Goal: Task Accomplishment & Management: Manage account settings

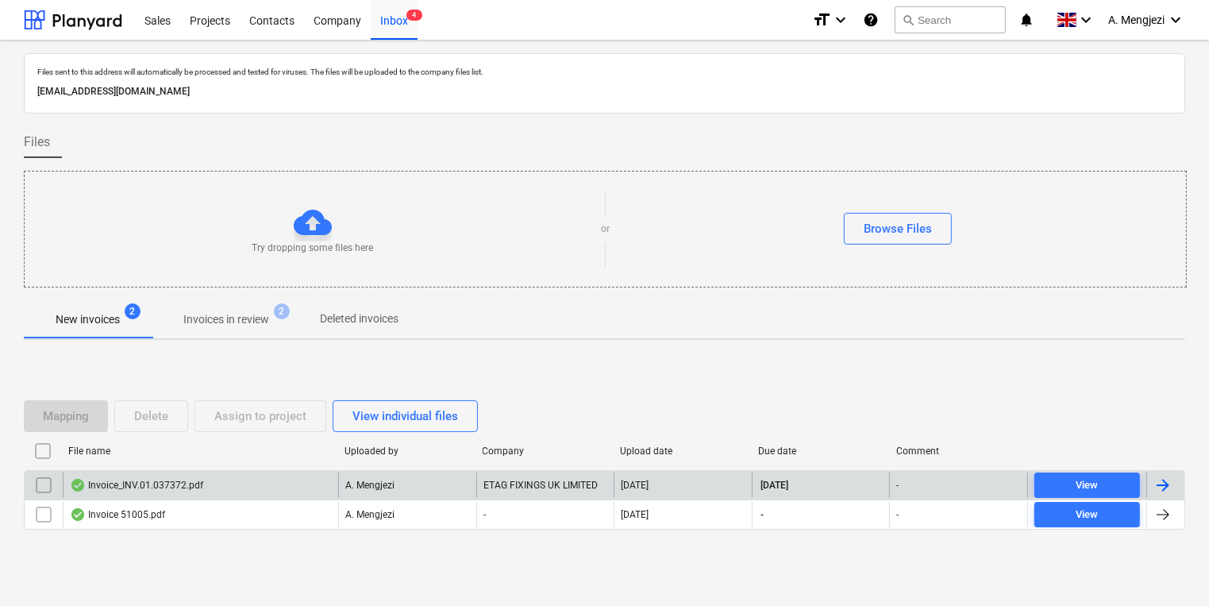
click at [317, 485] on div "Invoice_INV.01.037372.pdf" at bounding box center [200, 484] width 275 height 25
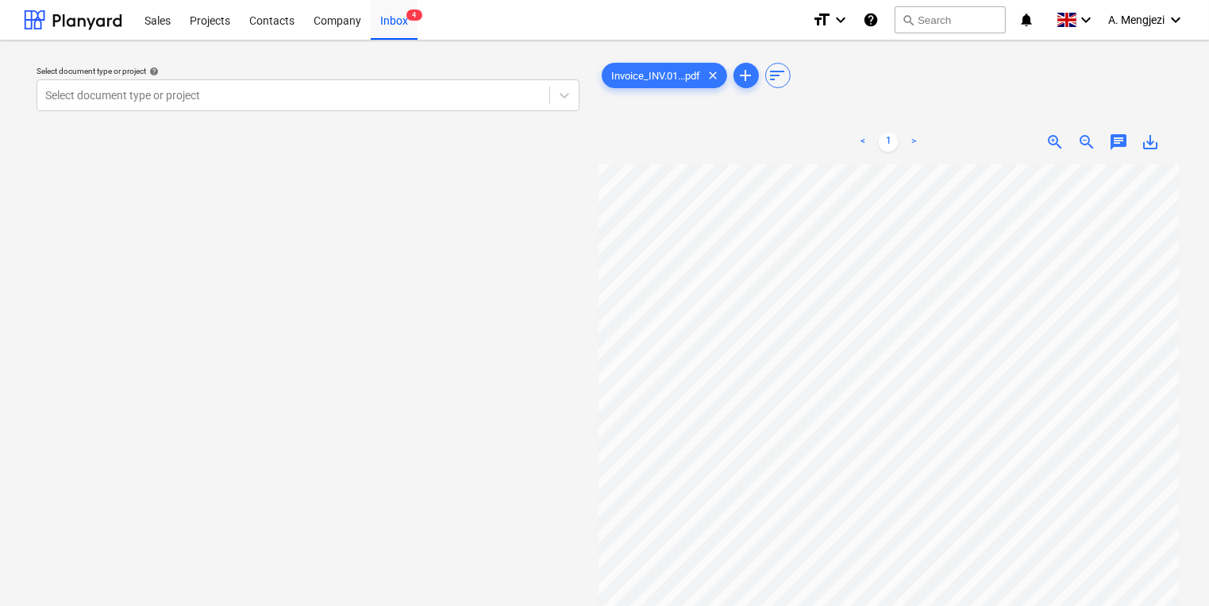
scroll to position [108, 156]
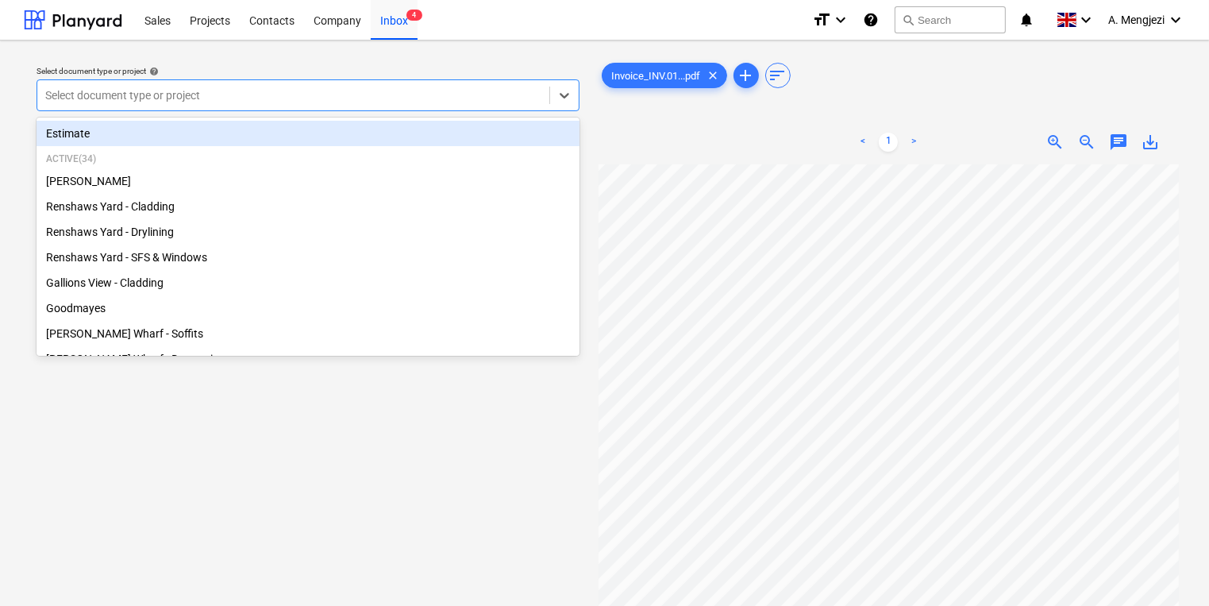
click at [368, 100] on div at bounding box center [293, 95] width 496 height 16
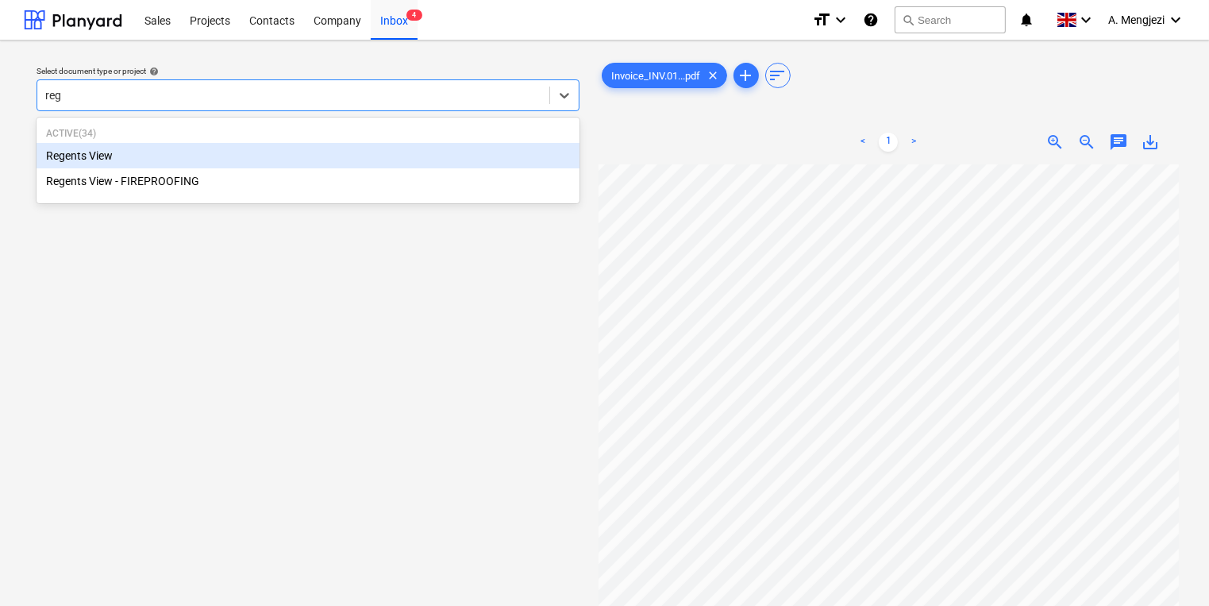
type input "rege"
click at [378, 149] on div "Regents View" at bounding box center [308, 155] width 543 height 25
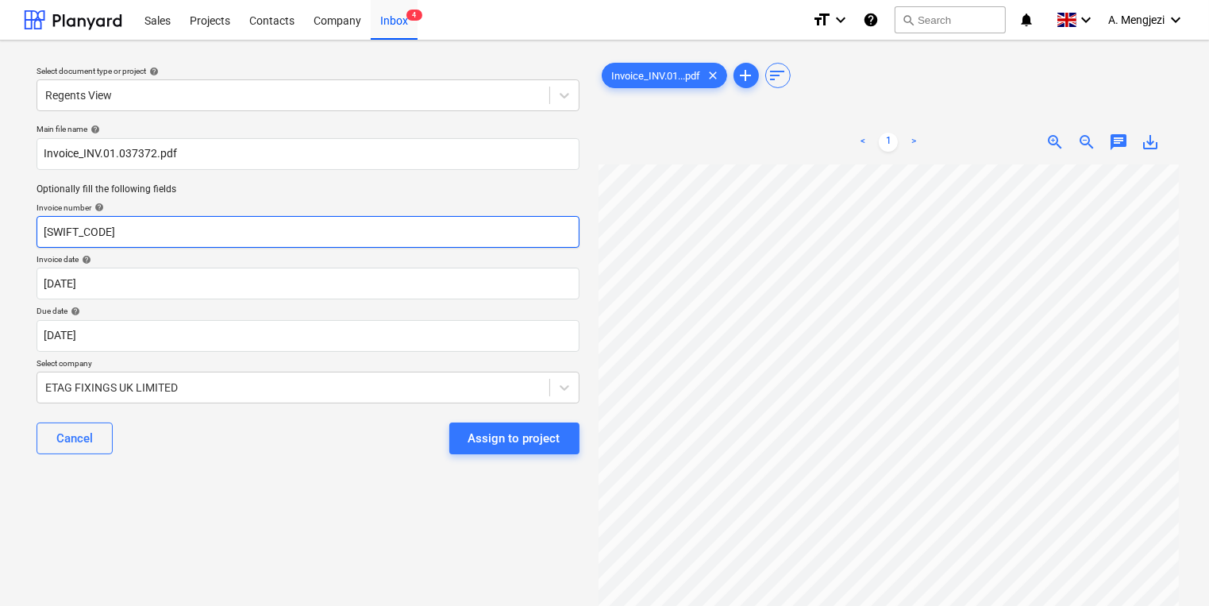
drag, startPoint x: 325, startPoint y: 230, endPoint x: -227, endPoint y: 225, distance: 551.8
click at [0, 225] on html "Sales Projects Contacts Company Inbox 4 format_size keyboard_arrow_down help se…" at bounding box center [604, 303] width 1209 height 606
type input "INV.01.037372"
click at [168, 441] on div "Cancel Assign to project" at bounding box center [308, 438] width 543 height 57
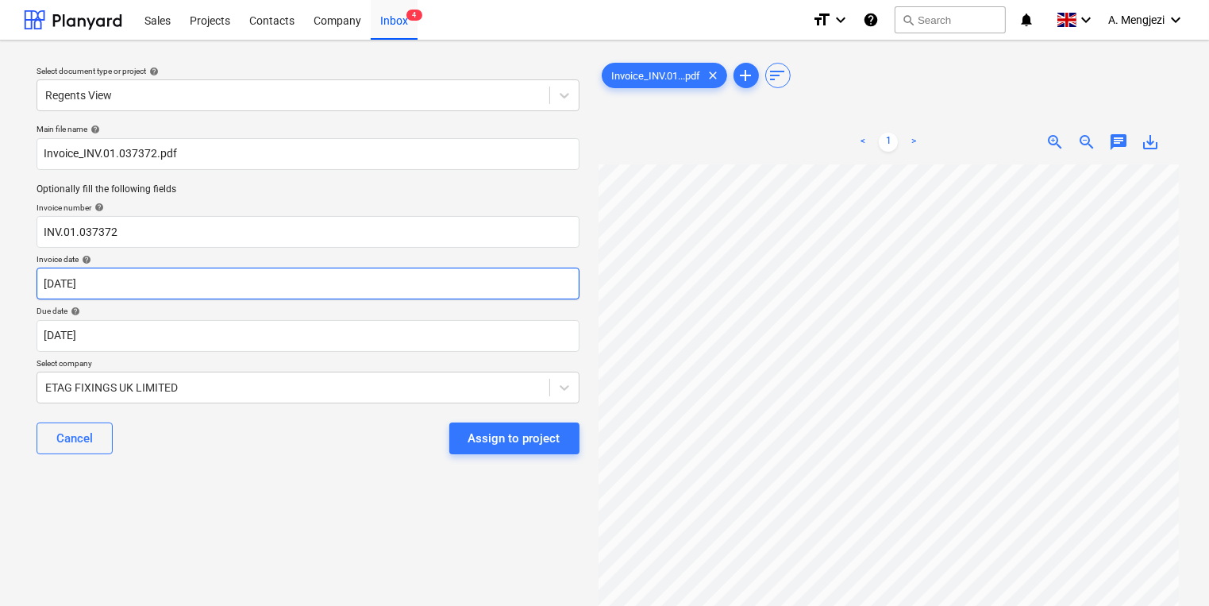
click at [194, 288] on body "Sales Projects Contacts Company Inbox 4 format_size keyboard_arrow_down help se…" at bounding box center [604, 303] width 1209 height 606
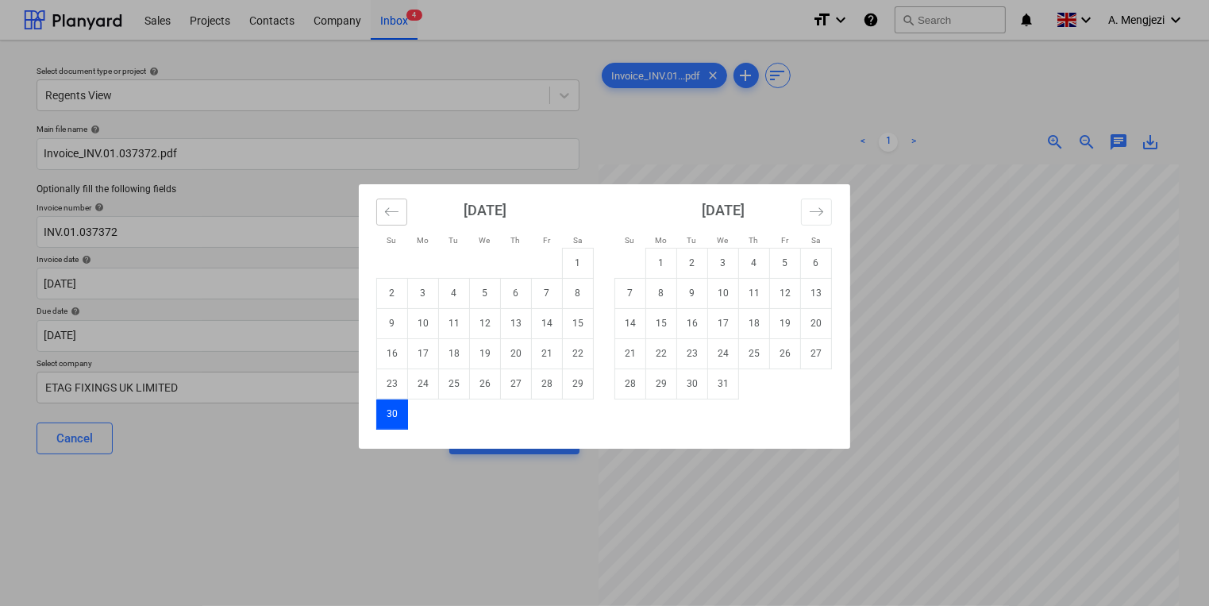
click at [383, 201] on button "Move backward to switch to the previous month." at bounding box center [391, 211] width 31 height 27
click at [528, 260] on td "2" at bounding box center [516, 263] width 31 height 30
type input "[DATE]"
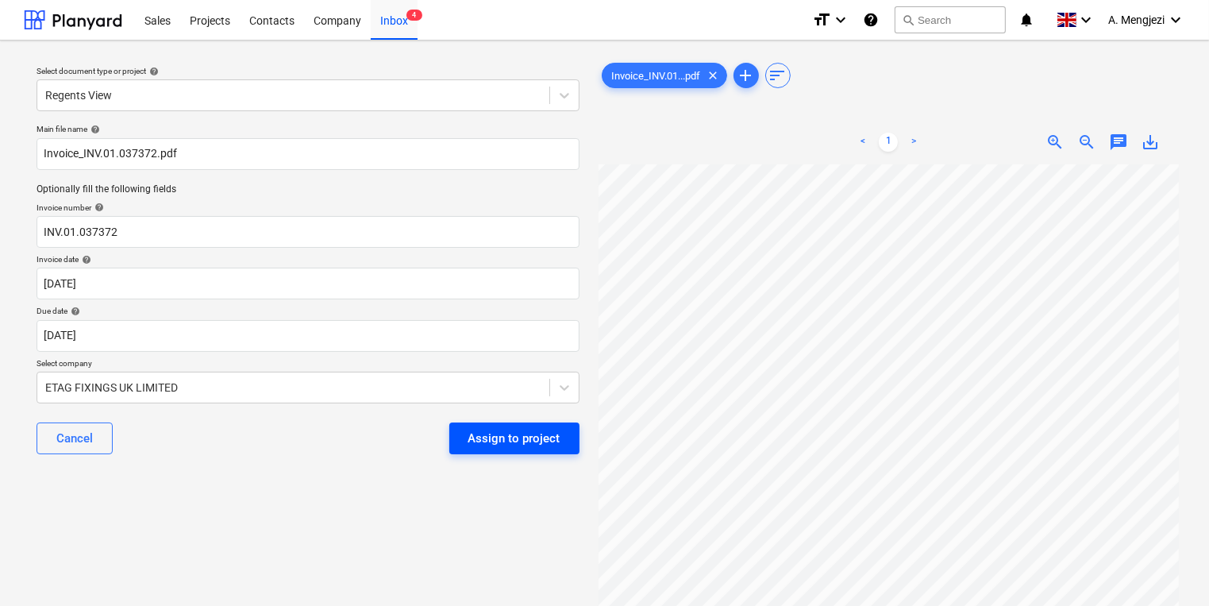
click at [518, 430] on div "Assign to project" at bounding box center [514, 438] width 92 height 21
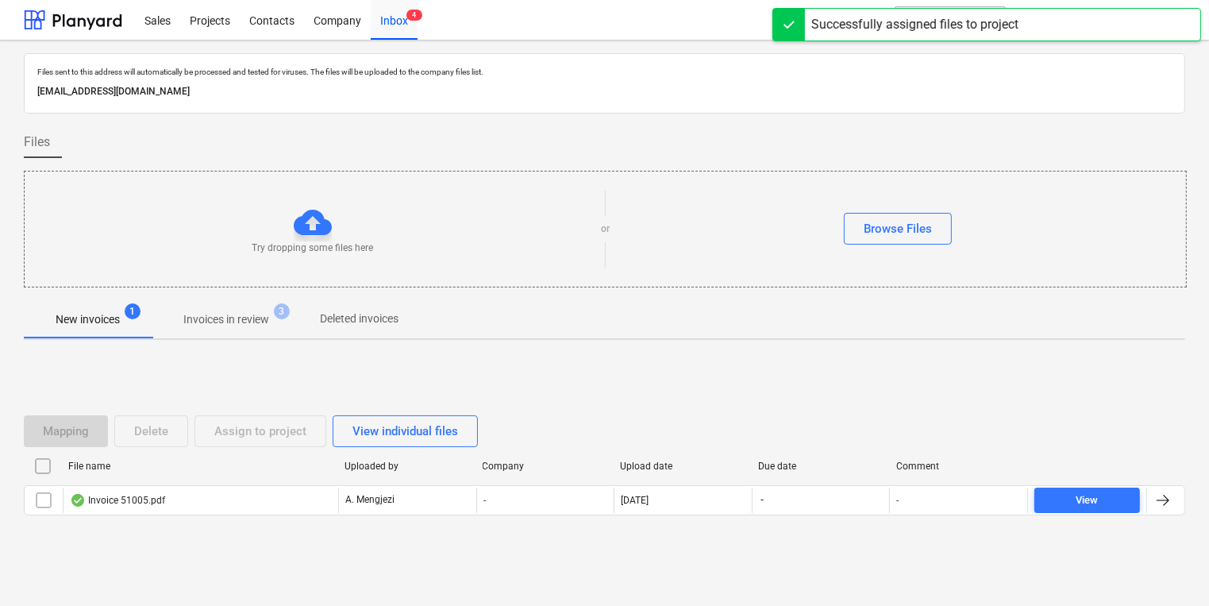
click at [387, 286] on div "Files sent to this address will automatically be processed and tested for virus…" at bounding box center [604, 321] width 1161 height 537
click at [227, 314] on p "Invoices in review" at bounding box center [226, 319] width 86 height 17
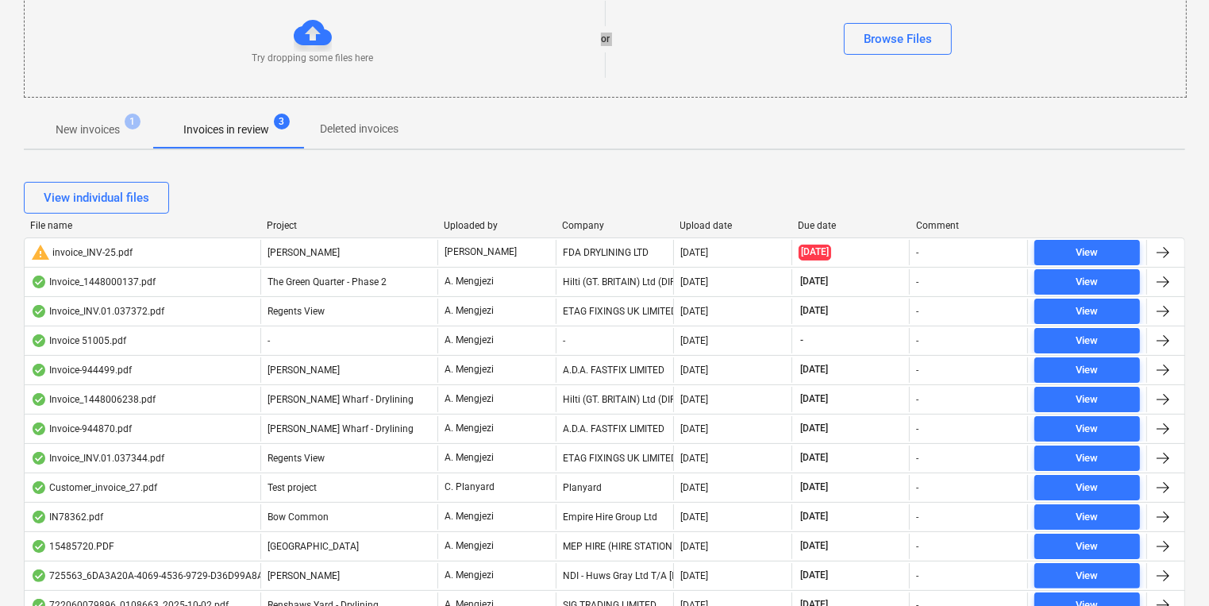
scroll to position [191, 0]
click at [286, 222] on div "Project" at bounding box center [349, 224] width 164 height 11
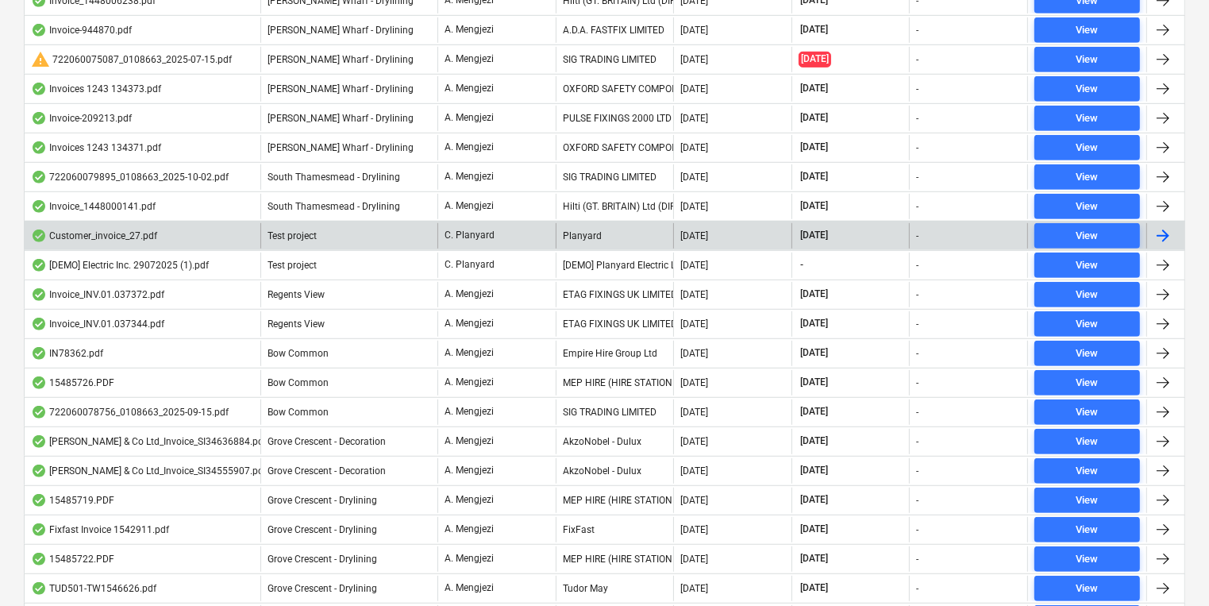
scroll to position [1016, 0]
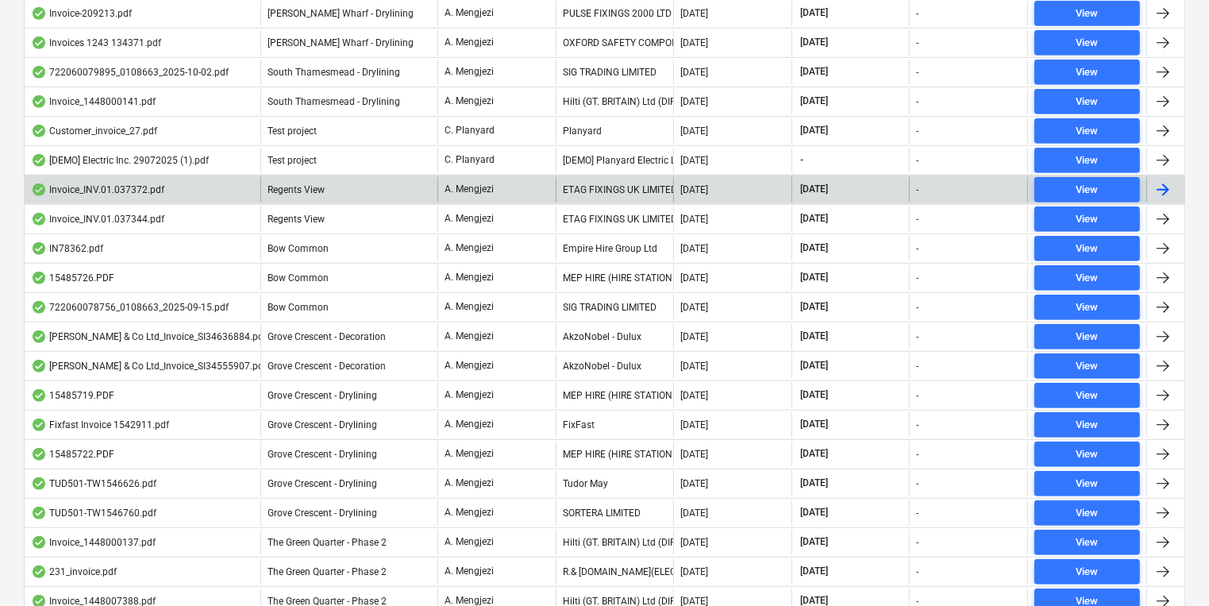
click at [422, 177] on div "Regents View" at bounding box center [348, 189] width 177 height 25
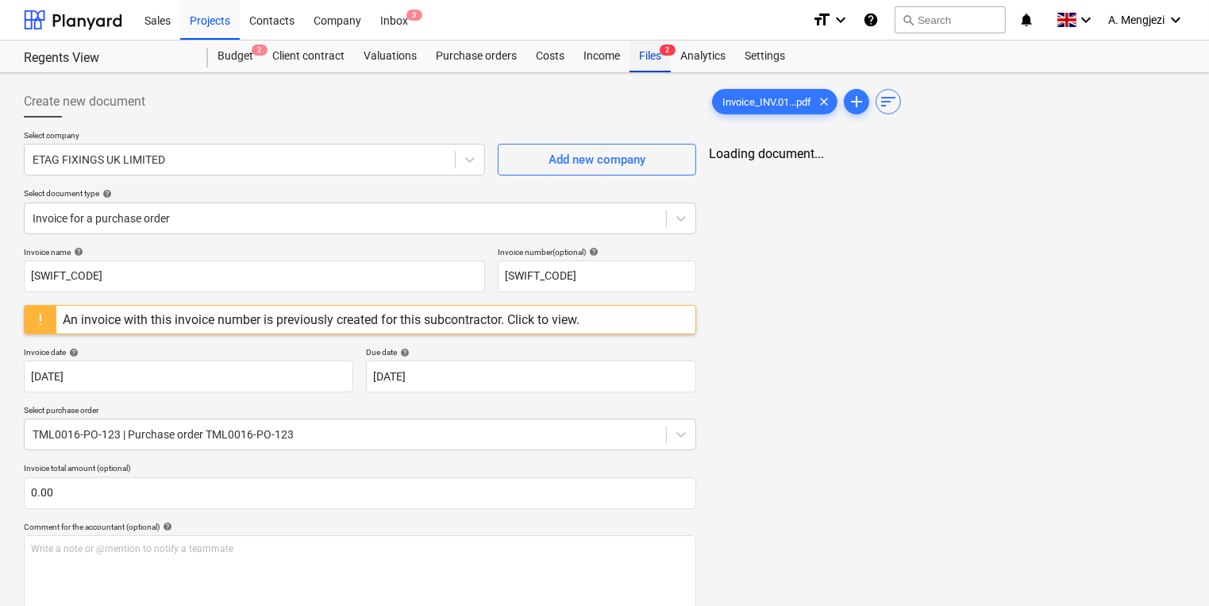
click at [657, 67] on div "Files 2" at bounding box center [650, 56] width 41 height 32
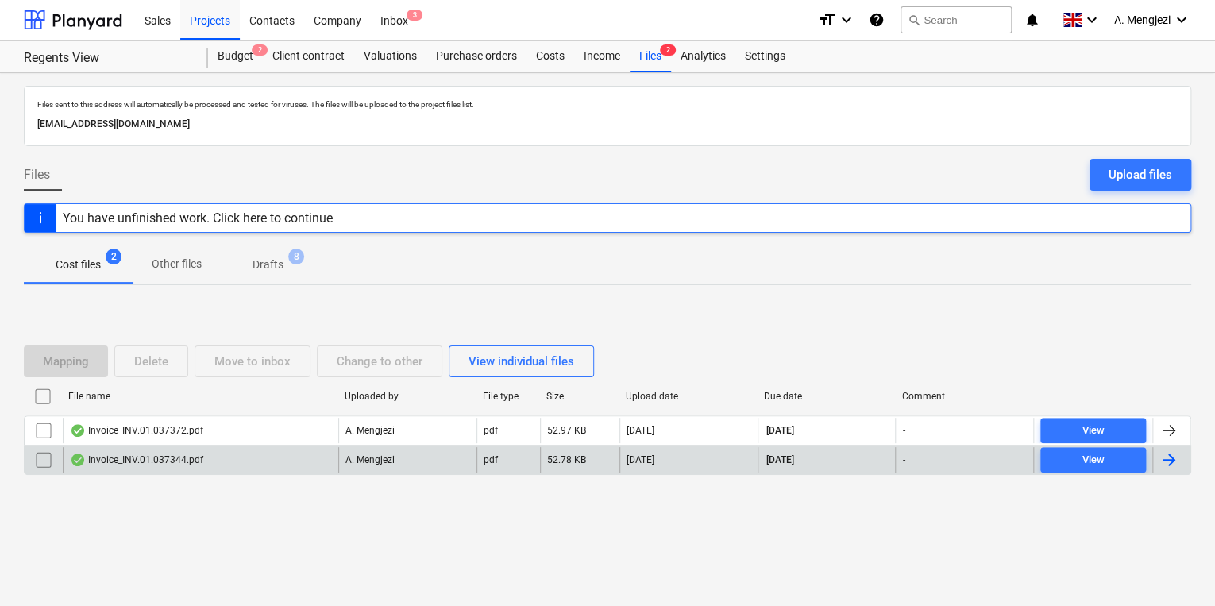
click at [241, 445] on div "Invoice_INV.01.037344.pdf A. Mengjezi pdf 52.78 KB [DATE] [DATE] - View" at bounding box center [607, 460] width 1167 height 30
click at [274, 463] on div "Invoice_INV.01.037344.pdf" at bounding box center [200, 459] width 275 height 25
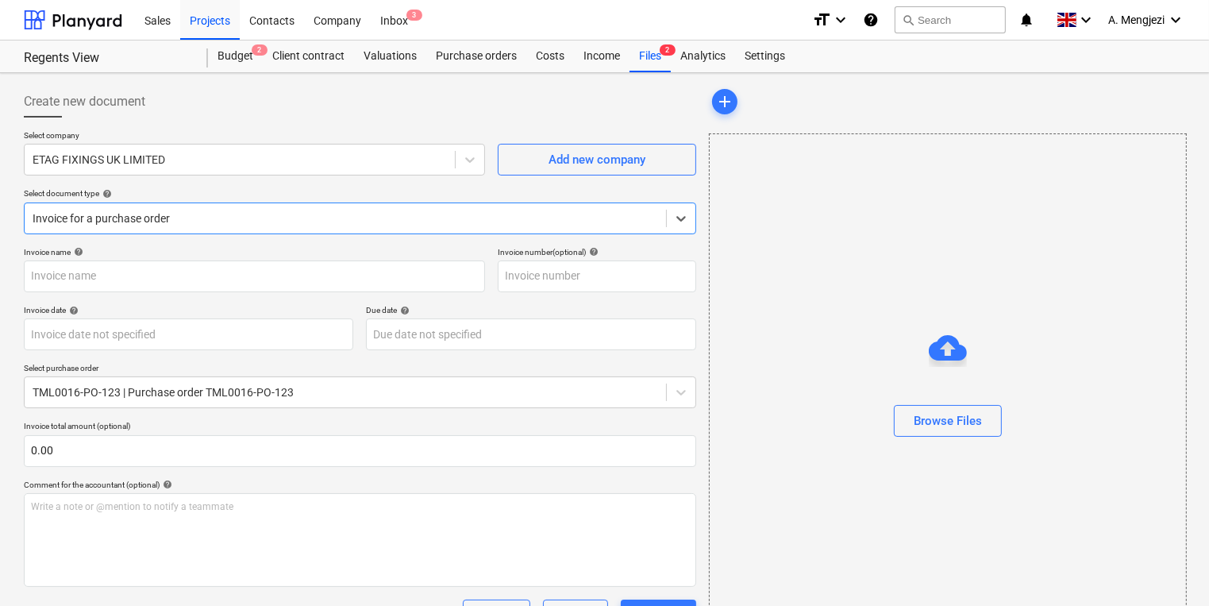
type input "#INV.01.037344"
type input "[DATE]"
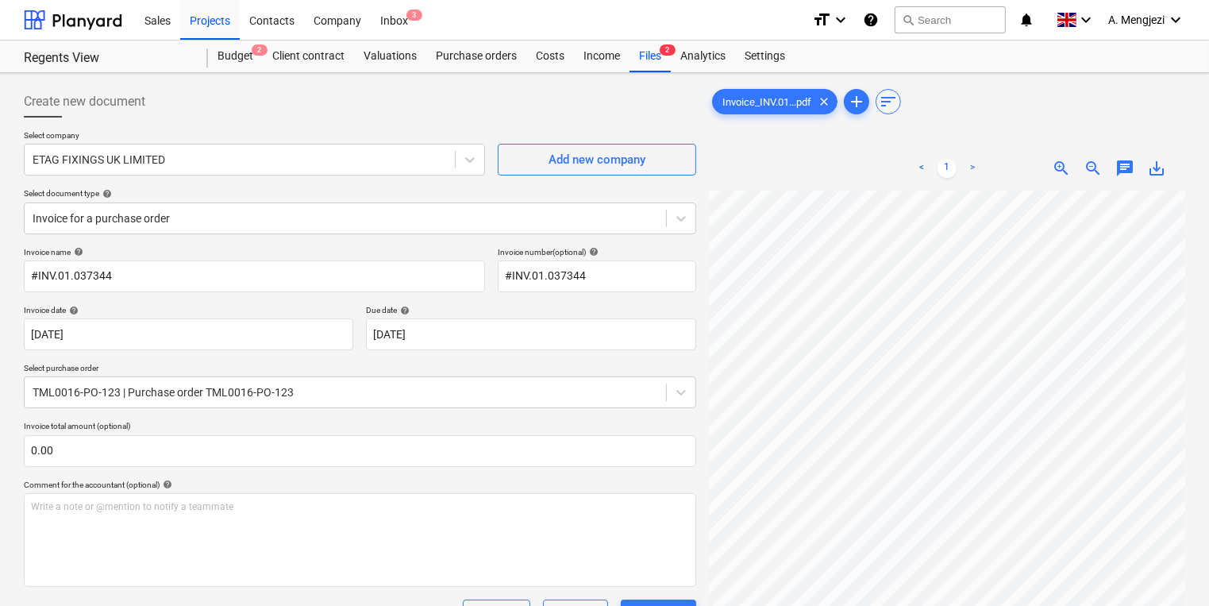
scroll to position [143, 260]
click at [689, 330] on div "Create new document Select company ETAG FIXINGS UK LIMITED Add new company Sele…" at bounding box center [604, 549] width 1174 height 941
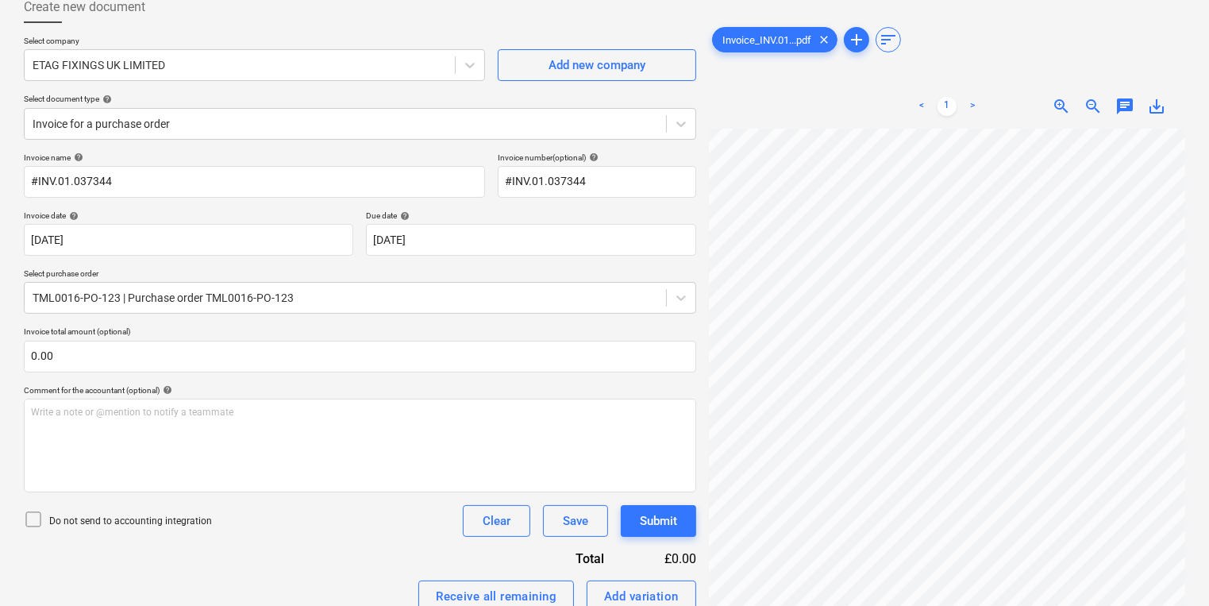
scroll to position [0, 0]
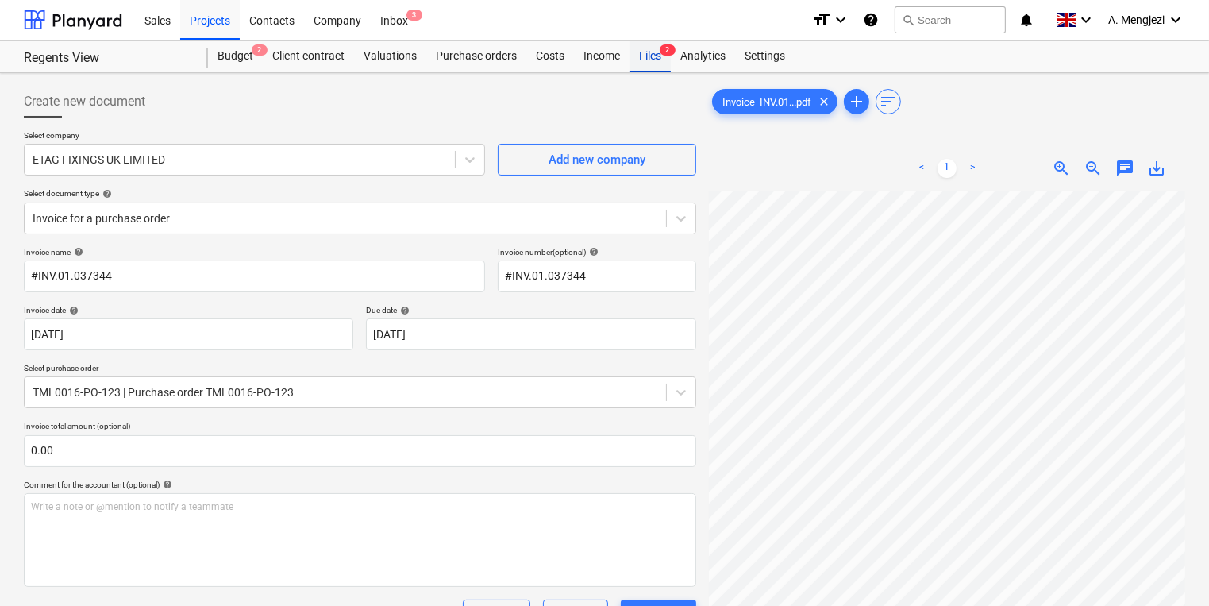
click at [647, 70] on div "Files 2" at bounding box center [650, 56] width 41 height 32
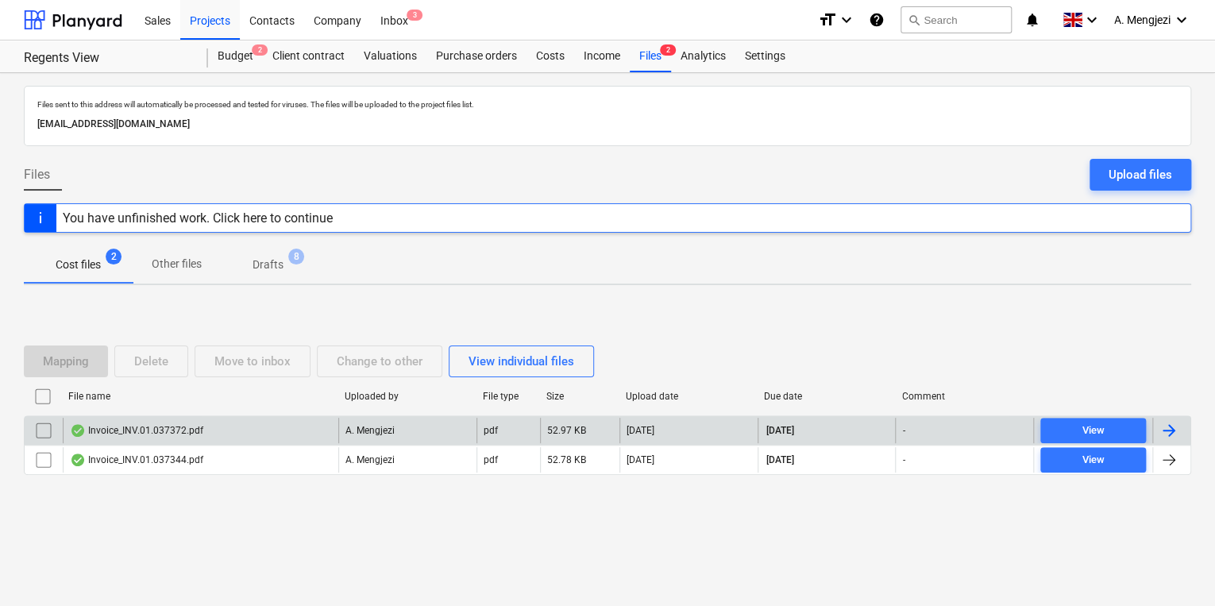
click at [138, 427] on div "Invoice_INV.01.037372.pdf" at bounding box center [136, 430] width 133 height 13
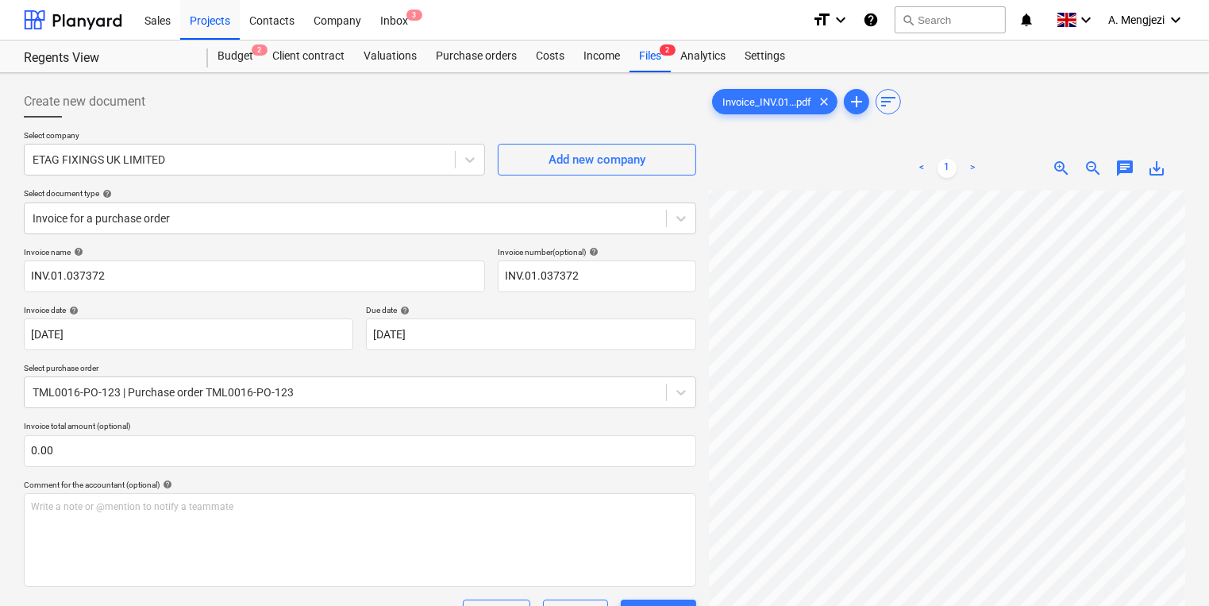
scroll to position [181, 260]
click at [612, 316] on div "Create new document Select company ETAG FIXINGS UK LIMITED Add new company Sele…" at bounding box center [604, 549] width 1174 height 941
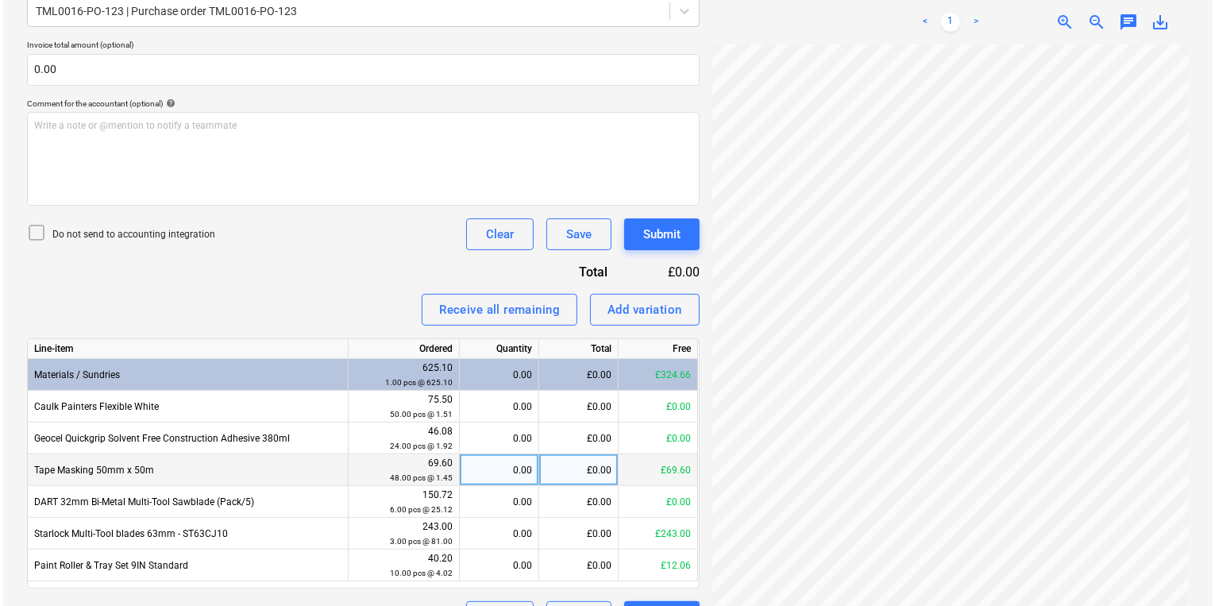
scroll to position [245, 260]
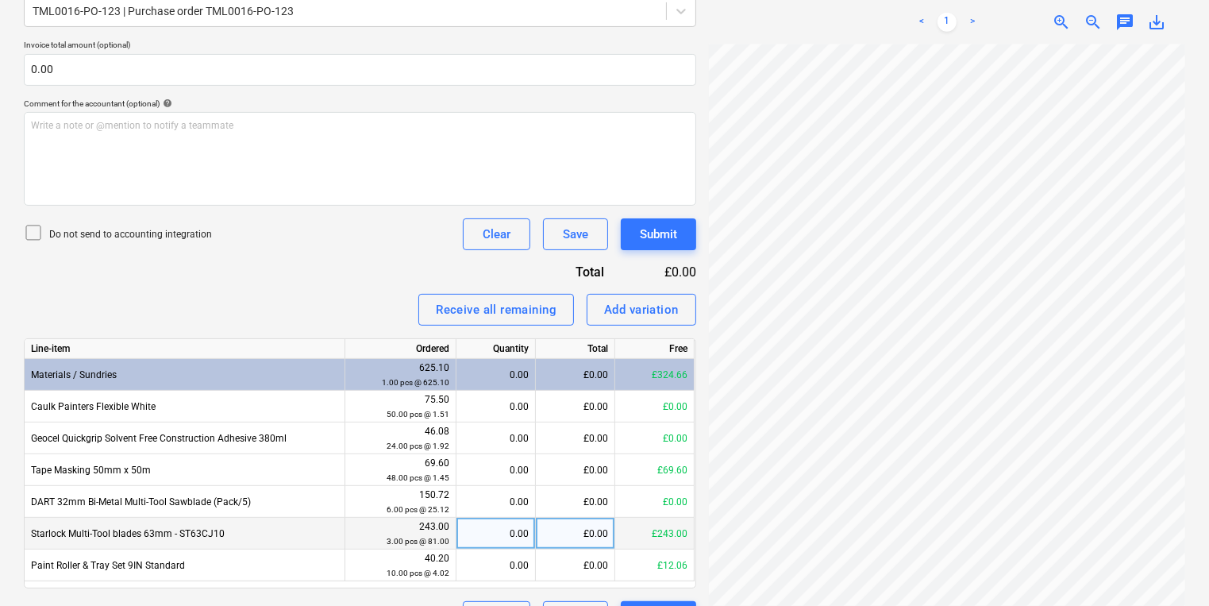
click at [529, 530] on div "0.00" at bounding box center [495, 534] width 79 height 32
type input "3"
click at [645, 238] on div "Submit" at bounding box center [658, 234] width 37 height 21
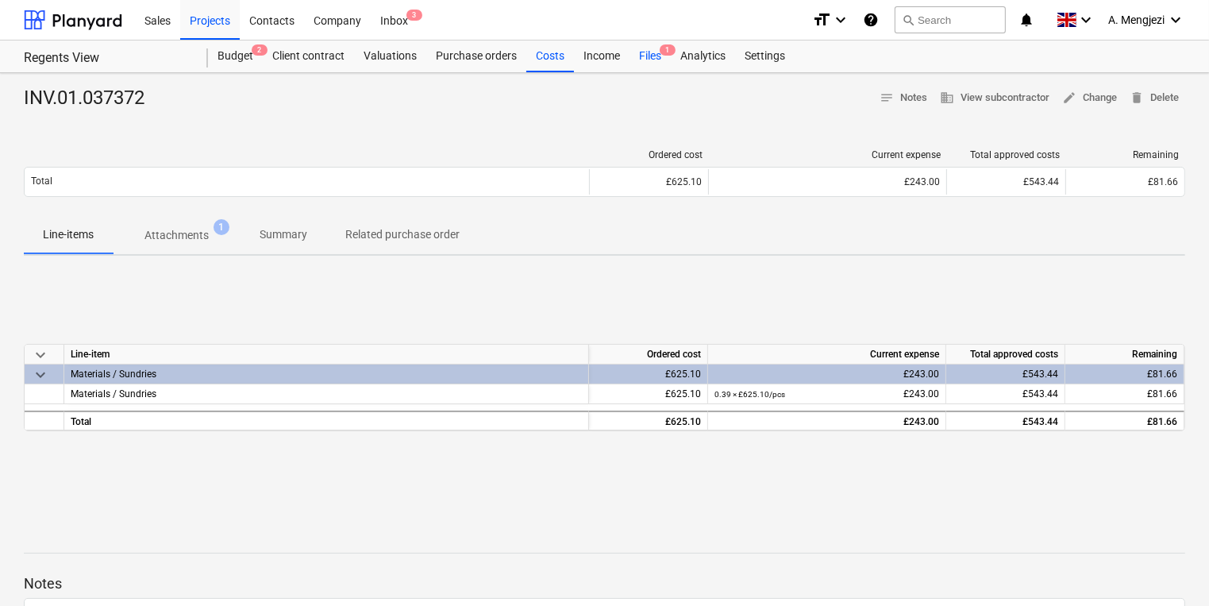
click at [657, 64] on div "Files 1" at bounding box center [650, 56] width 41 height 32
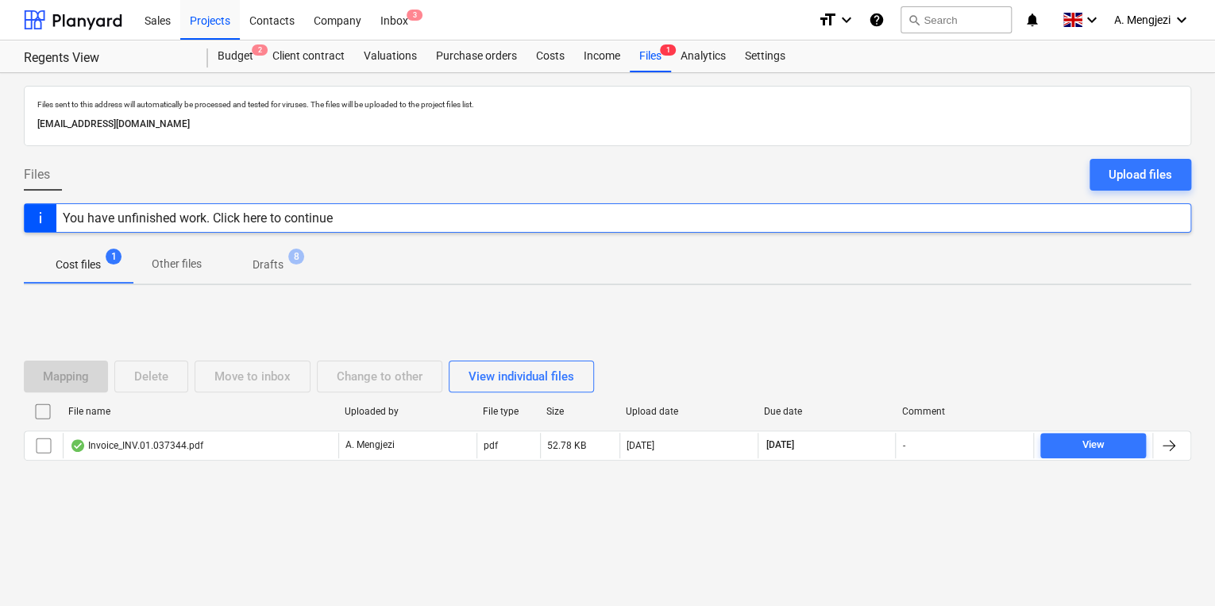
click at [510, 257] on div "Cost files 1 Other files Drafts 8" at bounding box center [607, 264] width 1167 height 38
click at [194, 13] on div "Projects" at bounding box center [210, 19] width 60 height 40
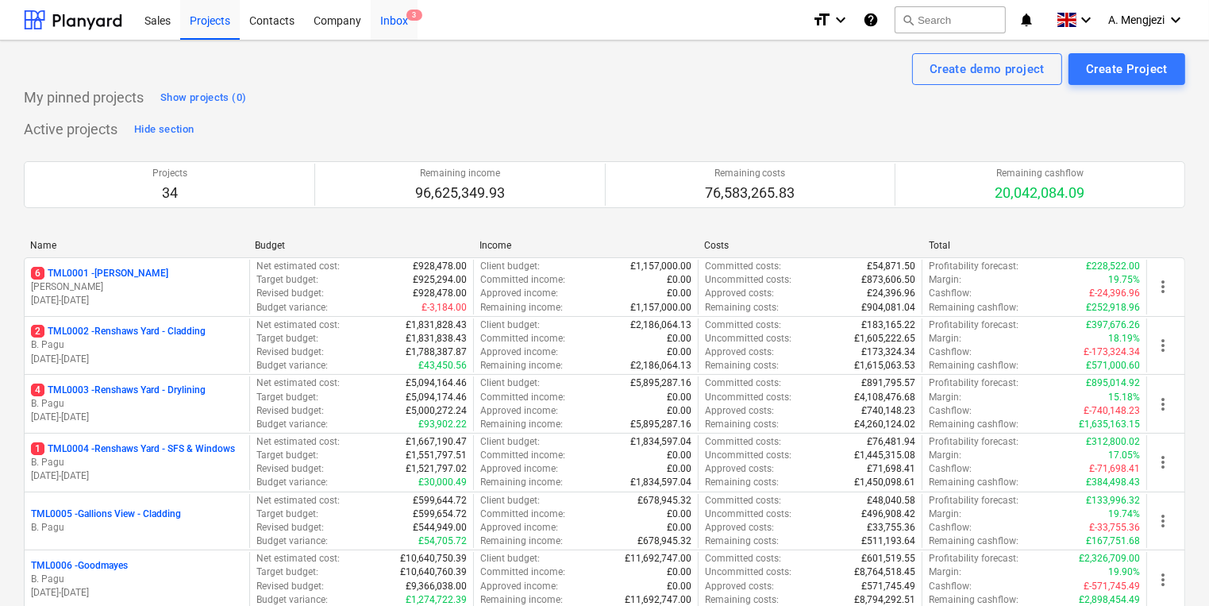
click at [413, 29] on div "Inbox 3" at bounding box center [394, 19] width 47 height 40
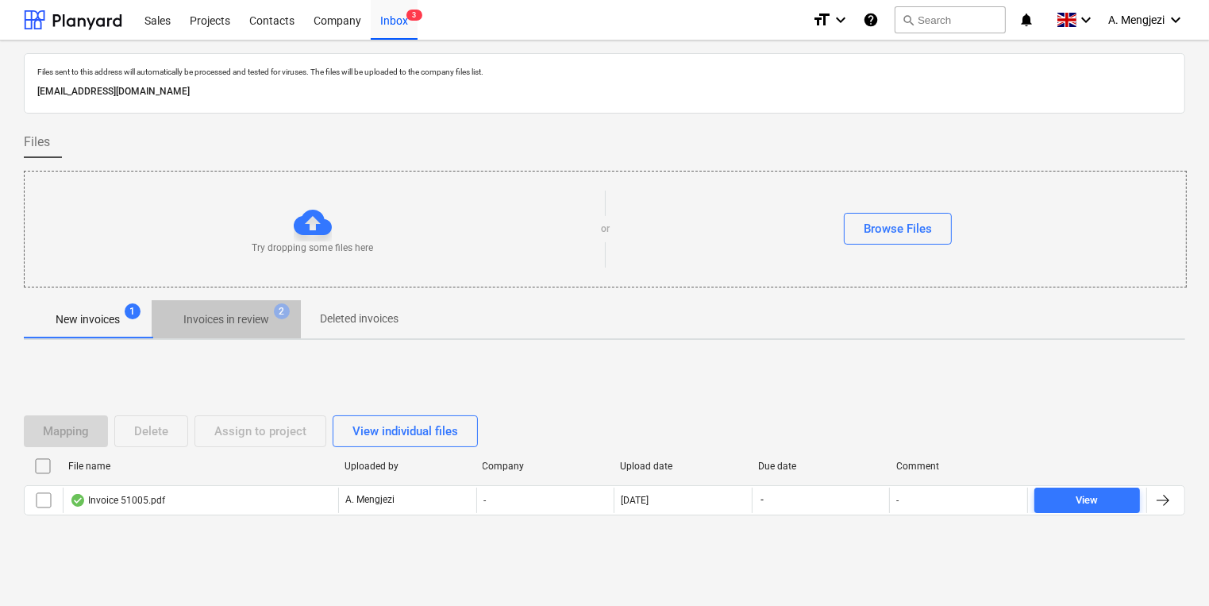
click at [260, 330] on span "Invoices in review 2" at bounding box center [226, 319] width 149 height 29
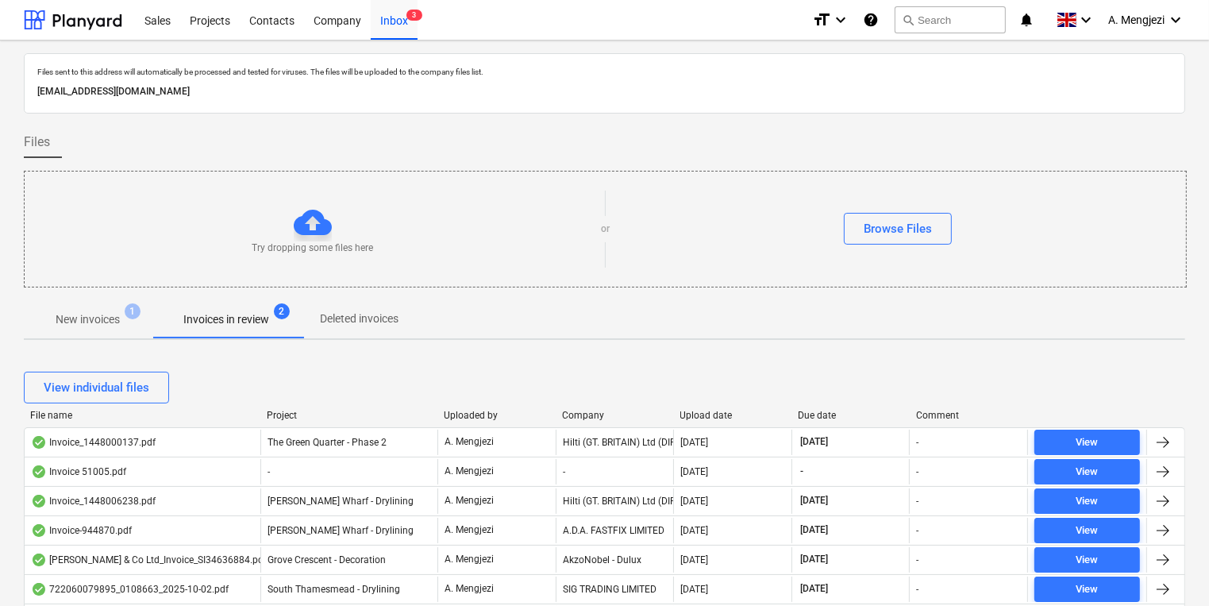
click at [271, 420] on div "File name Project Uploaded by Company Upload date Due date Comment" at bounding box center [604, 418] width 1161 height 17
click at [271, 410] on div at bounding box center [260, 415] width 29 height 11
click at [286, 416] on div "Project" at bounding box center [349, 415] width 164 height 11
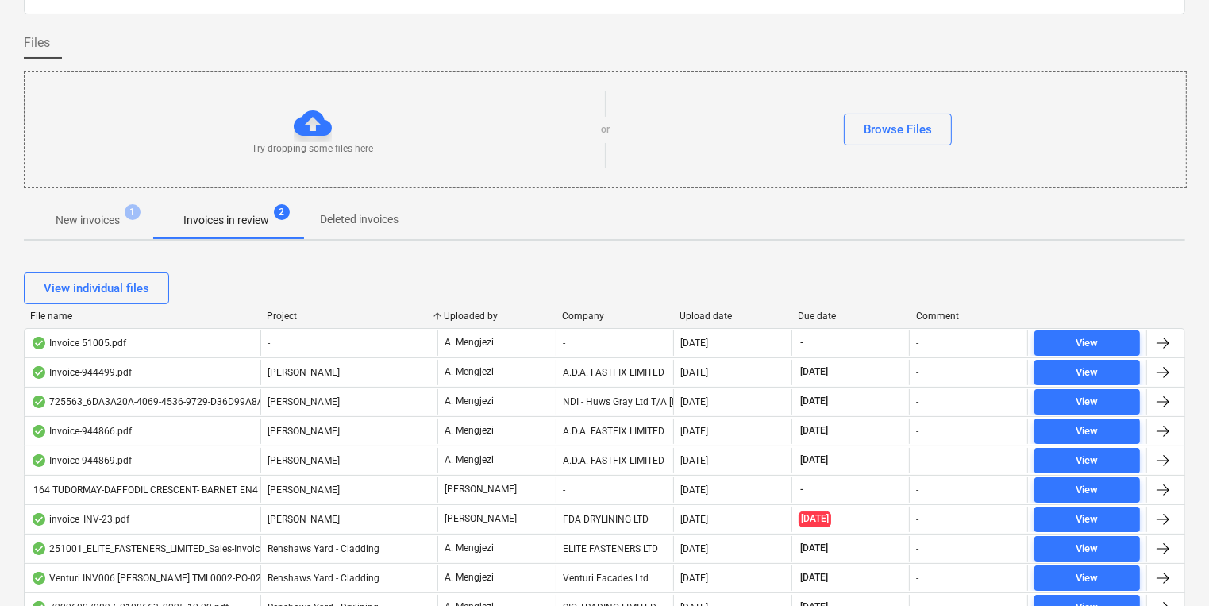
scroll to position [318, 0]
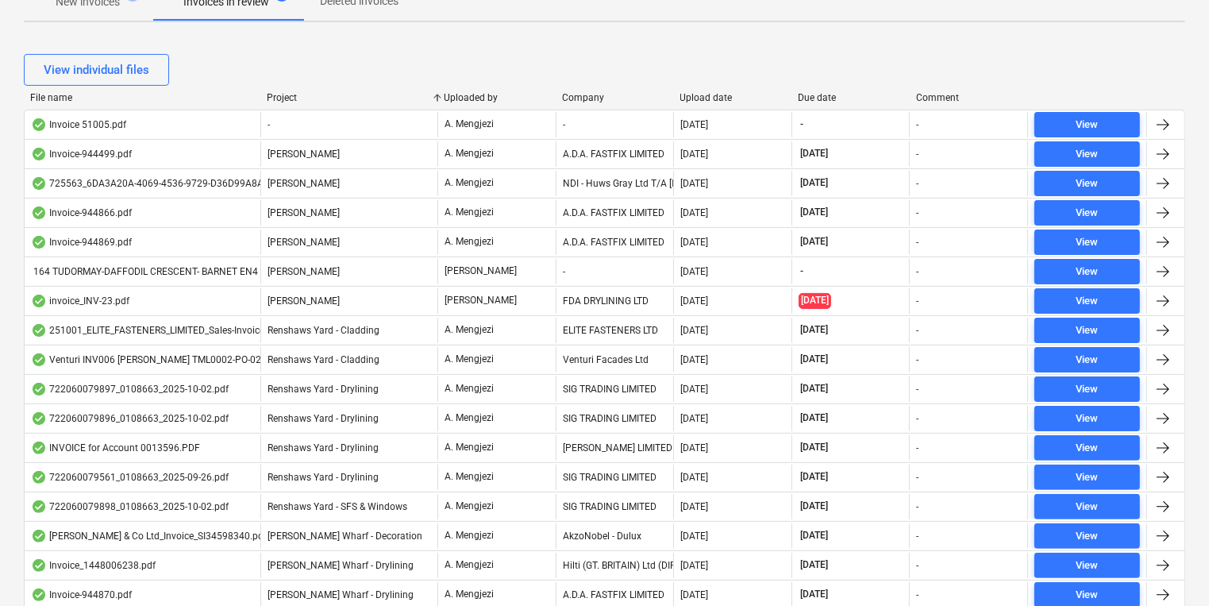
click at [556, 210] on div "Invoice-944866.pdf [PERSON_NAME] A. Mengjezi A.D.A. FASTFIX LIMITED [DATE] [DAT…" at bounding box center [605, 212] width 1160 height 25
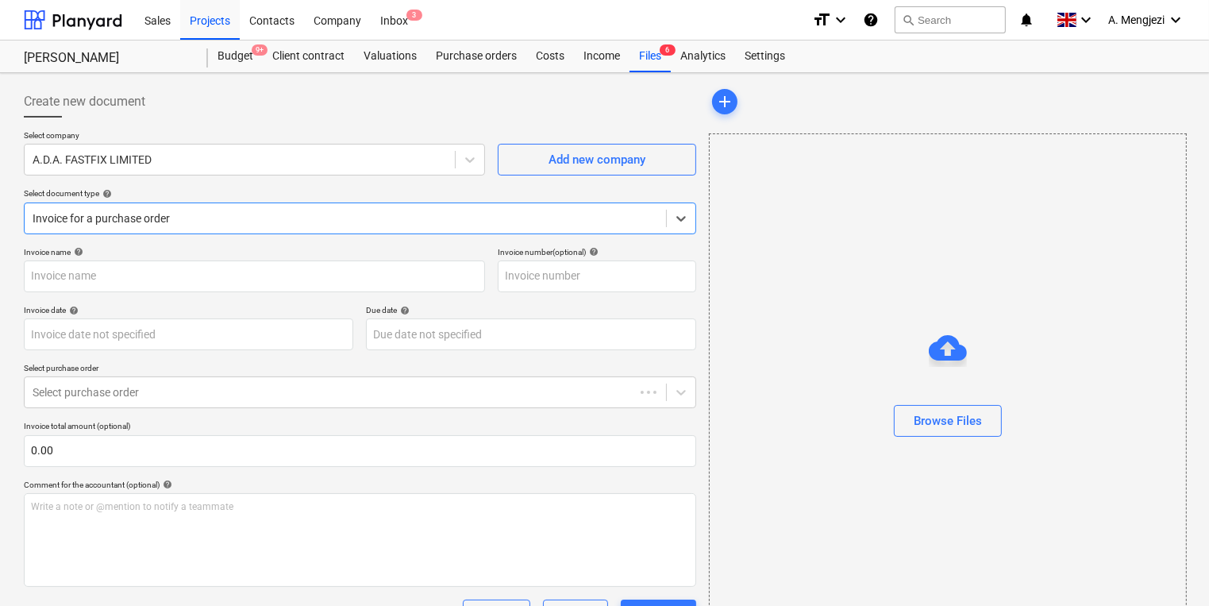
type input "944866"
type input "[DATE]"
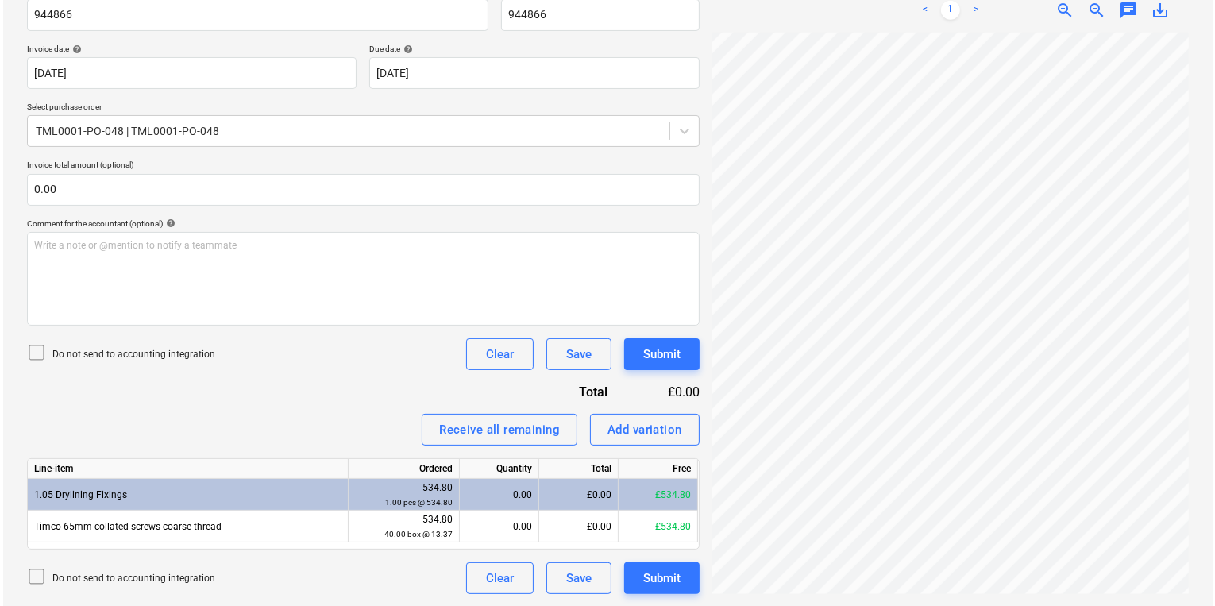
scroll to position [130, 191]
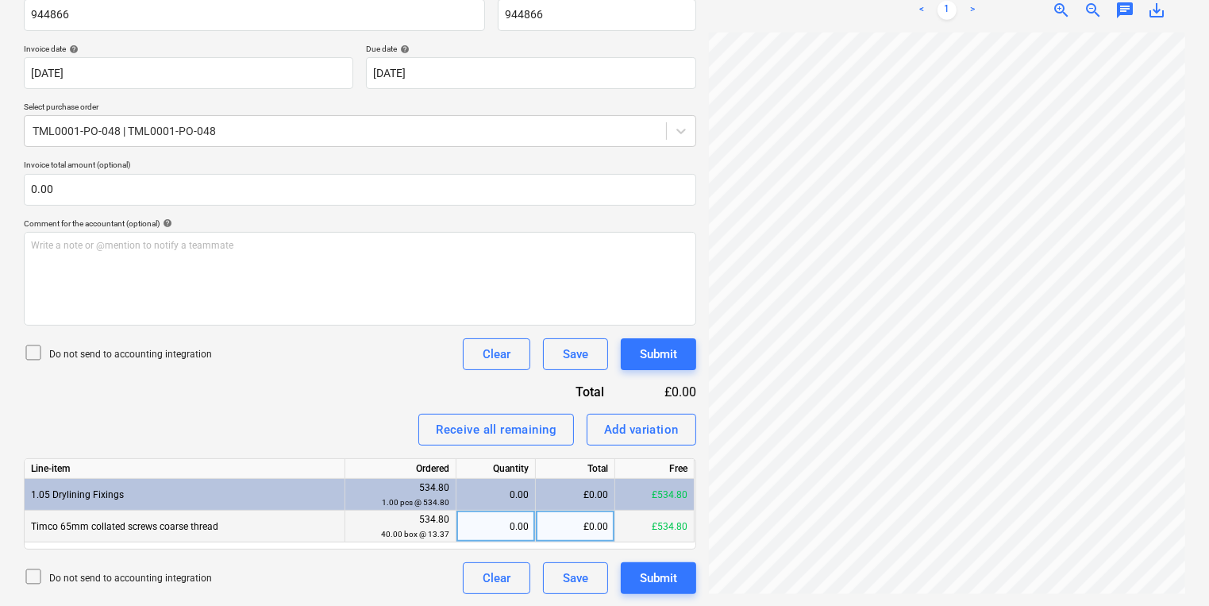
click at [496, 517] on div "0.00" at bounding box center [496, 526] width 66 height 32
type input "40"
click at [676, 591] on button "Submit" at bounding box center [658, 578] width 75 height 32
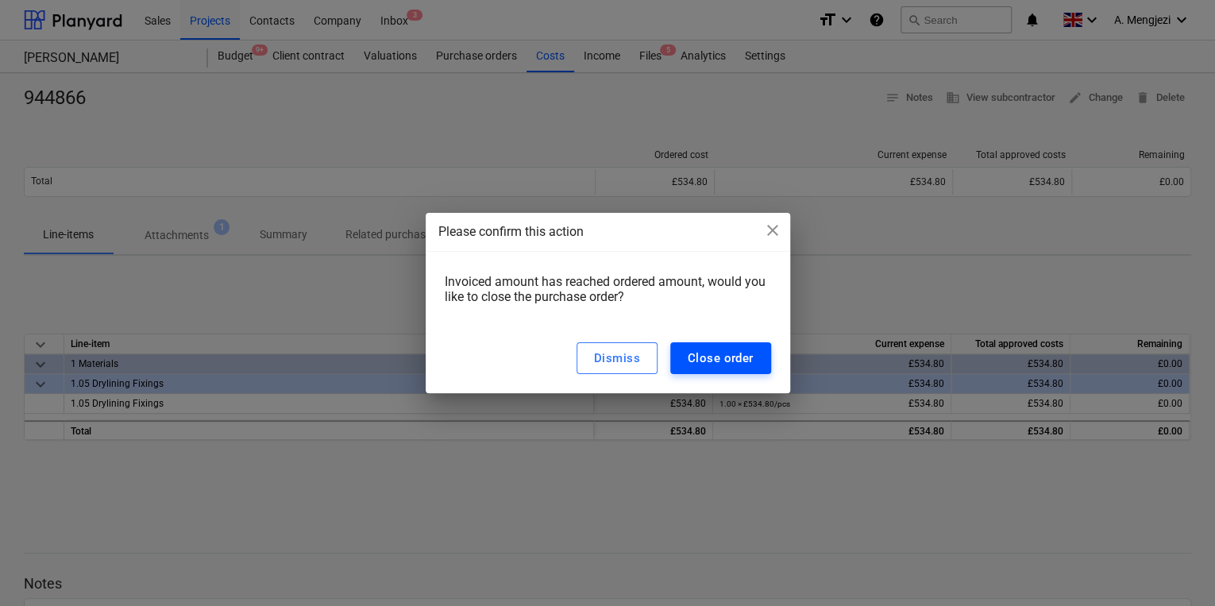
click at [713, 348] on div "Close order" at bounding box center [721, 358] width 66 height 21
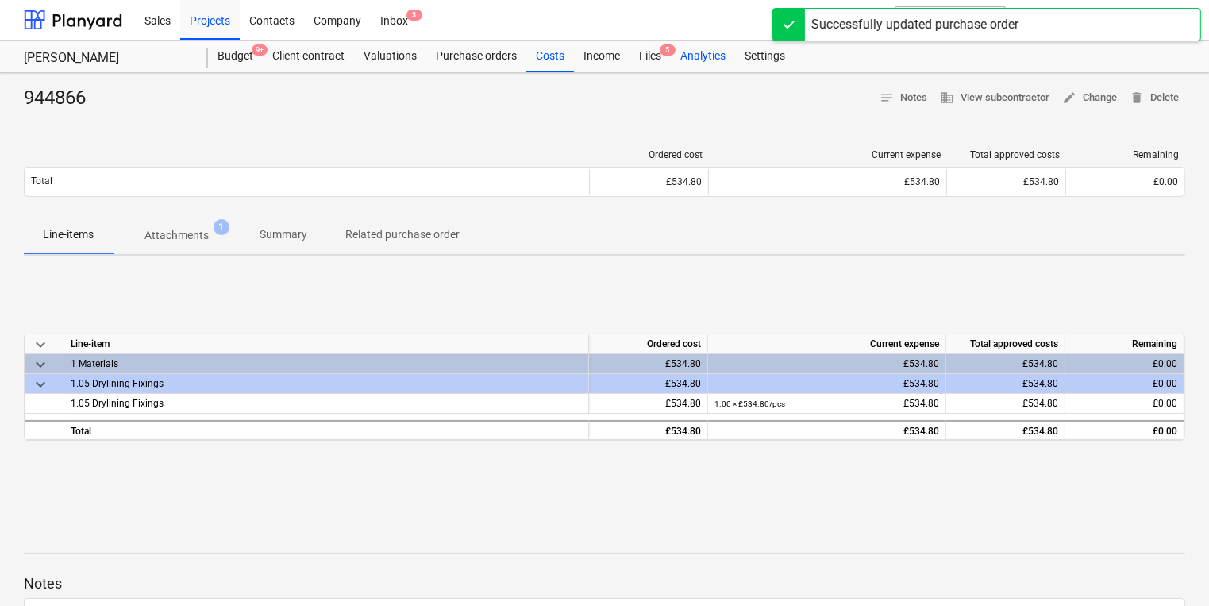
click at [674, 62] on div "Analytics" at bounding box center [703, 56] width 64 height 32
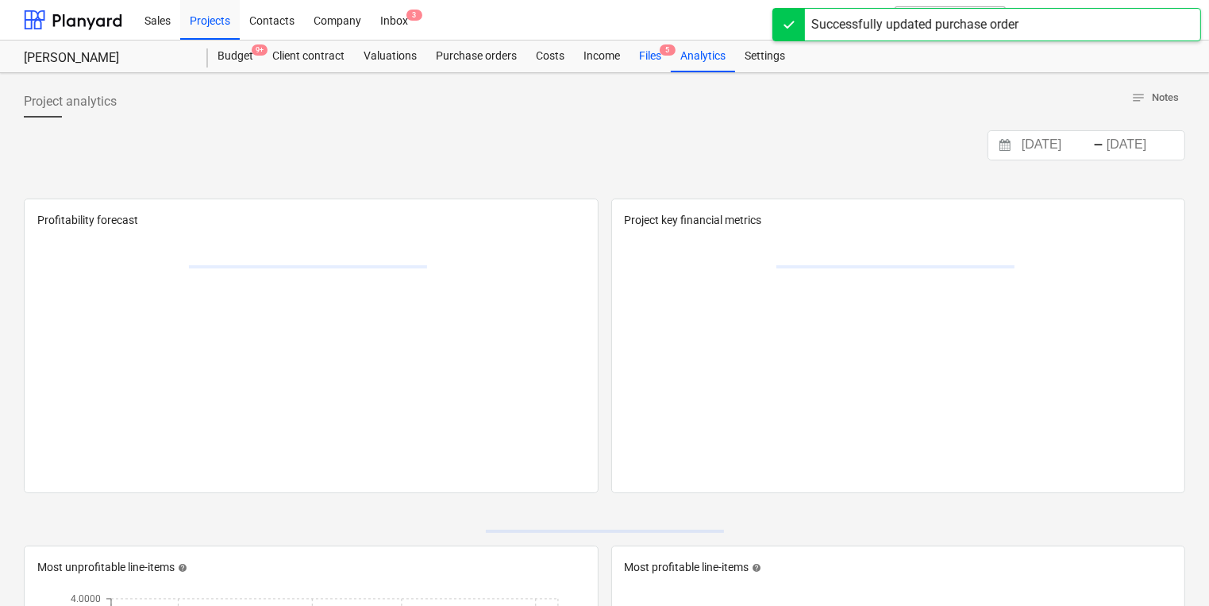
click at [657, 53] on div "Files 5" at bounding box center [650, 56] width 41 height 32
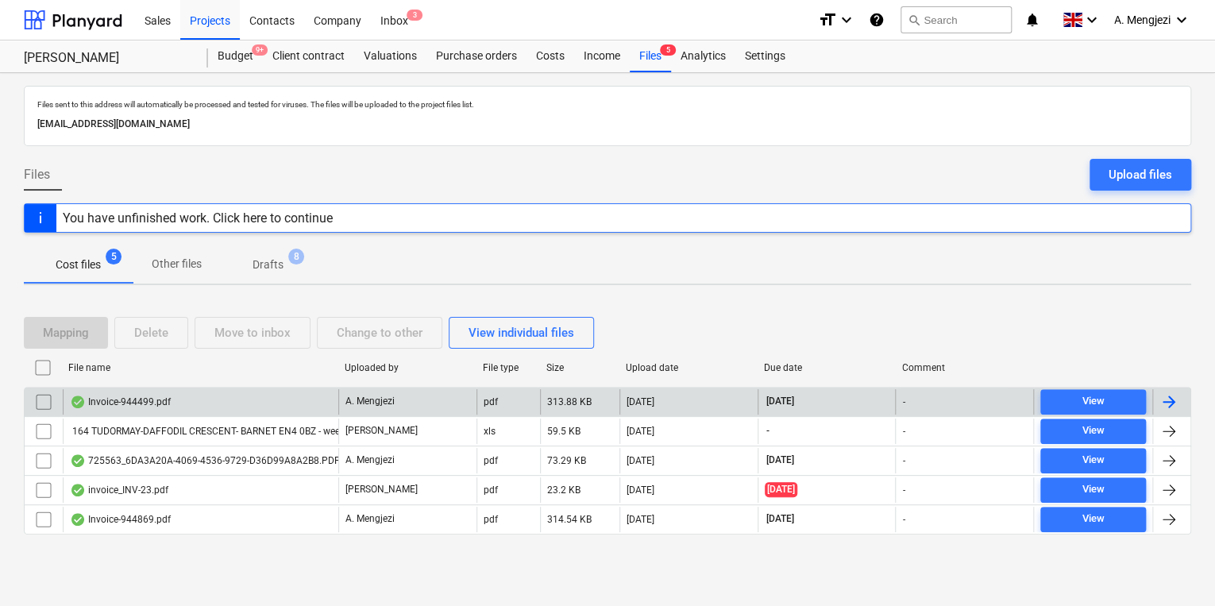
click at [294, 400] on div "Invoice-944499.pdf" at bounding box center [200, 401] width 275 height 25
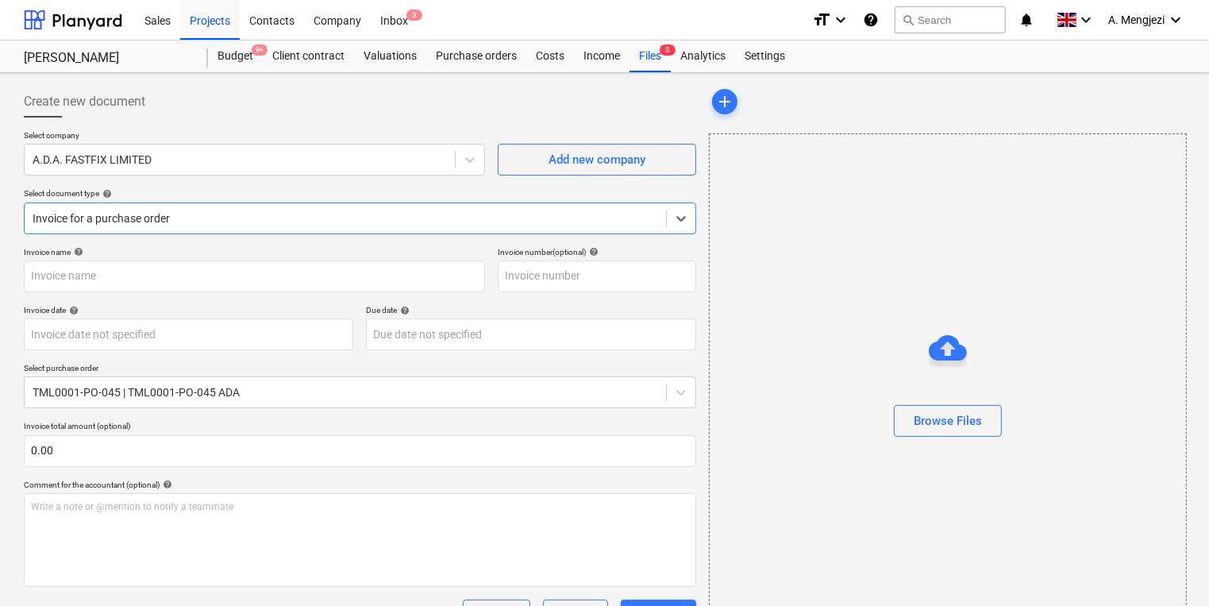
type input "944499"
type input "[DATE]"
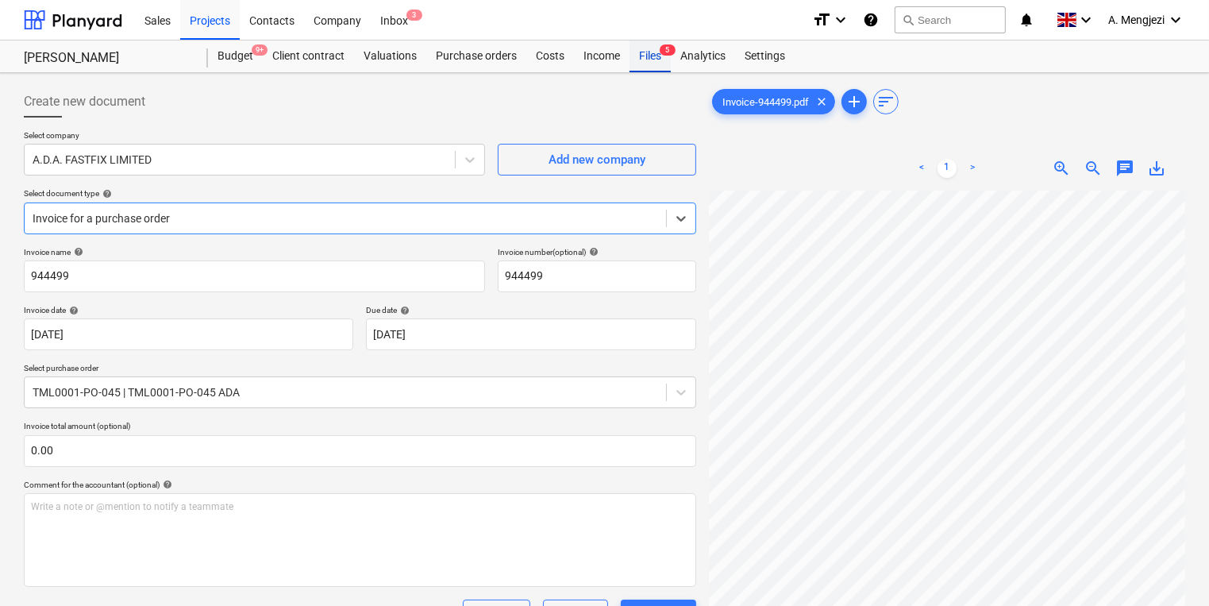
click at [665, 60] on div "Files 5" at bounding box center [650, 56] width 41 height 32
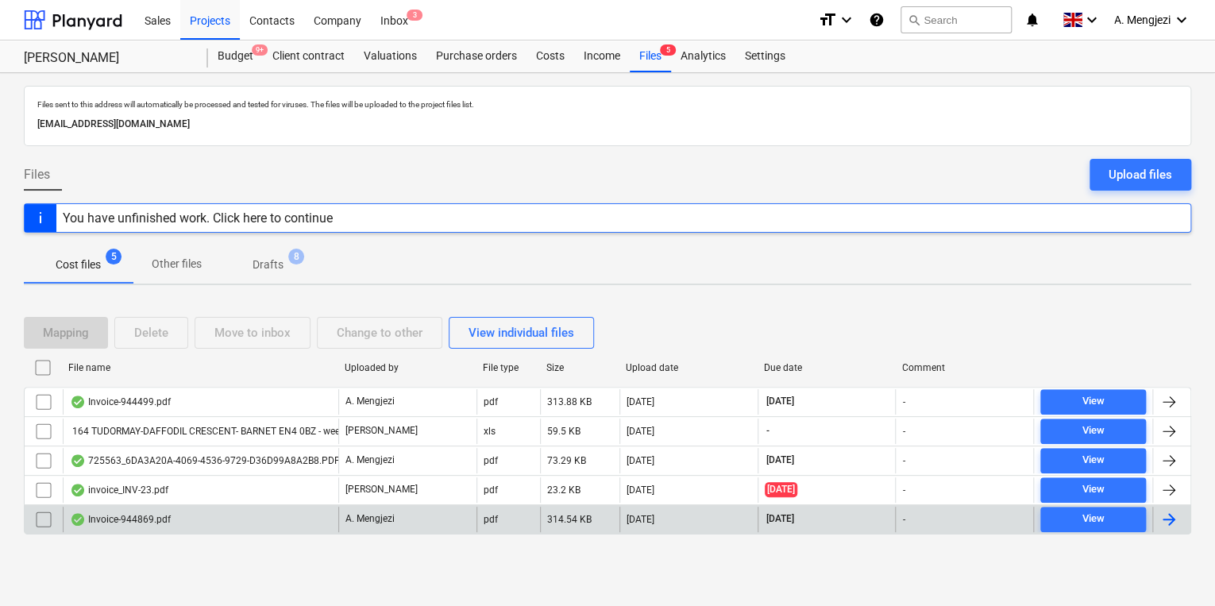
click at [289, 507] on div "Invoice-944869.pdf" at bounding box center [200, 519] width 275 height 25
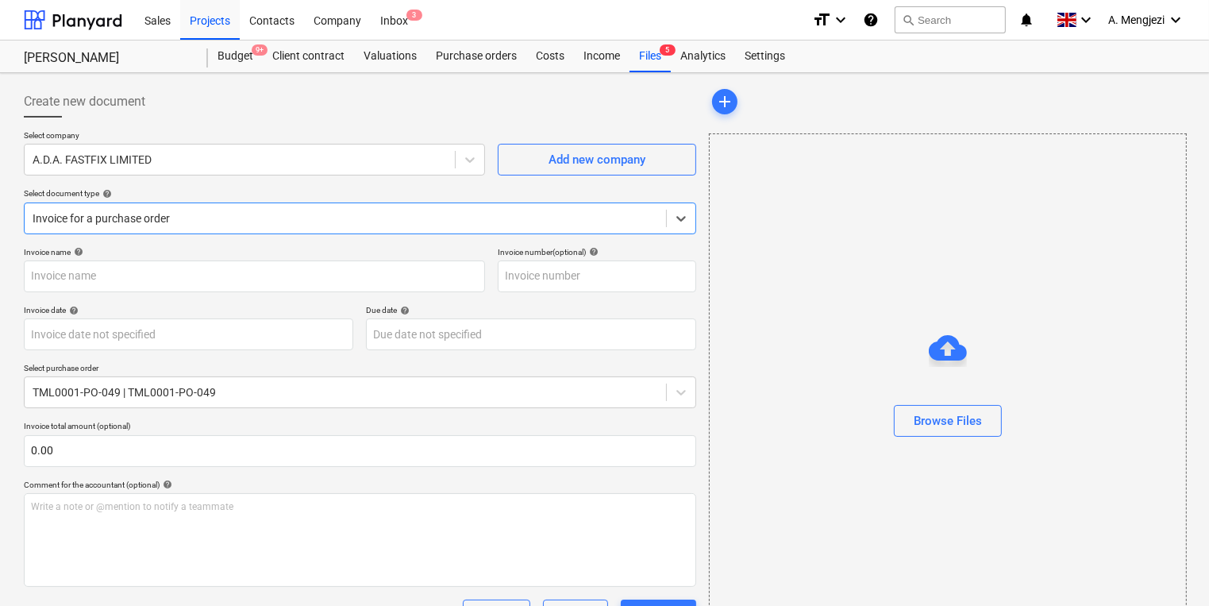
type input "944869"
type input "[DATE]"
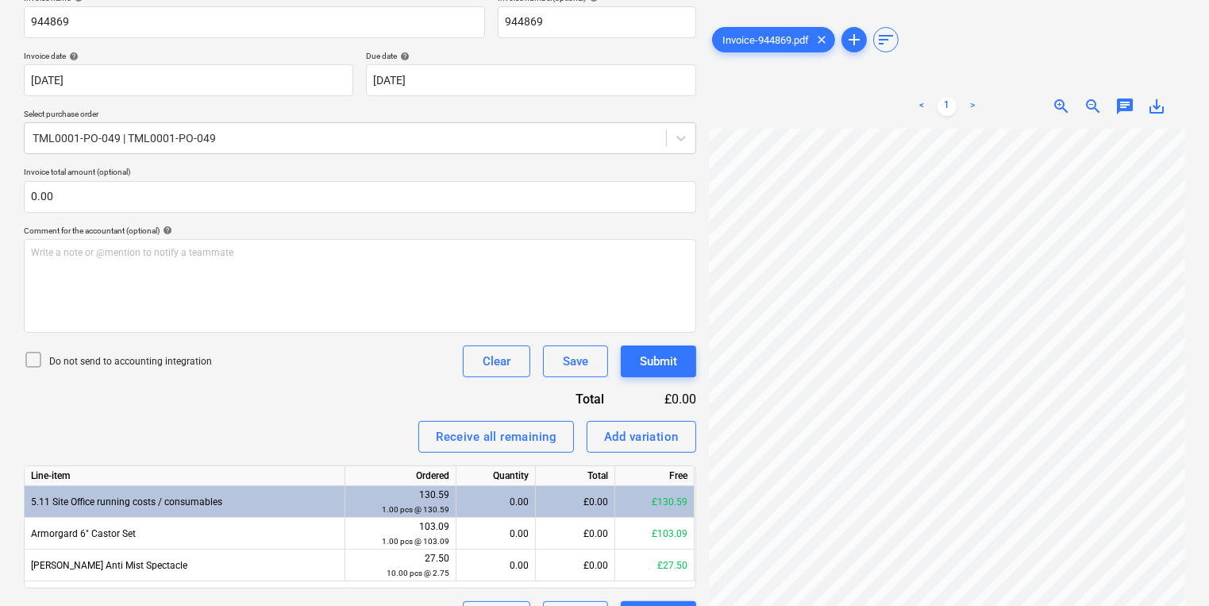
scroll to position [127, 0]
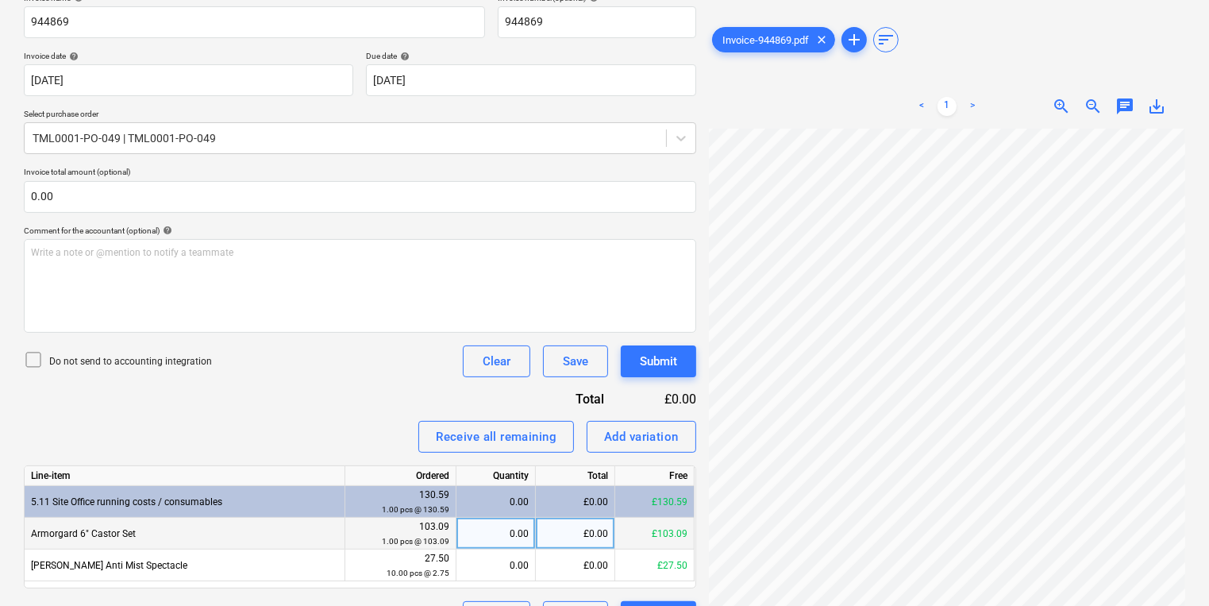
click at [478, 522] on div "0.00" at bounding box center [496, 534] width 66 height 32
type input "1"
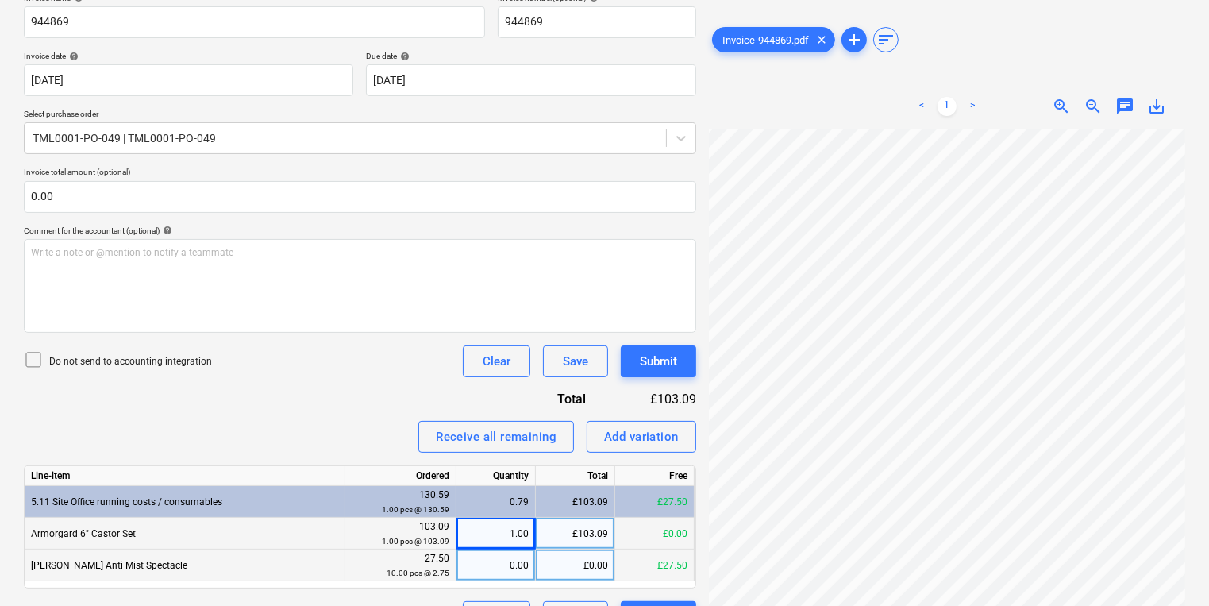
click at [518, 574] on div "0.00" at bounding box center [496, 565] width 66 height 32
type input "10"
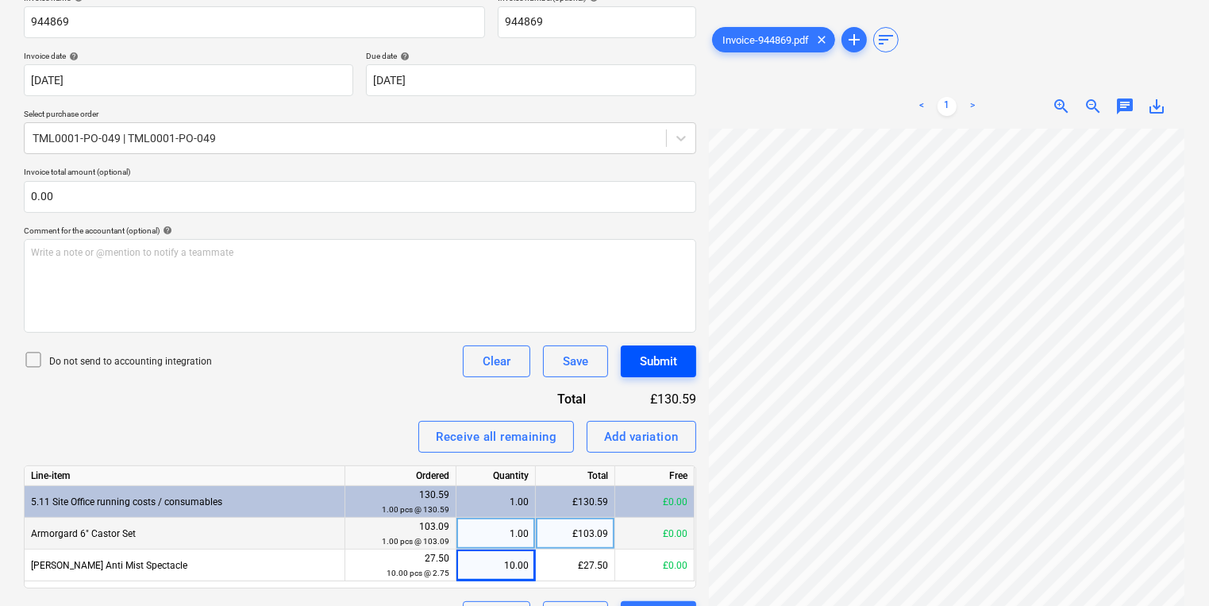
click at [653, 352] on div "Submit" at bounding box center [658, 361] width 37 height 21
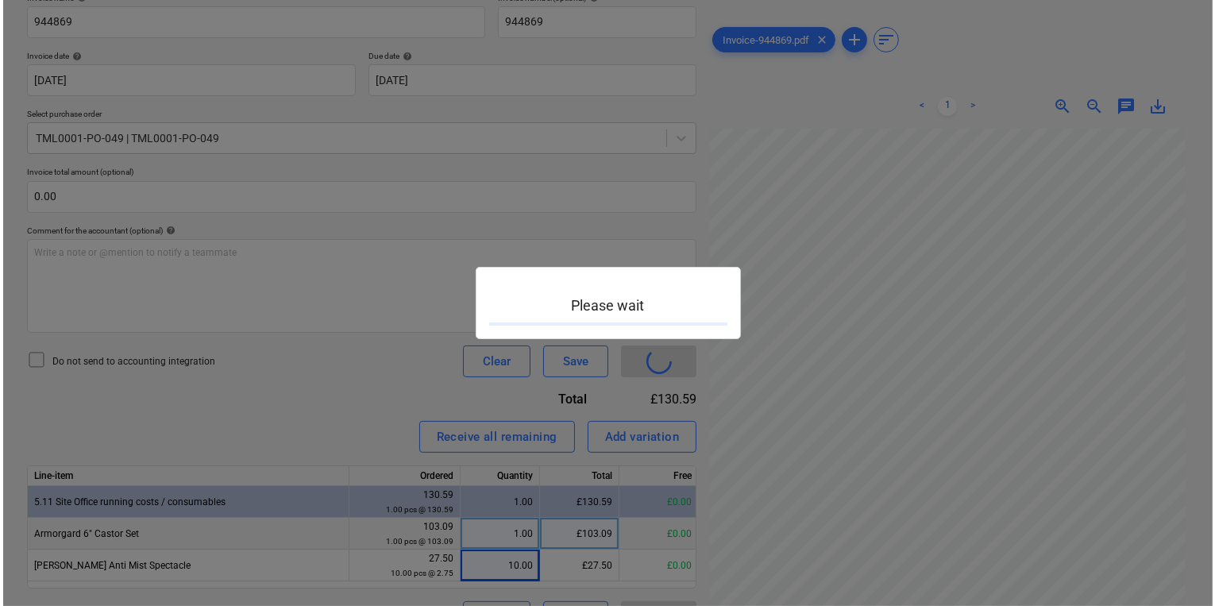
scroll to position [372, 240]
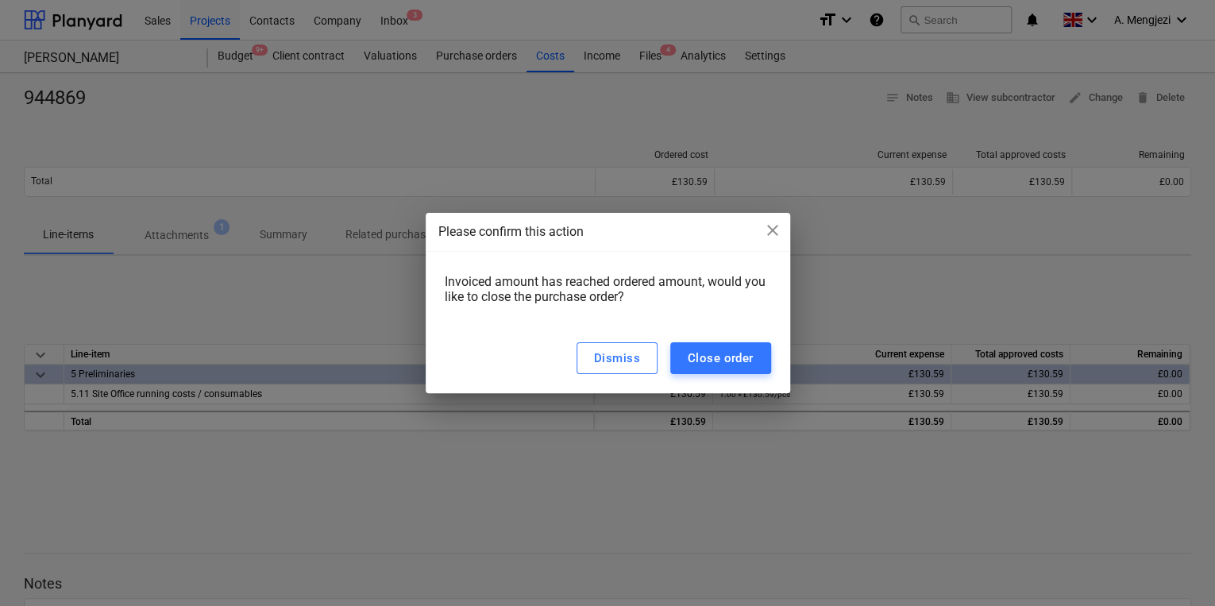
click at [777, 367] on div "Dismiss Close order" at bounding box center [608, 358] width 364 height 70
click at [759, 364] on button "Close order" at bounding box center [720, 358] width 101 height 32
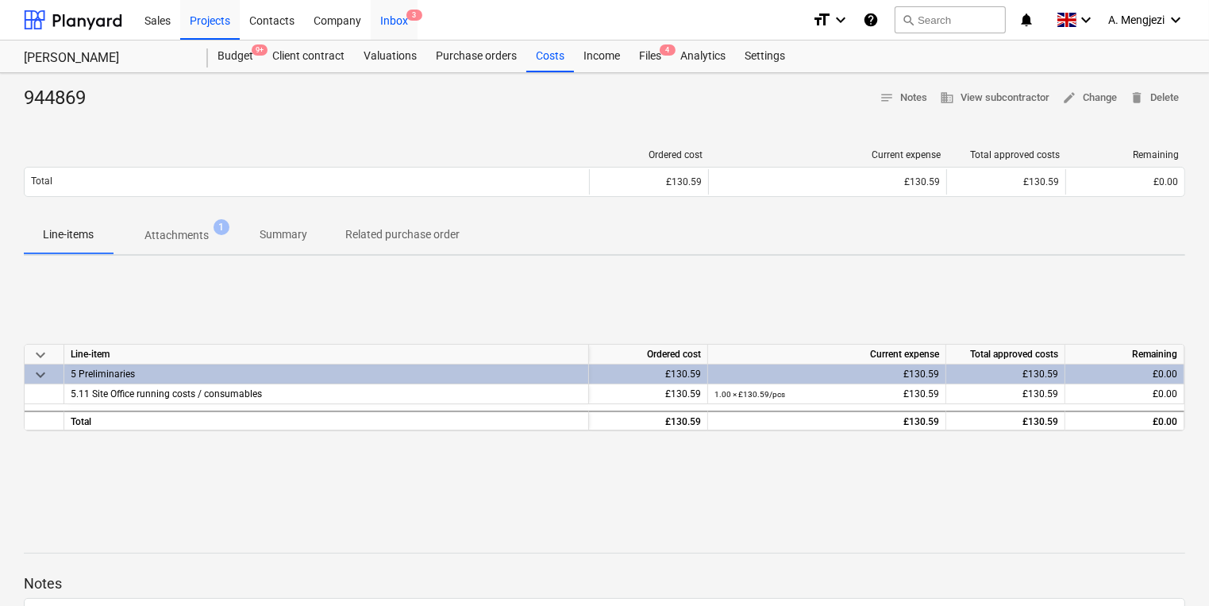
click at [383, 13] on div "Inbox 3" at bounding box center [394, 19] width 47 height 40
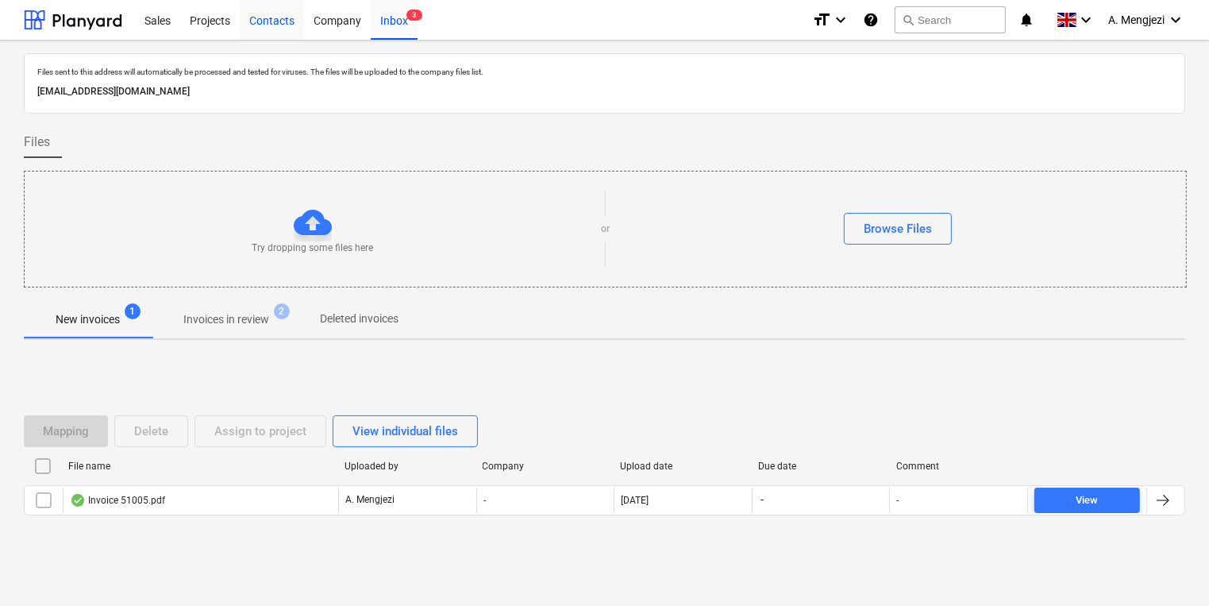
click at [245, 19] on div "Contacts" at bounding box center [272, 19] width 64 height 40
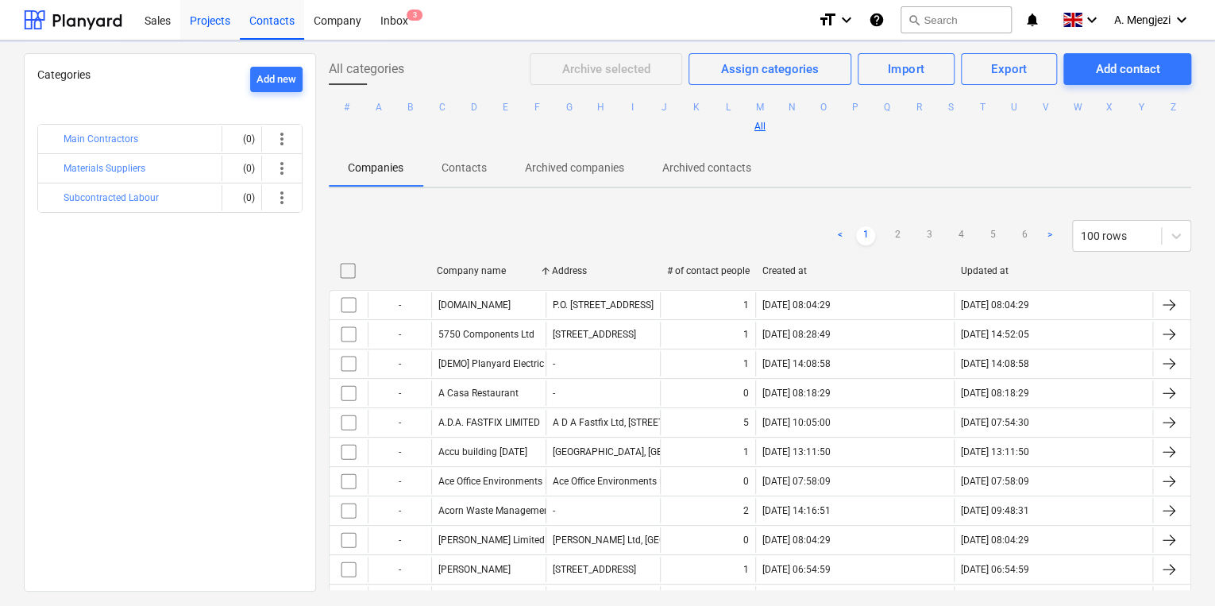
click at [219, 25] on div "Projects" at bounding box center [210, 19] width 60 height 40
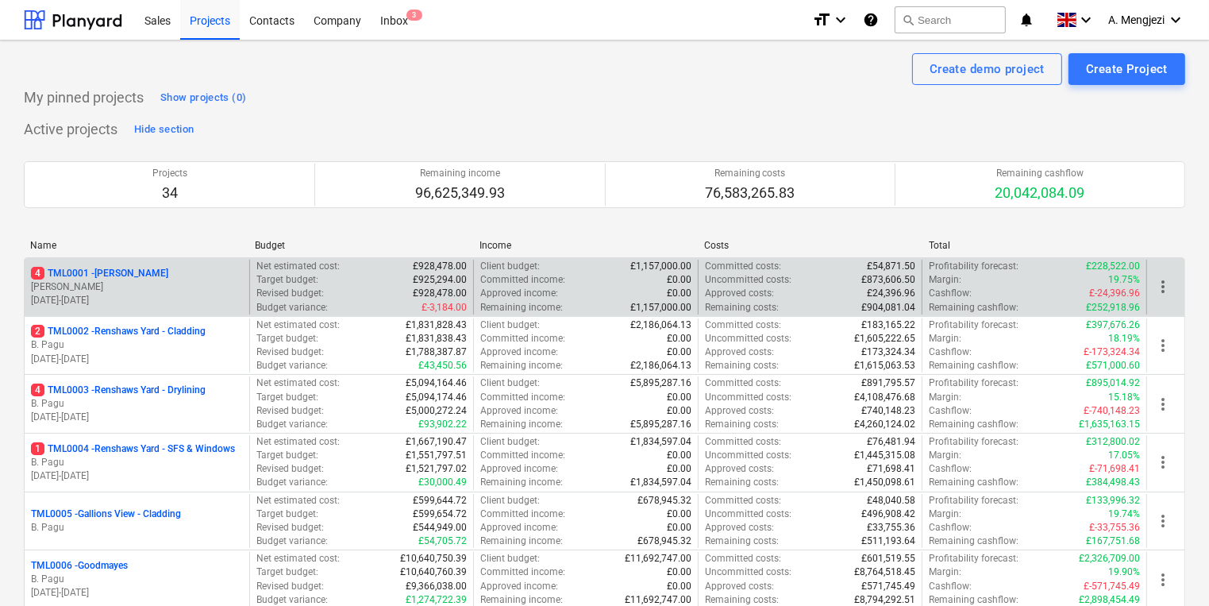
click at [385, 292] on div "Revised budget : £928,478.00" at bounding box center [361, 293] width 211 height 13
click at [743, 294] on p "Approved costs :" at bounding box center [739, 293] width 69 height 13
click at [742, 269] on p "Committed costs :" at bounding box center [743, 266] width 76 height 13
click at [665, 305] on p "£1,157,000.00" at bounding box center [660, 307] width 61 height 13
click at [640, 291] on div "Approved income : £0.00" at bounding box center [585, 293] width 211 height 13
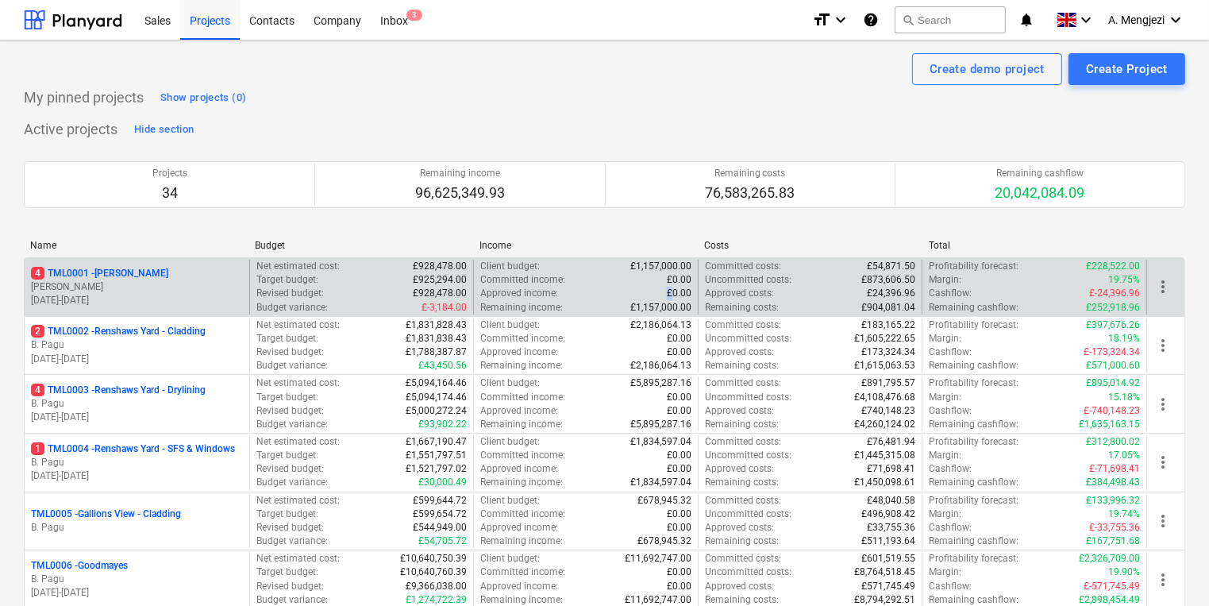
click at [640, 291] on div "Approved income : £0.00" at bounding box center [585, 293] width 211 height 13
drag, startPoint x: 640, startPoint y: 291, endPoint x: 594, endPoint y: 297, distance: 46.5
click at [594, 297] on div "Approved income : £0.00" at bounding box center [585, 293] width 211 height 13
click at [245, 291] on div "4 TML0001 - [PERSON_NAME] [PERSON_NAME] [DATE] - [DATE]" at bounding box center [137, 287] width 225 height 55
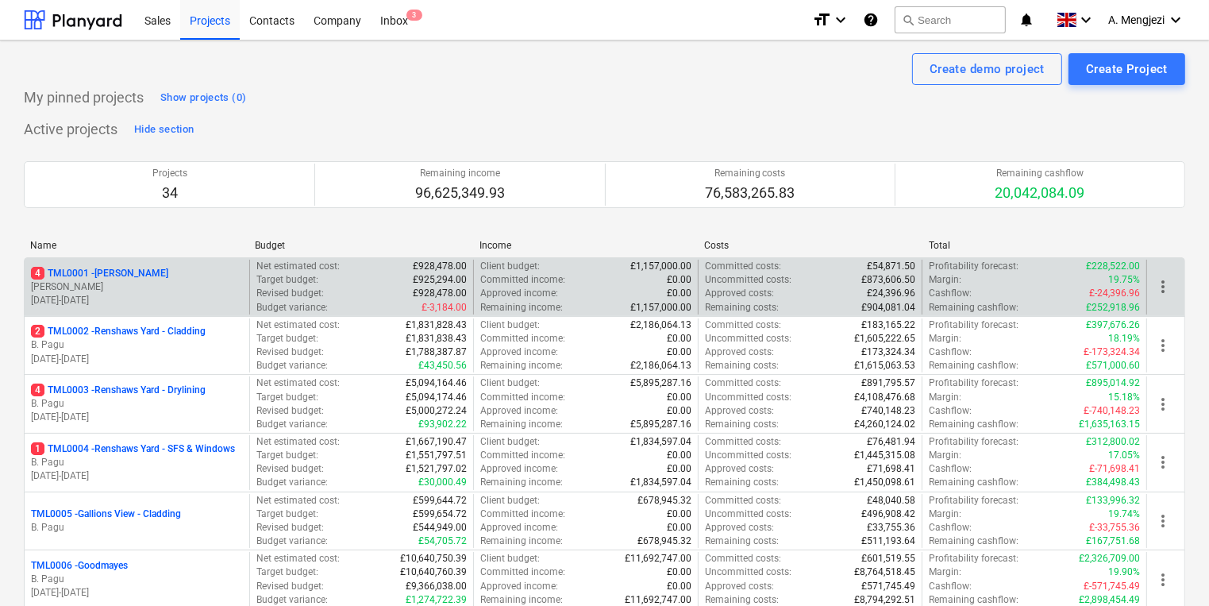
click at [242, 291] on div "4 TML0001 - [PERSON_NAME] [PERSON_NAME] [DATE] - [DATE]" at bounding box center [137, 287] width 225 height 55
click at [132, 295] on p "[DATE] - [DATE]" at bounding box center [137, 300] width 212 height 13
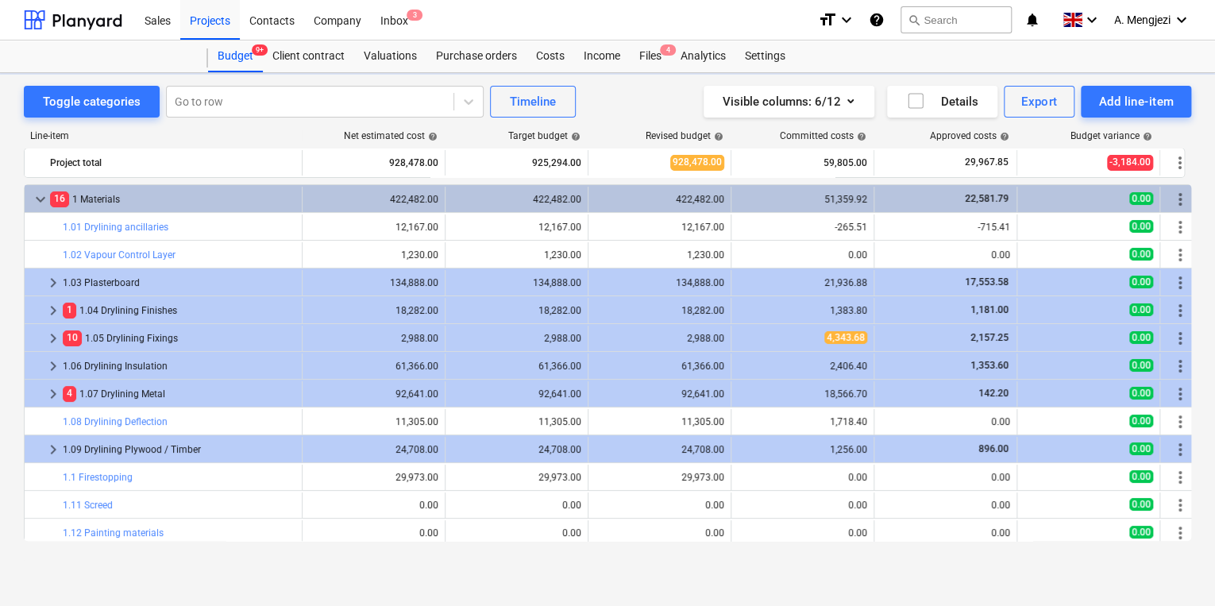
click at [130, 295] on div "keyboard_arrow_right 1 1.04 Drylining Finishes 18,282.00 18,282.00 18,282.00 1,…" at bounding box center [612, 309] width 1177 height 28
click at [668, 73] on div "Toggle categories Go to row Timeline Visible columns : 6/12 Details Export Add …" at bounding box center [607, 322] width 1215 height 499
click at [664, 60] on div "Files 4" at bounding box center [650, 56] width 41 height 32
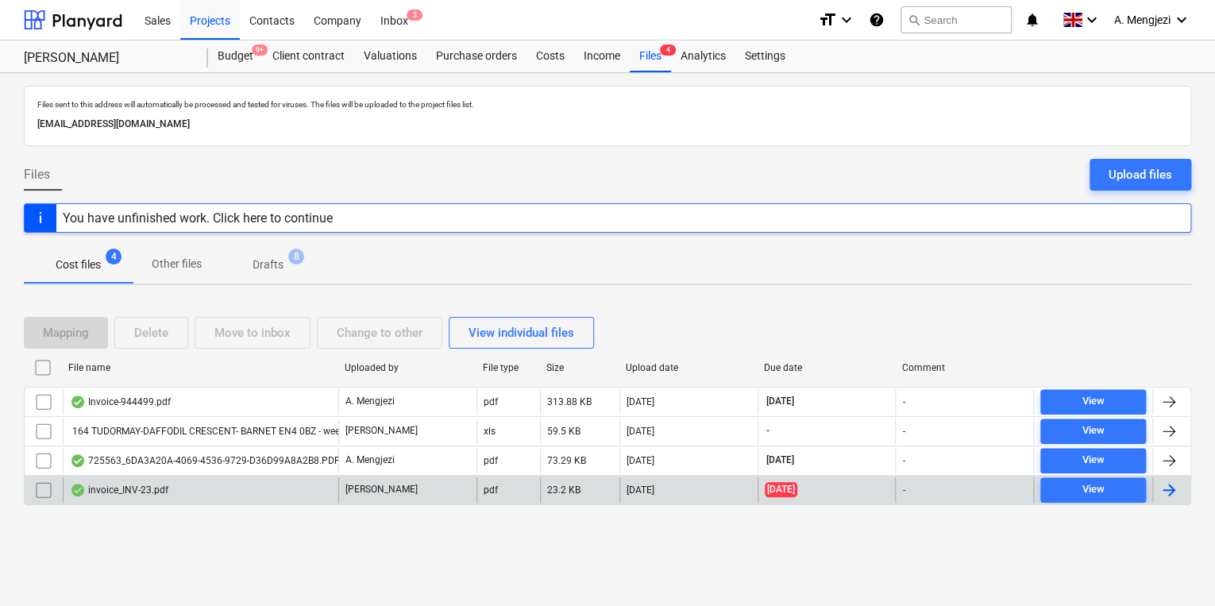
click at [242, 502] on div "invoice_INV-23.pdf [PERSON_NAME] pdf 23.2 KB [DATE] [DATE] - View" at bounding box center [607, 490] width 1167 height 30
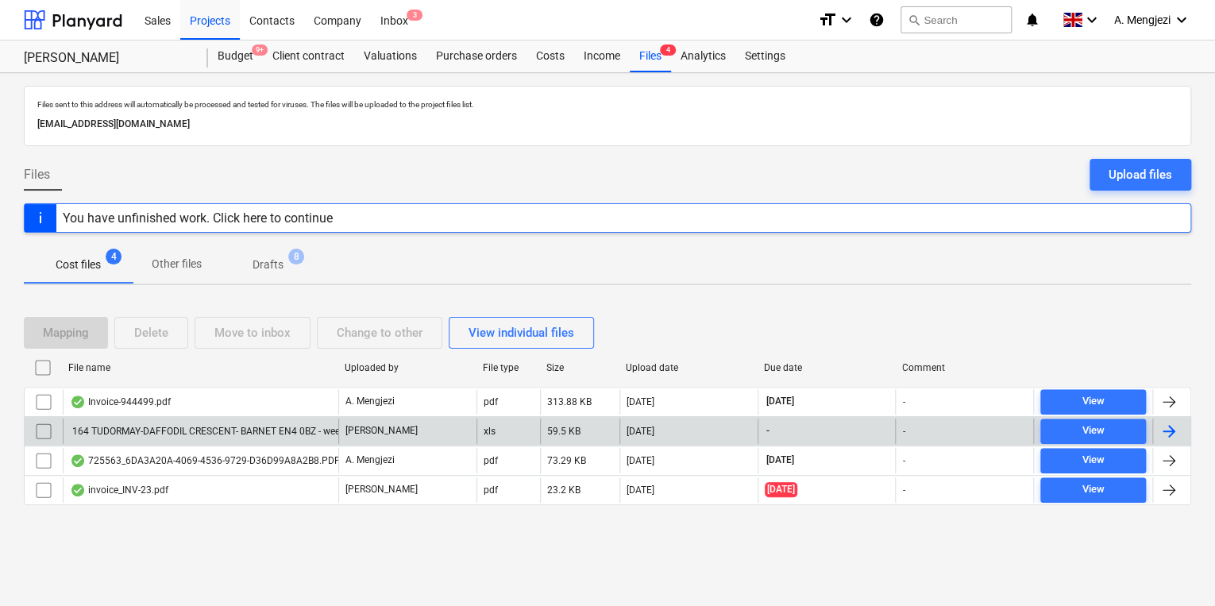
click at [229, 418] on div "164 TUDORMAY-DAFFODIL CRESCENT- BARNET EN4 0BZ - week ending [DATE]- Manor & Co…" at bounding box center [200, 430] width 275 height 25
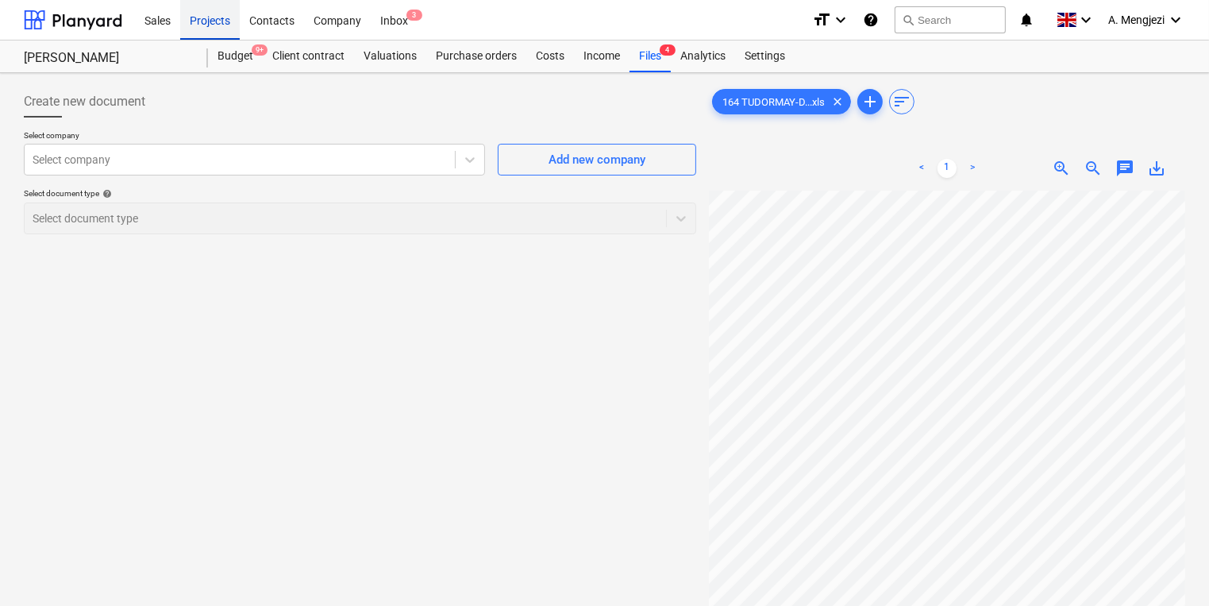
click at [227, 32] on div "Projects" at bounding box center [210, 19] width 60 height 40
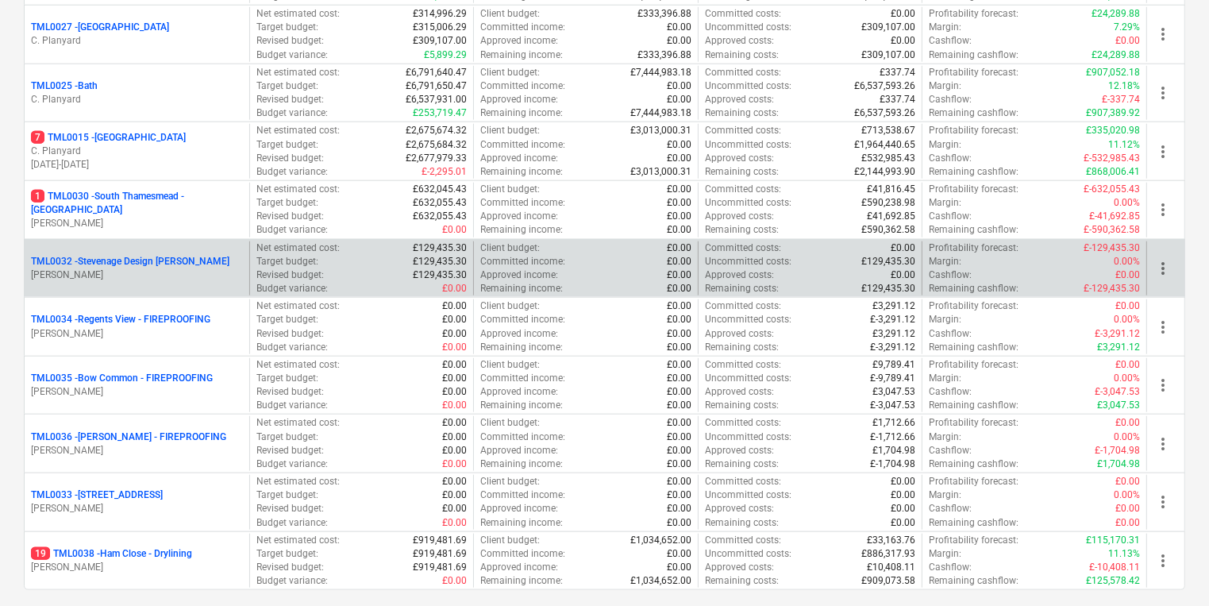
scroll to position [1505, 0]
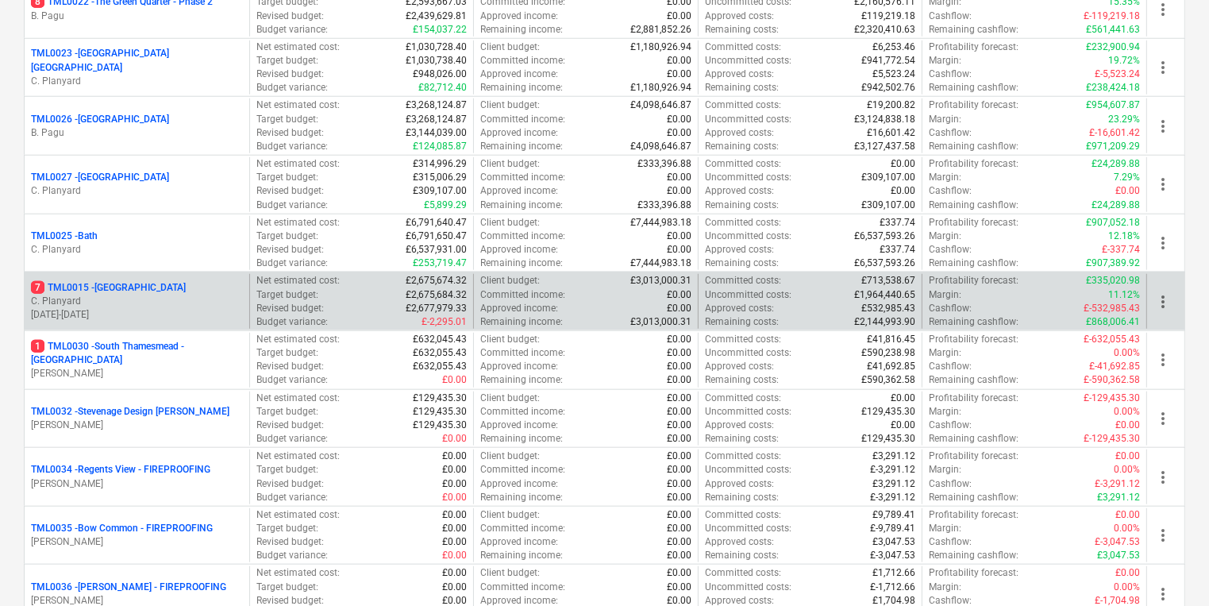
click at [177, 288] on p "7 TML0015 - [GEOGRAPHIC_DATA]" at bounding box center [108, 287] width 155 height 13
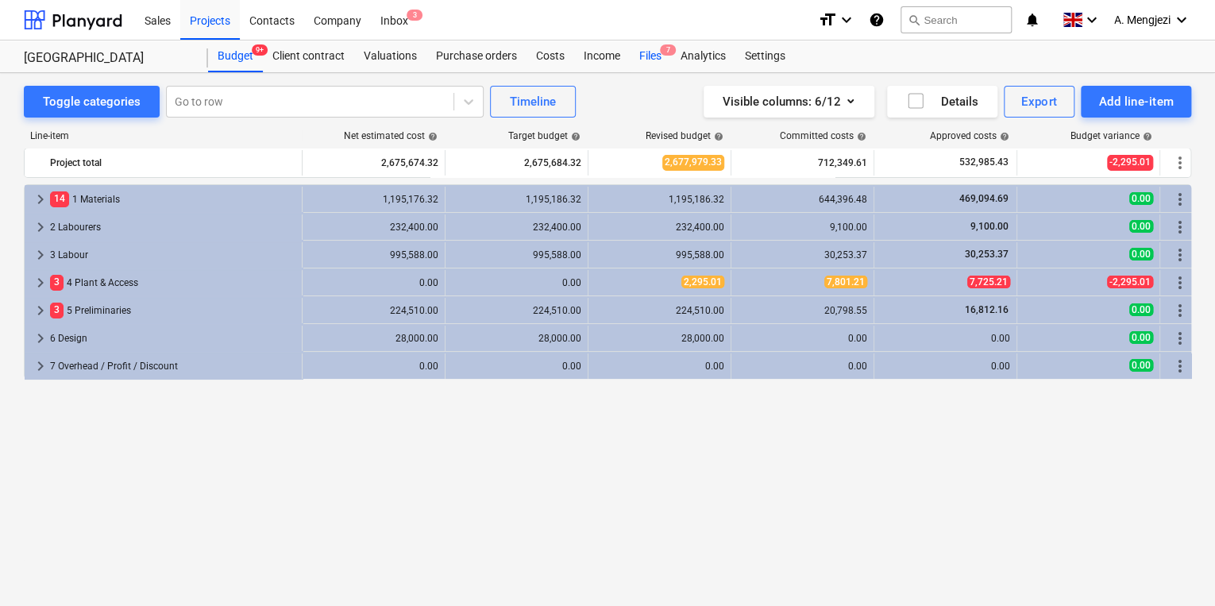
click at [658, 54] on div "Files 7" at bounding box center [650, 56] width 41 height 32
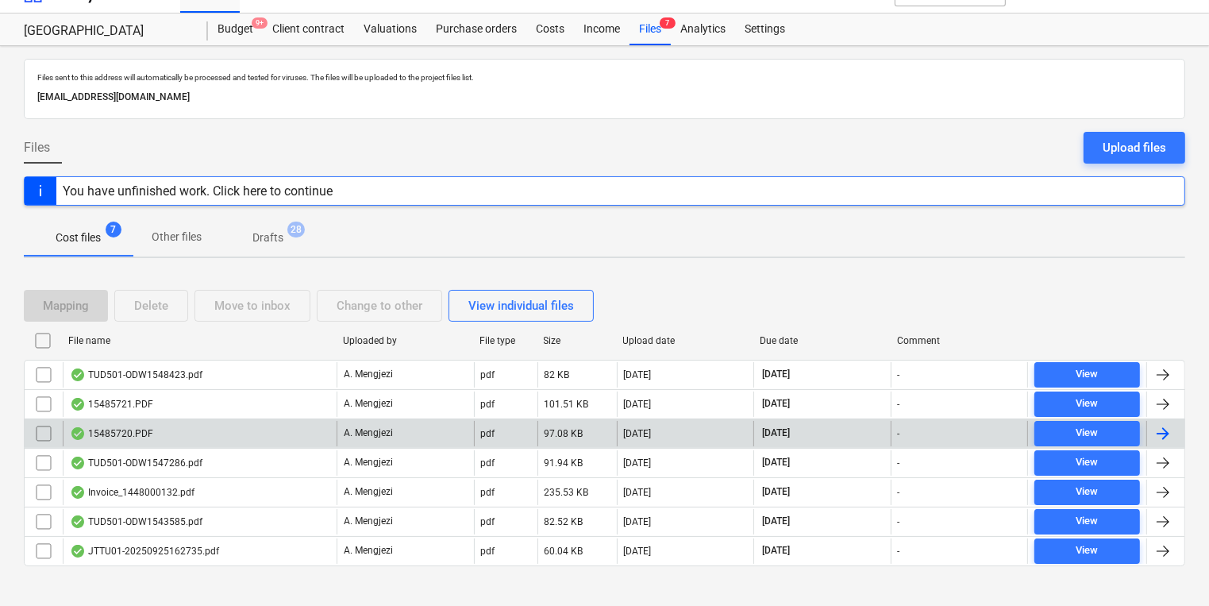
scroll to position [41, 0]
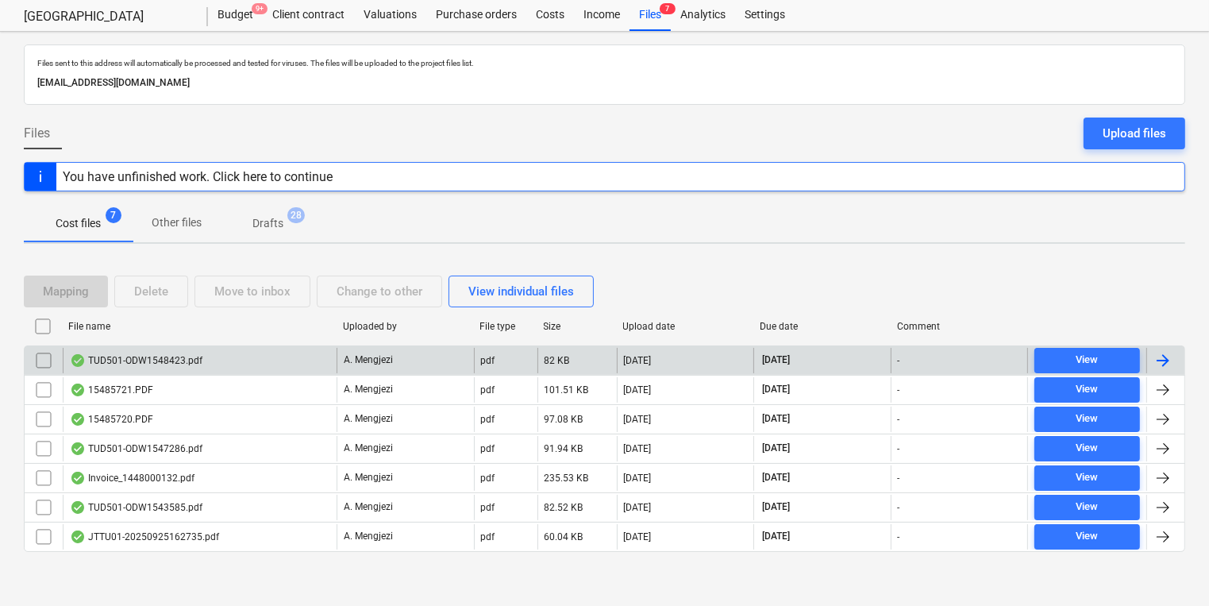
click at [176, 356] on div "TUD501-ODW1548423.pdf" at bounding box center [136, 360] width 133 height 13
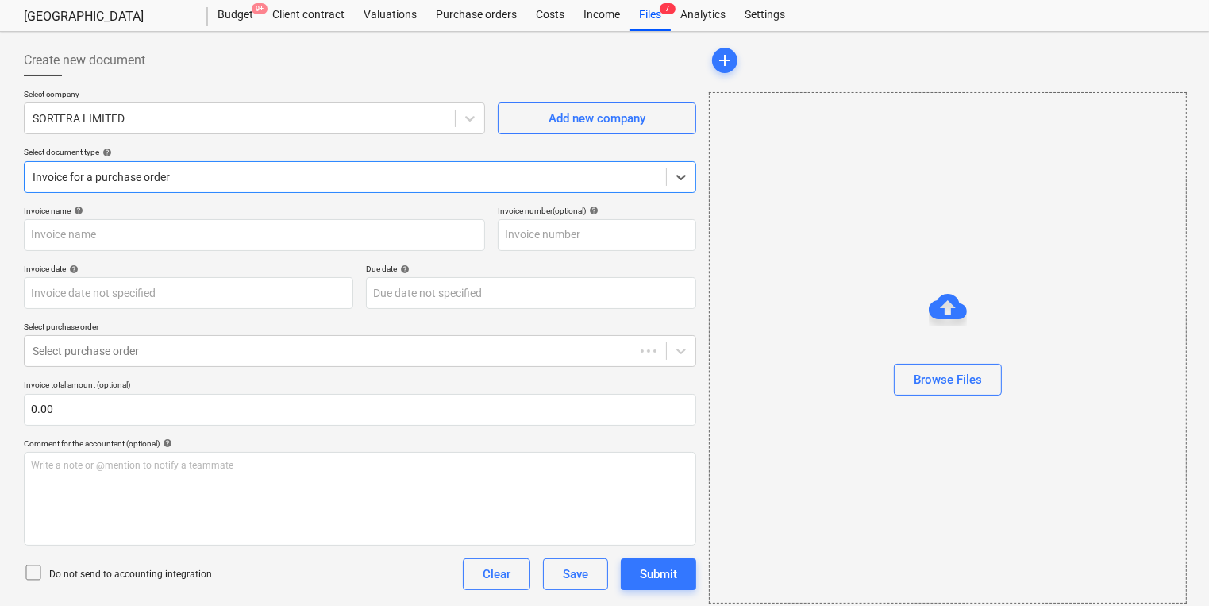
type input "ODW1548423"
type input "[DATE]"
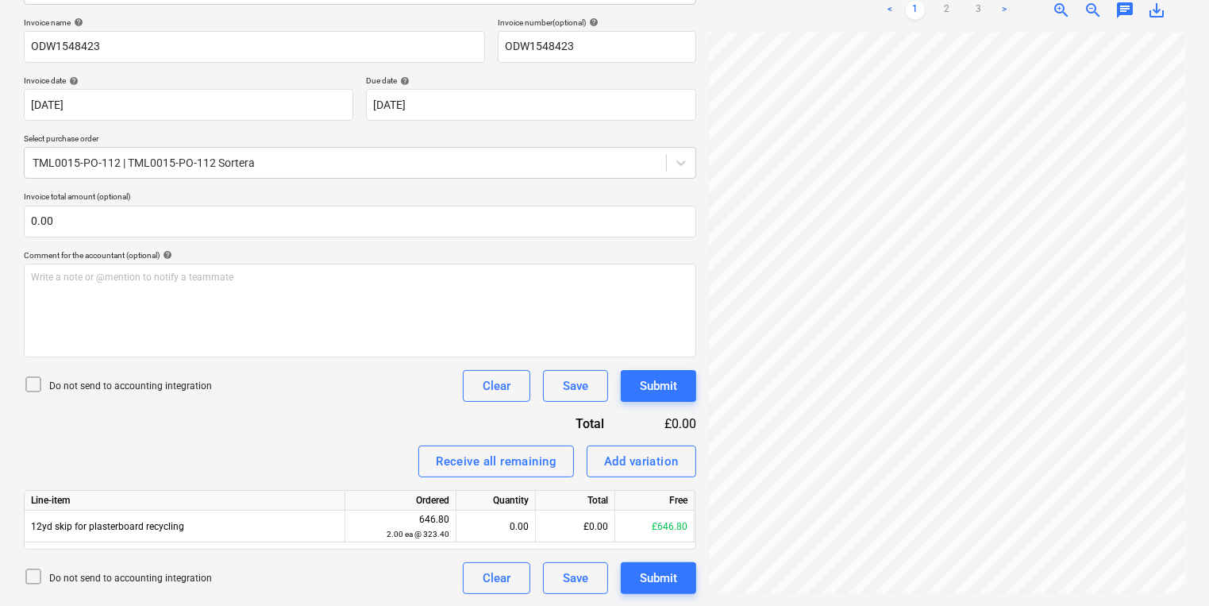
scroll to position [153, 9]
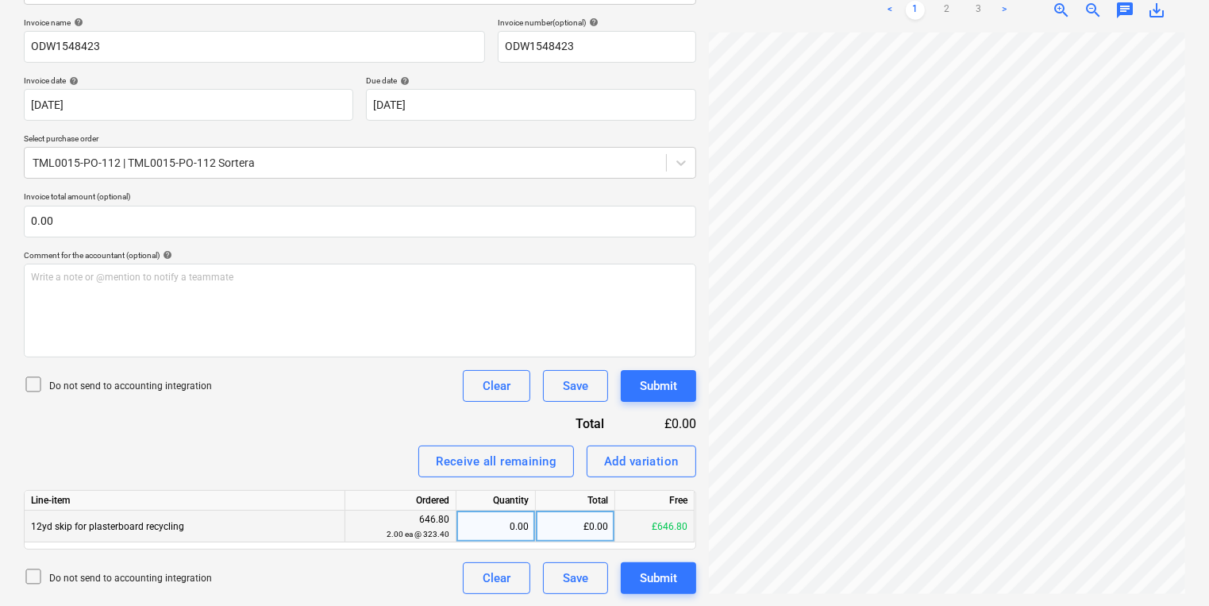
click at [481, 524] on div "0.00" at bounding box center [496, 526] width 66 height 32
type input "1"
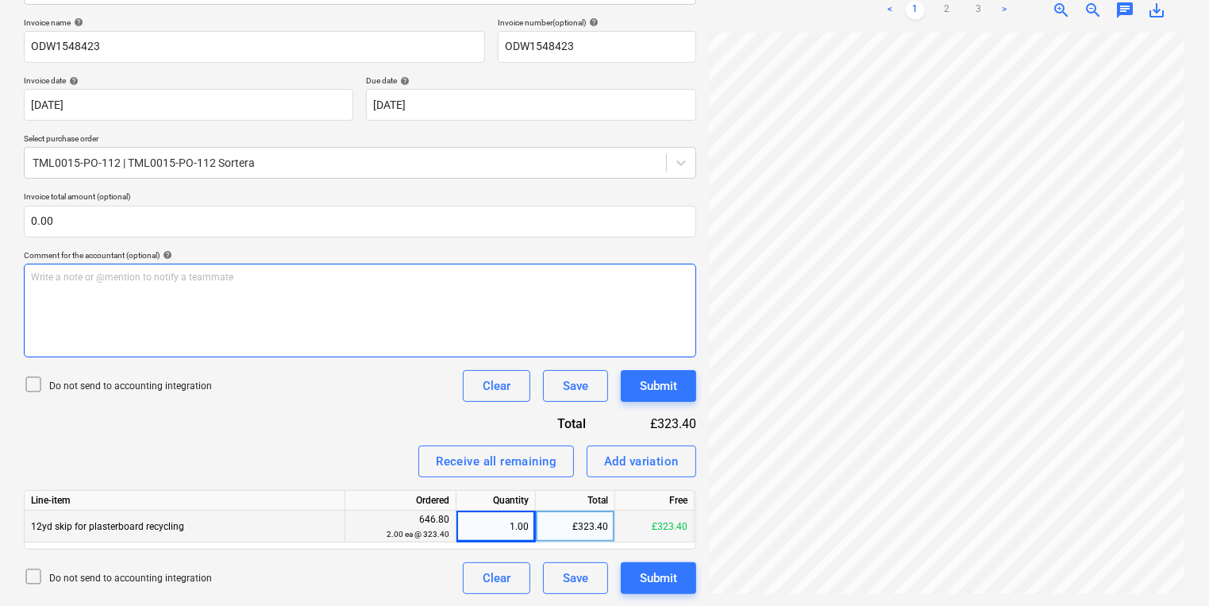
click at [679, 328] on div "Create new document Select company SORTERA LIMITED Add new company Select docum…" at bounding box center [604, 225] width 1174 height 750
click at [613, 473] on button "Add variation" at bounding box center [642, 461] width 110 height 32
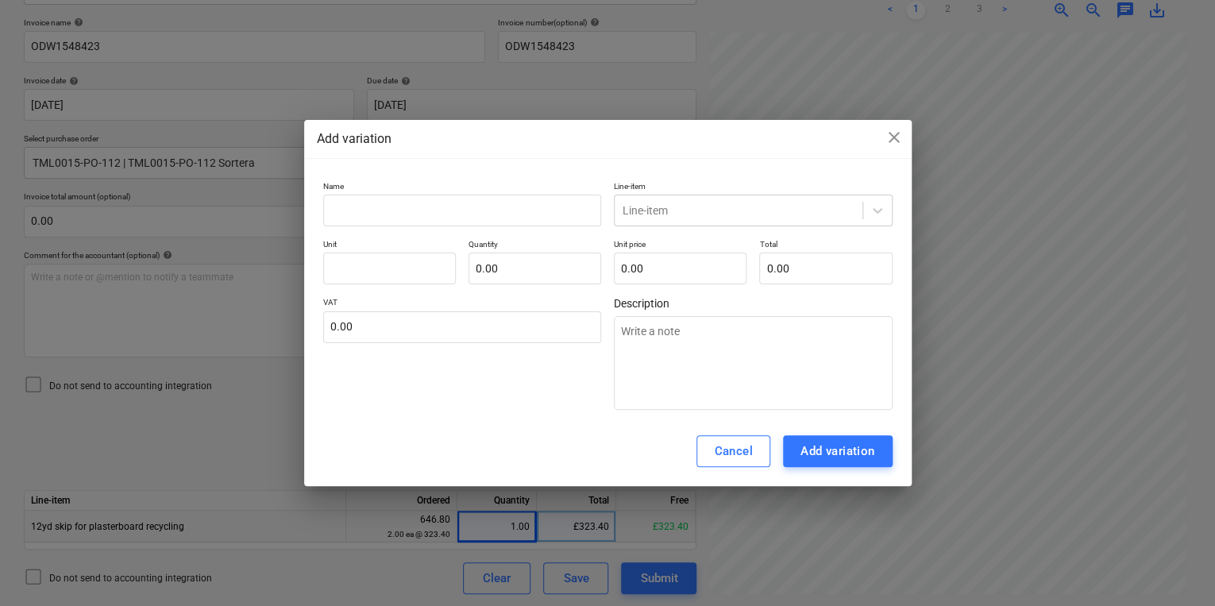
click at [472, 237] on div "Name Line-item Line-item Unit Quantity 0.00 Unit price 0.00 Total 0.00 VAT 0.00…" at bounding box center [607, 295] width 569 height 229
click at [472, 229] on div "Name Line-item Line-item Unit Quantity 0.00 Unit price 0.00 Total 0.00 VAT 0.00…" at bounding box center [607, 295] width 569 height 229
click at [510, 206] on input "text" at bounding box center [462, 211] width 279 height 32
type textarea "x"
type input "T"
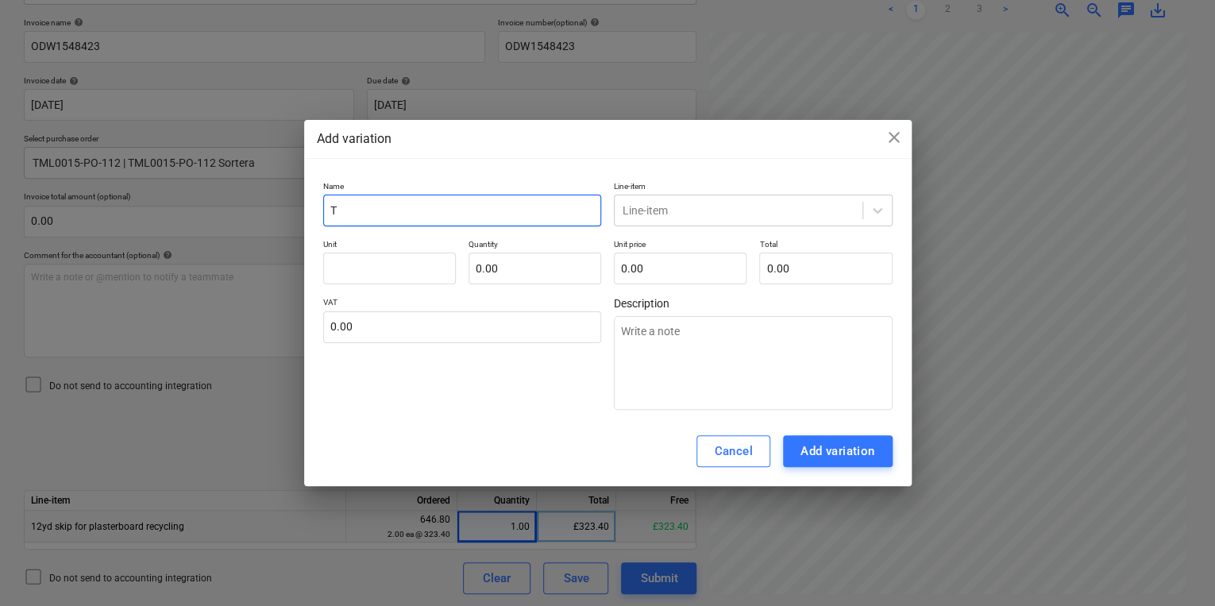
type textarea "x"
type input "To"
type textarea "x"
type input "Ton"
type textarea "x"
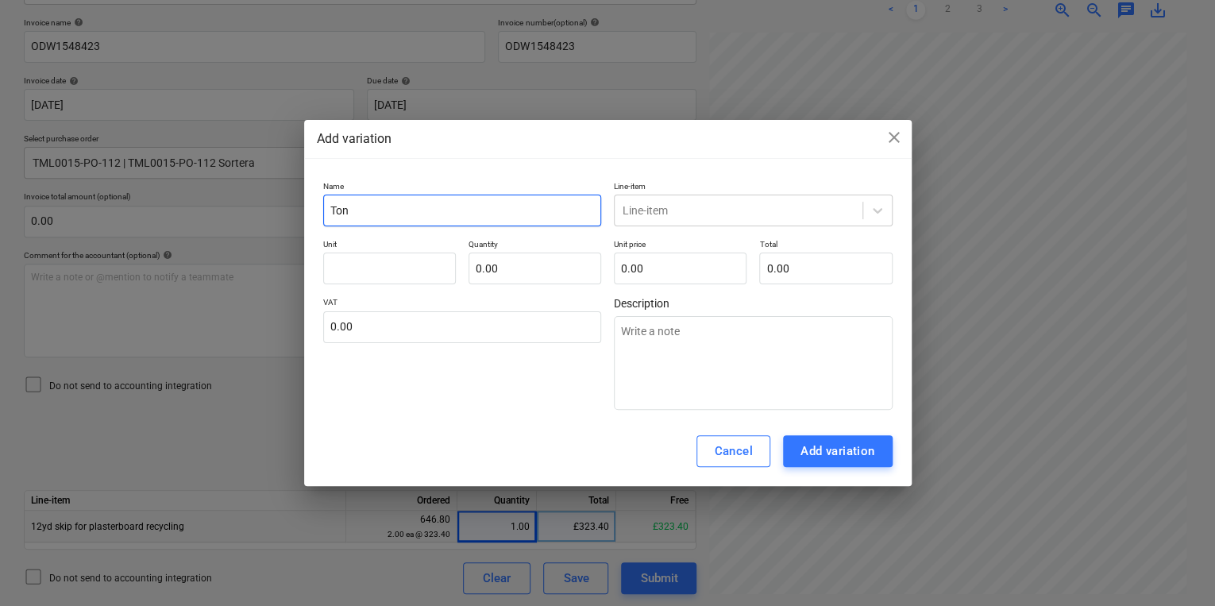
type input "[PERSON_NAME]"
type textarea "x"
type input "[PERSON_NAME]"
type textarea "x"
type input "Tonnag"
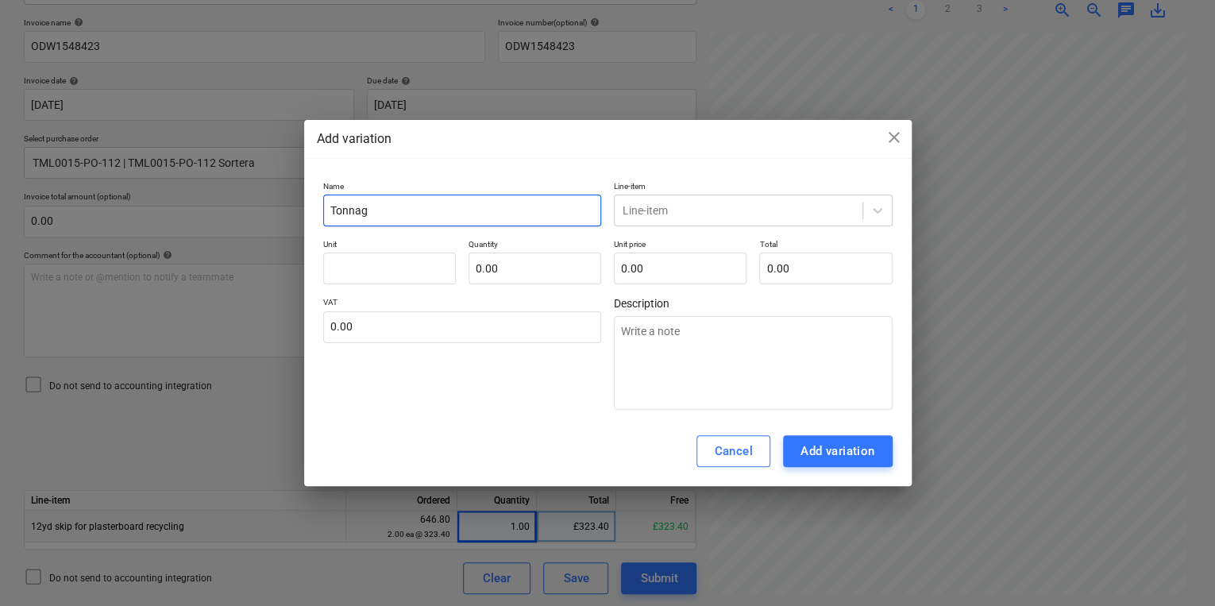
type textarea "x"
type input "Tonnage"
type textarea "x"
type input "Tonnage"
type textarea "x"
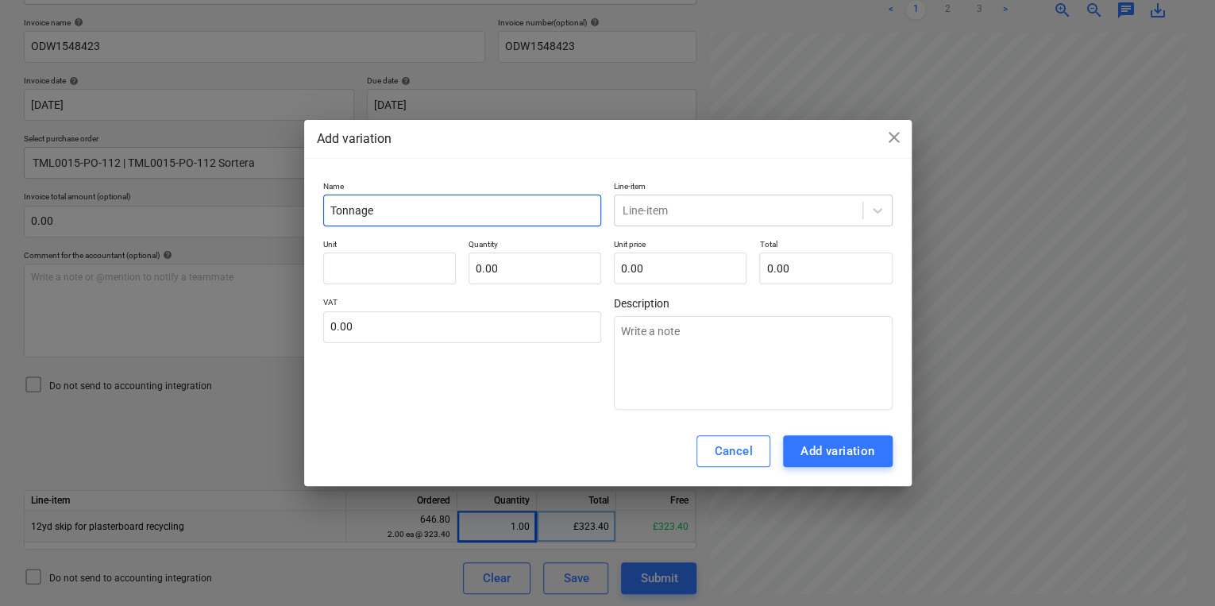
type input "Tonnage -"
type textarea "x"
type input "Tonnage -"
type textarea "x"
type input "Tonnage - P"
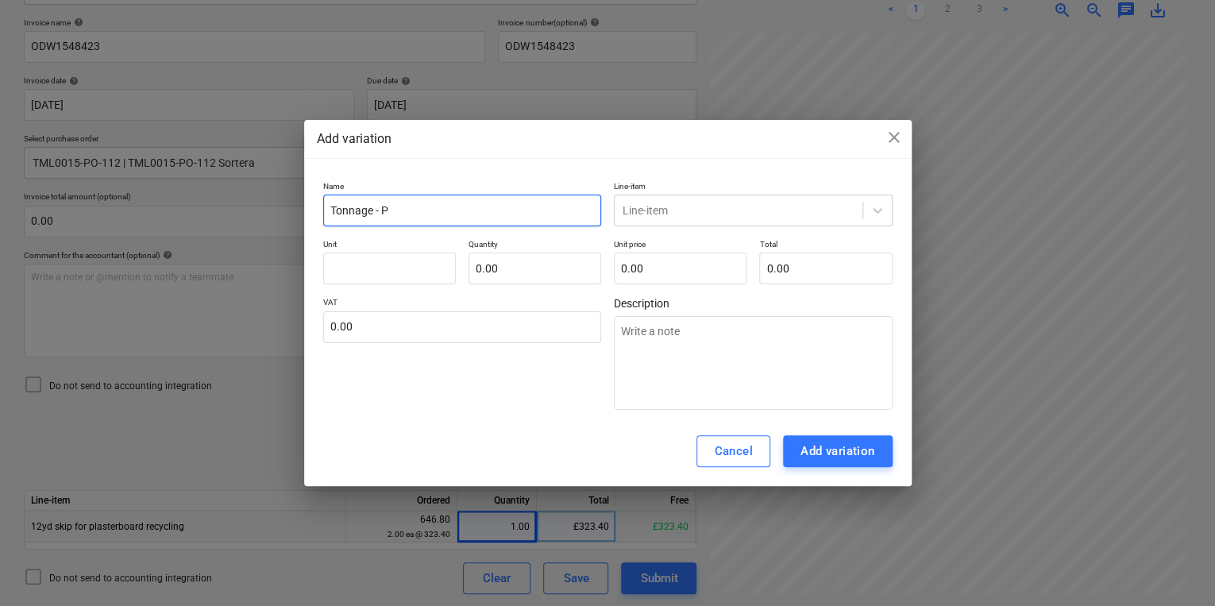
type textarea "x"
type input "Tonnage - Pl"
type textarea "x"
type input "Tonnage - Pla"
type textarea "x"
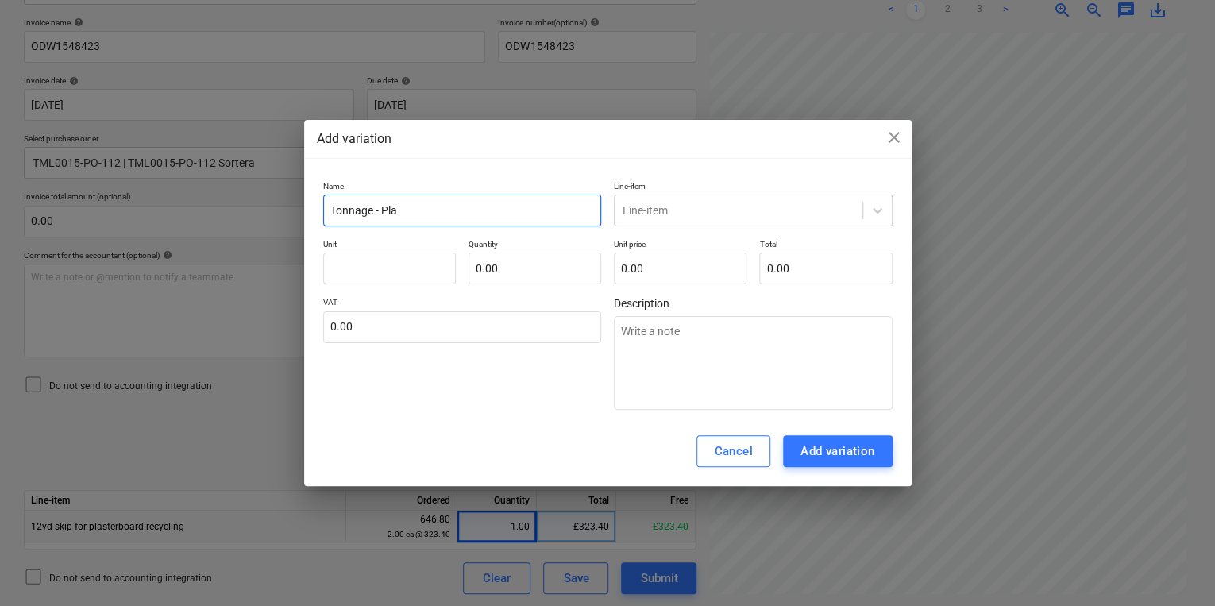
type input "Tonnage - Plas"
type textarea "x"
type input "Tonnage - Plast"
type textarea "x"
type input "Tonnage - Plaste"
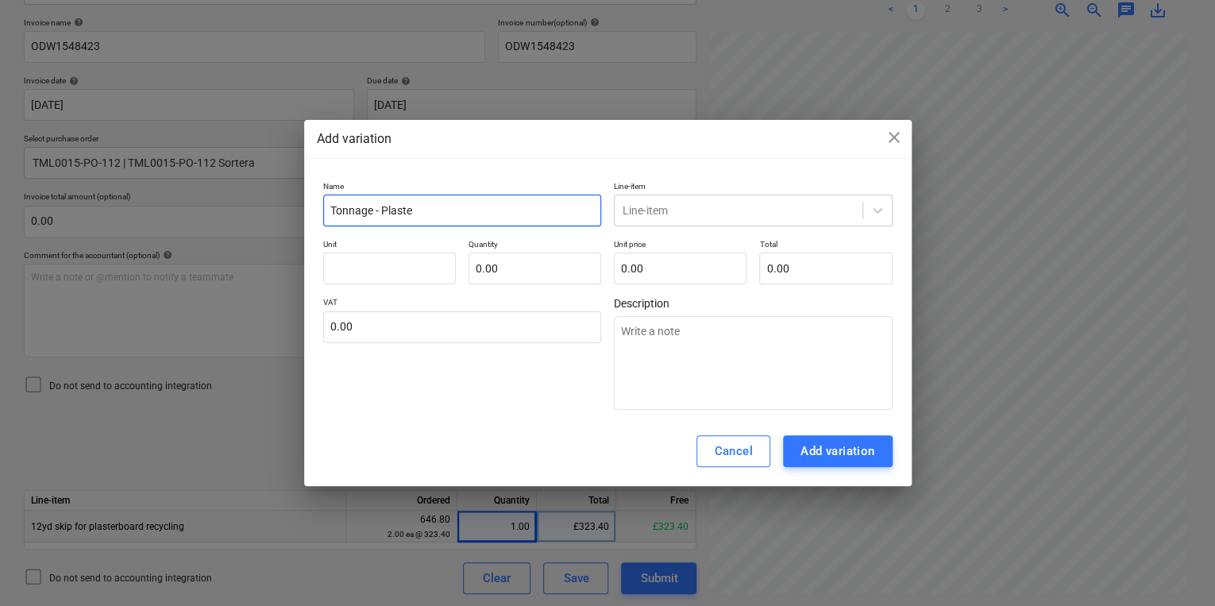
type textarea "x"
type input "Tonnage - Plaster"
type textarea "x"
type input "Tonnage - Plasterb"
type textarea "x"
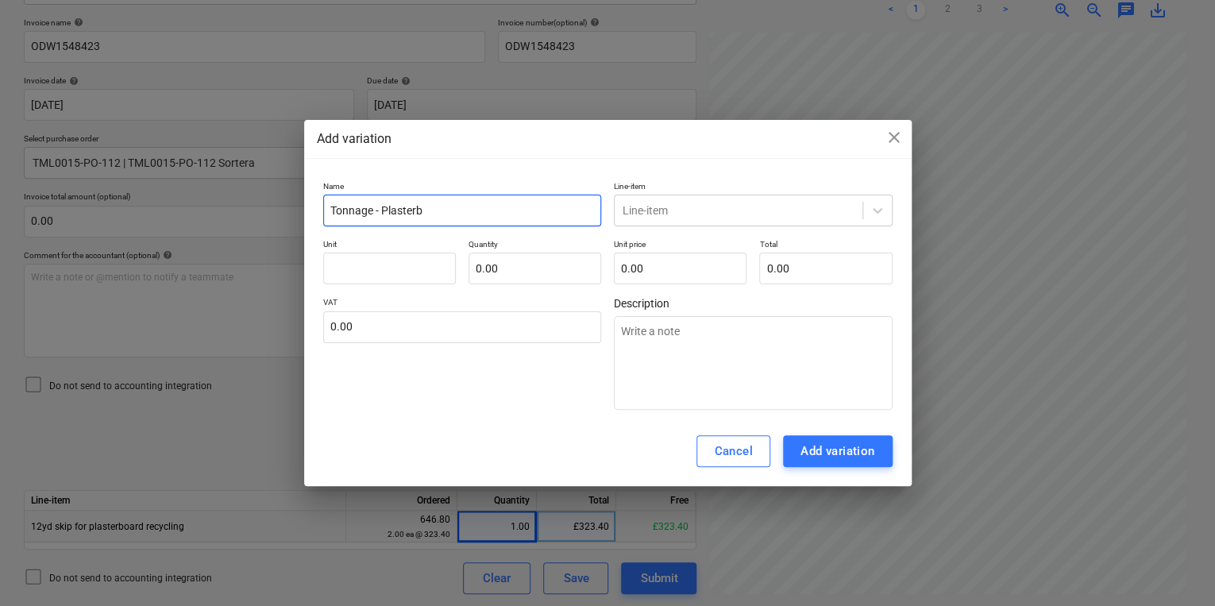
type input "Tonnage - Plasterbo"
type textarea "x"
type input "Tonnage - Plasterboa"
type textarea "x"
type input "Tonnage - Plasterboar"
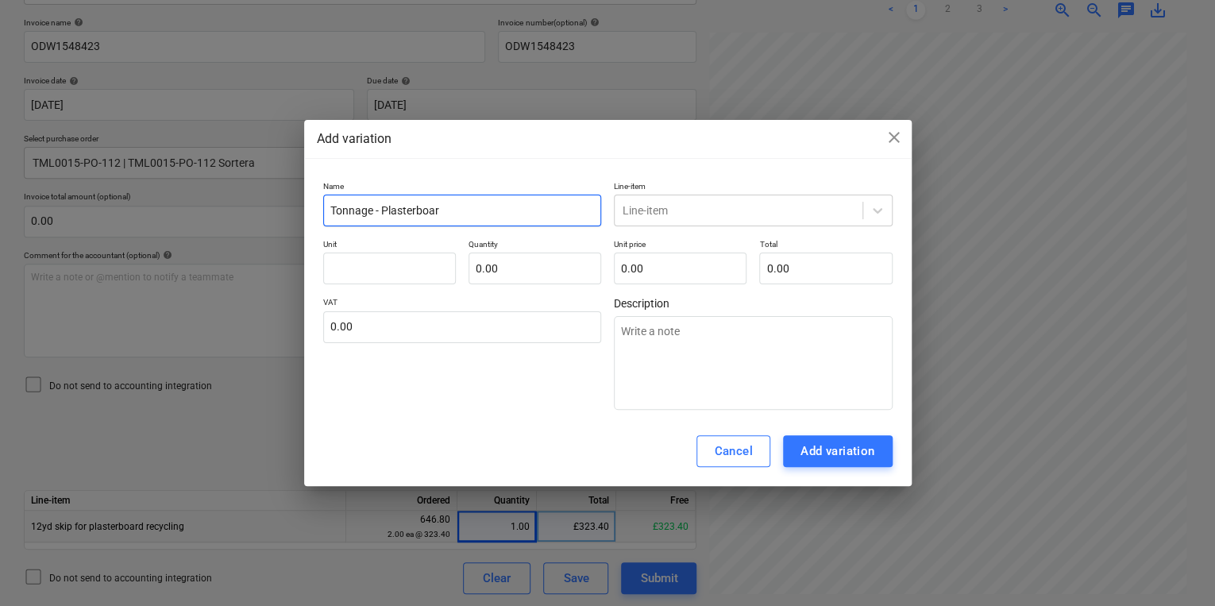
type textarea "x"
type input "Tonnage - Plasterboard"
type textarea "x"
type input "Tonnage - Plasterboard/"
type textarea "x"
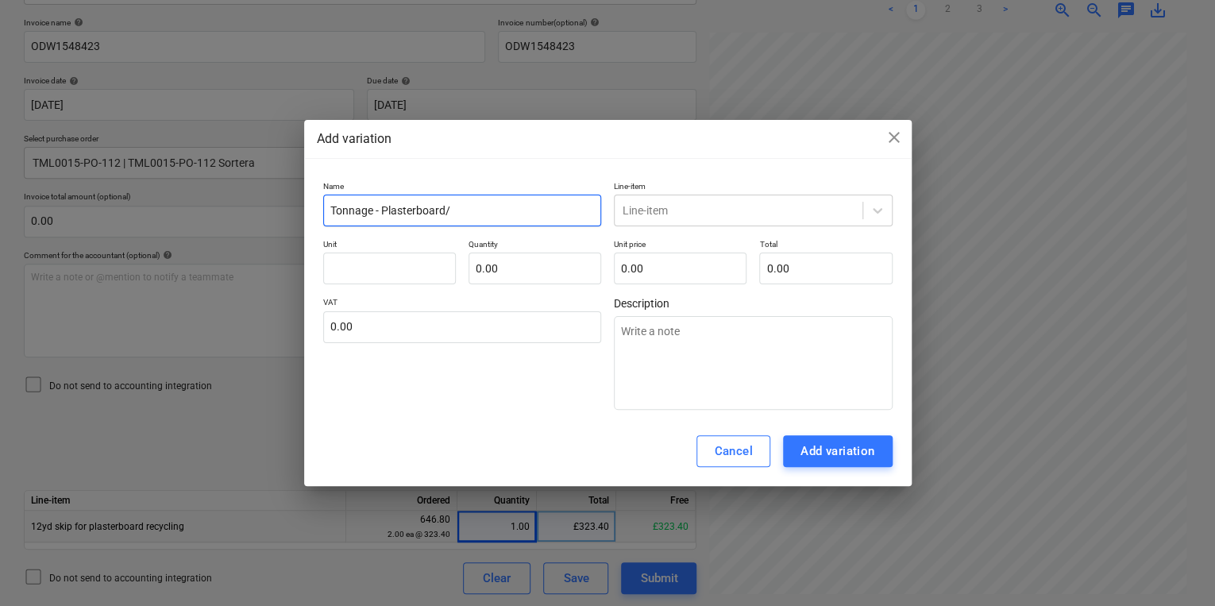
type input "Tonnage - Plasterboard/G"
type textarea "x"
type input "Tonnage - Plasterboard/Gy"
type textarea "x"
type input "Tonnage - Plasterboard/Gyp"
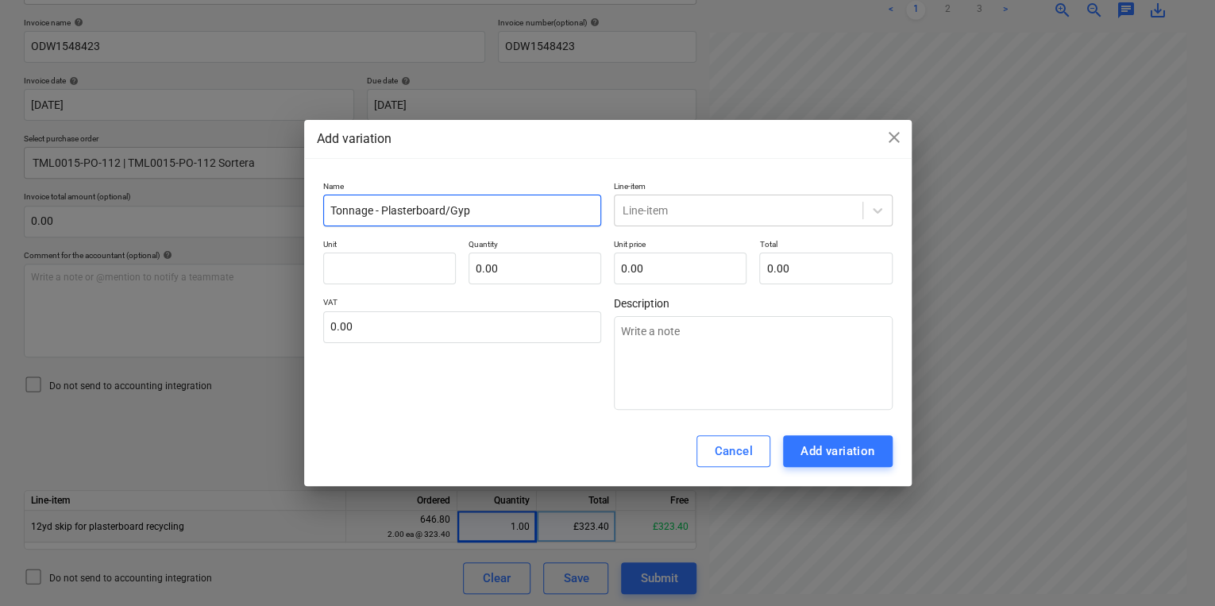
type textarea "x"
type input "Tonnage - Plasterboard/Gyps"
type textarea "x"
type input "Tonnage - Plasterboard/Gypsu"
type textarea "x"
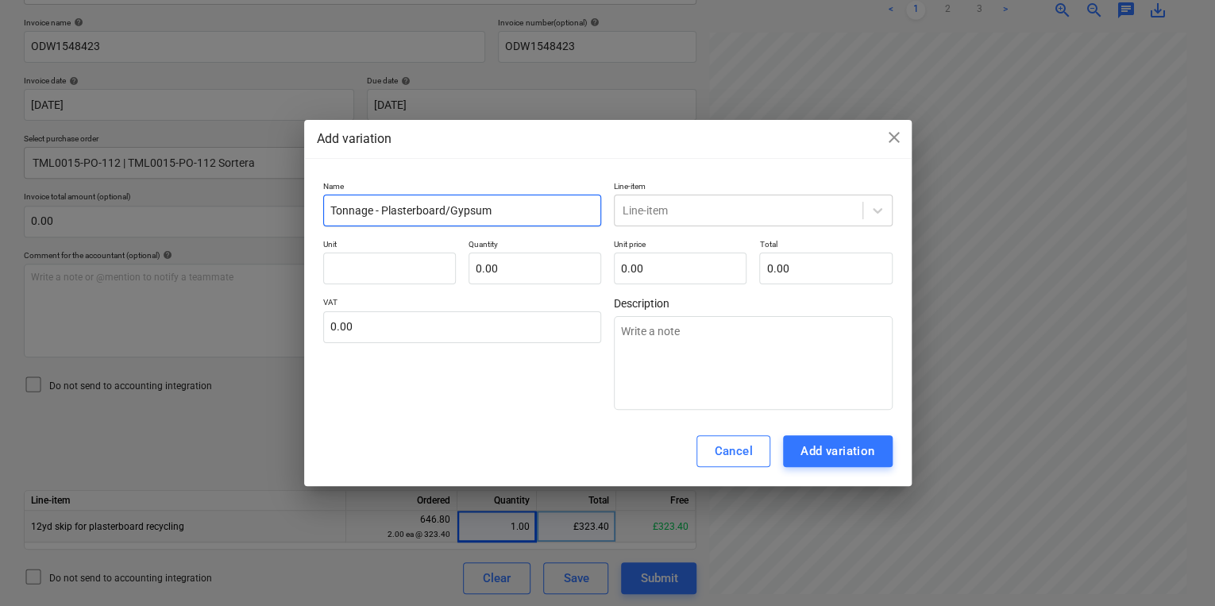
type input "Tonnage - Plasterboard/Gypsum"
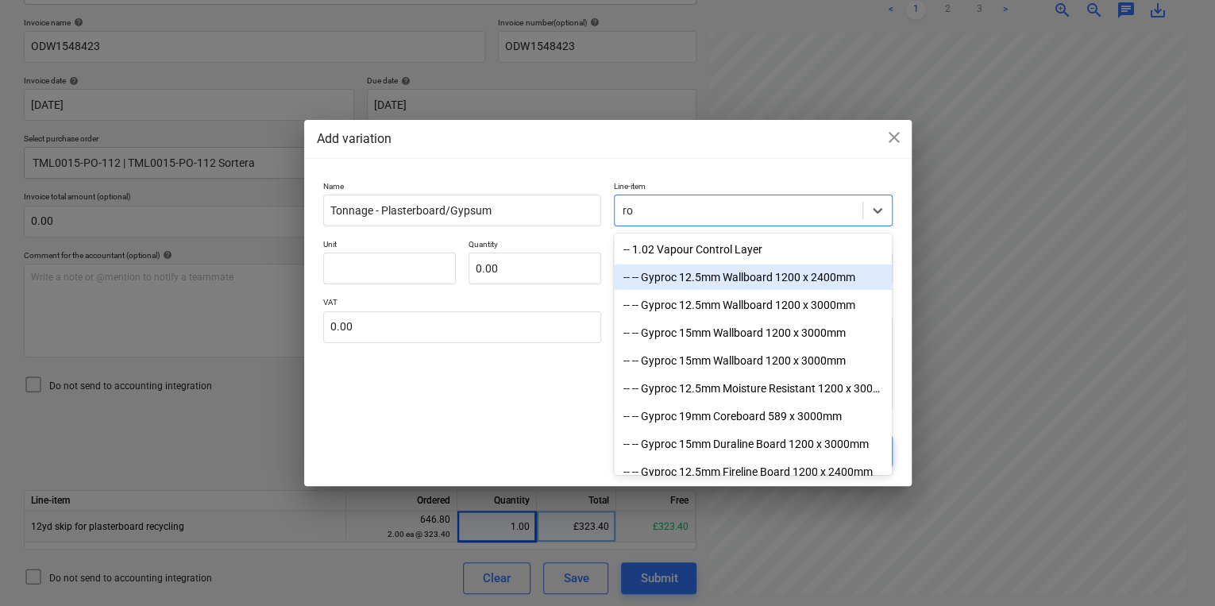
type input "rou"
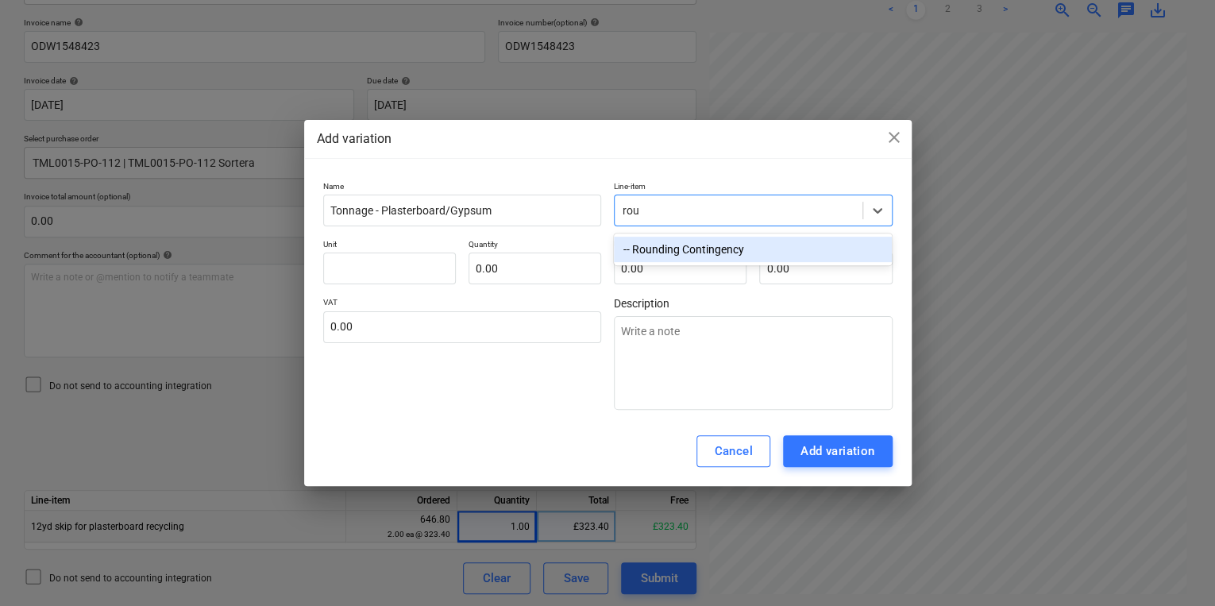
click at [689, 253] on div "-- Rounding Contingency" at bounding box center [753, 249] width 278 height 25
type textarea "x"
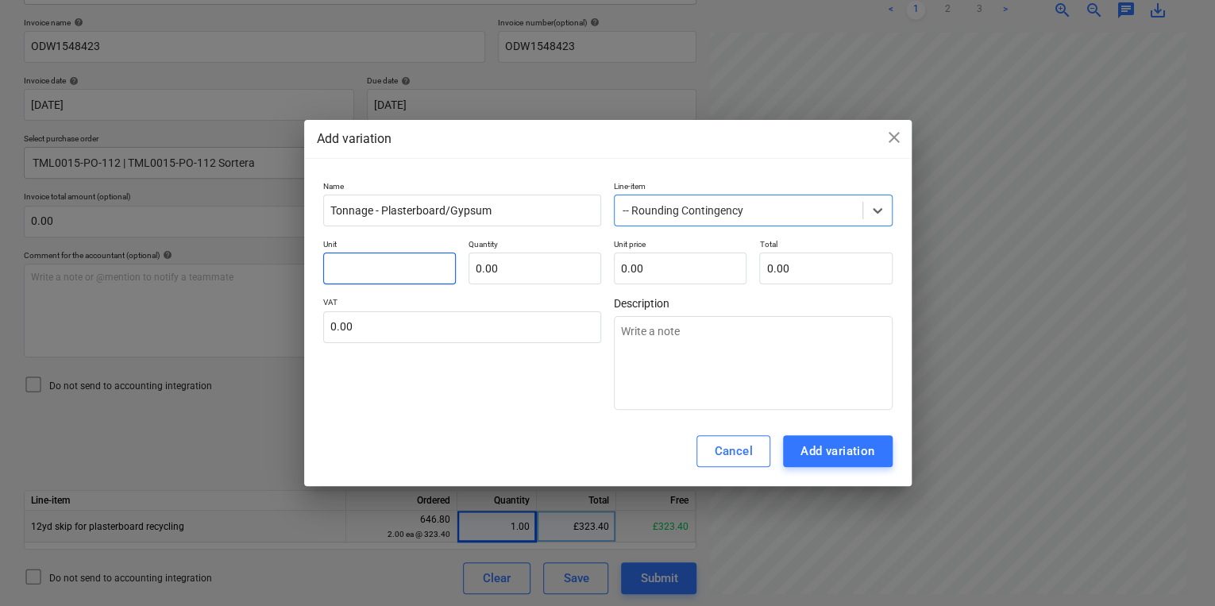
click at [436, 263] on input "text" at bounding box center [389, 268] width 133 height 32
type textarea "x"
type input "p"
type textarea "x"
type input "pc"
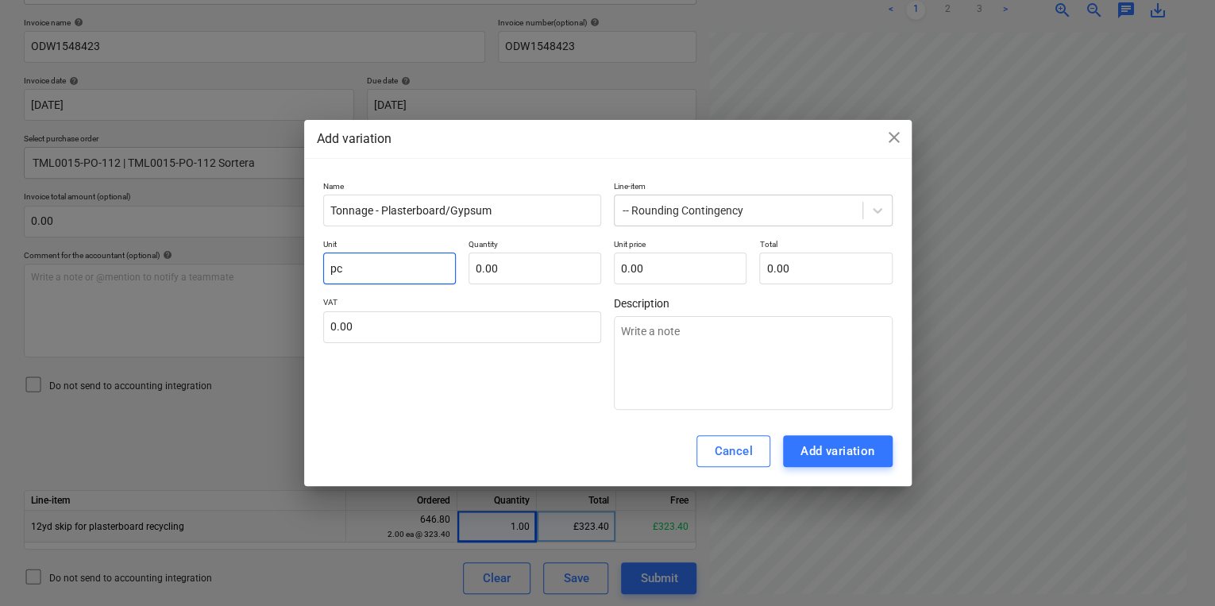
type textarea "x"
type input "pcs"
type textarea "x"
type input "1.00"
type input "0.00"
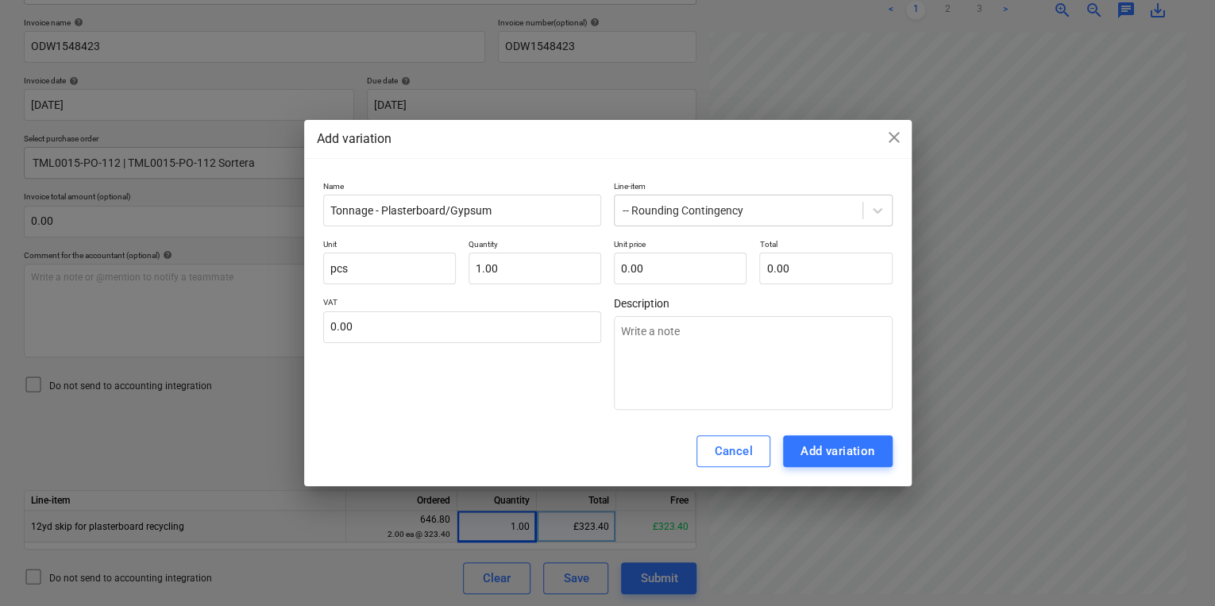
drag, startPoint x: 986, startPoint y: 263, endPoint x: 930, endPoint y: 252, distance: 56.5
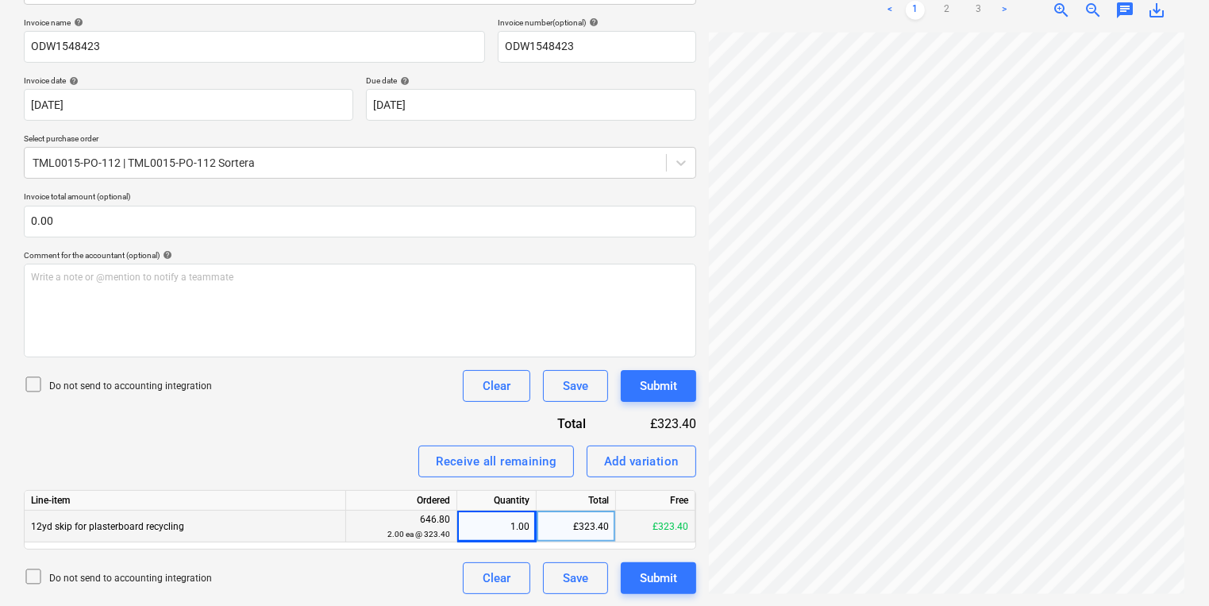
scroll to position [202, 241]
click at [703, 226] on div "TUD501-ODW1548...pdf clear add sort < 1 2 3 > zoom_in zoom_out chat 0 save_alt" at bounding box center [947, 225] width 489 height 750
click at [639, 473] on button "Add variation" at bounding box center [642, 461] width 110 height 32
type textarea "x"
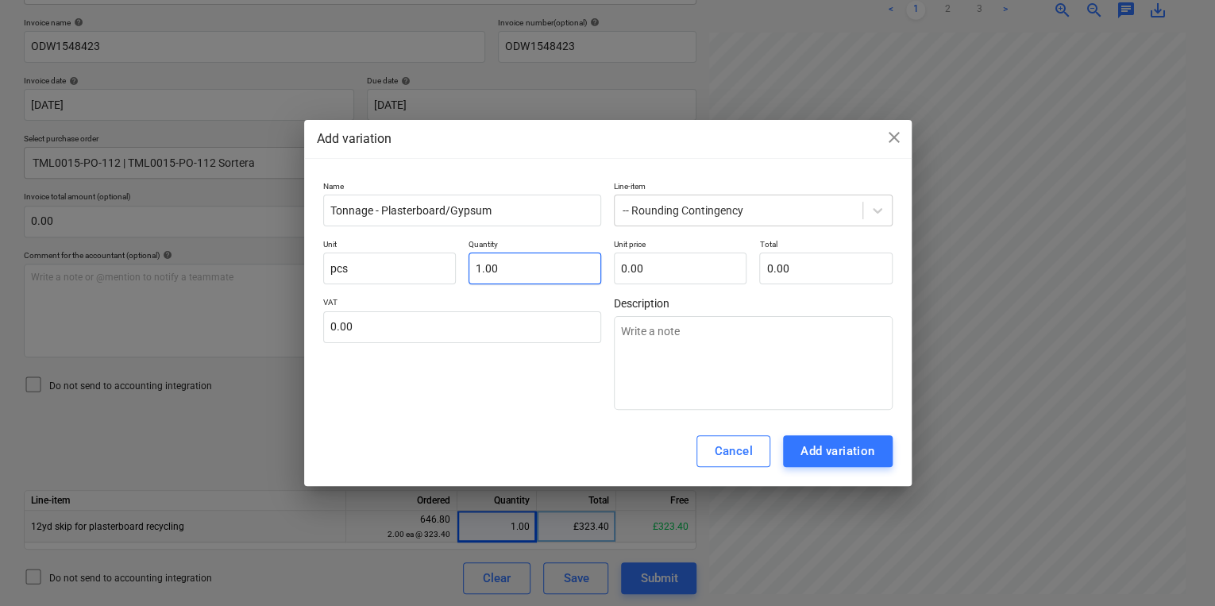
type input "1"
click at [550, 257] on input "1" at bounding box center [534, 268] width 133 height 32
type textarea "x"
type input "1."
type textarea "x"
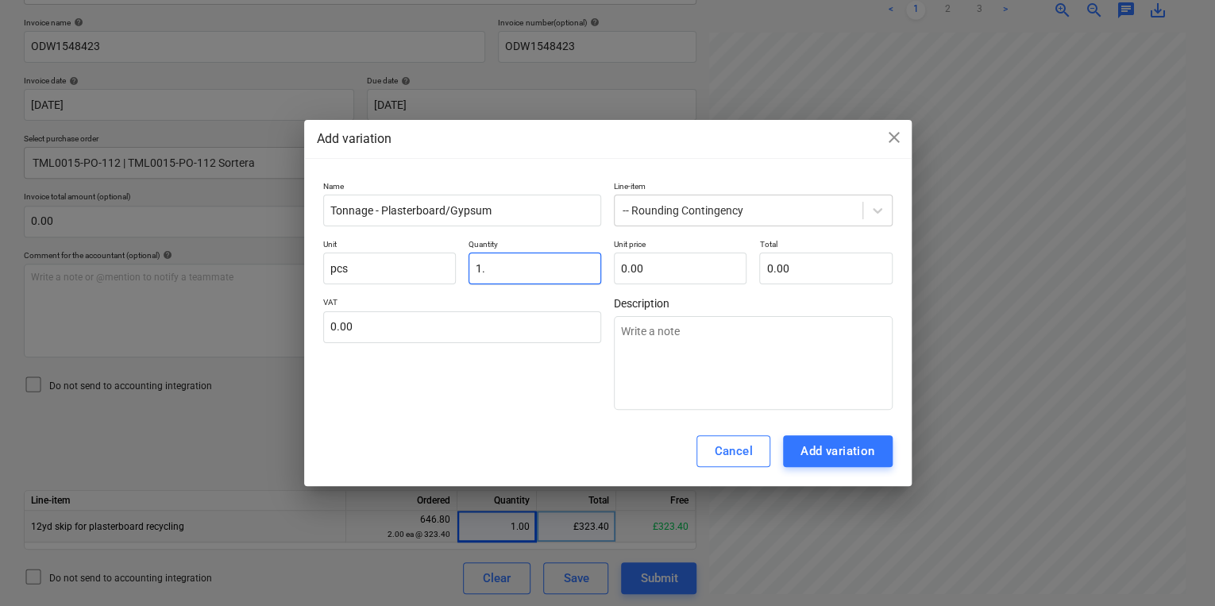
type input "1.7"
type textarea "x"
type input "1.72"
type textarea "x"
type input "1"
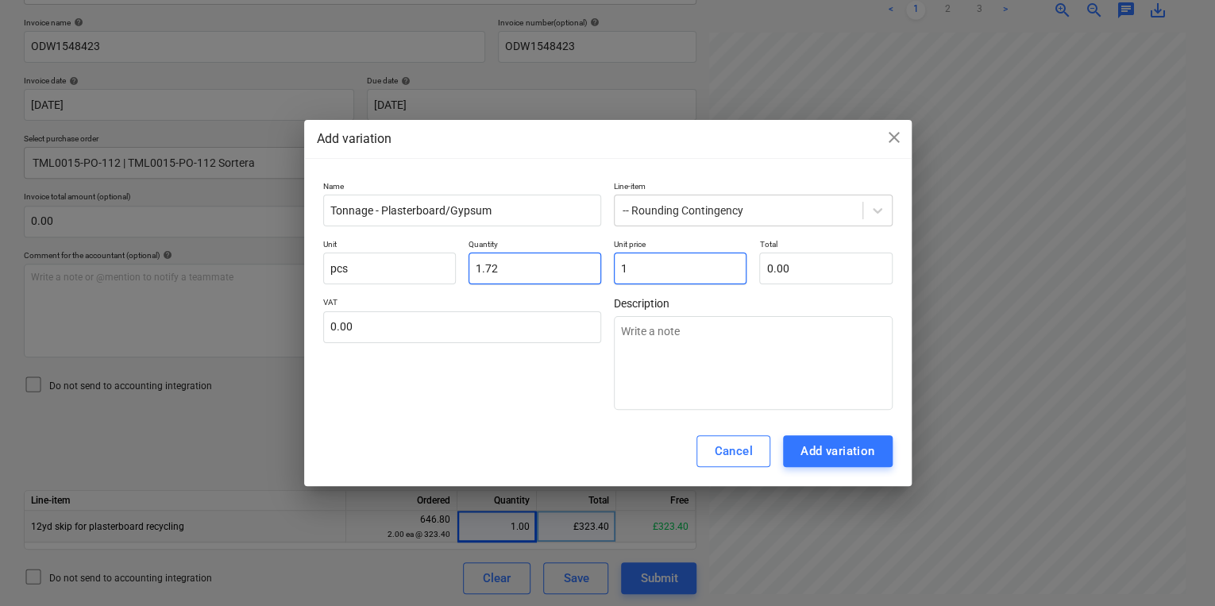
type input "1.72"
type textarea "x"
type input "10"
type input "17.20"
type textarea "x"
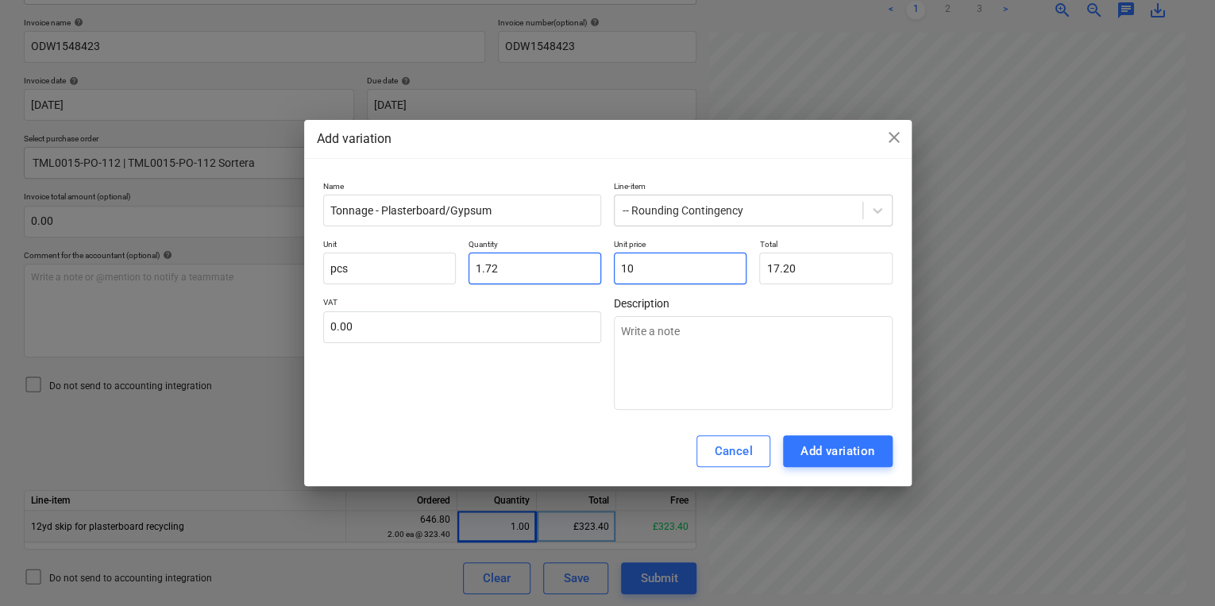
type input "10."
type textarea "x"
type input "10.3"
type input "17.72"
type textarea "x"
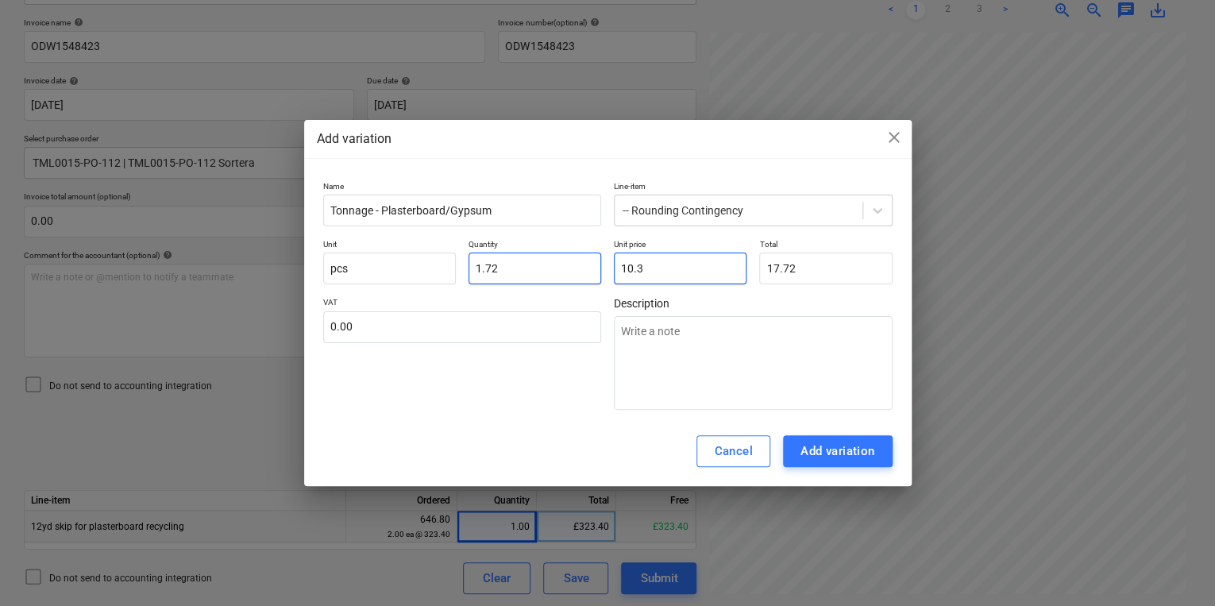
type input "10."
type input "17.20"
type textarea "x"
type input "10"
type textarea "x"
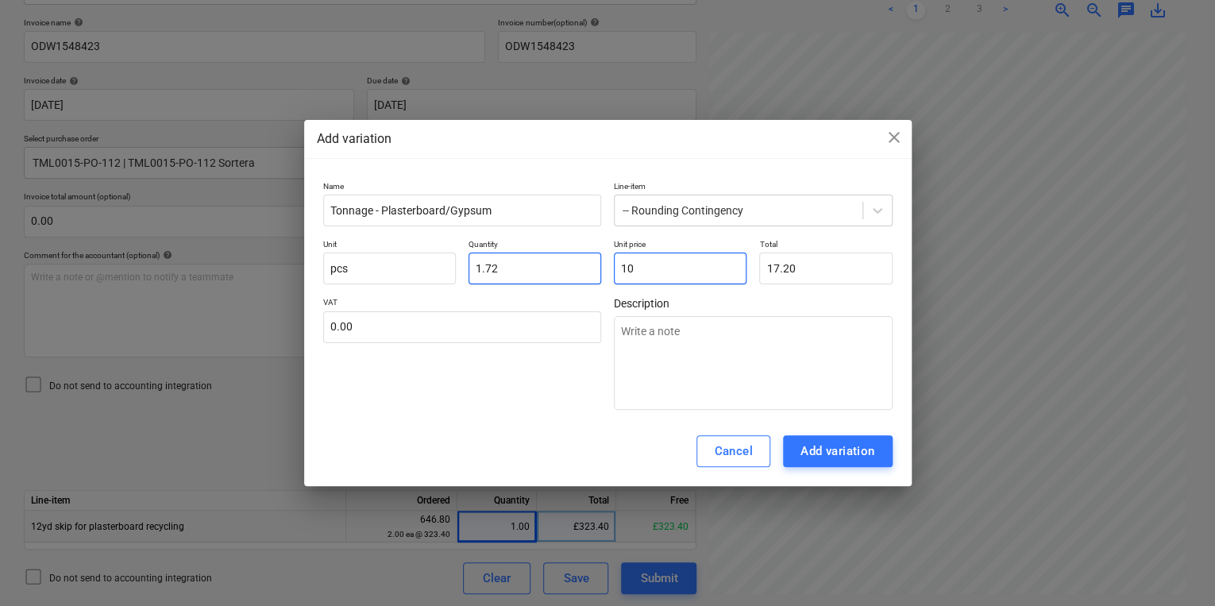
type input "103"
type input "177.16"
type textarea "x"
type input "103."
type textarea "x"
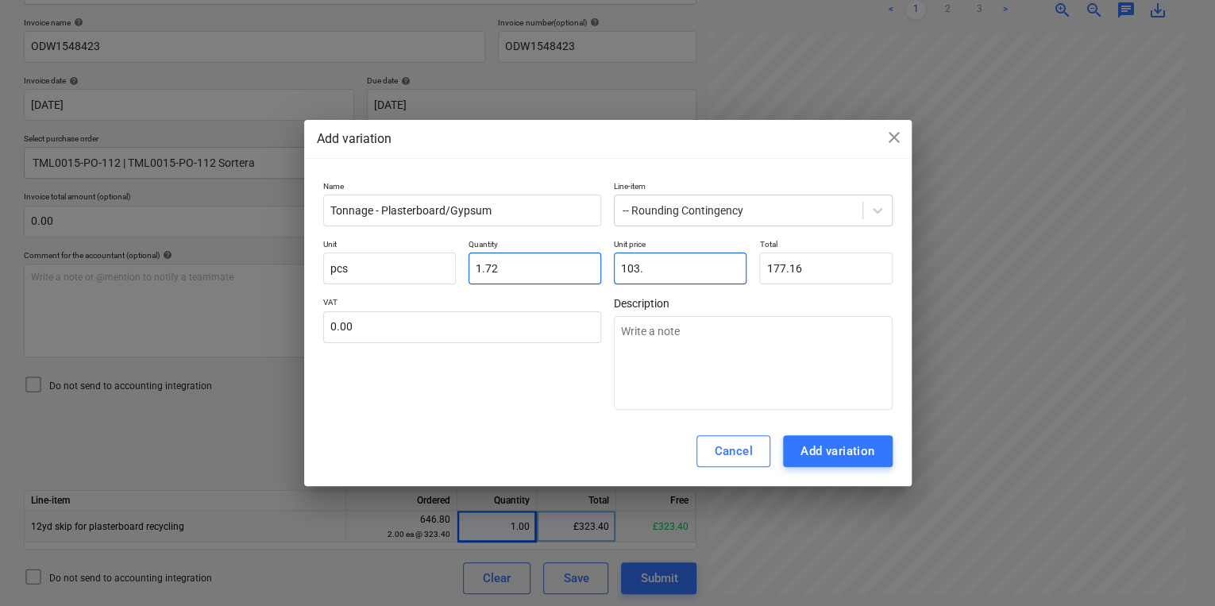
type input "103.9"
type input "178.71"
type textarea "x"
type input "103.95"
type input "178.79"
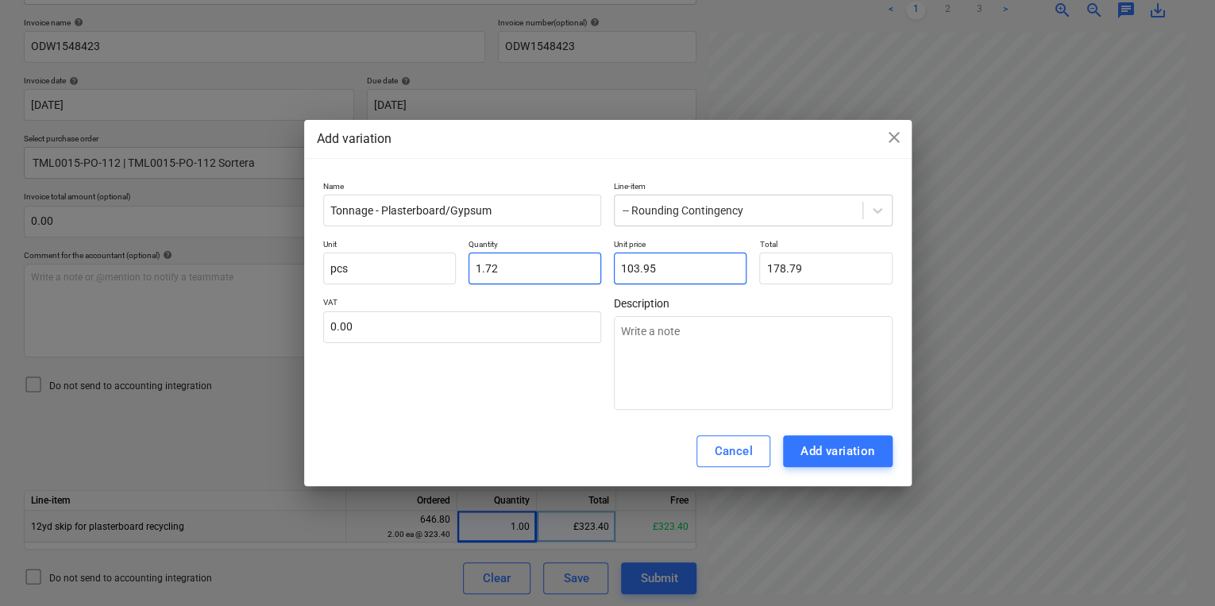
type input "103.95"
type input "178.794"
type textarea "x"
type input "178.79"
type textarea "x"
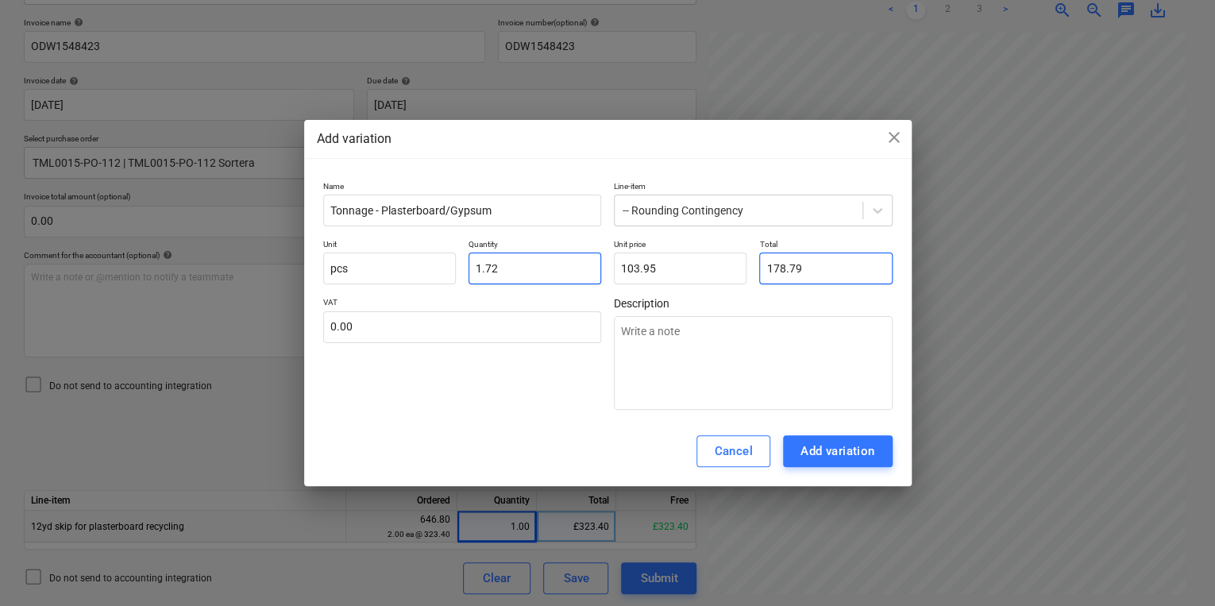
type input "178.7"
type input "103.90"
type input "178.7"
type input "103.8953"
type input "178.70"
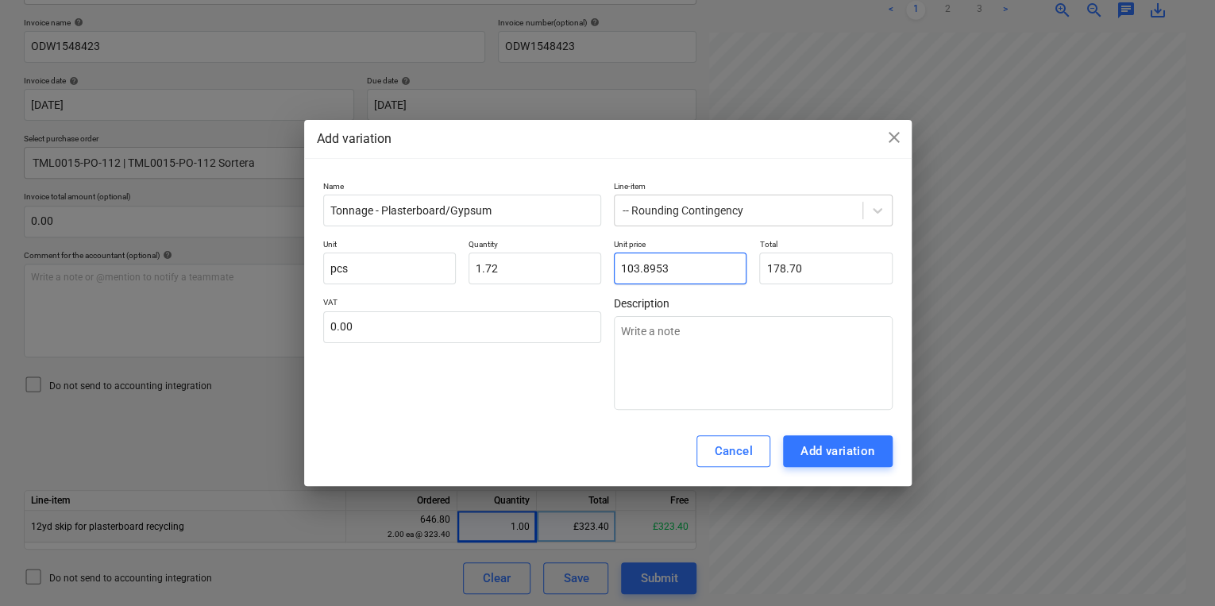
click at [661, 277] on input "103.8953" at bounding box center [680, 268] width 133 height 32
click at [682, 268] on input "103.8953" at bounding box center [680, 268] width 133 height 32
type input "103.895"
type textarea "x"
type input "103.89"
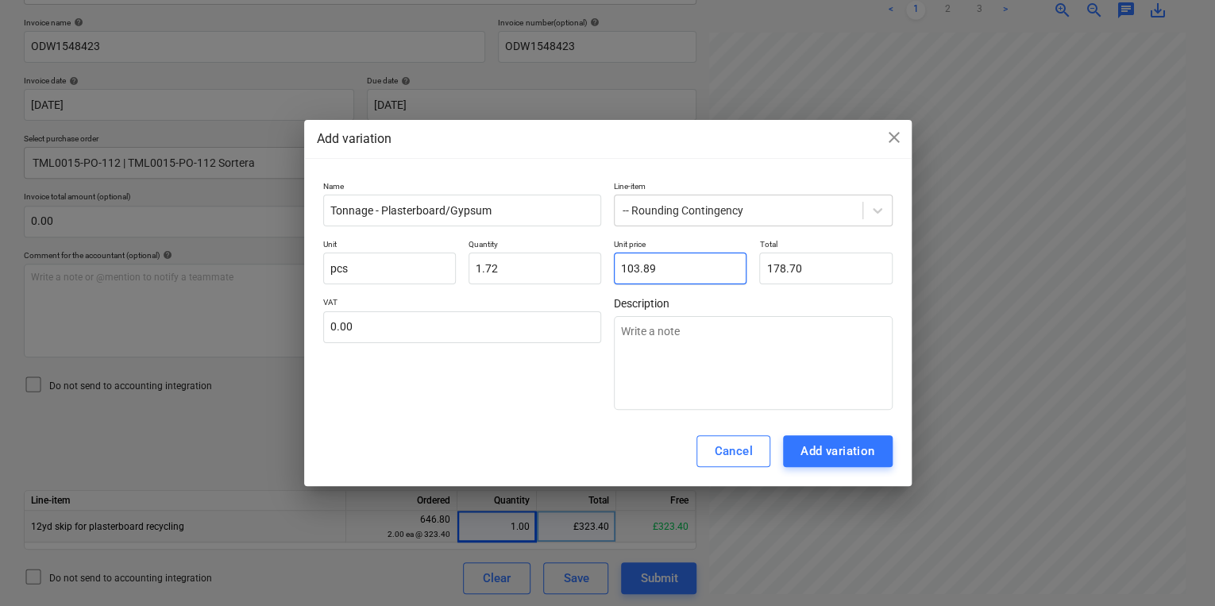
type input "178.69"
type textarea "x"
type input "103.8"
type input "178.54"
type textarea "x"
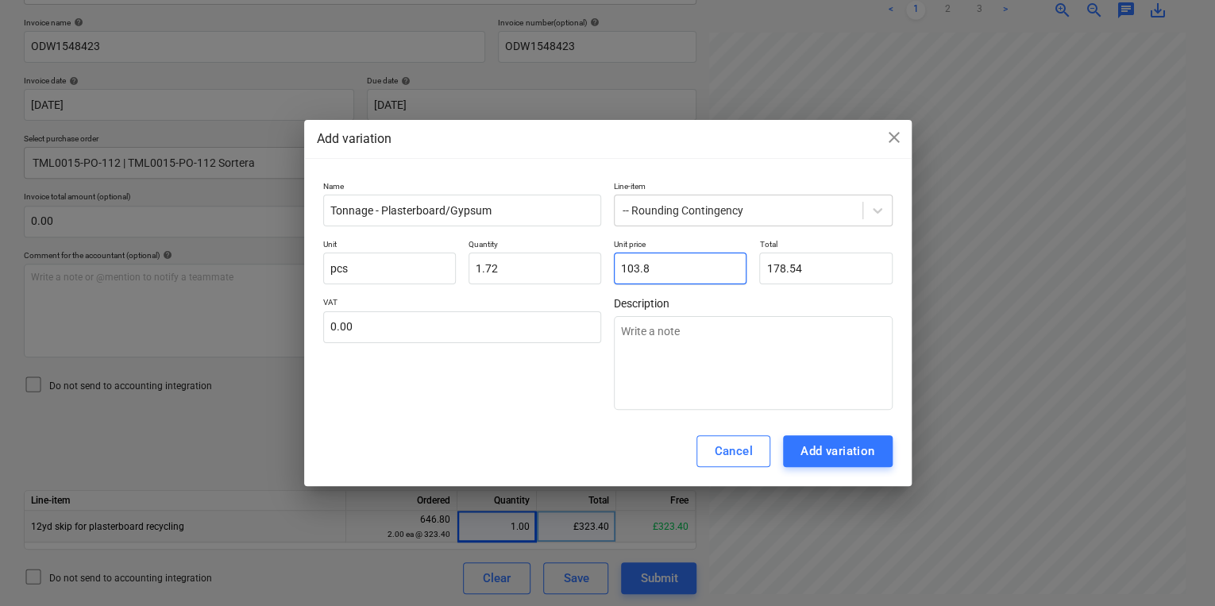
type input "103."
type input "177.16"
type textarea "x"
type input "103.9"
type input "178.71"
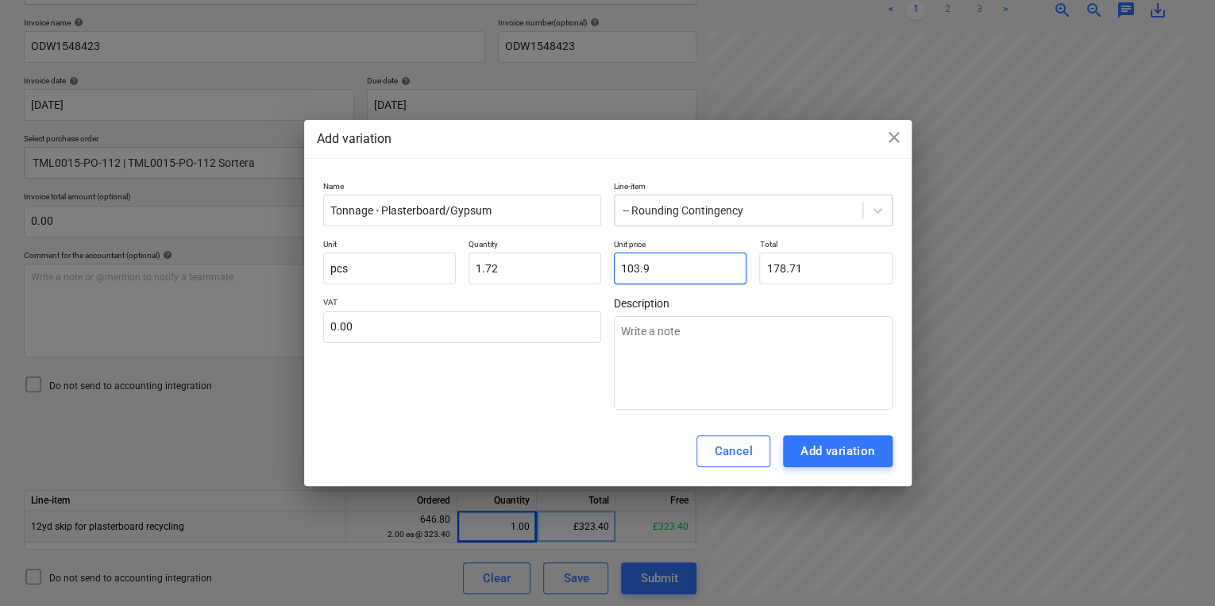
type textarea "x"
type input "103.95"
type input "178.79"
type input "103.95"
type input "178.794"
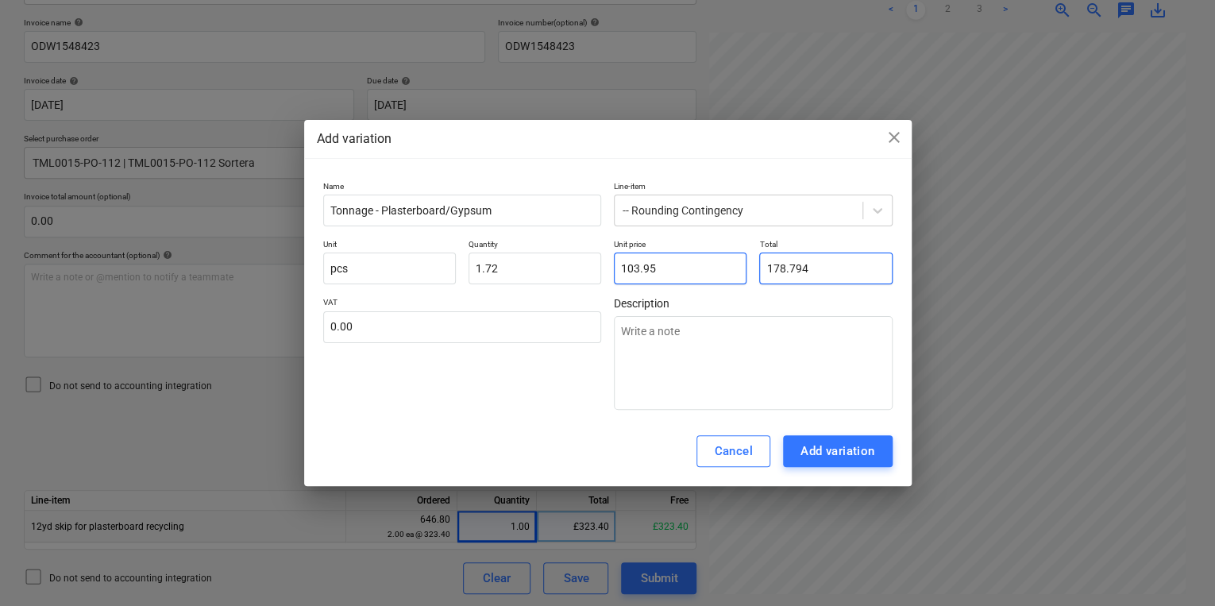
type textarea "x"
type input "178.79"
type input "0.00"
click at [853, 470] on div "Cancel Add variation" at bounding box center [607, 451] width 607 height 70
click at [846, 457] on div "Add variation" at bounding box center [837, 451] width 75 height 21
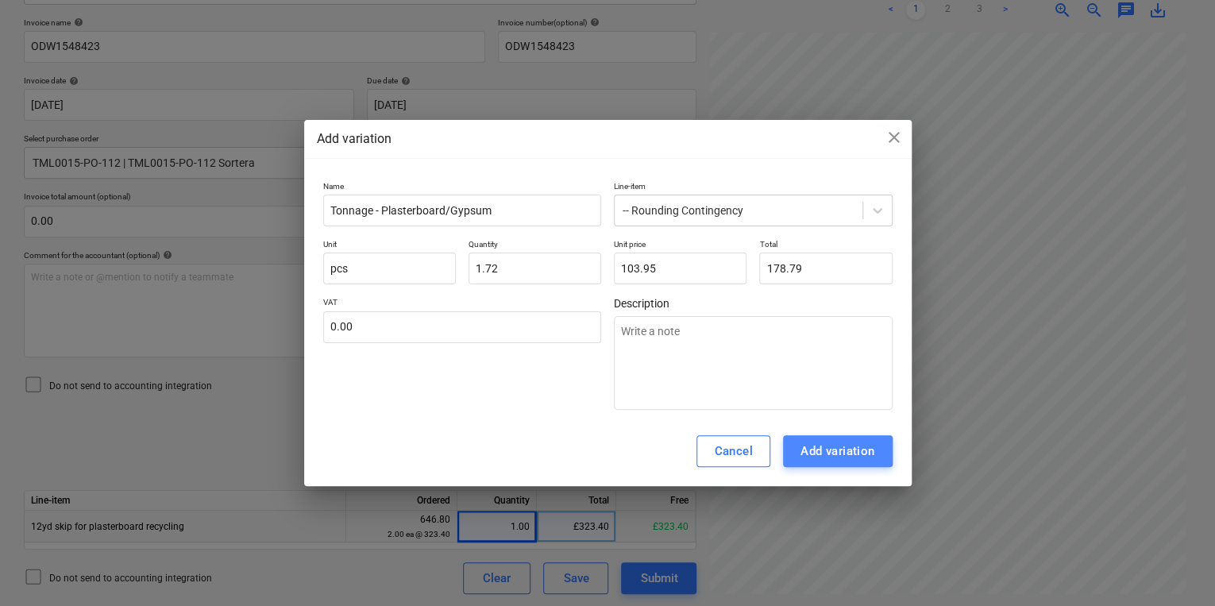
type textarea "x"
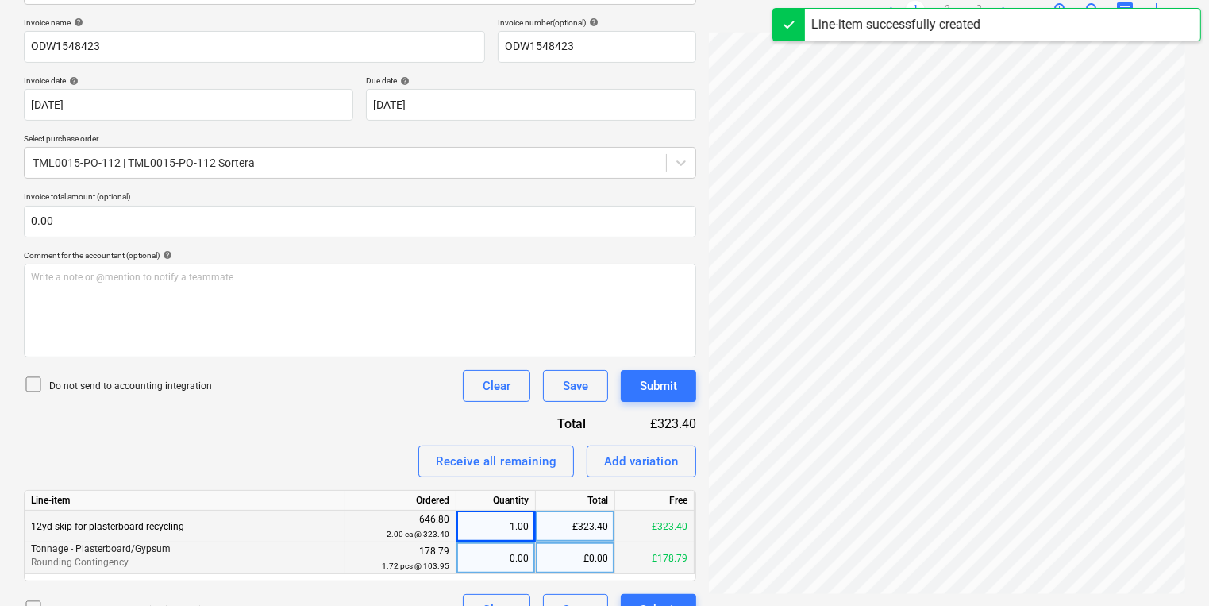
click at [510, 563] on div "0.00" at bounding box center [496, 558] width 66 height 32
type input "1"
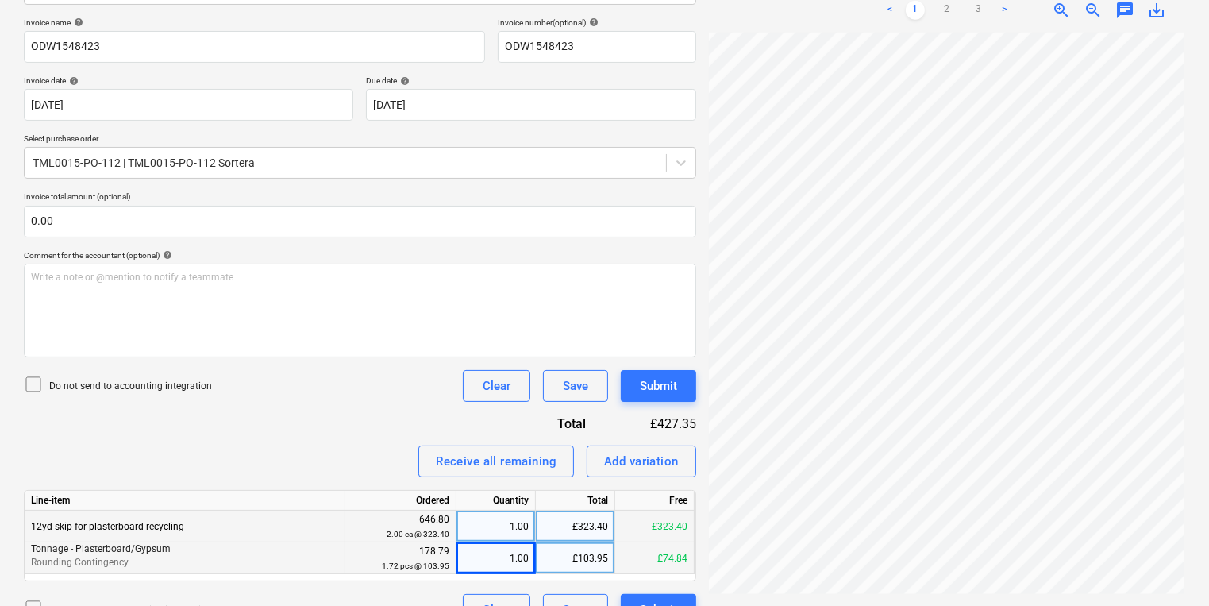
scroll to position [134, 241]
click at [555, 553] on div "£103.95" at bounding box center [575, 558] width 79 height 32
type input "178.79"
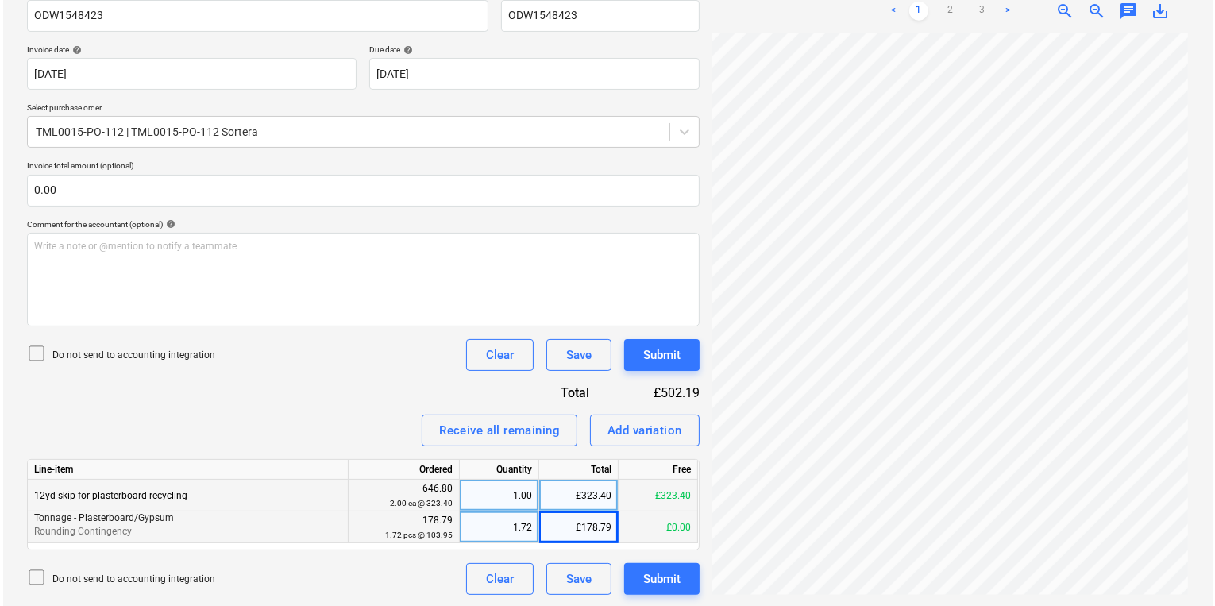
scroll to position [261, 0]
click at [701, 580] on div "Create new document Select company SORTERA LIMITED Add new company Select docum…" at bounding box center [359, 209] width 685 height 782
click at [671, 581] on div "Submit" at bounding box center [658, 578] width 37 height 21
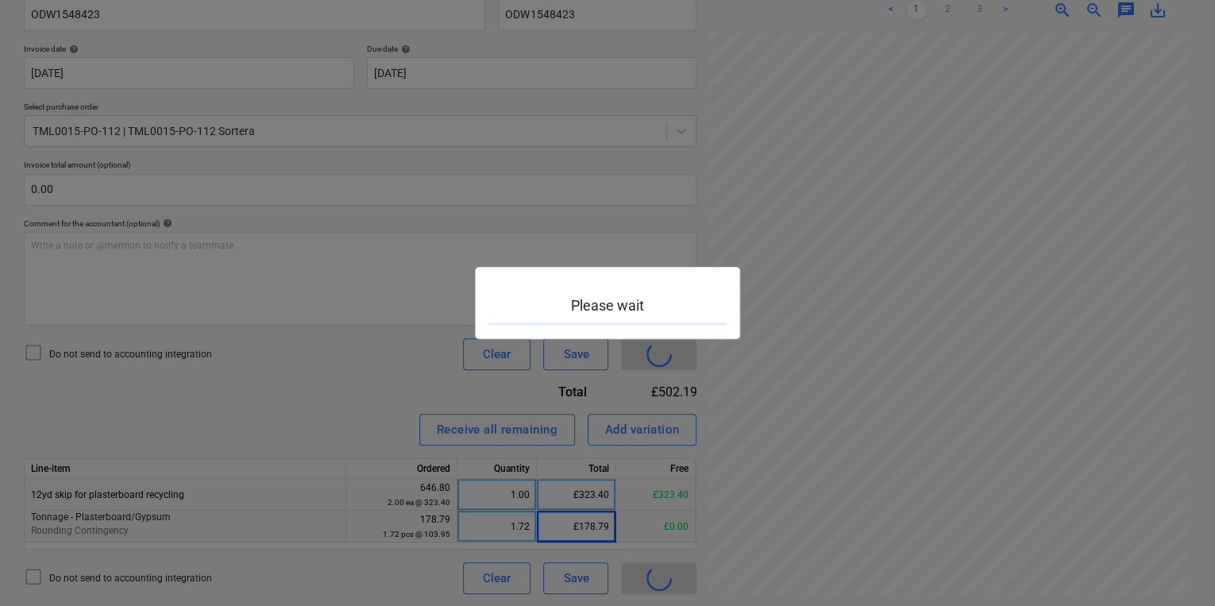
scroll to position [388, 240]
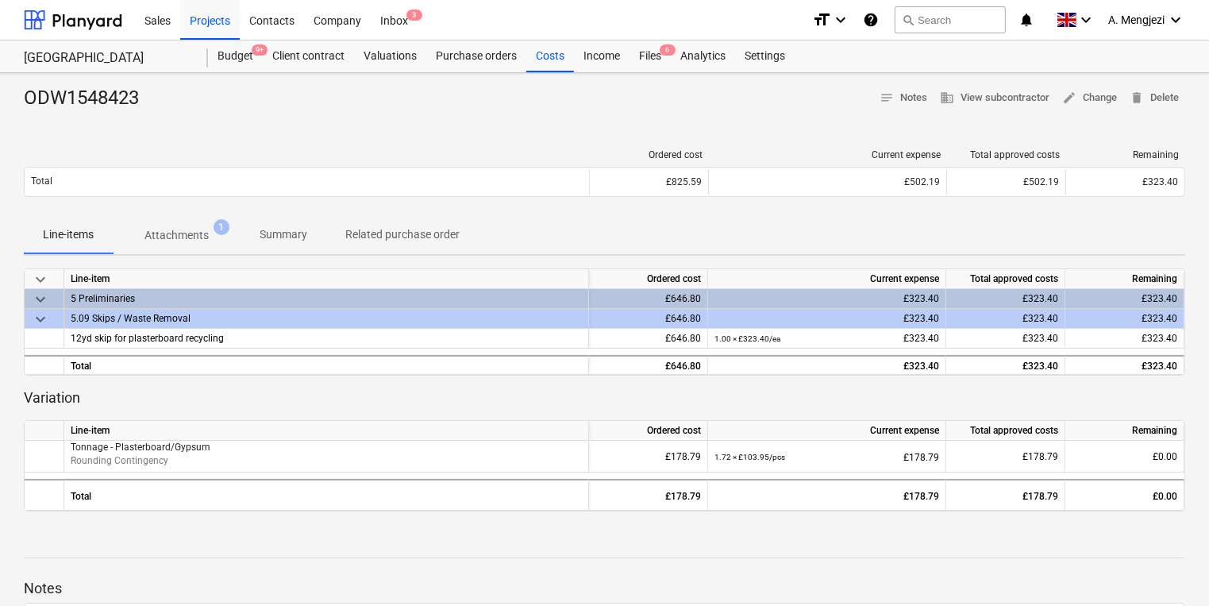
click at [676, 73] on div "ODW1548423 notes Notes business View subcontractor edit Change delete Delete Or…" at bounding box center [604, 416] width 1209 height 687
click at [669, 67] on div "Files 6" at bounding box center [650, 56] width 41 height 32
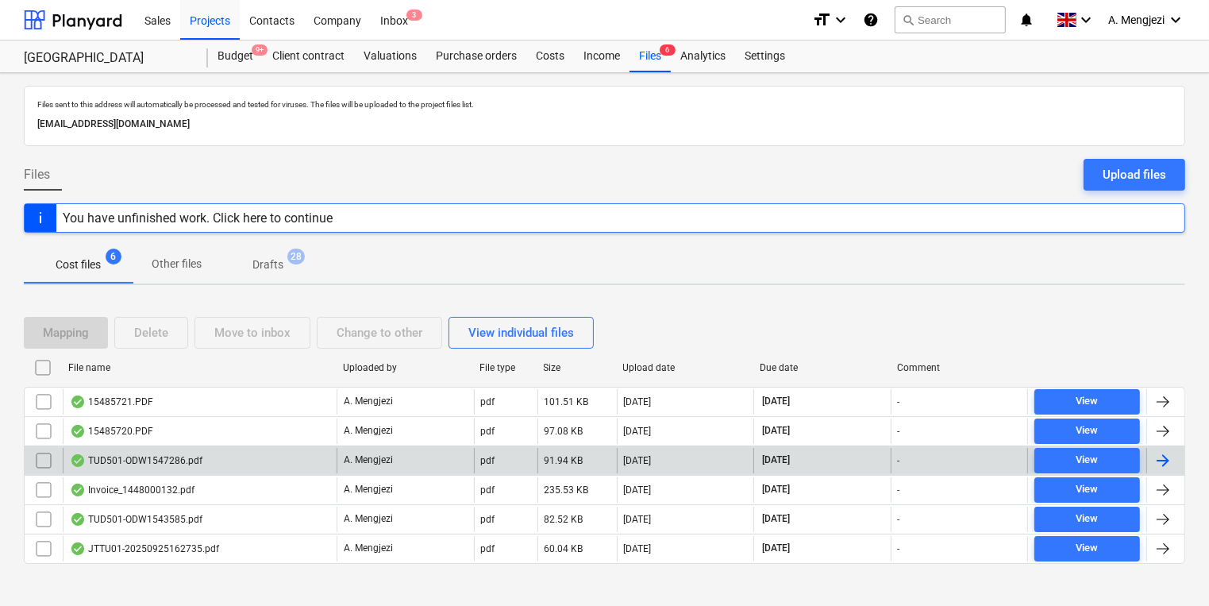
click at [188, 451] on div "TUD501-ODW1547286.pdf" at bounding box center [200, 460] width 274 height 25
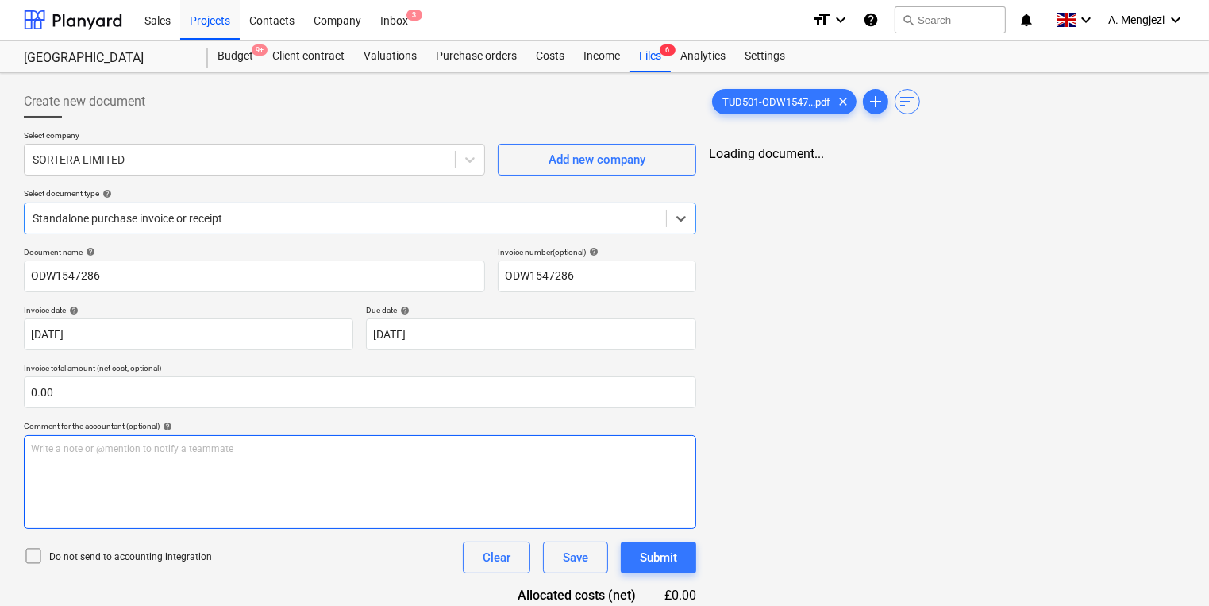
type input "ODW1547286"
type input "[DATE]"
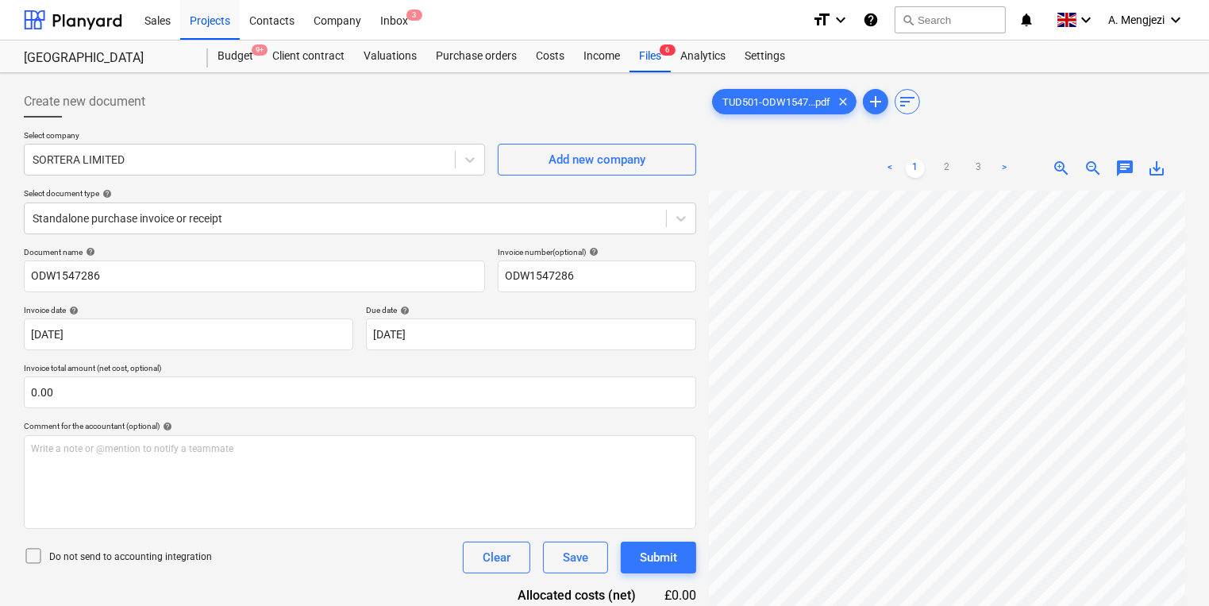
scroll to position [156, 5]
click at [1208, 421] on html "Sales Projects Contacts Company Inbox 3 format_size keyboard_arrow_down help se…" at bounding box center [604, 303] width 1209 height 606
click at [191, 233] on div "Standalone purchase invoice or receipt" at bounding box center [360, 218] width 672 height 32
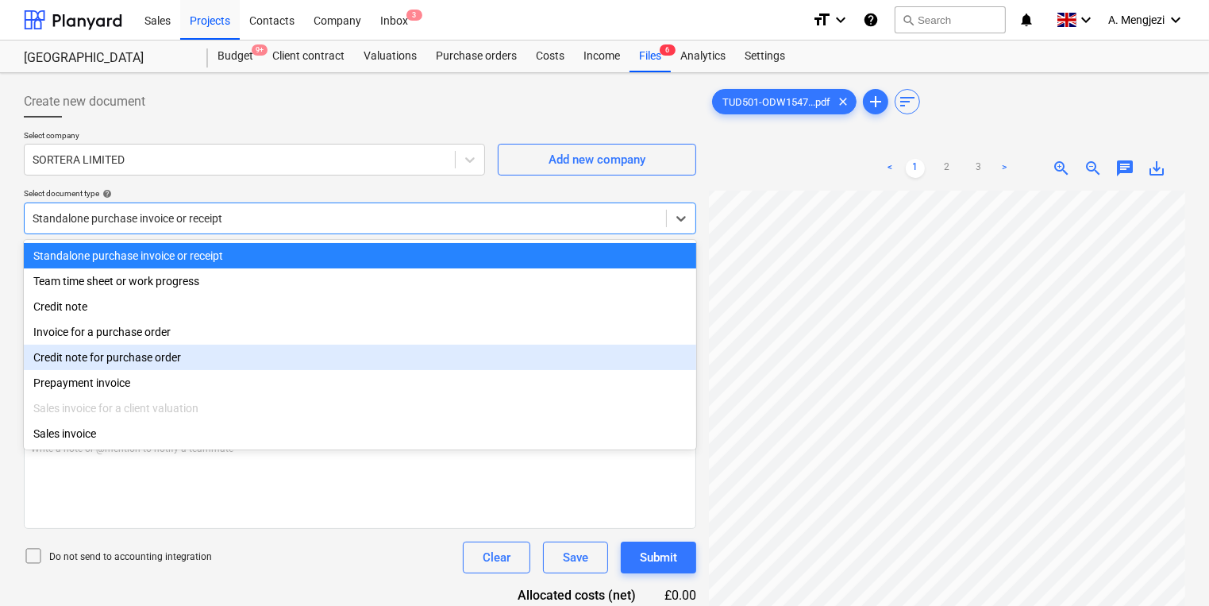
click at [175, 342] on div "Invoice for a purchase order" at bounding box center [360, 331] width 672 height 25
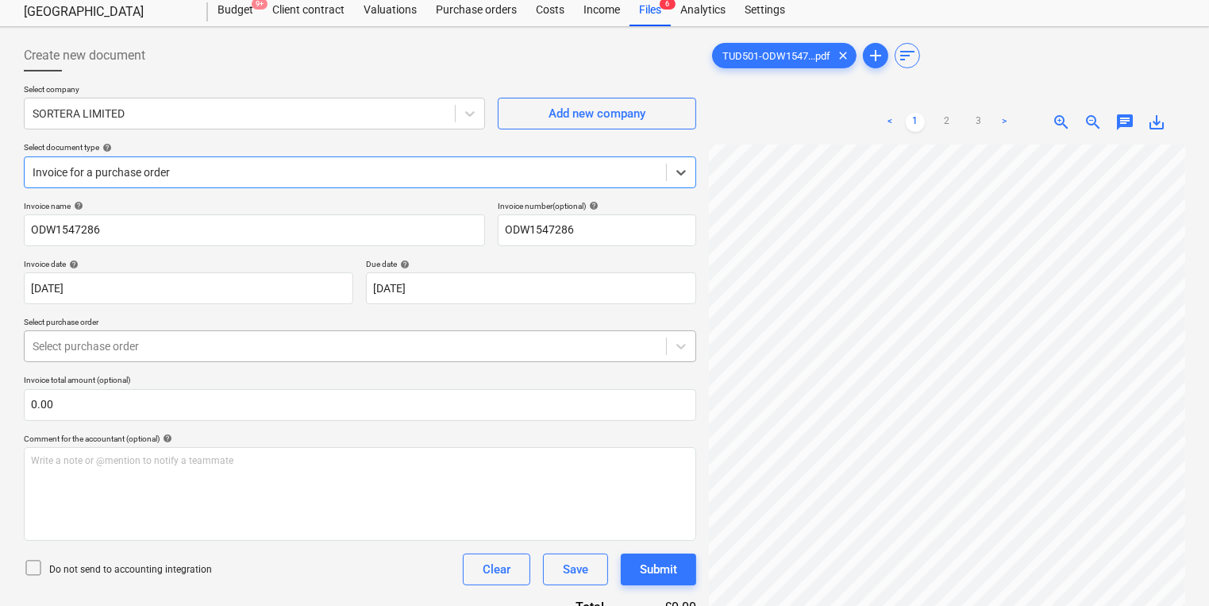
click at [176, 378] on body "Sales Projects Contacts Company Inbox 3 format_size keyboard_arrow_down help se…" at bounding box center [604, 257] width 1209 height 606
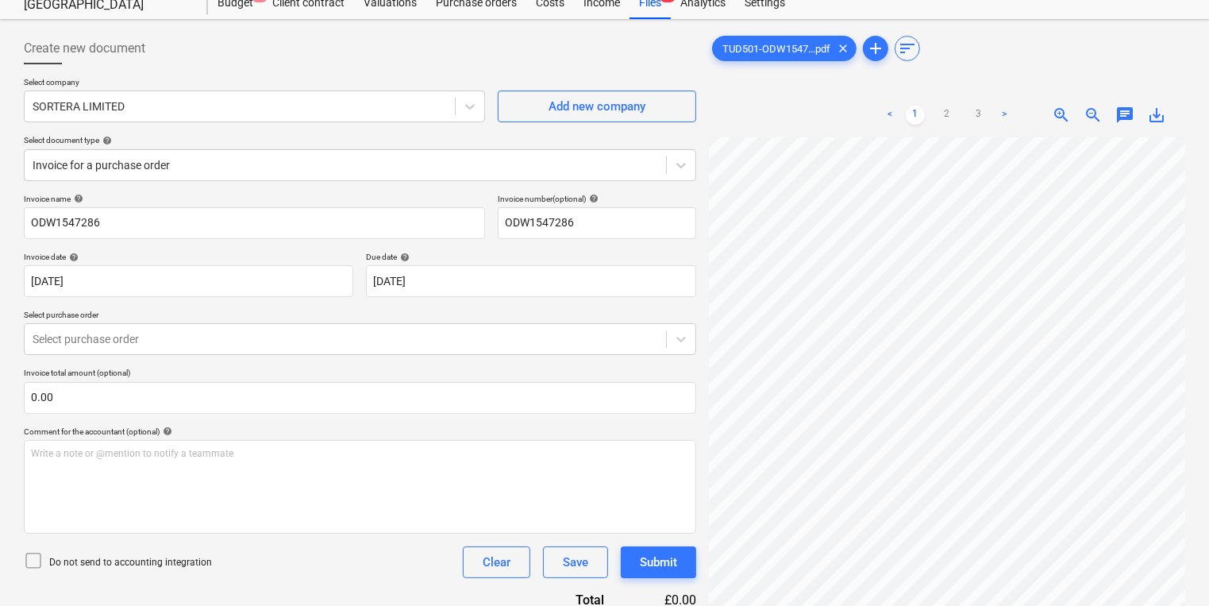
scroll to position [165, 241]
click at [352, 333] on div at bounding box center [346, 339] width 626 height 16
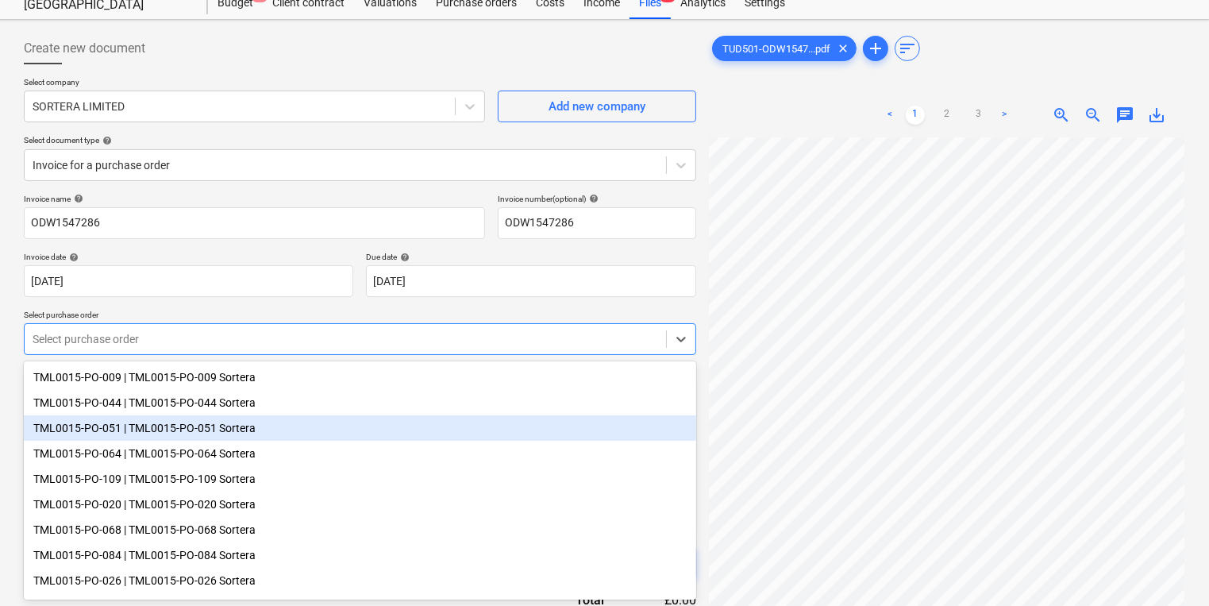
scroll to position [54, 0]
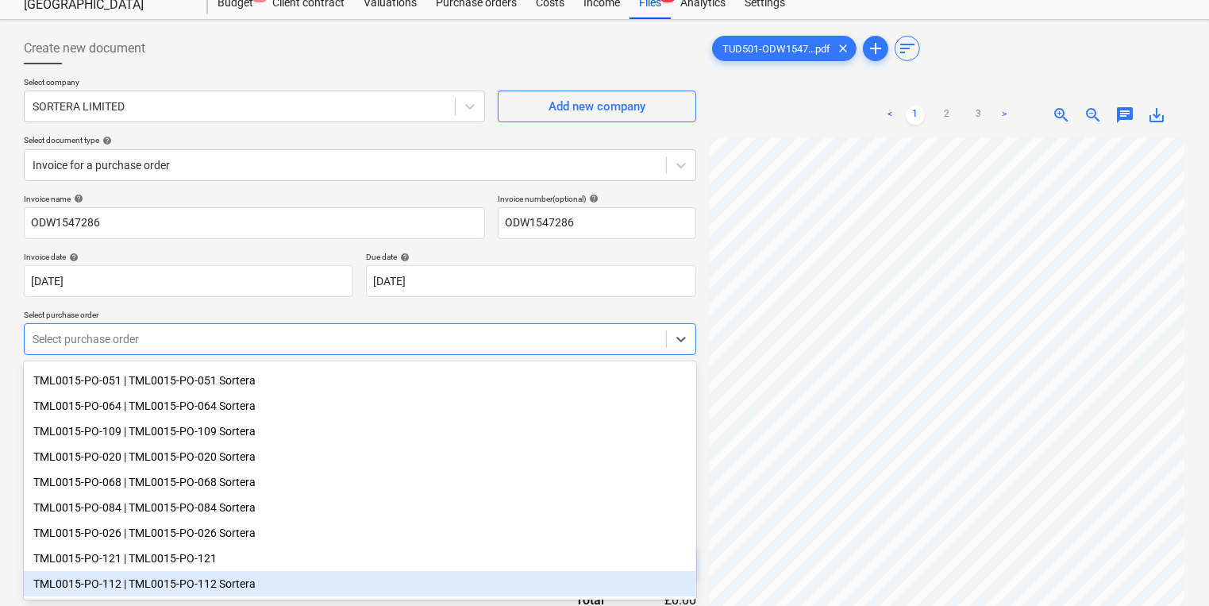
click at [292, 576] on div "TML0015-PO-112 | TML0015-PO-112 Sortera" at bounding box center [360, 583] width 672 height 25
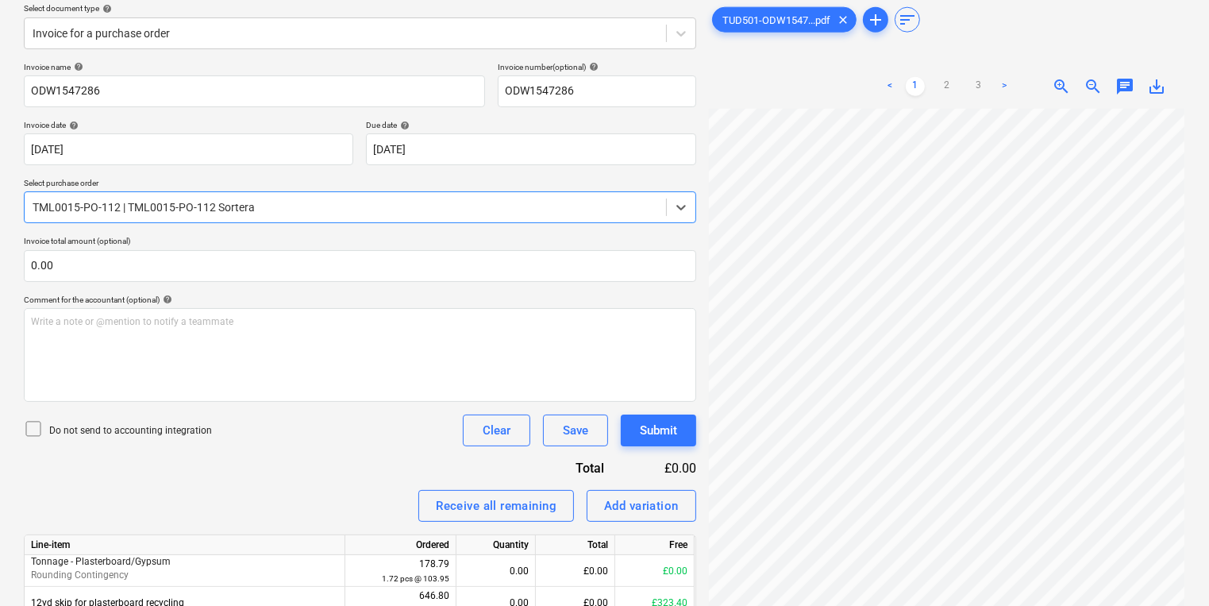
scroll to position [261, 0]
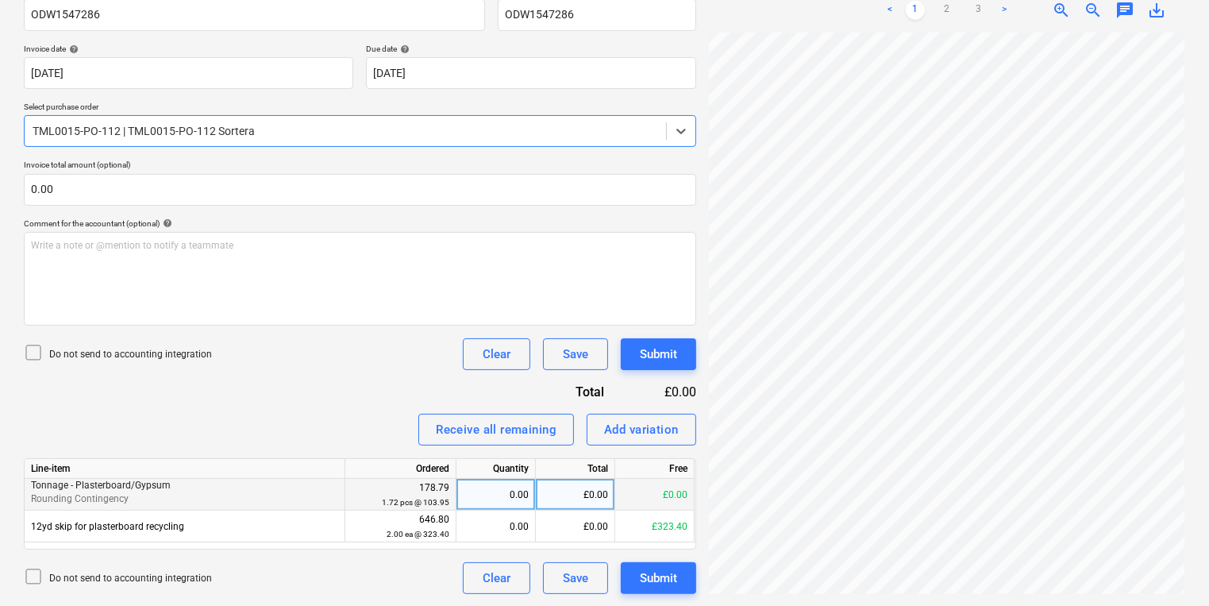
click at [489, 501] on div "0.00" at bounding box center [496, 495] width 66 height 32
type input "1"
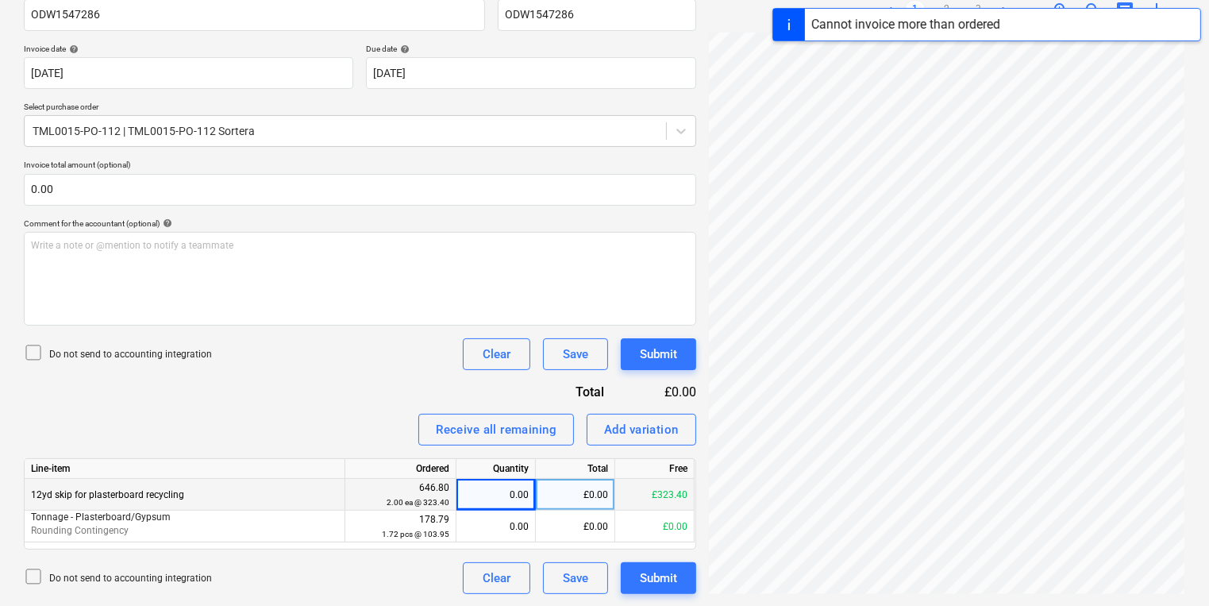
scroll to position [356, 241]
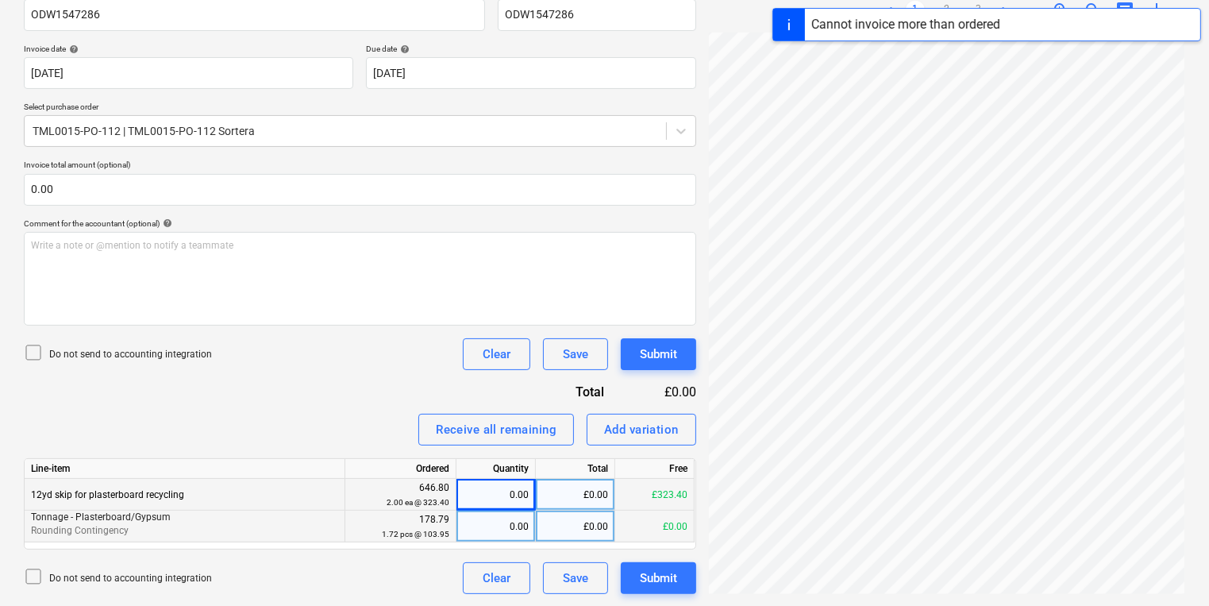
click at [488, 511] on div "0.00" at bounding box center [496, 526] width 66 height 32
click at [488, 495] on div "0.00" at bounding box center [496, 495] width 66 height 32
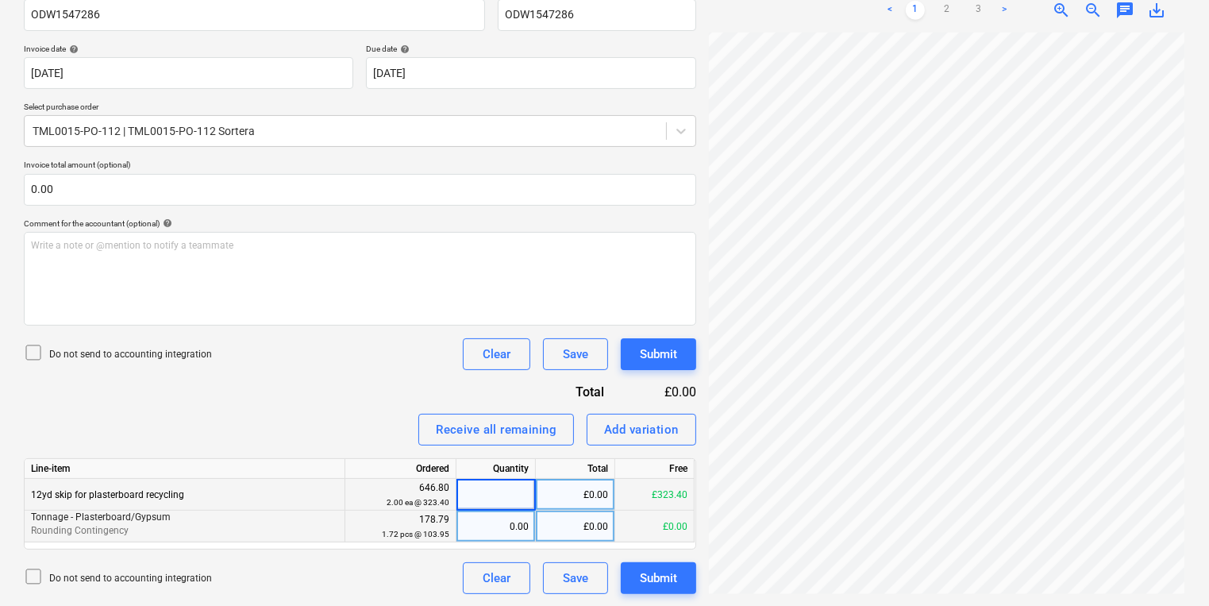
click at [565, 499] on div "£0.00" at bounding box center [575, 495] width 79 height 32
type input "323.40"
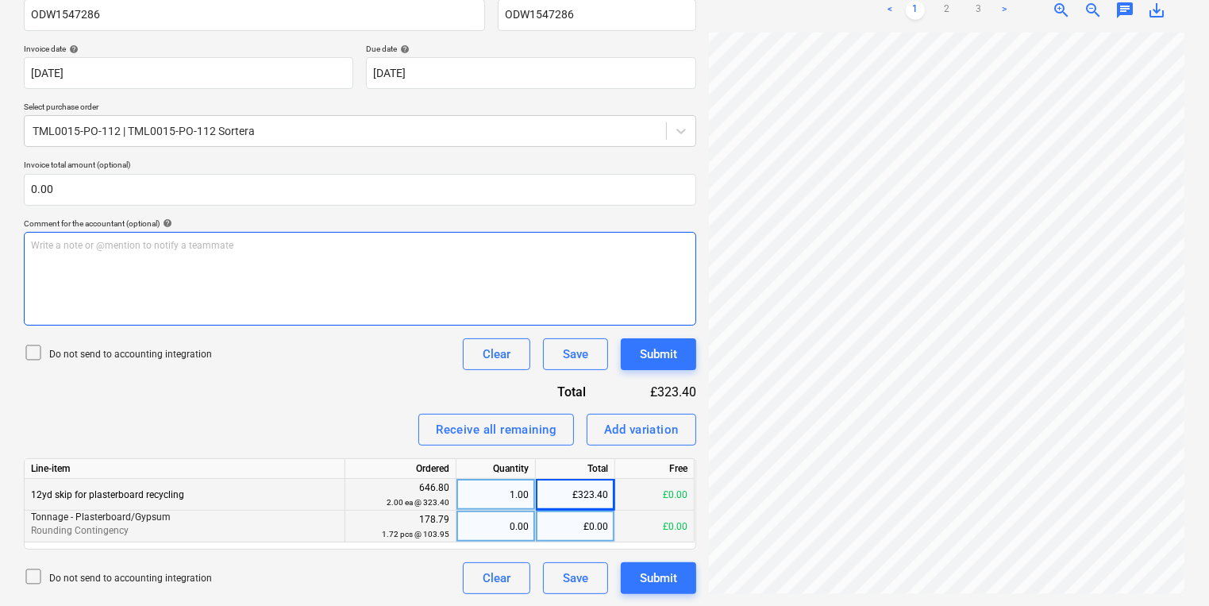
scroll to position [292, 241]
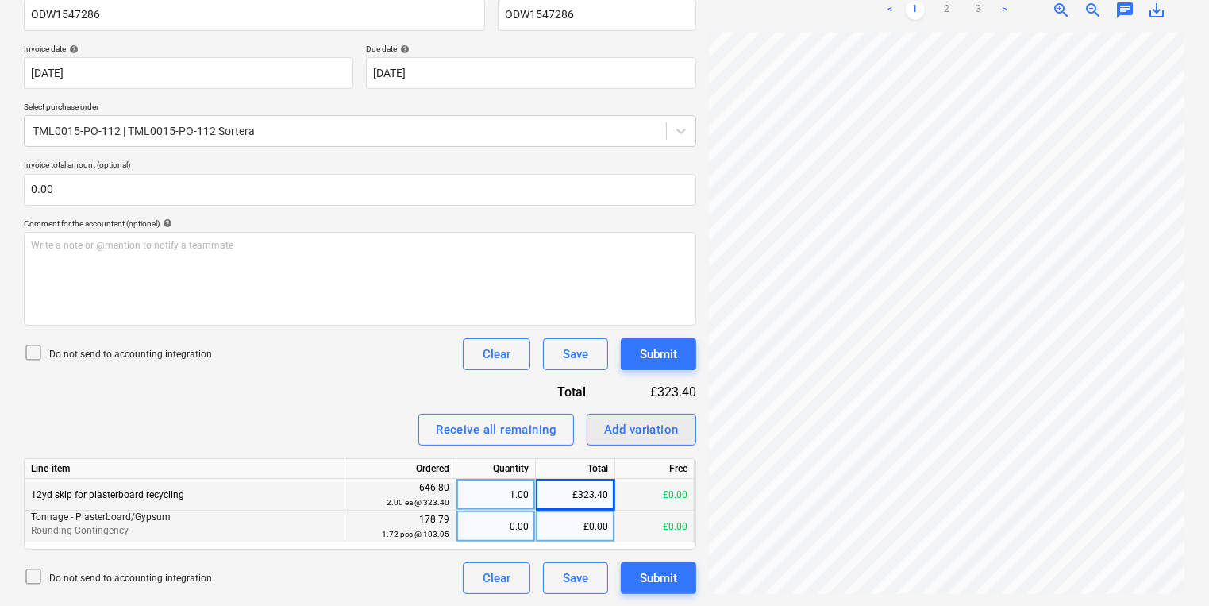
click at [645, 422] on div "Add variation" at bounding box center [641, 429] width 75 height 21
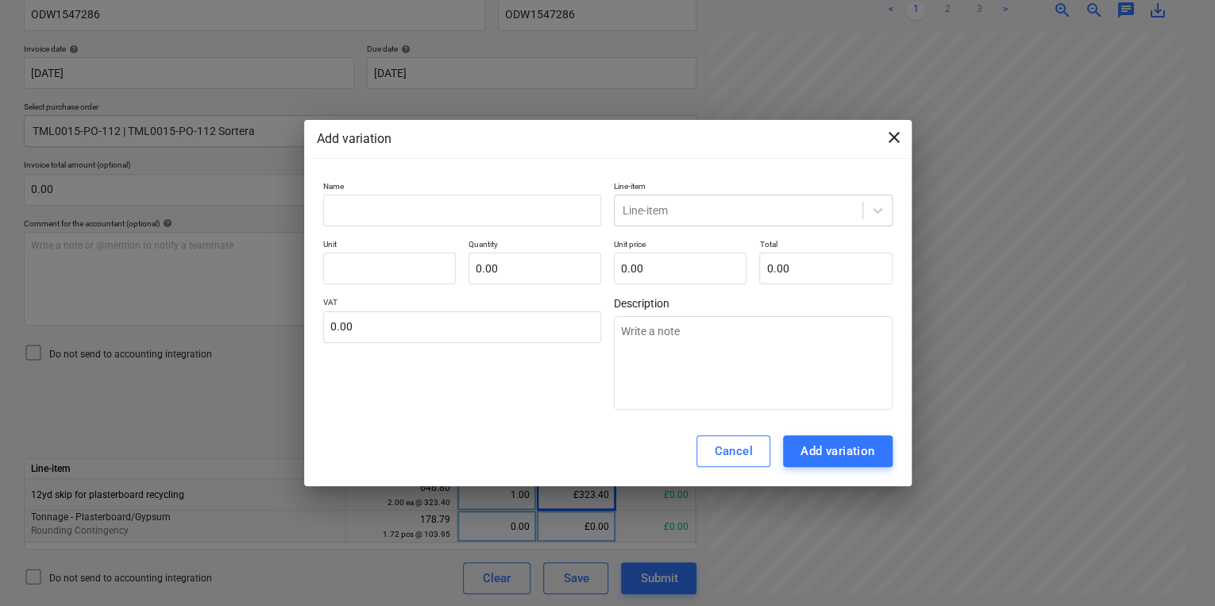
click at [888, 130] on span "close" at bounding box center [893, 137] width 19 height 19
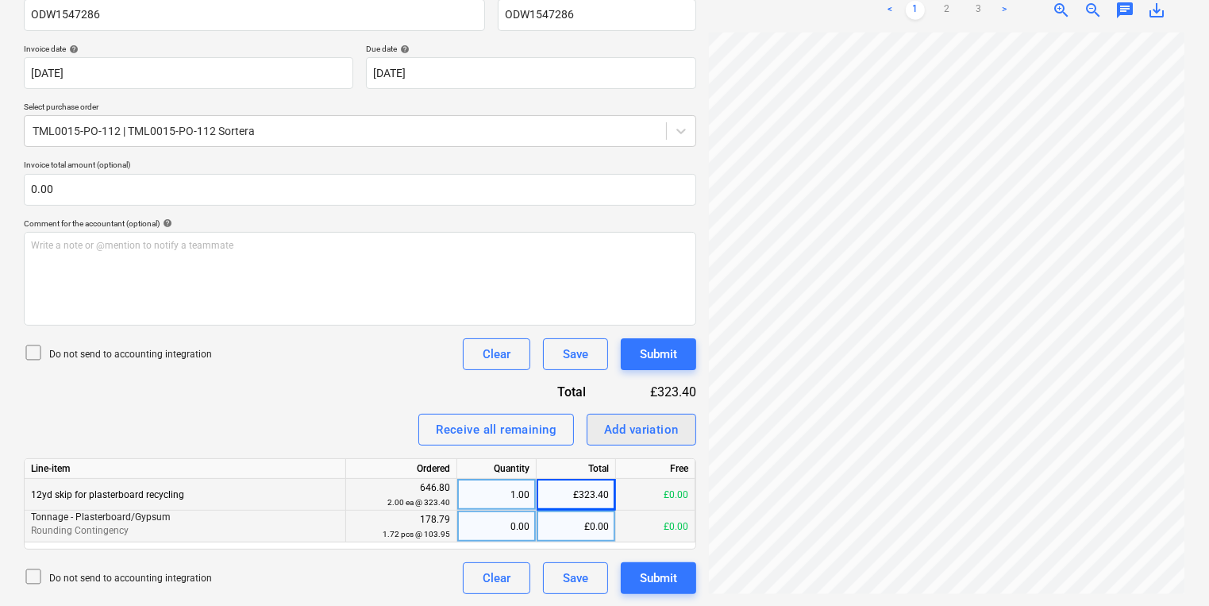
click at [658, 441] on button "Add variation" at bounding box center [642, 430] width 110 height 32
type textarea "x"
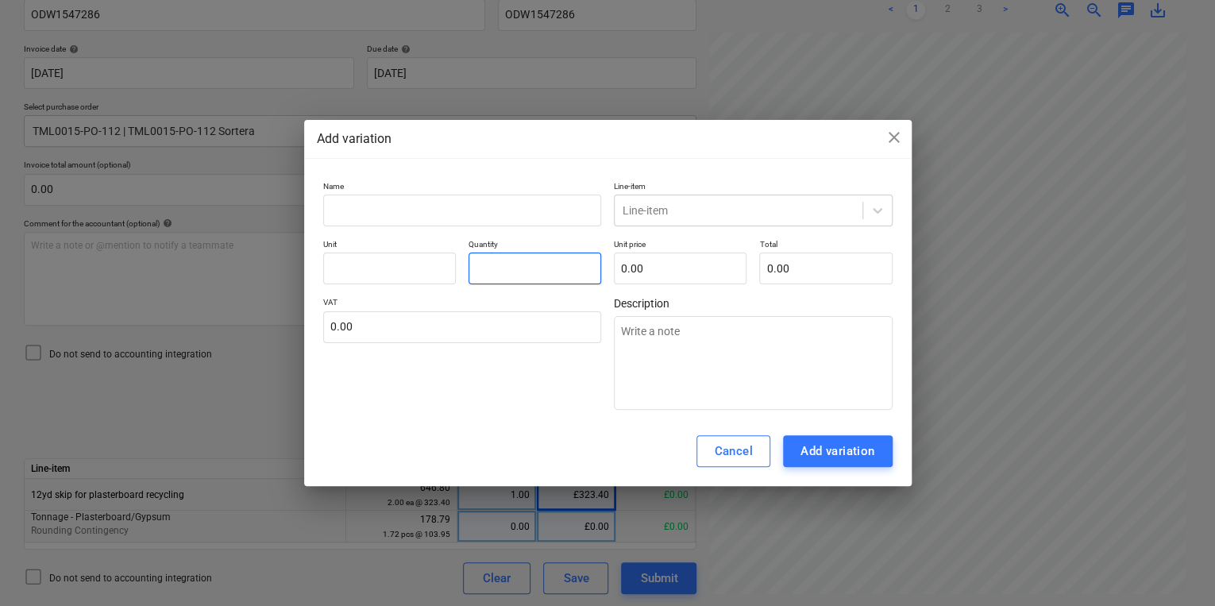
click at [553, 271] on input "text" at bounding box center [534, 268] width 133 height 32
type textarea "x"
type input "1"
type textarea "x"
type input "1."
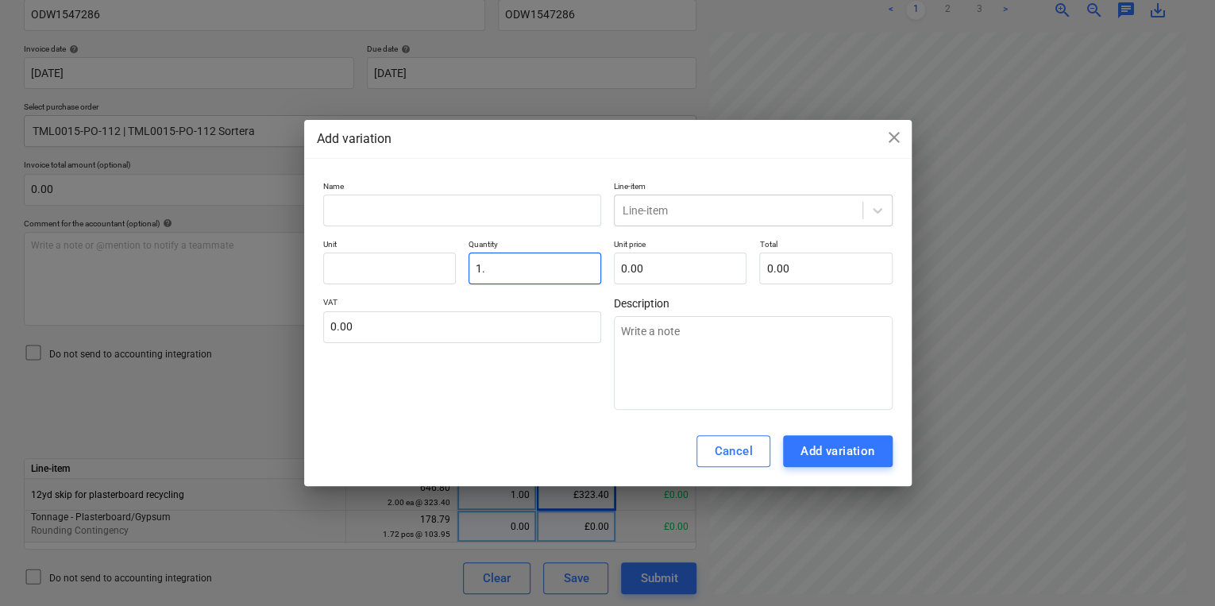
type textarea "x"
type input "1.1"
type textarea "x"
type input "1.12"
click at [494, 198] on input "text" at bounding box center [462, 211] width 279 height 32
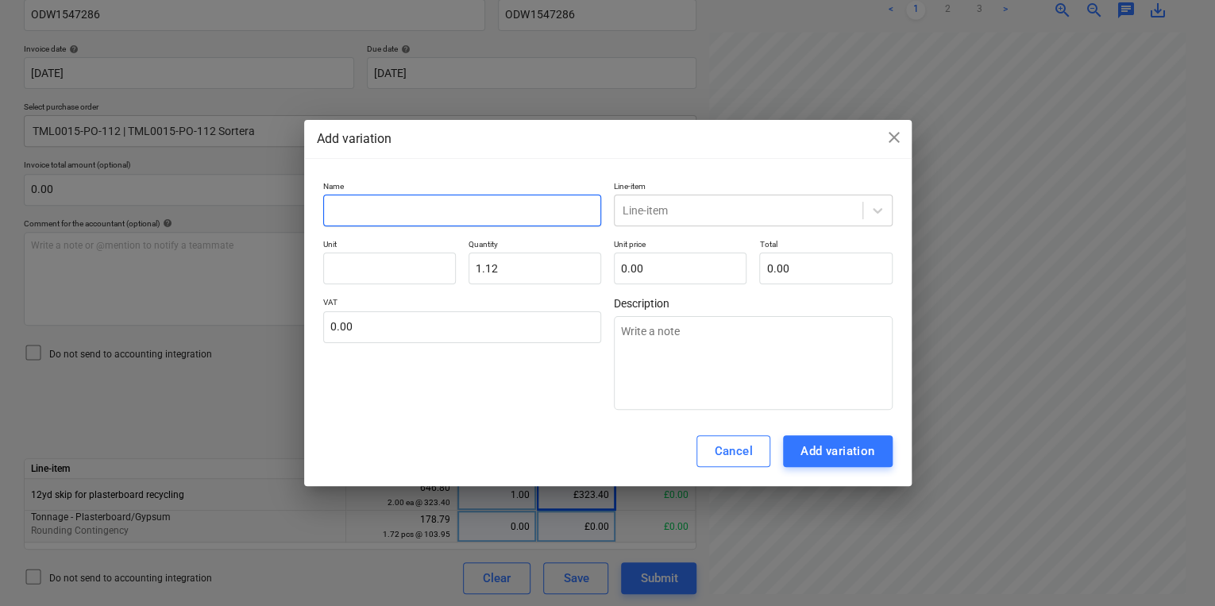
type textarea "x"
type input "T"
type textarea "x"
type input "To"
type textarea "x"
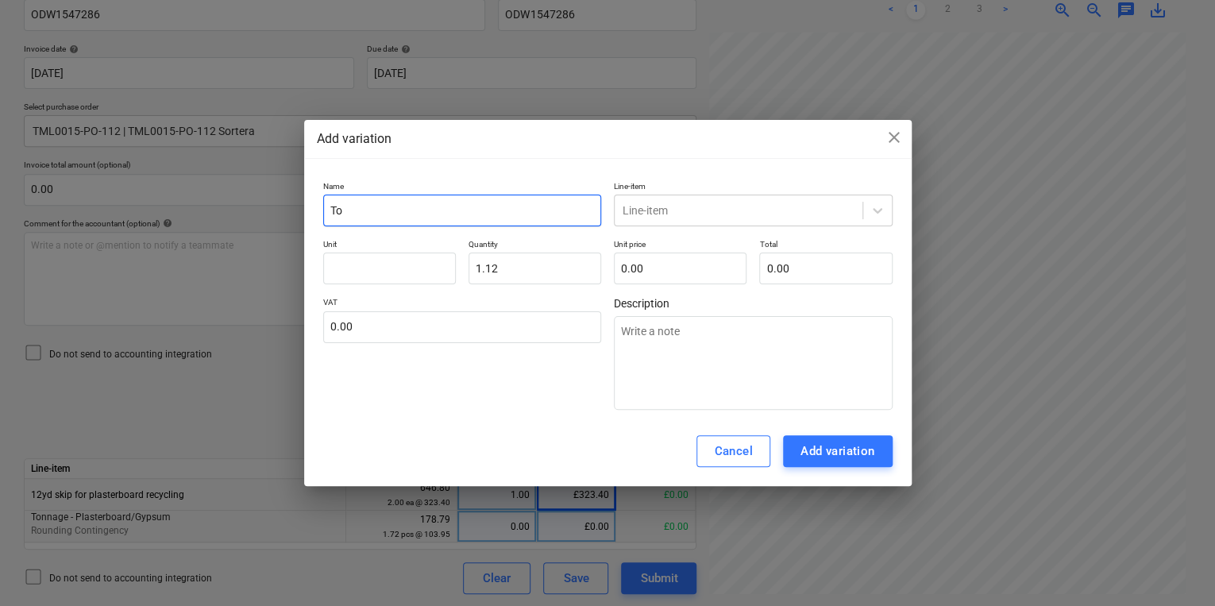
type input "Ton"
type textarea "x"
type input "[PERSON_NAME]"
type textarea "x"
type input "[PERSON_NAME]"
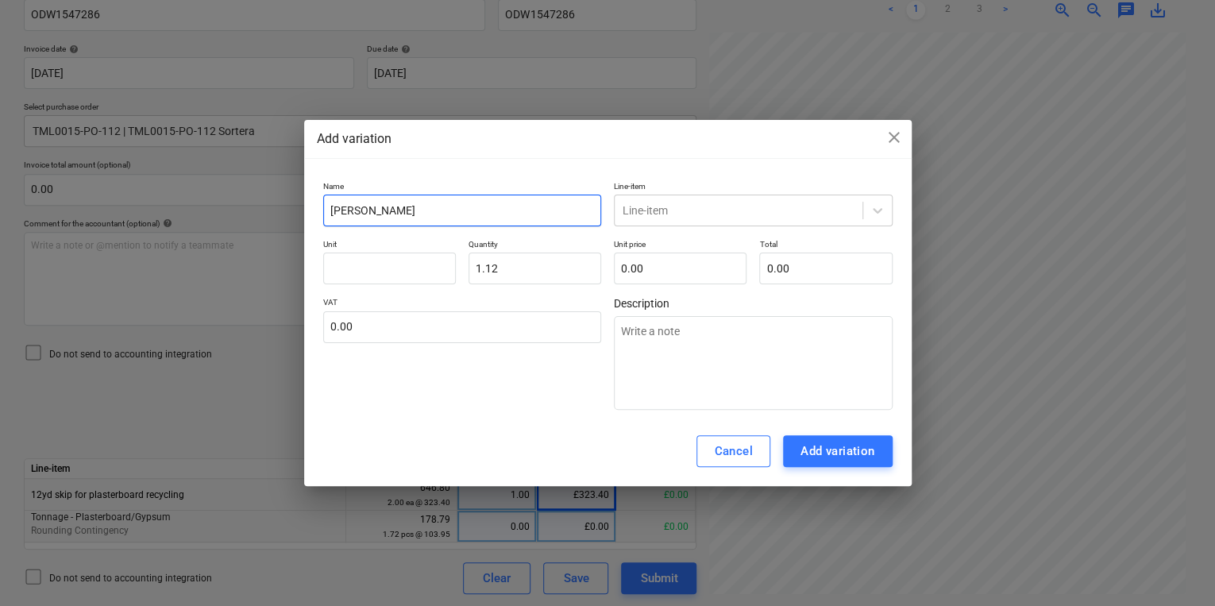
type textarea "x"
type input "Tonnag"
type textarea "x"
type input "Tonnage"
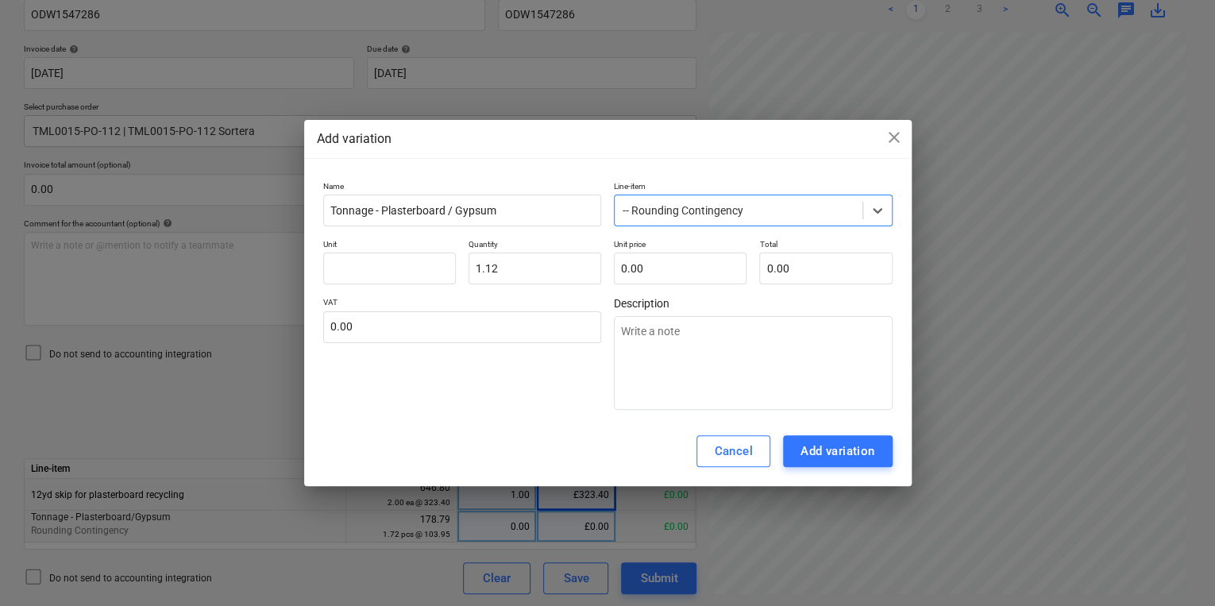
click at [432, 246] on p "Unit" at bounding box center [389, 245] width 133 height 13
click at [419, 257] on input "text" at bounding box center [389, 268] width 133 height 32
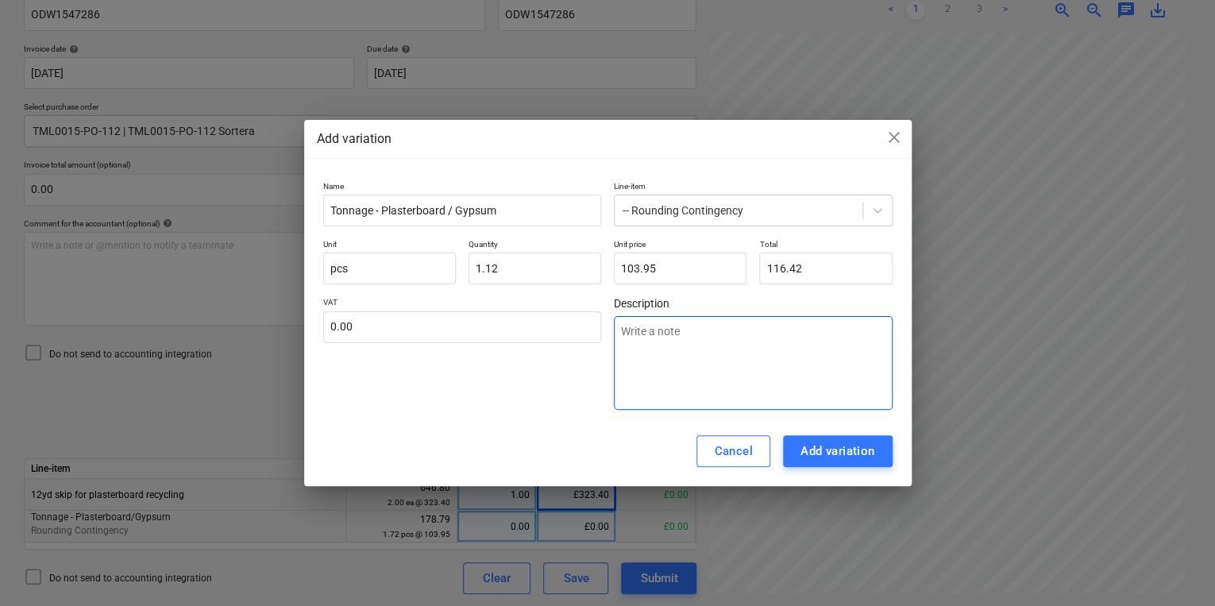
click at [857, 391] on textarea at bounding box center [753, 363] width 279 height 94
drag, startPoint x: 846, startPoint y: 448, endPoint x: 854, endPoint y: 451, distance: 8.6
click at [854, 451] on div "Add variation" at bounding box center [837, 451] width 75 height 21
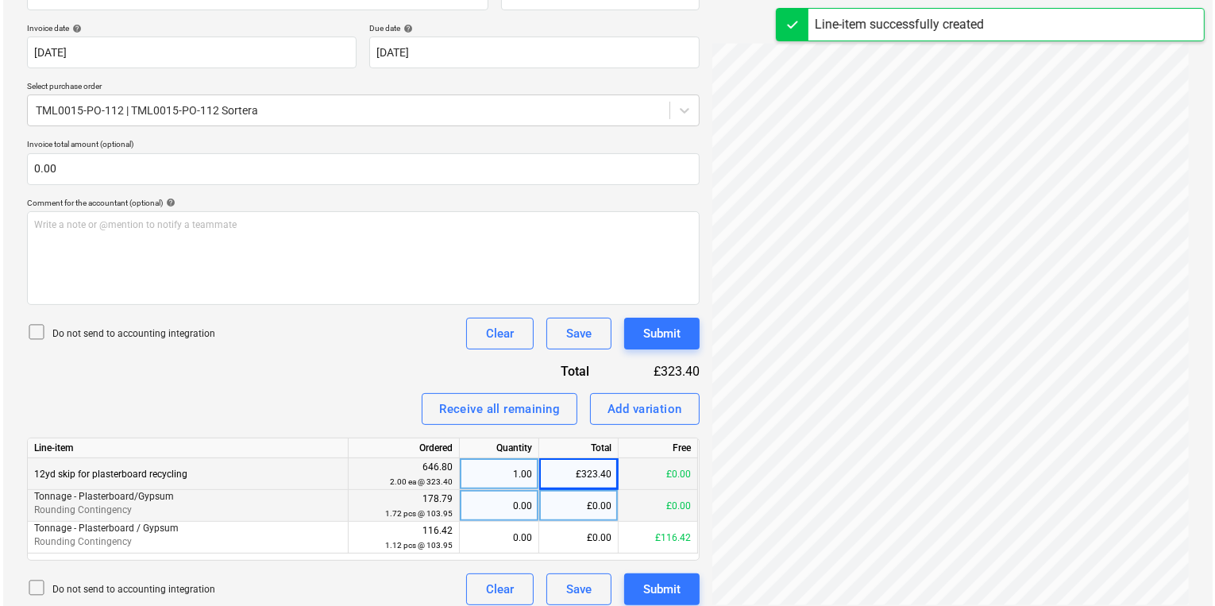
scroll to position [293, 0]
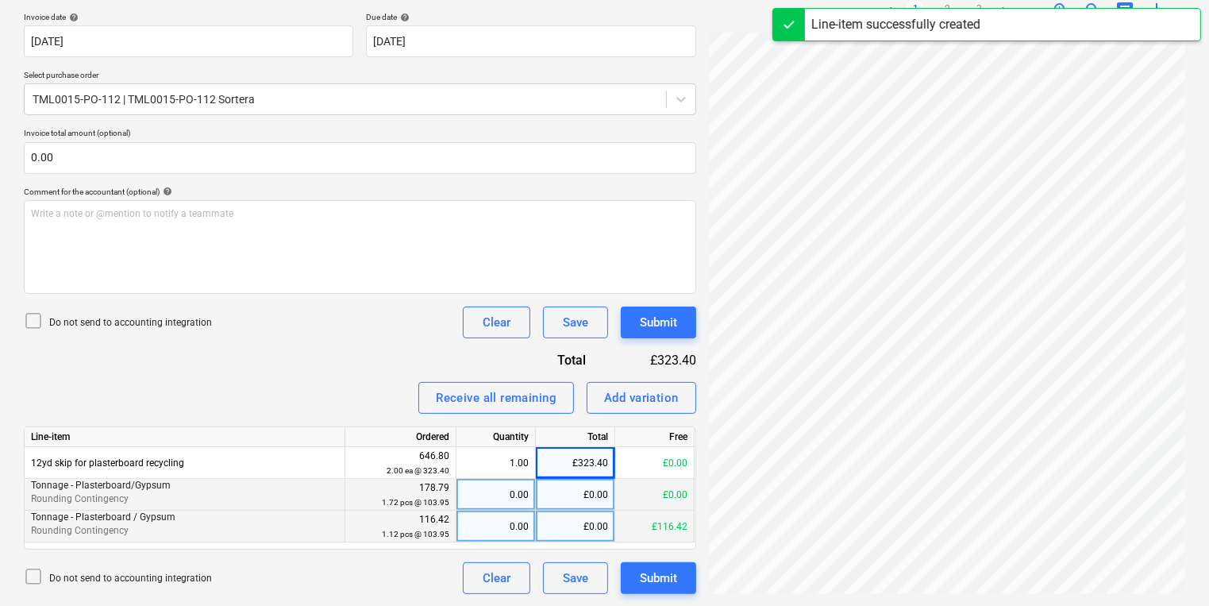
click at [511, 521] on div "0.00" at bounding box center [496, 526] width 66 height 32
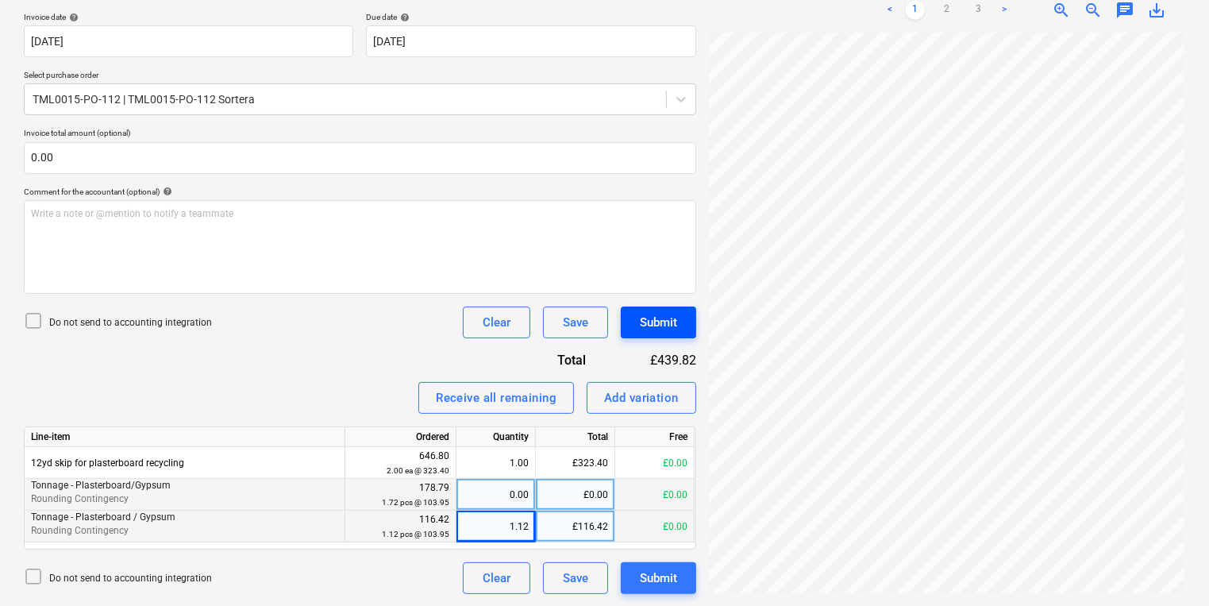
click at [638, 313] on button "Submit" at bounding box center [658, 322] width 75 height 32
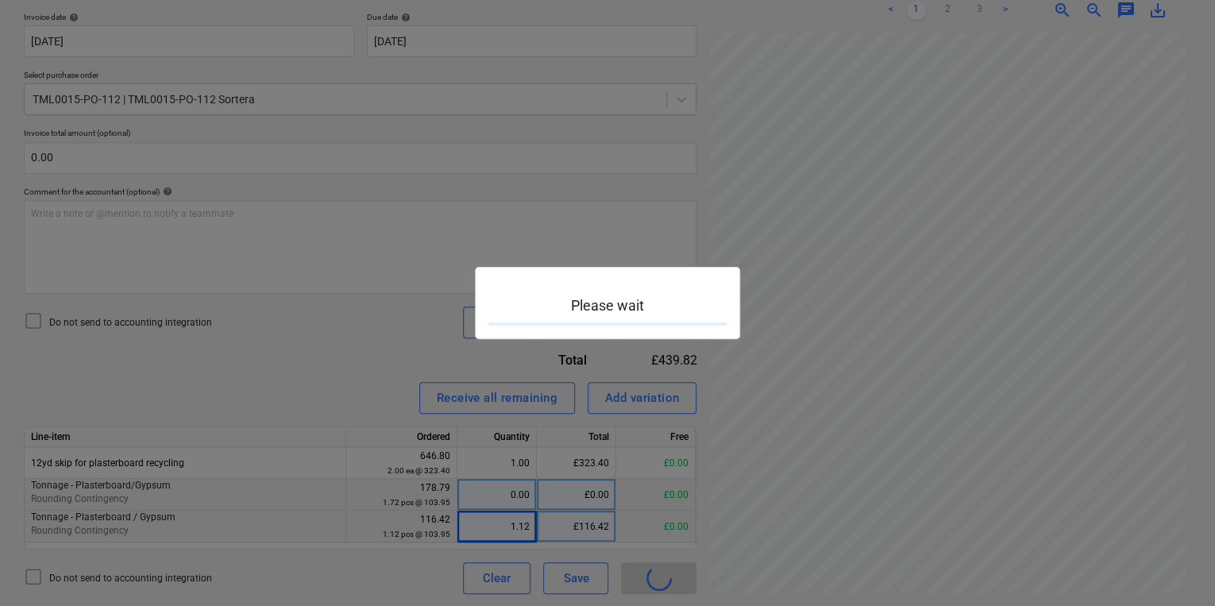
scroll to position [292, 240]
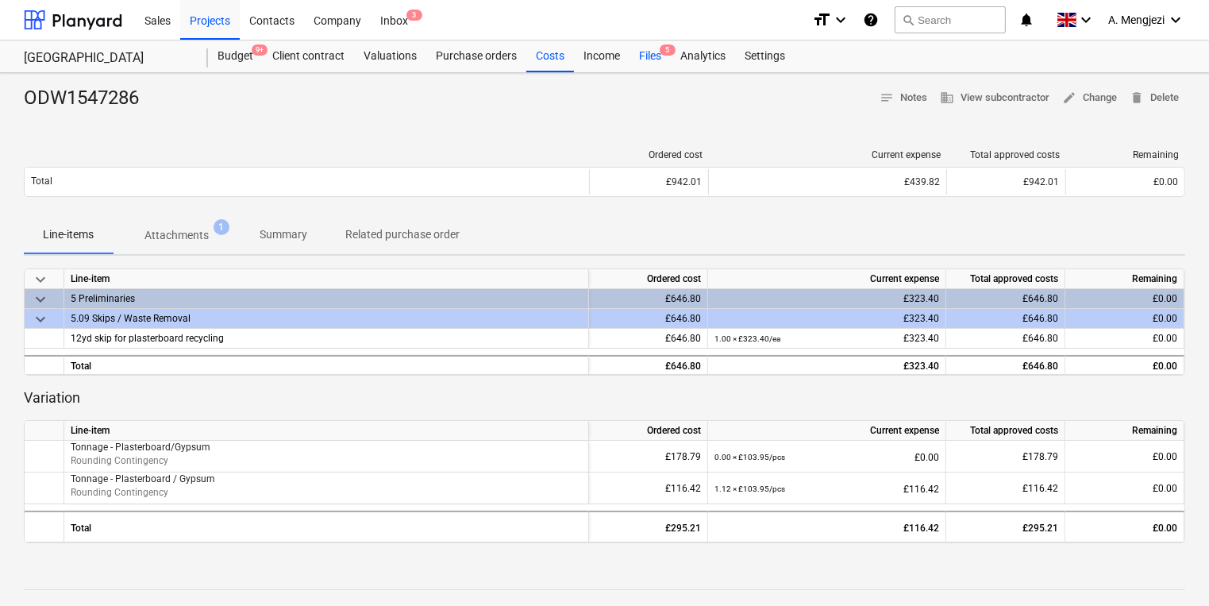
click at [651, 54] on div "Files 5" at bounding box center [650, 56] width 41 height 32
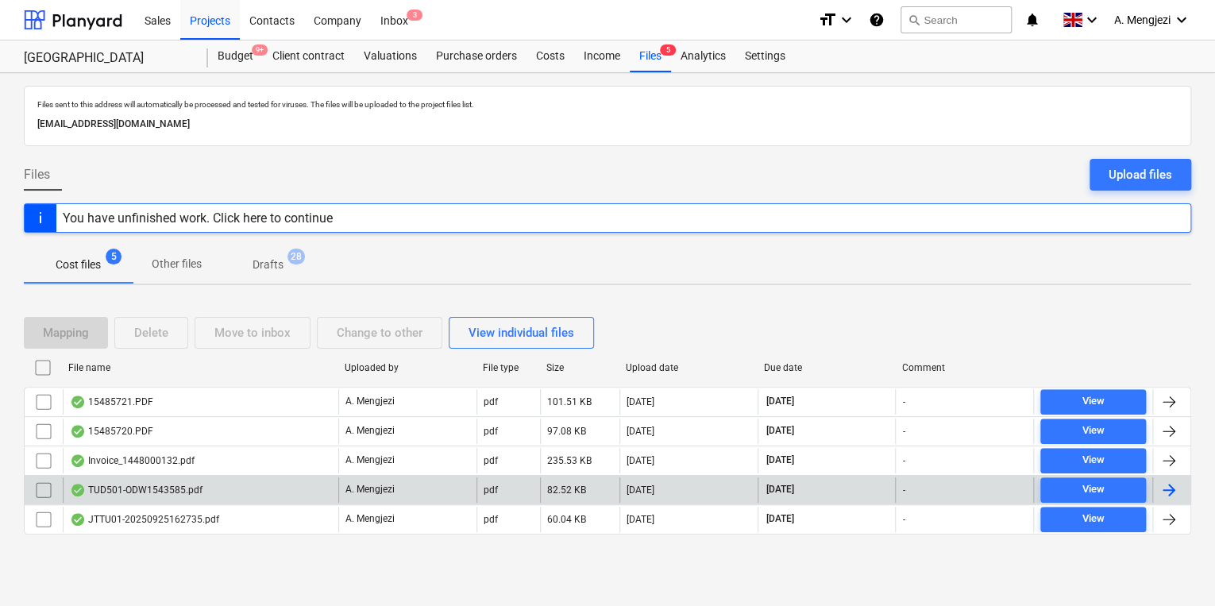
click at [205, 494] on div "TUD501-ODW1543585.pdf" at bounding box center [200, 489] width 275 height 25
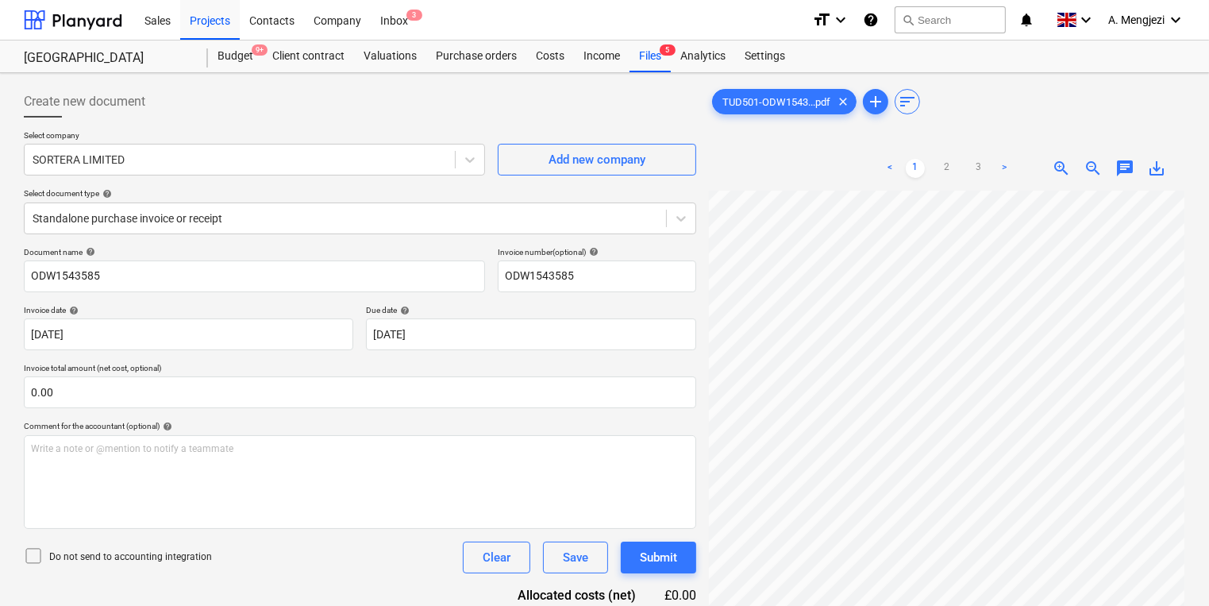
click at [699, 353] on div "Create new document Select company SORTERA LIMITED Add new company Select docum…" at bounding box center [604, 418] width 1174 height 679
click at [640, 54] on div "Files 5" at bounding box center [650, 56] width 41 height 32
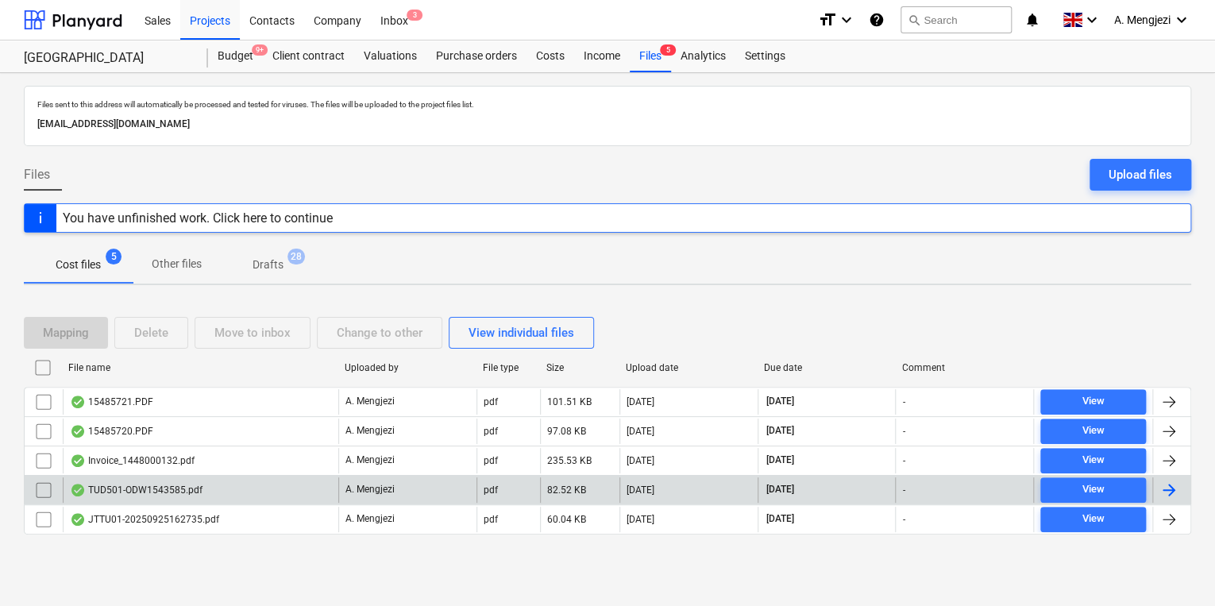
click at [39, 495] on input "checkbox" at bounding box center [43, 489] width 25 height 25
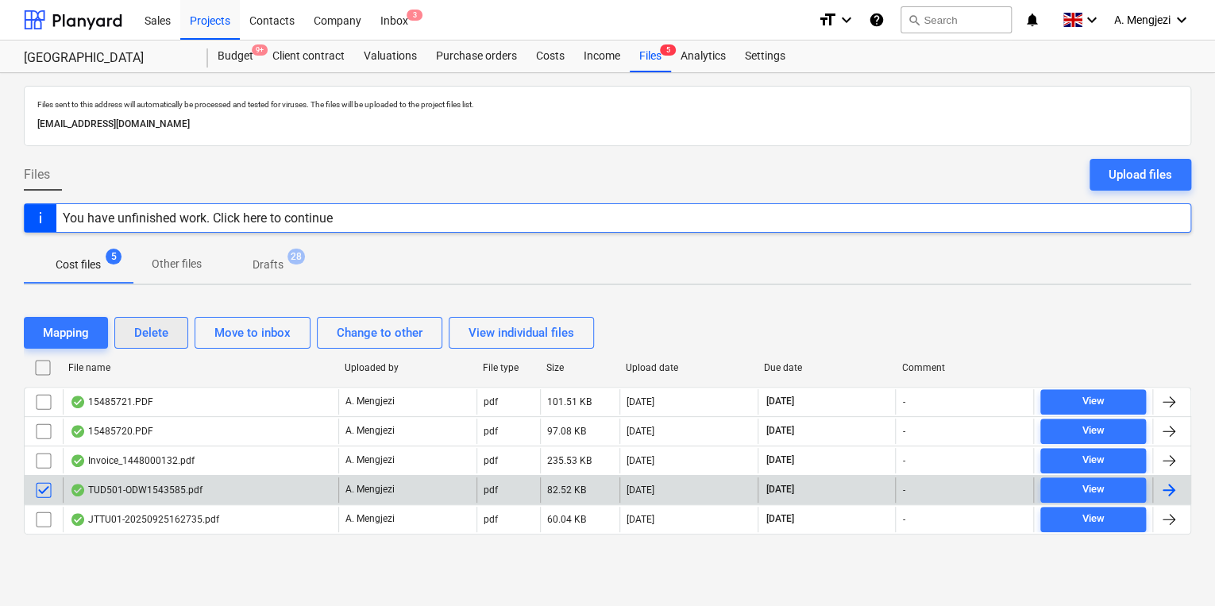
click at [143, 333] on div "Delete" at bounding box center [151, 332] width 34 height 21
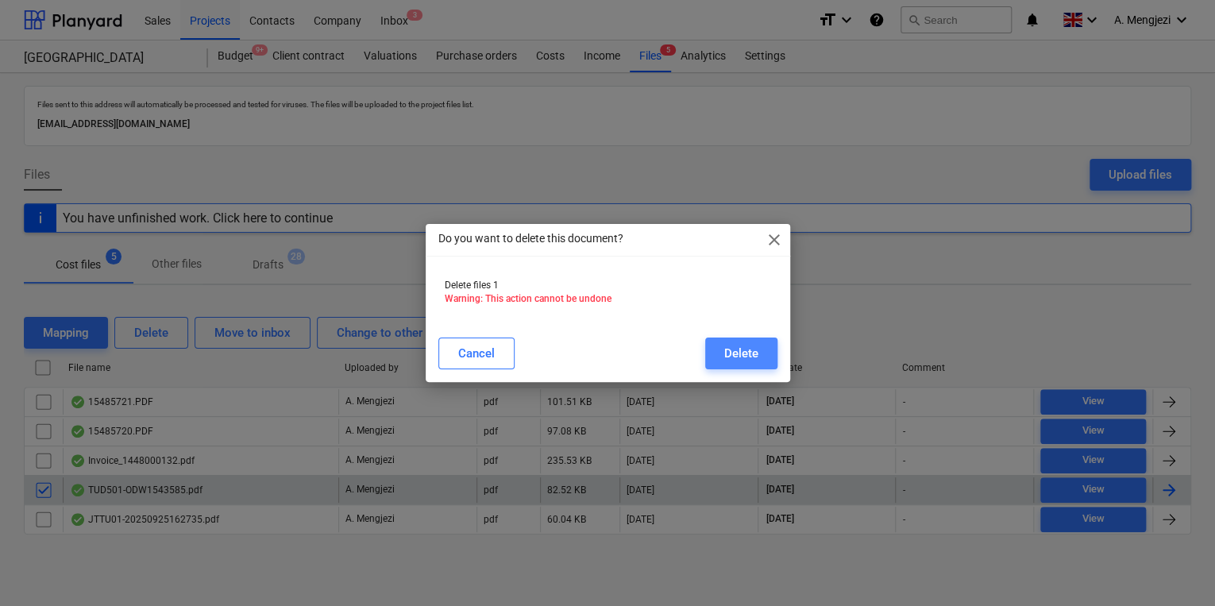
click at [726, 352] on button "Delete" at bounding box center [741, 353] width 72 height 32
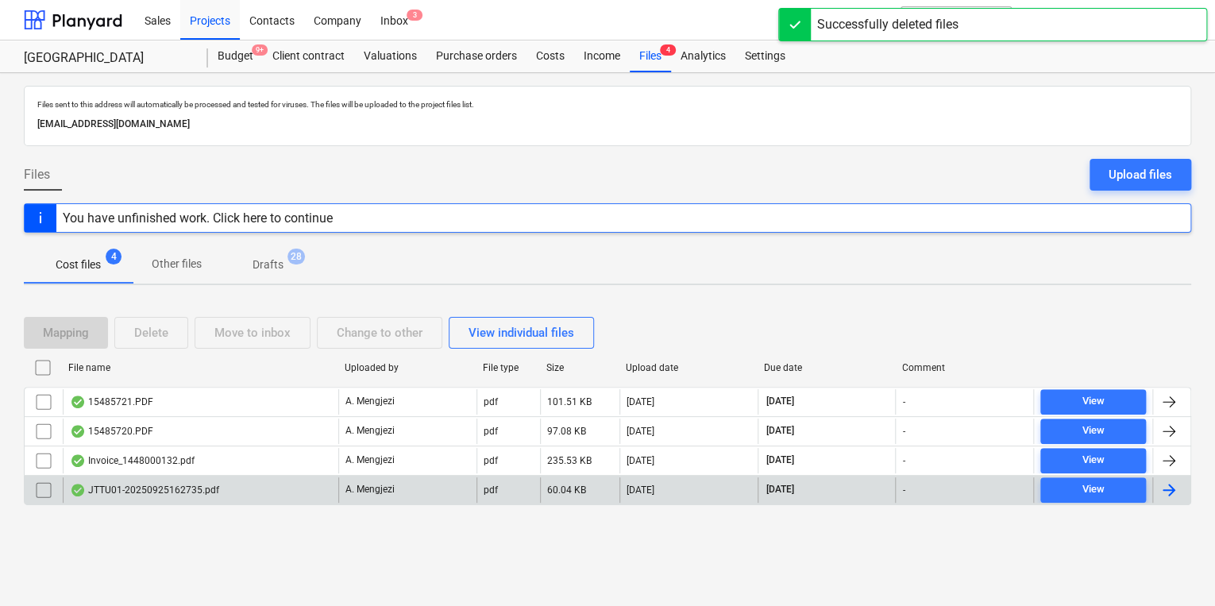
click at [210, 483] on div "JTTU01-20250925162735.pdf" at bounding box center [144, 489] width 149 height 13
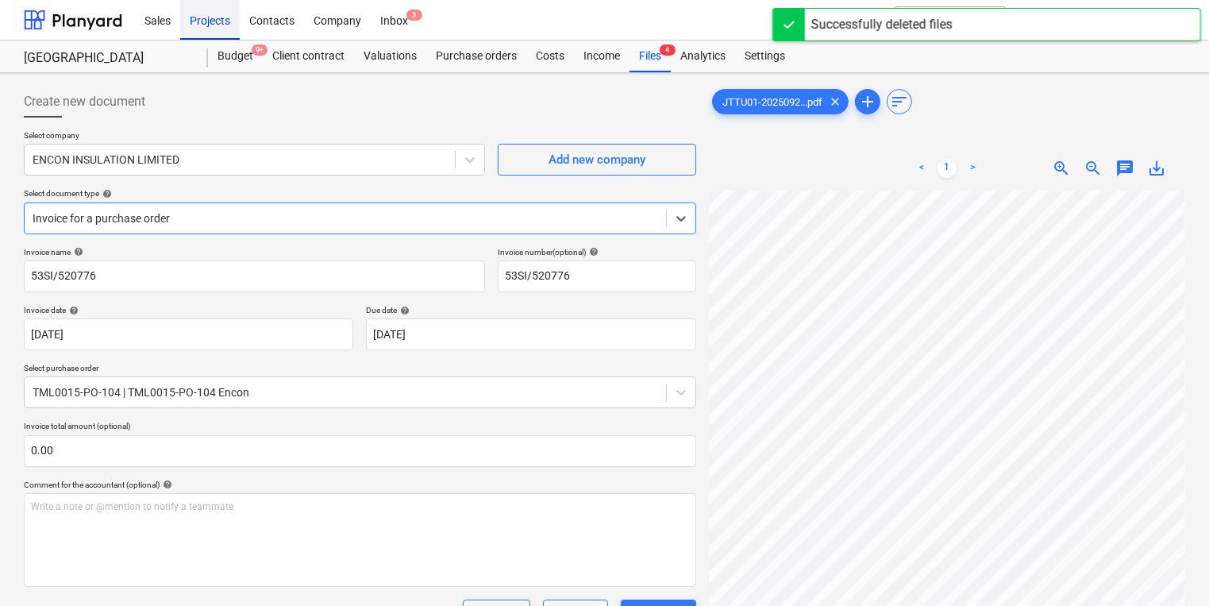
click at [192, 23] on div "Projects" at bounding box center [210, 19] width 60 height 40
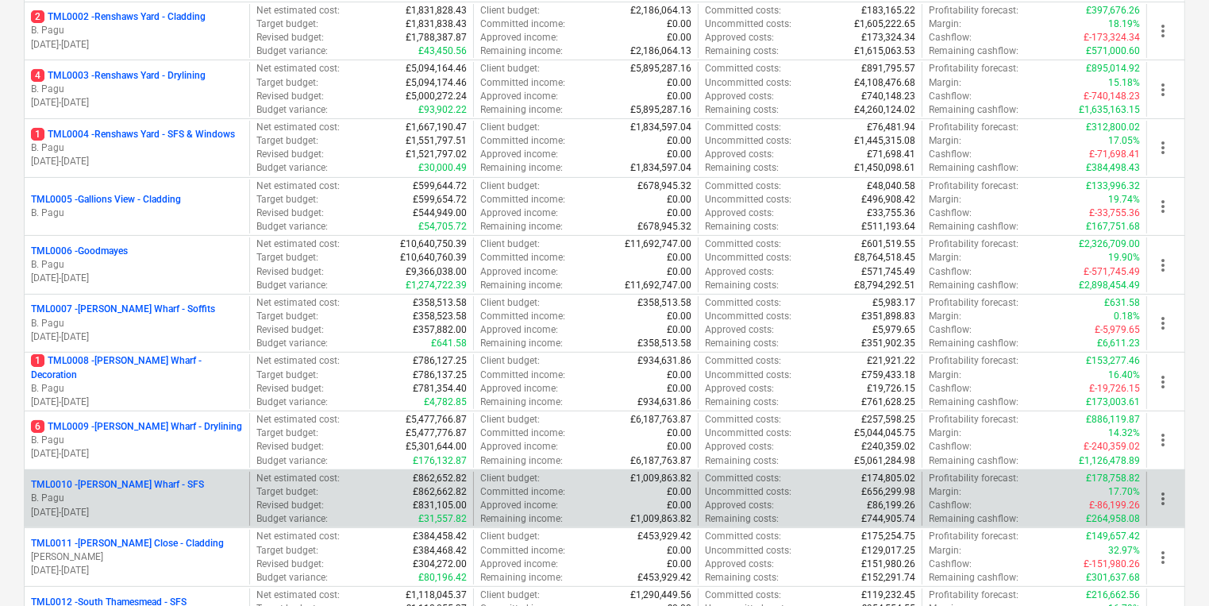
scroll to position [318, 0]
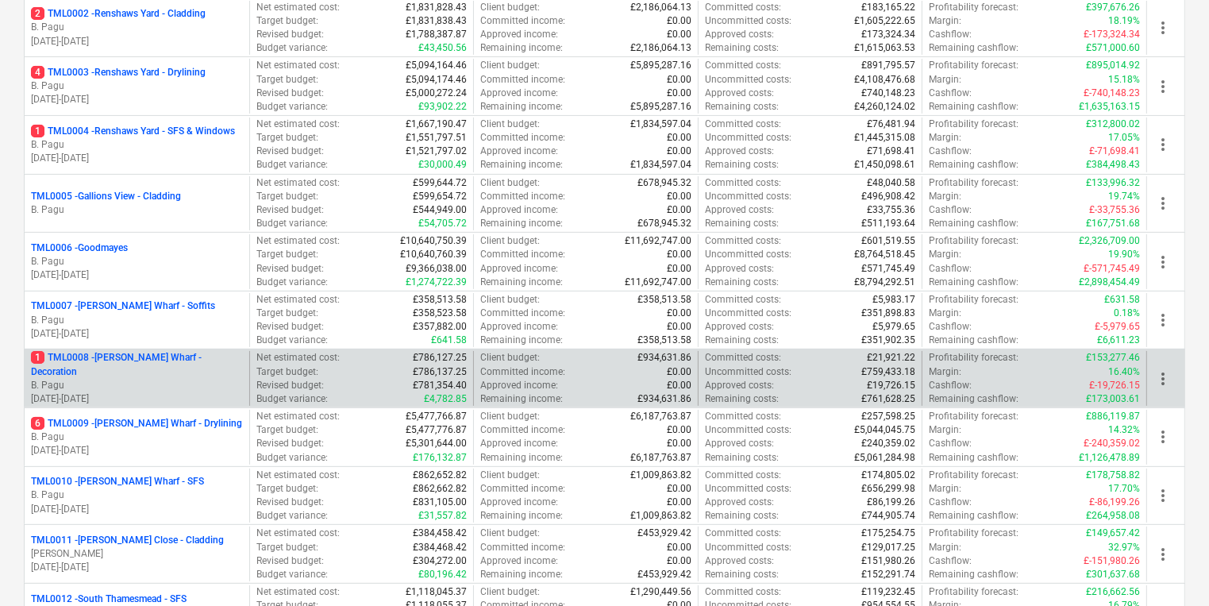
click at [166, 397] on div "1 TML0008 - [PERSON_NAME] Wharf - Decoration B. Pagu [DATE] - [DATE]" at bounding box center [137, 378] width 225 height 55
click at [162, 394] on p "[DATE] - [DATE]" at bounding box center [137, 398] width 212 height 13
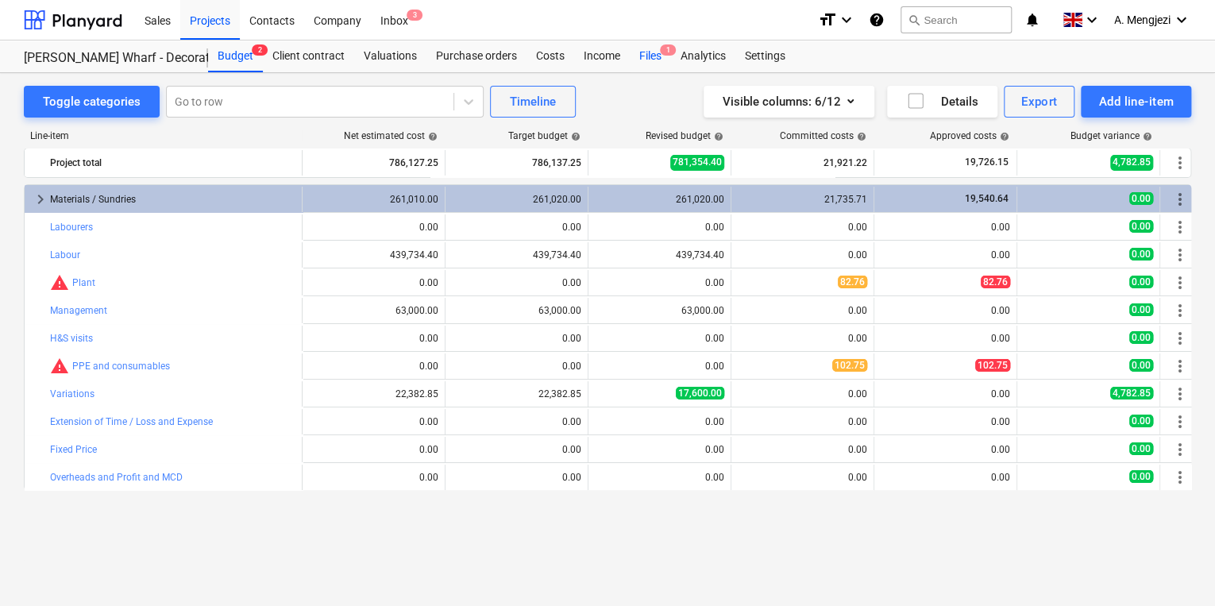
click at [670, 54] on span "1" at bounding box center [668, 49] width 16 height 11
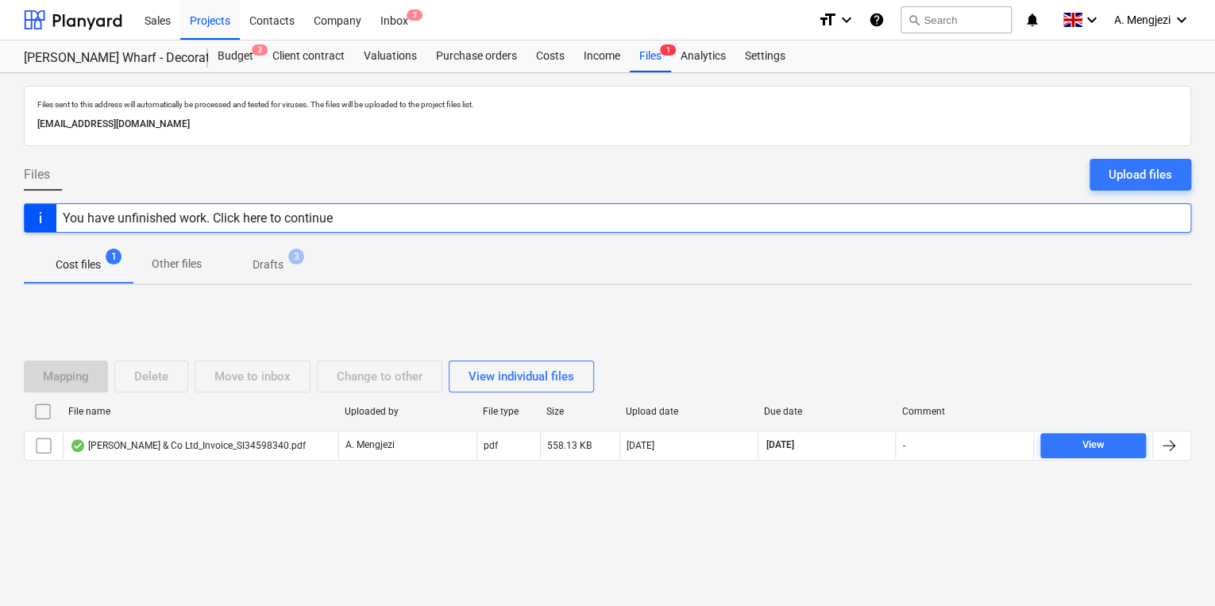
click at [249, 426] on div "File name Uploaded by File type Size Upload date Due date Comment [PERSON_NAME]…" at bounding box center [607, 433] width 1167 height 68
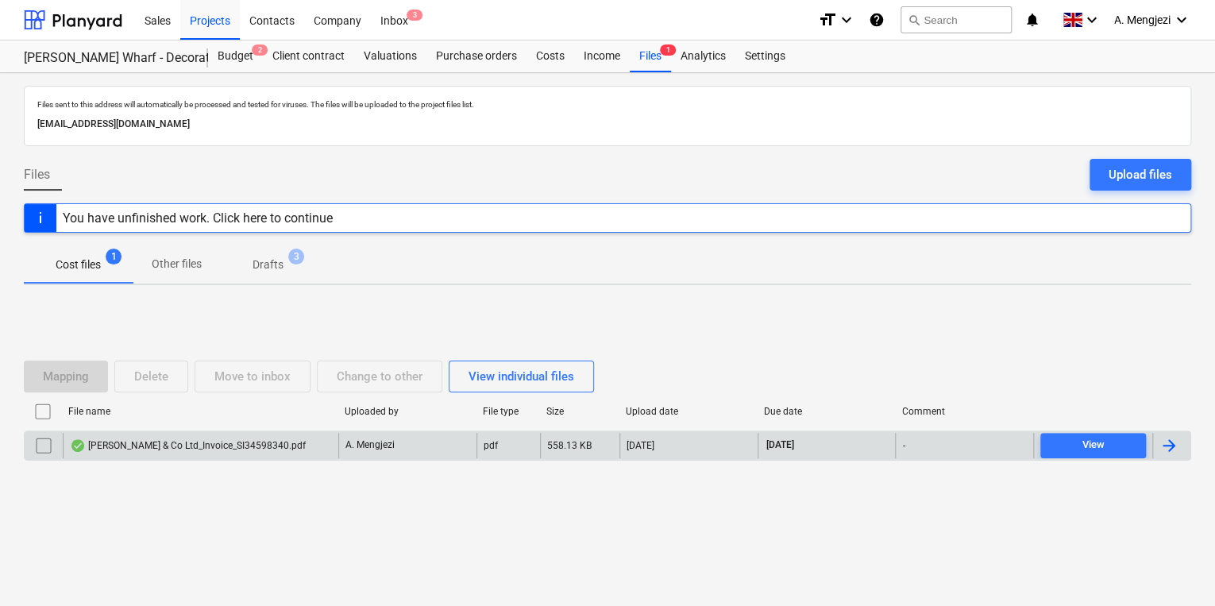
click at [254, 437] on div "[PERSON_NAME] & Co Ltd_Invoice_SI34598340.pdf" at bounding box center [200, 445] width 275 height 25
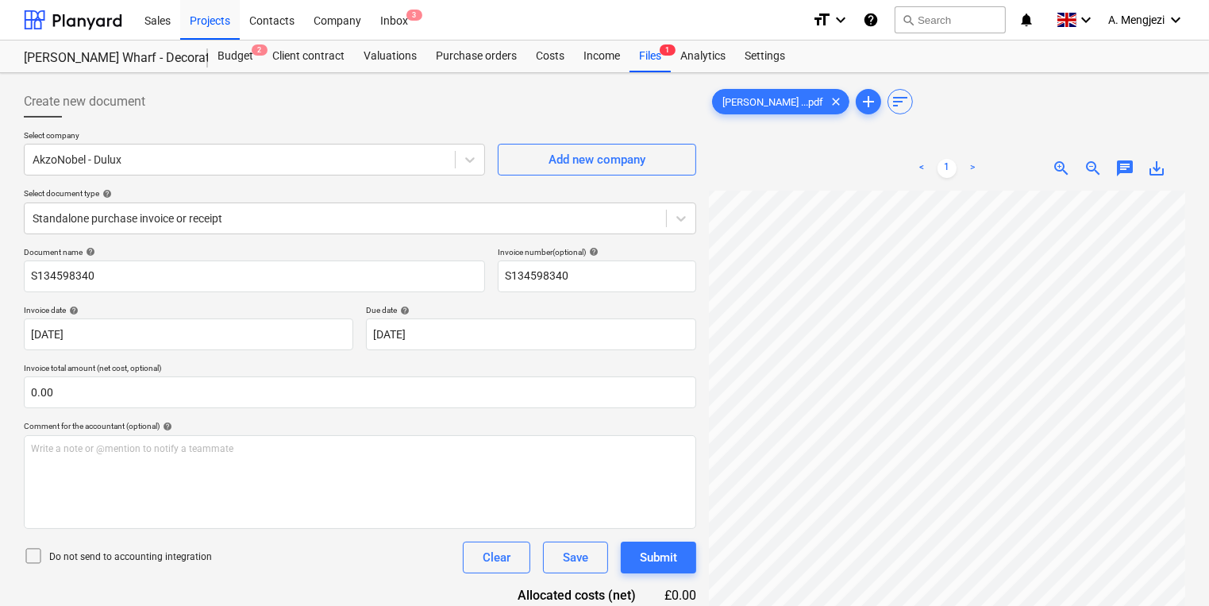
scroll to position [306, 75]
click at [1098, 166] on span "zoom_out" at bounding box center [1093, 168] width 19 height 19
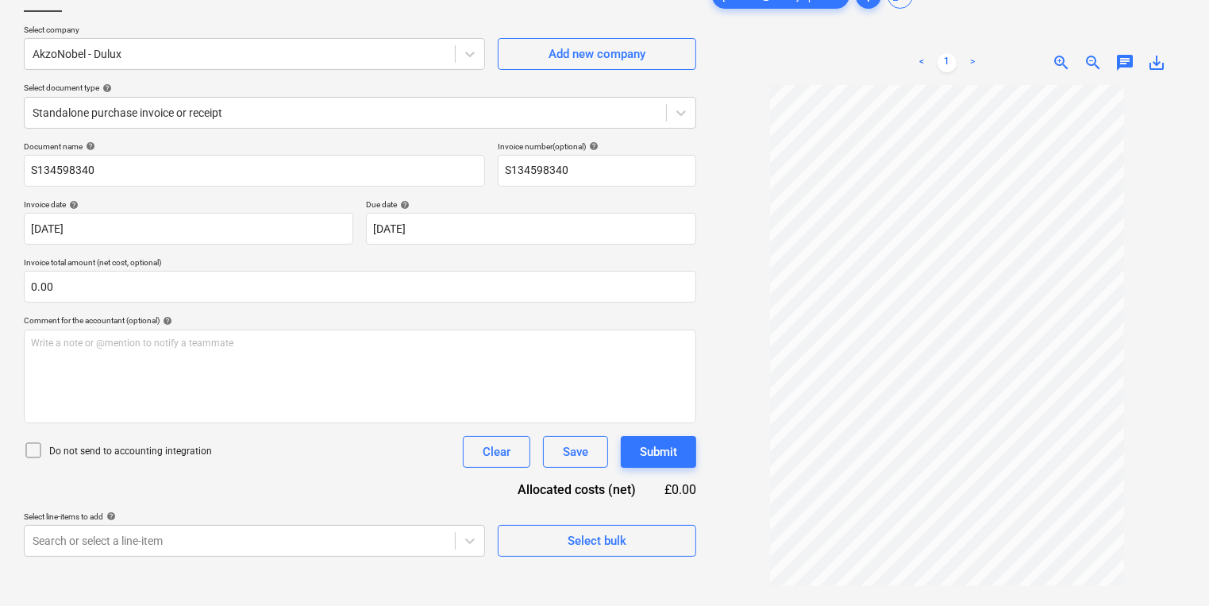
scroll to position [0, 0]
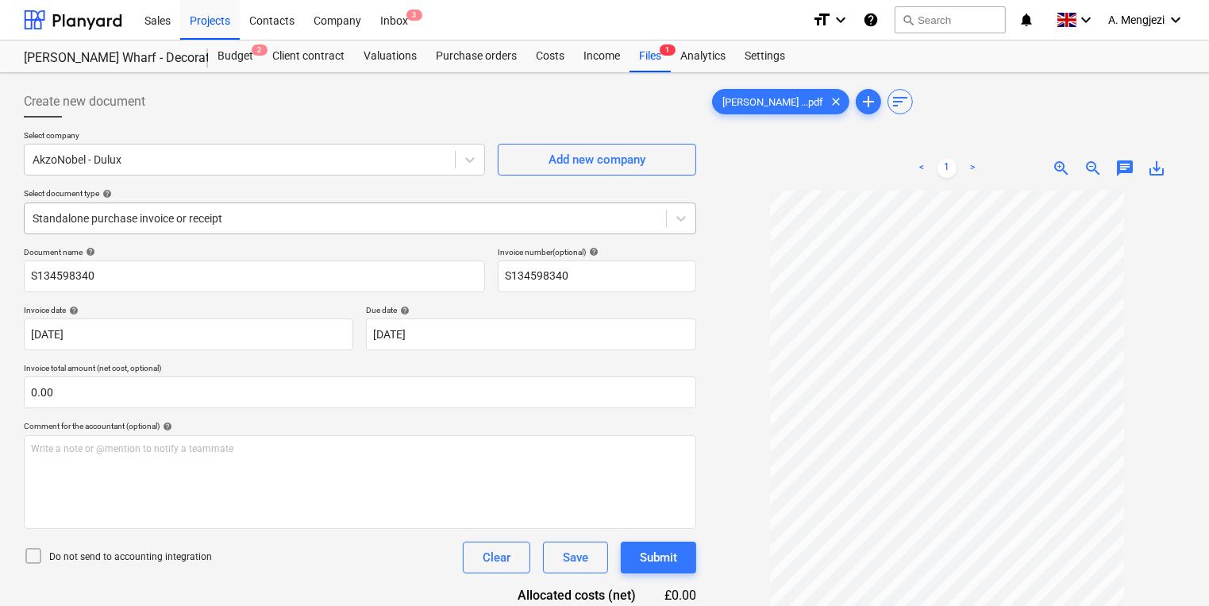
click at [222, 207] on div "Standalone purchase invoice or receipt" at bounding box center [345, 218] width 641 height 22
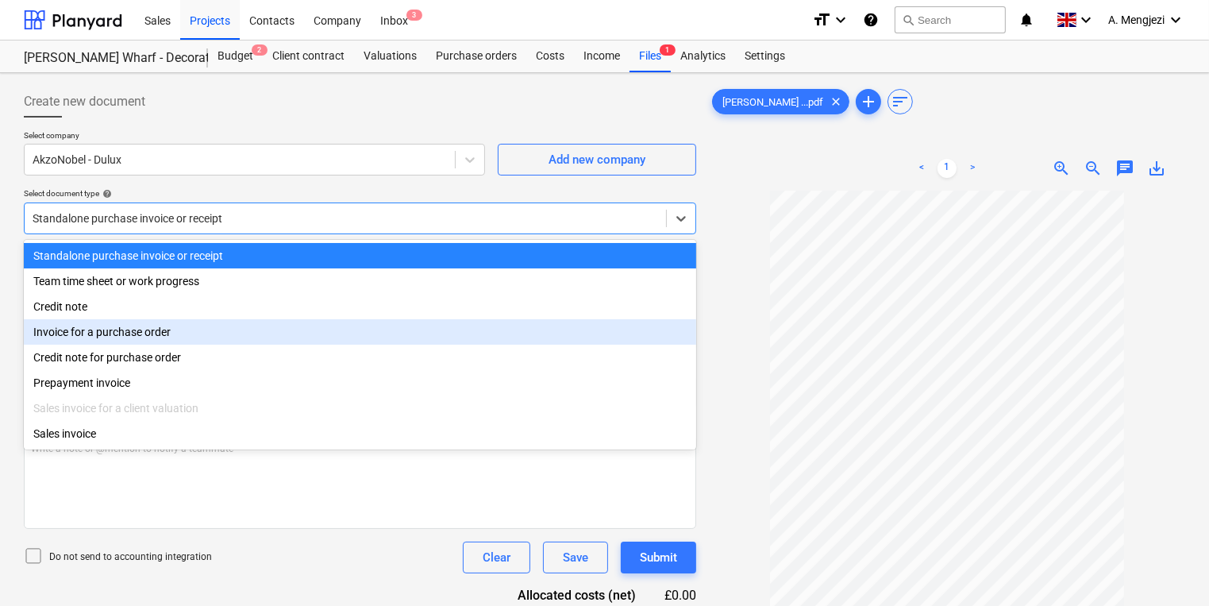
click at [206, 340] on div "Invoice for a purchase order" at bounding box center [360, 331] width 672 height 25
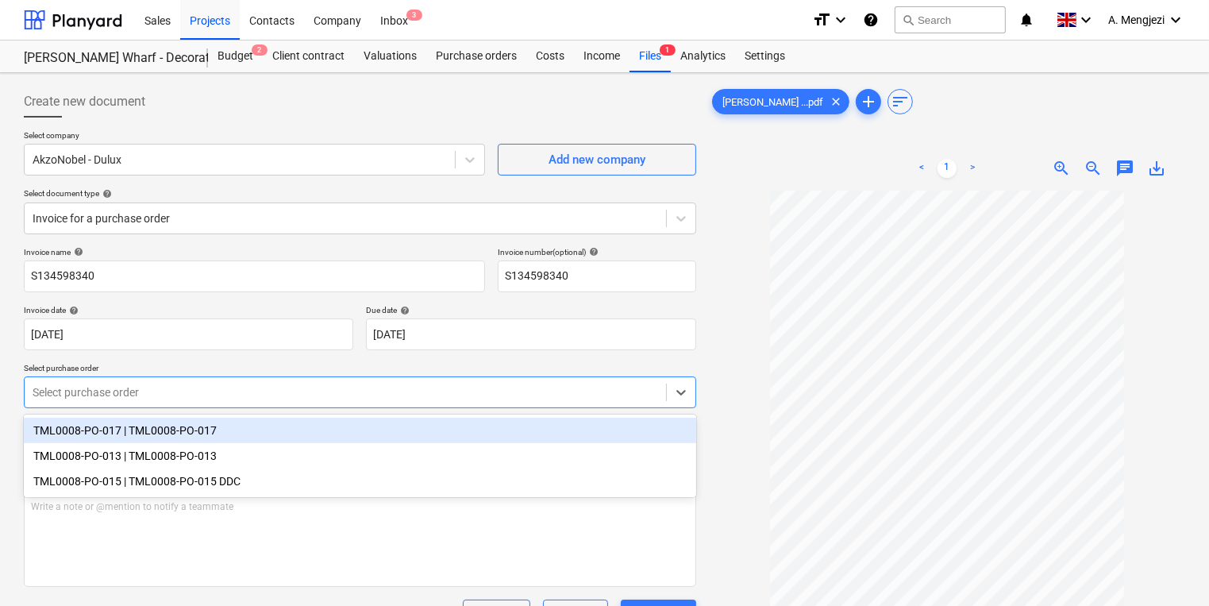
click at [209, 395] on div at bounding box center [346, 392] width 626 height 16
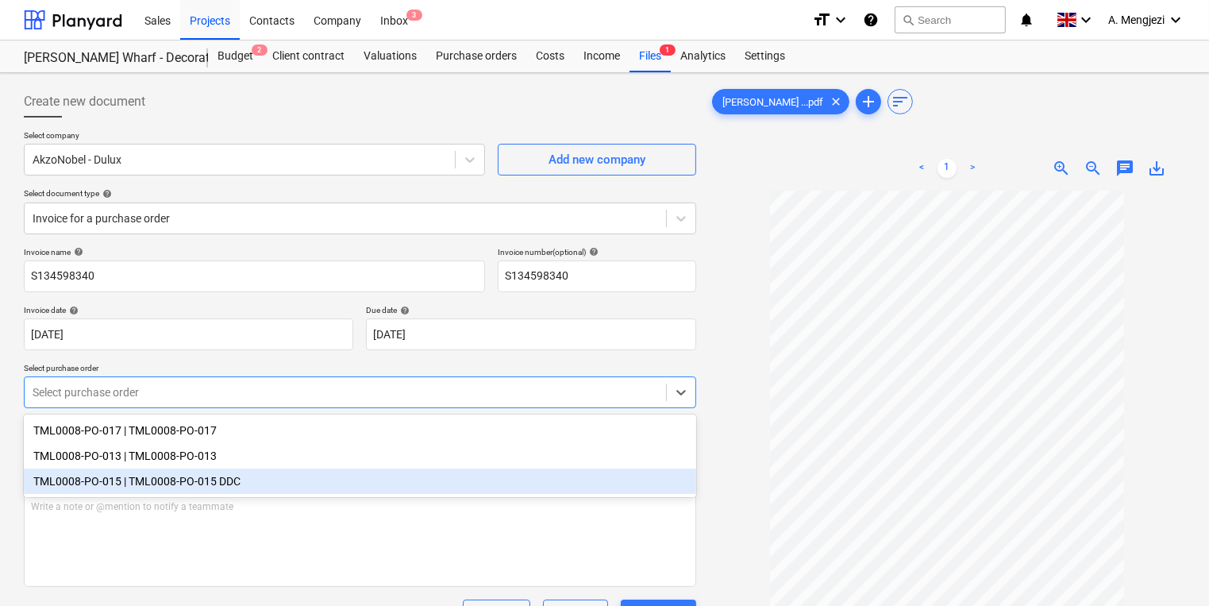
click at [216, 475] on div "TML0008-PO-015 | TML0008-PO-015 DDC" at bounding box center [360, 480] width 672 height 25
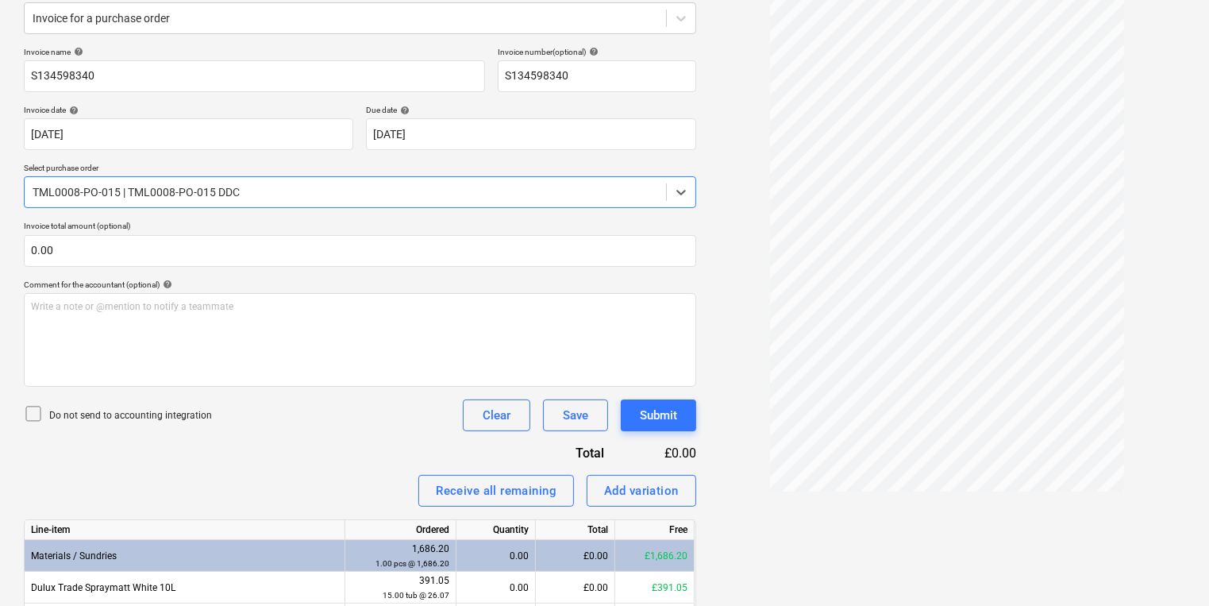
scroll to position [32, 0]
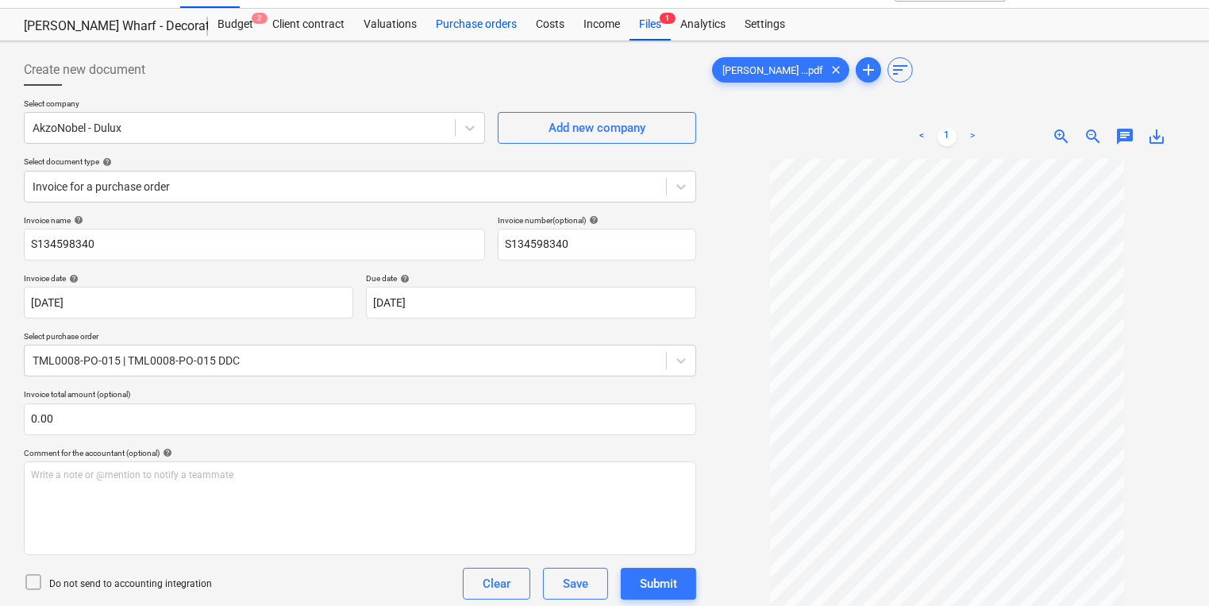
click at [486, 31] on div "Purchase orders" at bounding box center [476, 25] width 100 height 32
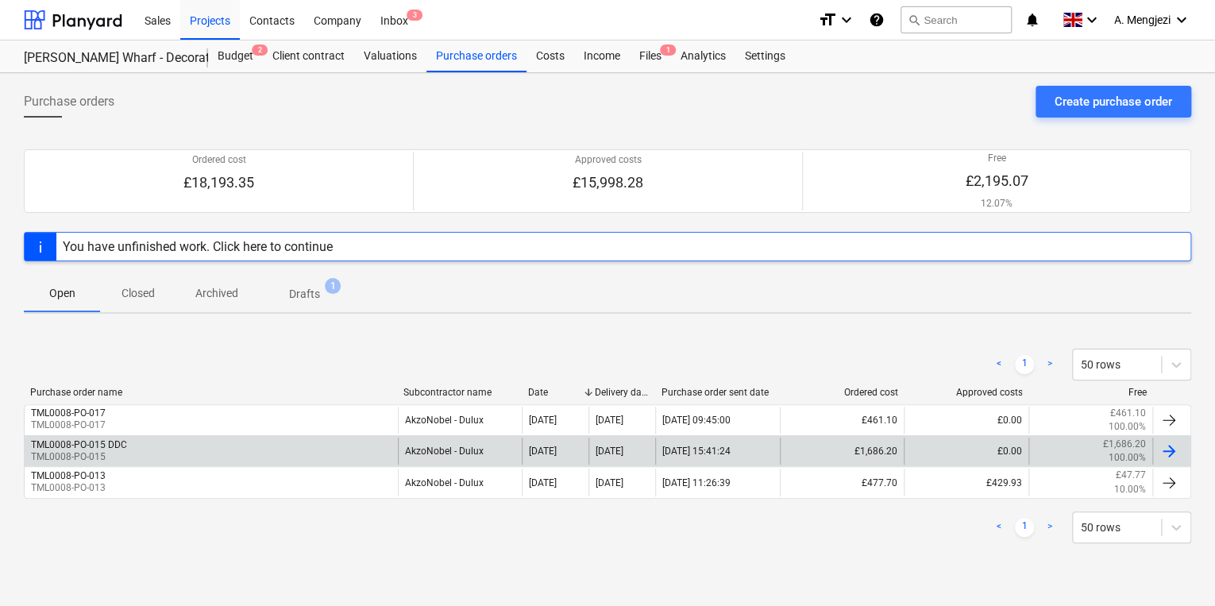
click at [148, 444] on div "TML0008-PO-015 DDC TML0008-PO-015" at bounding box center [211, 450] width 373 height 27
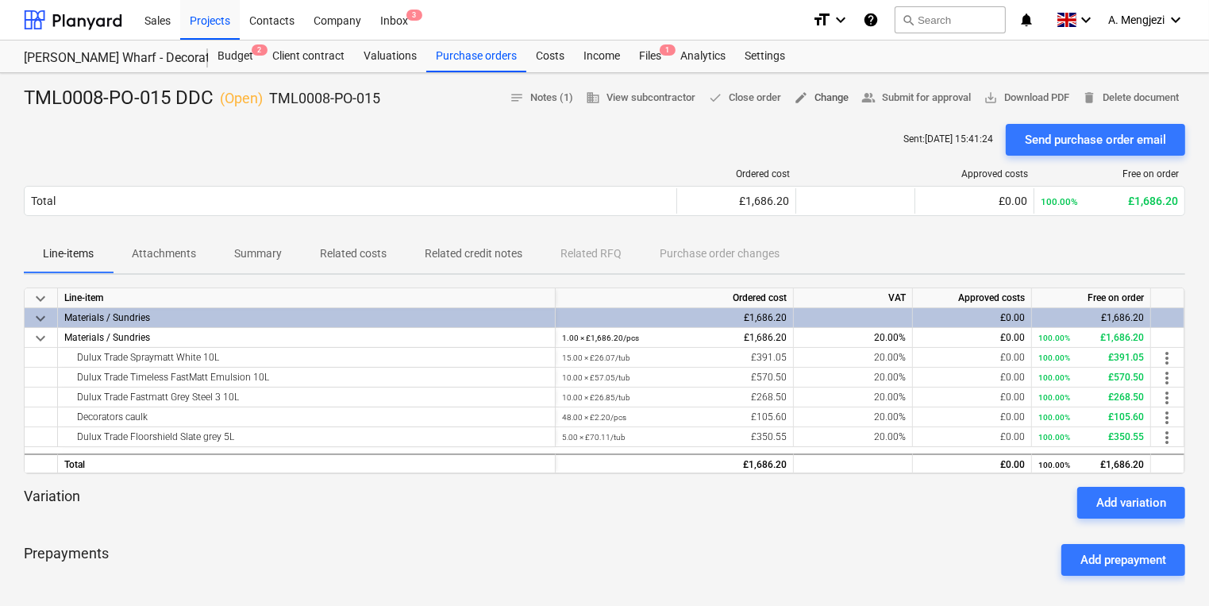
click at [807, 94] on span "edit Change" at bounding box center [821, 98] width 55 height 18
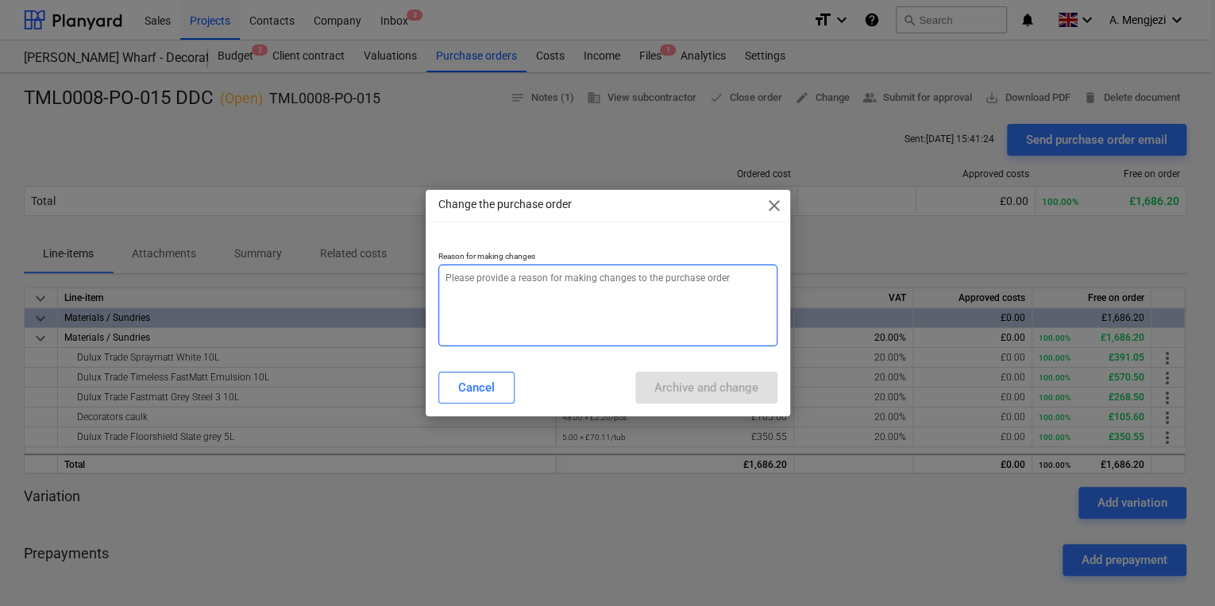
click at [526, 310] on textarea at bounding box center [607, 305] width 339 height 82
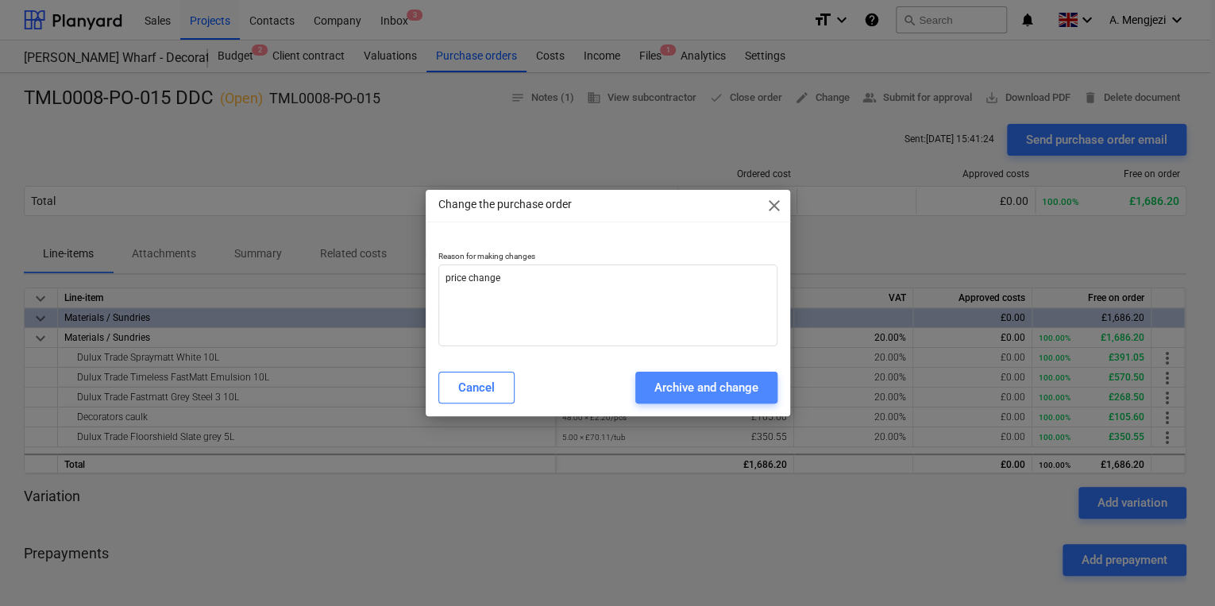
drag, startPoint x: 720, startPoint y: 375, endPoint x: 720, endPoint y: 386, distance: 11.1
click at [720, 382] on button "Archive and change" at bounding box center [706, 388] width 142 height 32
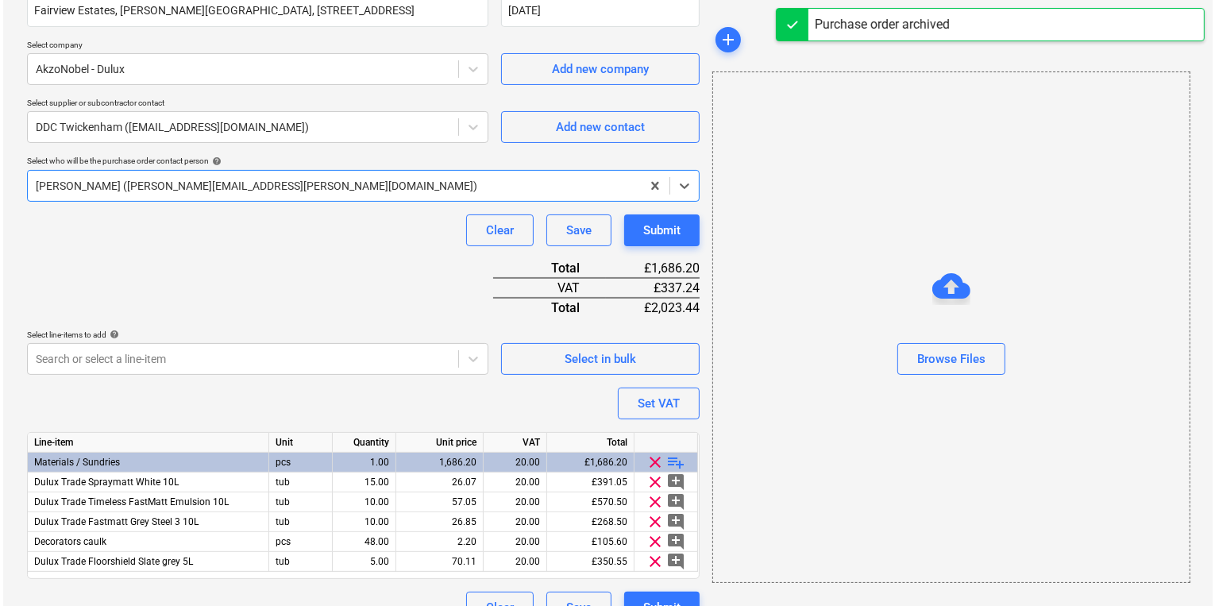
scroll to position [344, 0]
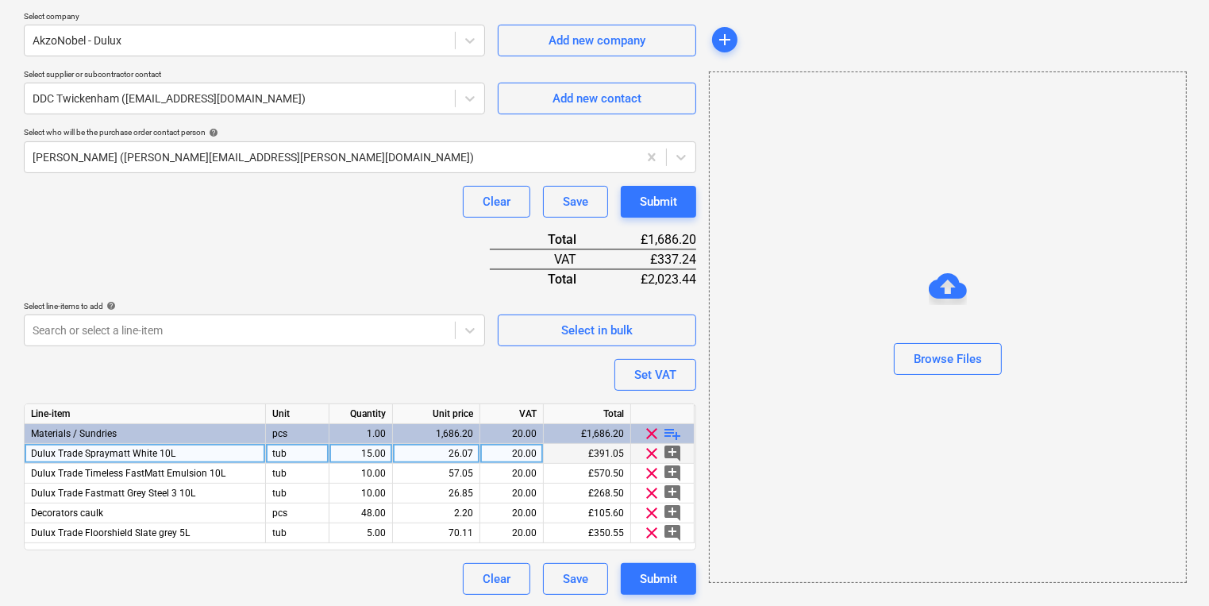
click at [416, 457] on div "26.07" at bounding box center [436, 454] width 74 height 20
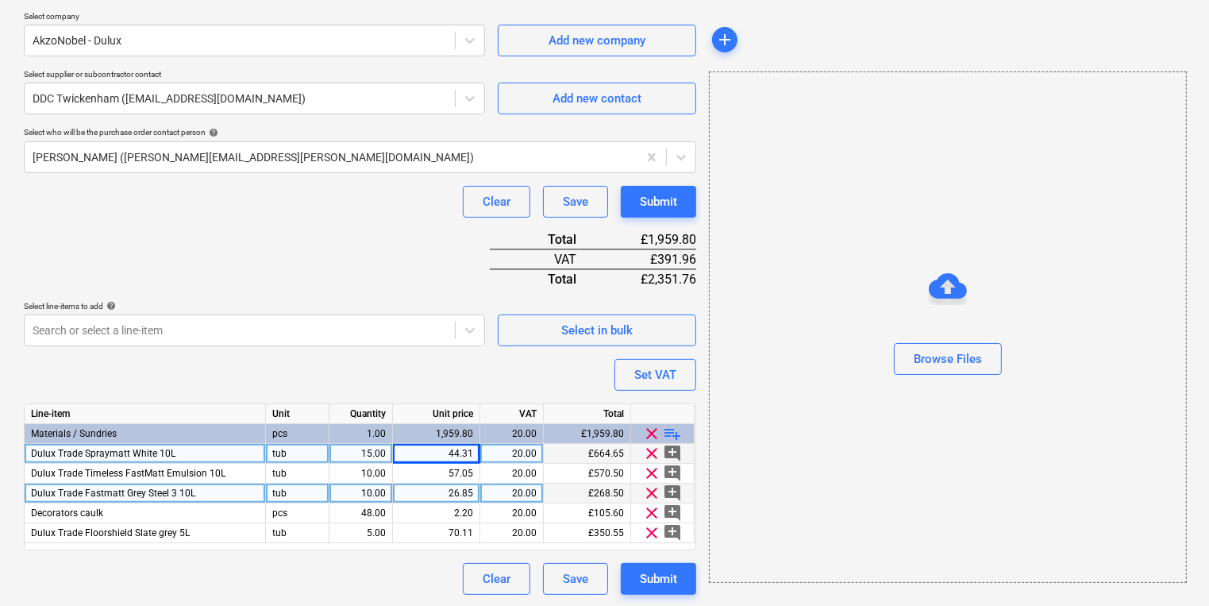
click at [457, 491] on div "26.85" at bounding box center [436, 493] width 74 height 20
click at [383, 572] on div "Clear Save Submit" at bounding box center [360, 579] width 672 height 32
click at [992, 483] on div "Browse Files" at bounding box center [948, 326] width 478 height 511
click at [216, 378] on div "Purchase order name help TML0008-PO-015 DDC Purchase order reference number hel…" at bounding box center [360, 190] width 672 height 808
click at [394, 553] on div "Purchase order name help TML0008-PO-015 DDC Purchase order reference number hel…" at bounding box center [360, 190] width 672 height 808
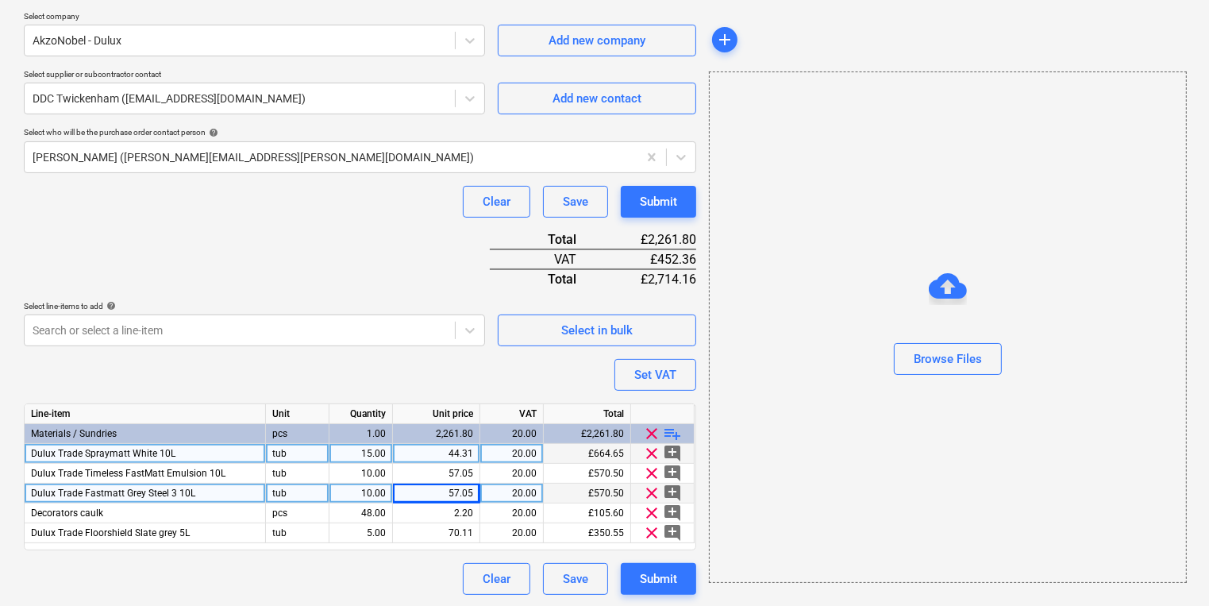
click at [292, 367] on div "Purchase order name help TML0008-PO-015 DDC Purchase order reference number hel…" at bounding box center [360, 190] width 672 height 808
drag, startPoint x: 105, startPoint y: 359, endPoint x: 105, endPoint y: 368, distance: 8.7
click at [104, 365] on div "Purchase order name help TML0008-PO-015 DDC Purchase order reference number hel…" at bounding box center [360, 190] width 672 height 808
click at [260, 575] on div "Clear Save Submit" at bounding box center [360, 579] width 672 height 32
click at [280, 564] on div "Clear Save Submit" at bounding box center [360, 579] width 672 height 32
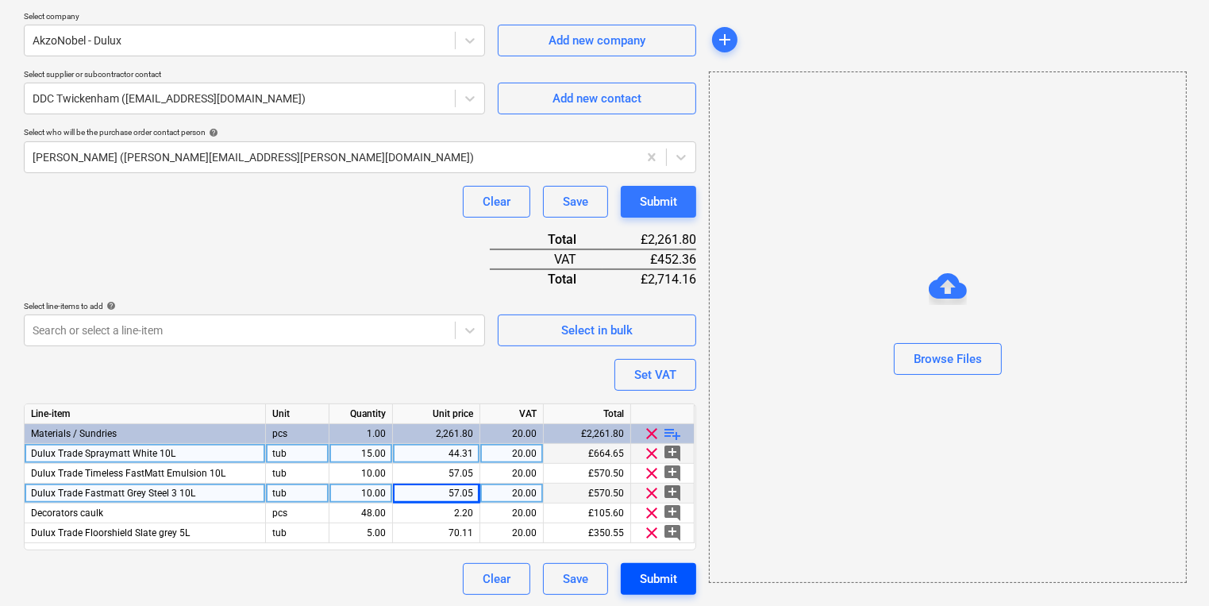
click at [639, 581] on button "Submit" at bounding box center [658, 579] width 75 height 32
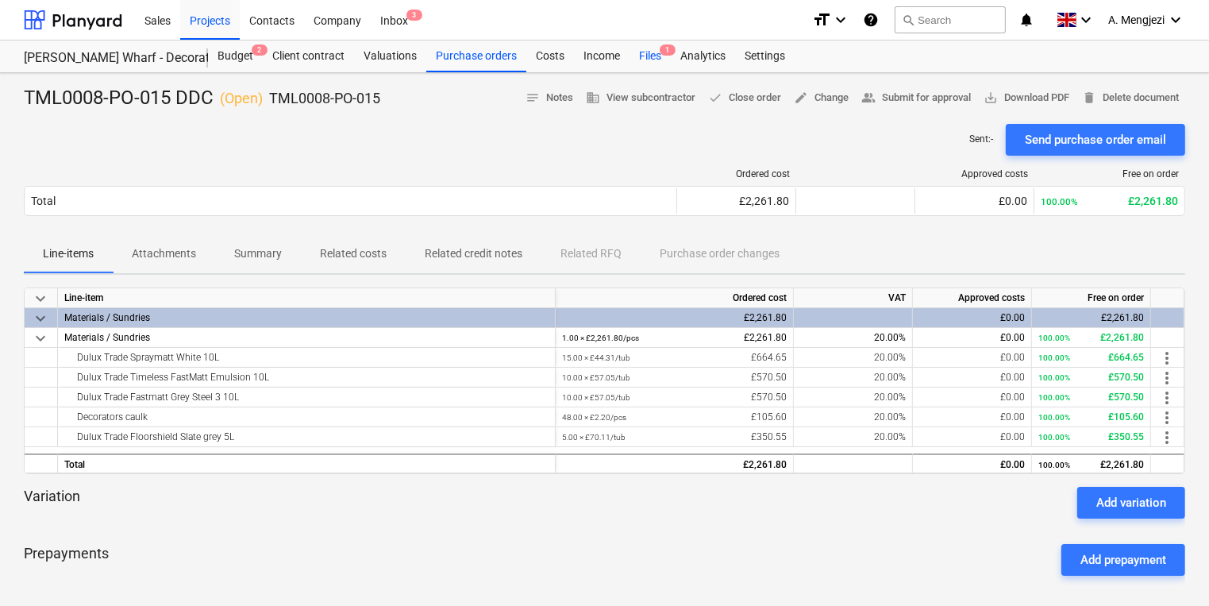
click at [648, 64] on div "Files 1" at bounding box center [650, 56] width 41 height 32
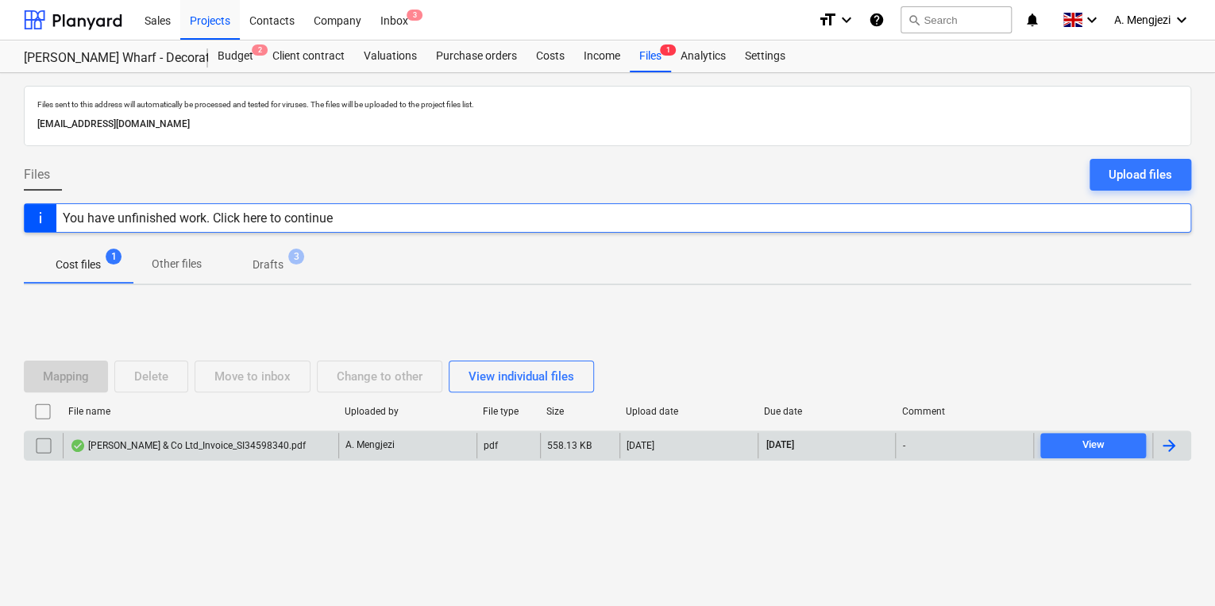
click at [423, 444] on div "A. Mengjezi" at bounding box center [407, 445] width 138 height 25
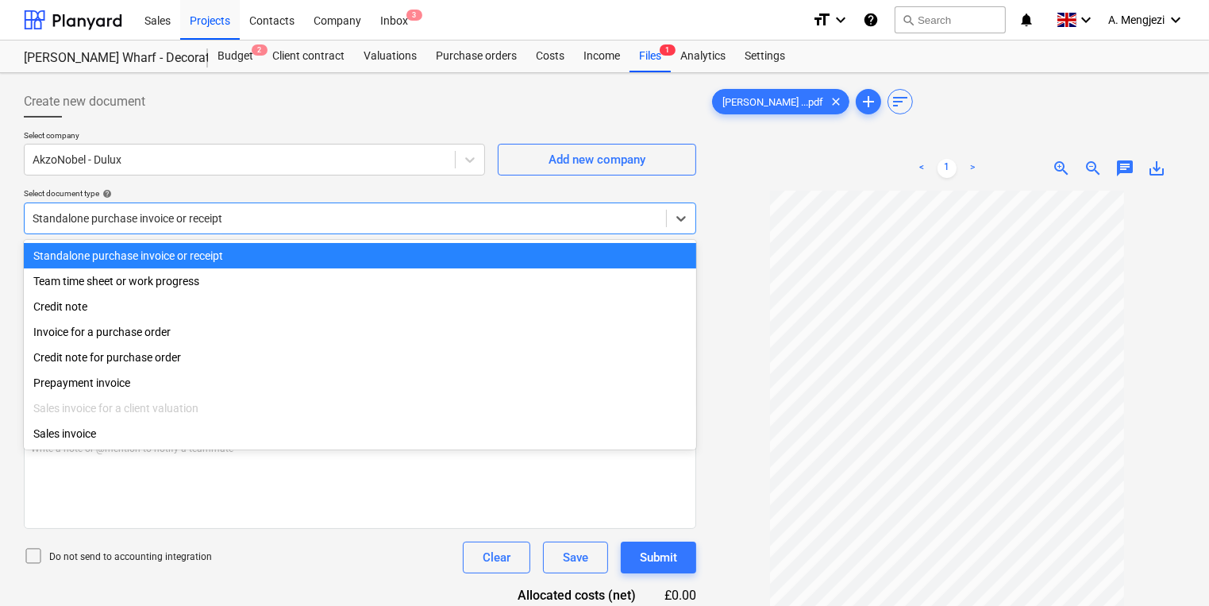
click at [214, 231] on div "Standalone purchase invoice or receipt" at bounding box center [360, 218] width 672 height 32
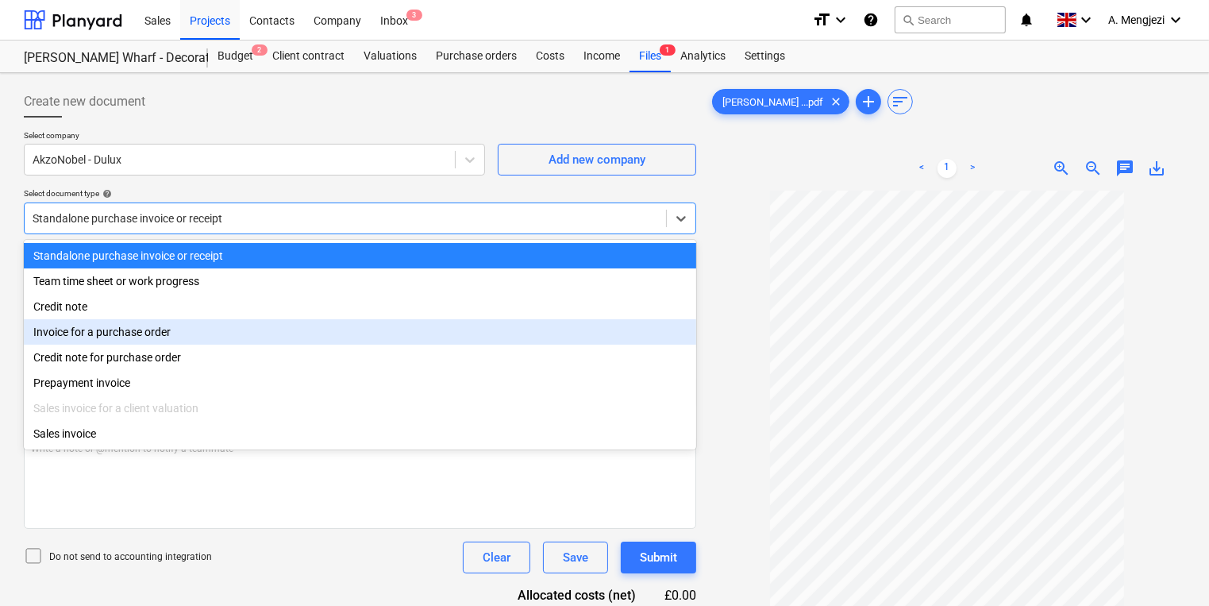
click at [218, 330] on div "Invoice for a purchase order" at bounding box center [360, 331] width 672 height 25
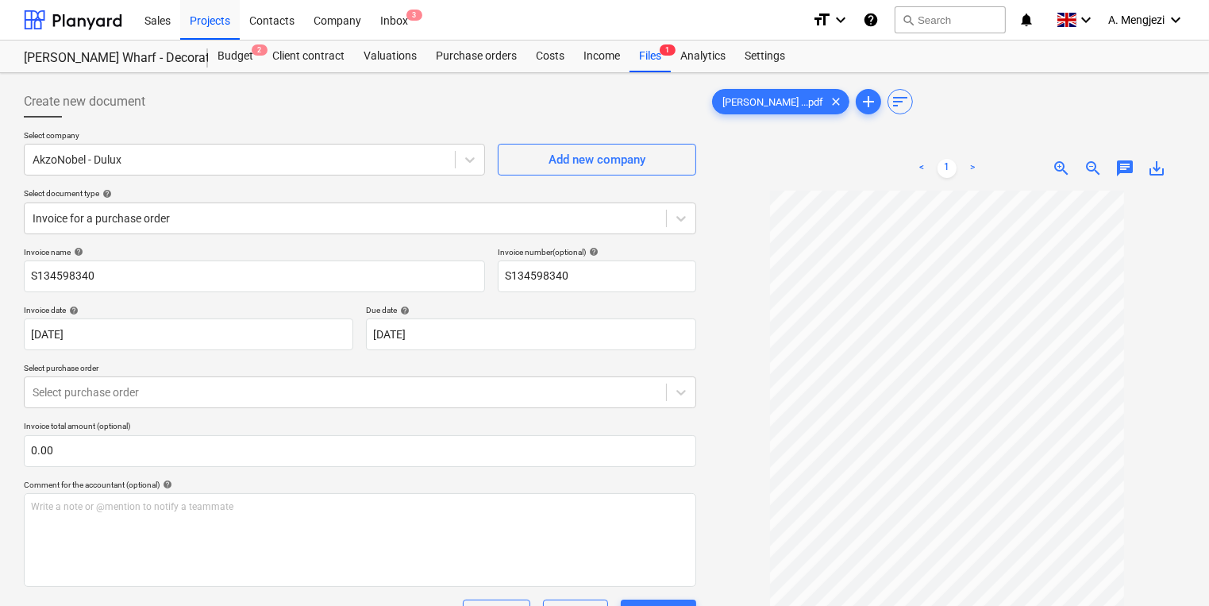
click at [179, 408] on div "Invoice name help S134598340 Invoice number (optional) help S134598340 Invoice …" at bounding box center [360, 454] width 672 height 415
click at [182, 387] on div at bounding box center [346, 392] width 626 height 16
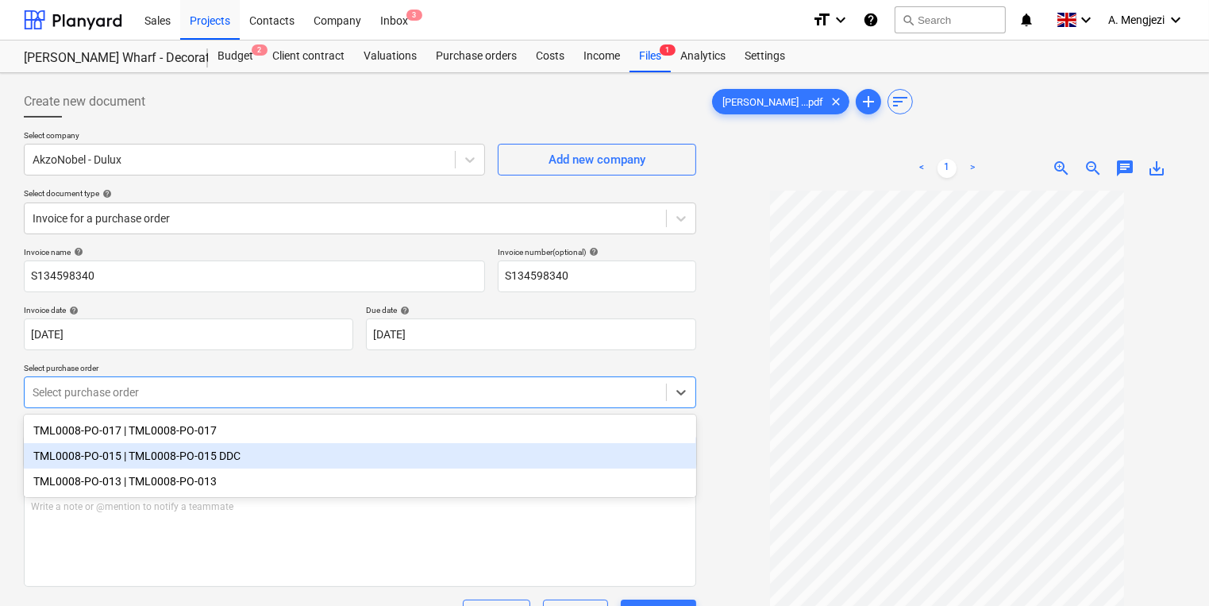
click at [186, 455] on div "TML0008-PO-015 | TML0008-PO-015 DDC" at bounding box center [360, 455] width 672 height 25
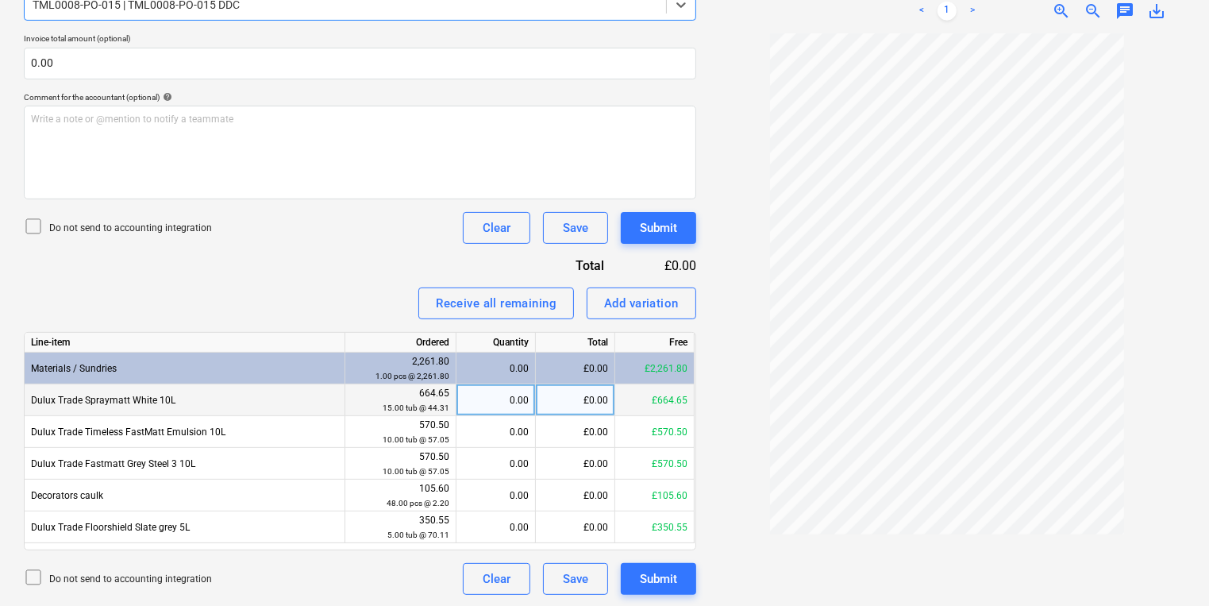
scroll to position [388, 0]
click at [474, 383] on div "0.00" at bounding box center [496, 399] width 66 height 32
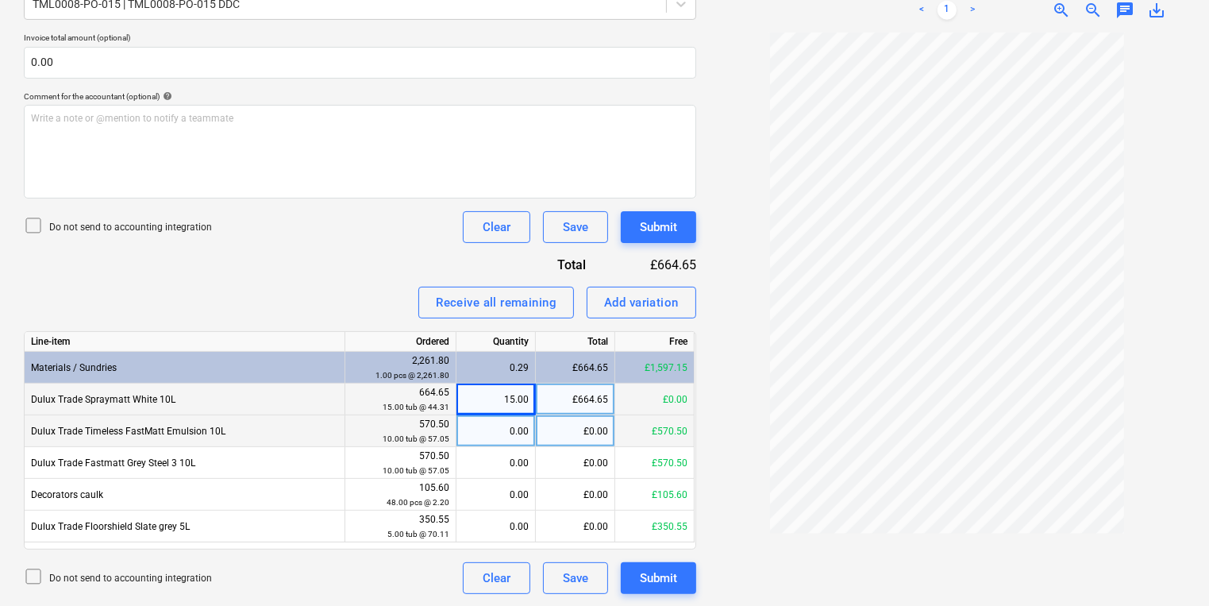
click at [531, 436] on div "0.00" at bounding box center [495, 431] width 79 height 32
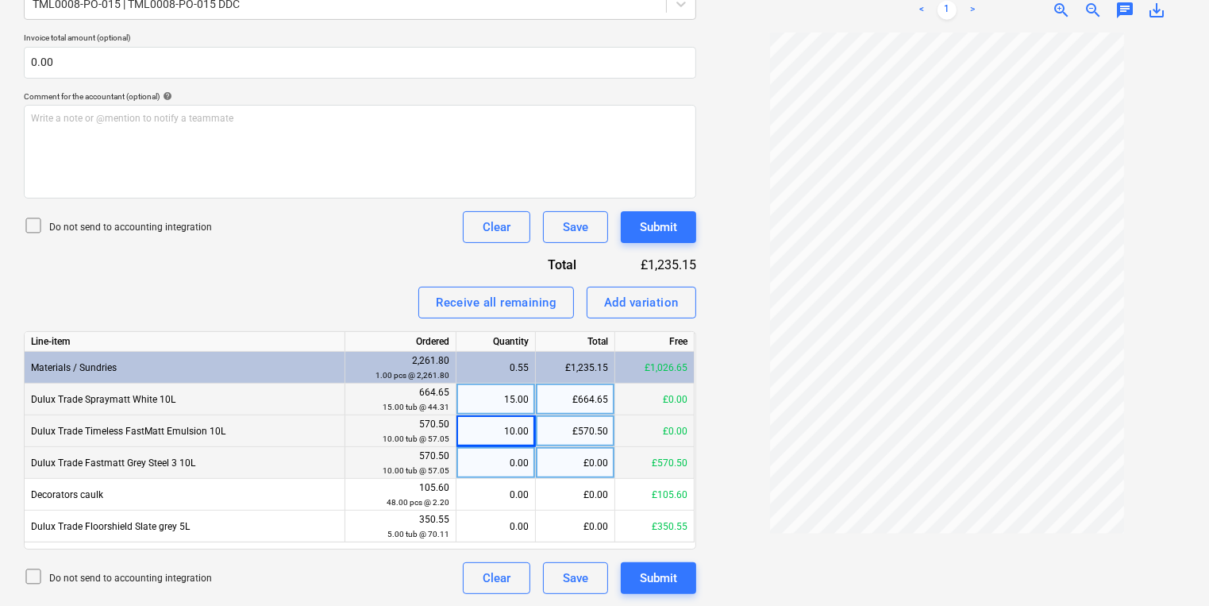
click at [507, 465] on div "0.00" at bounding box center [496, 463] width 66 height 32
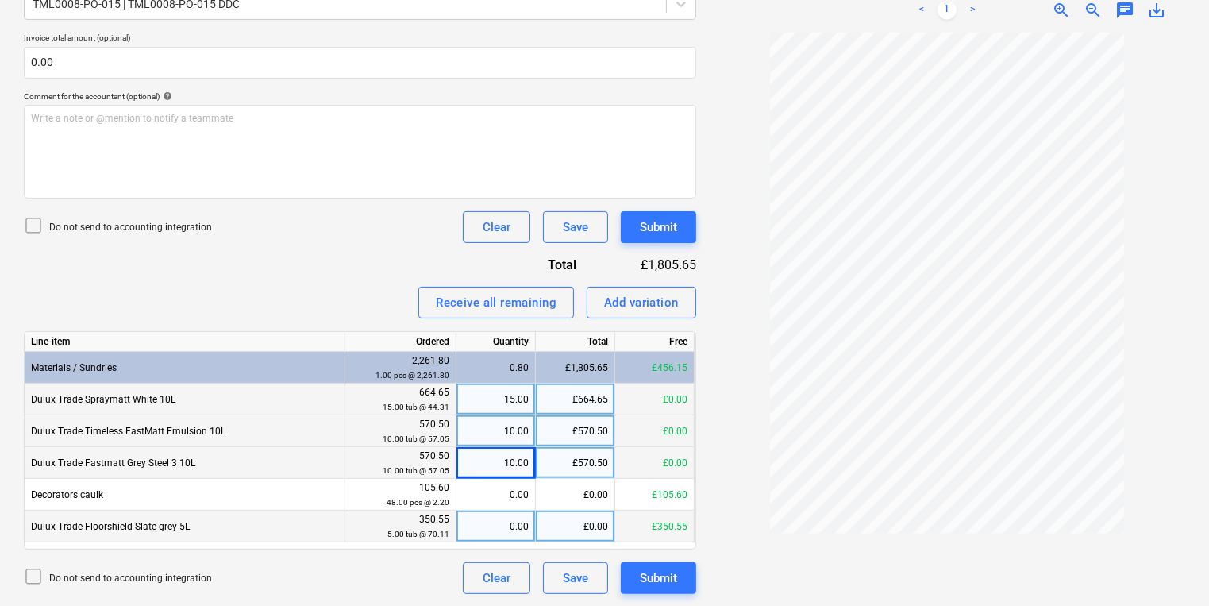
click at [499, 512] on div "0.00" at bounding box center [496, 526] width 66 height 32
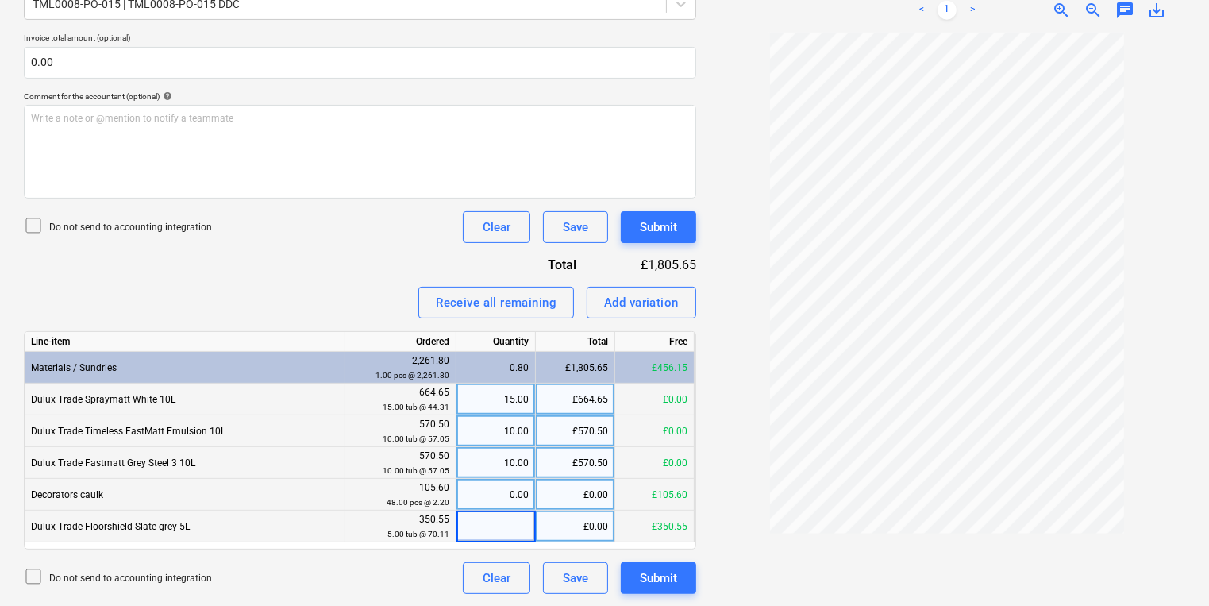
click at [499, 503] on div "0.00" at bounding box center [496, 495] width 66 height 32
click at [645, 299] on div "Add variation" at bounding box center [641, 302] width 75 height 21
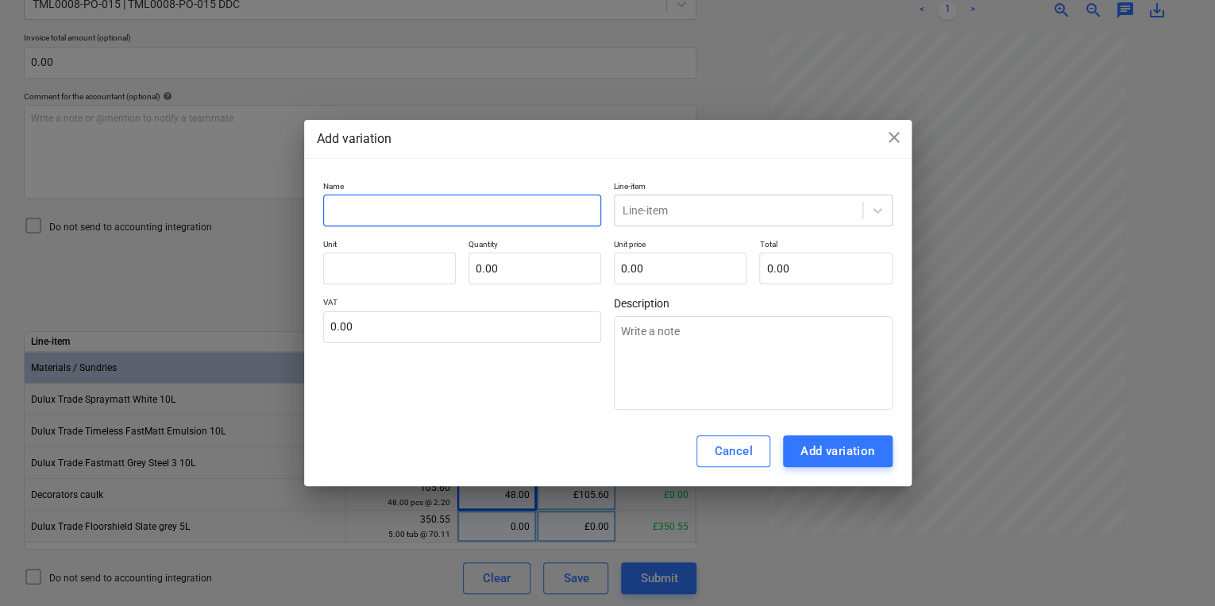
click at [461, 206] on input "text" at bounding box center [462, 211] width 279 height 32
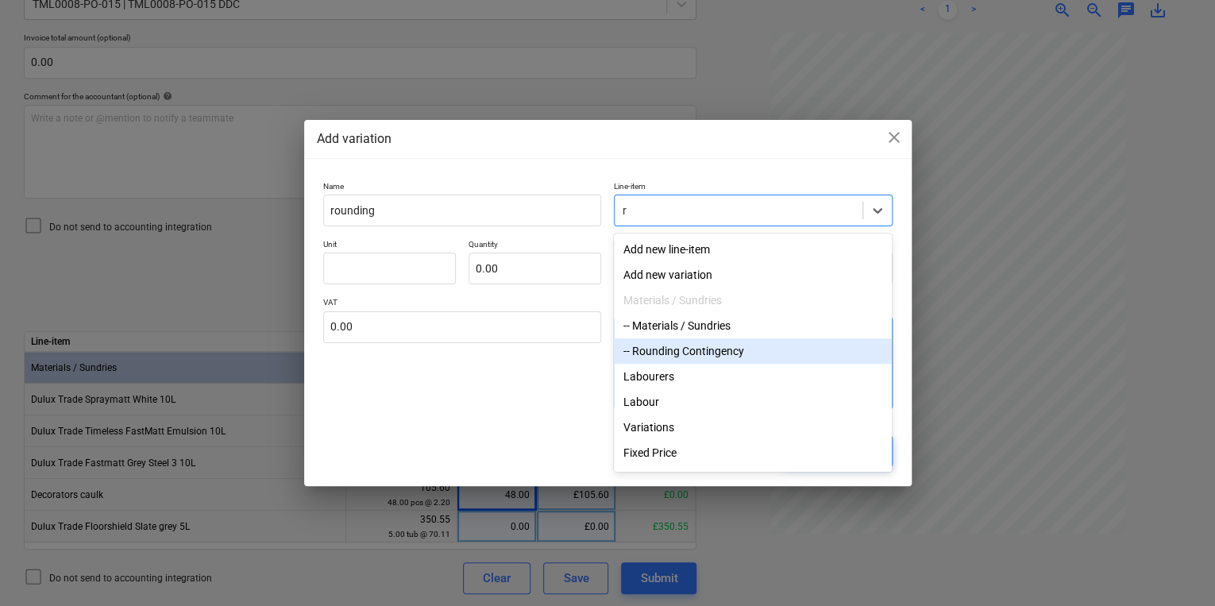
click at [741, 343] on div "-- Rounding Contingency" at bounding box center [753, 350] width 278 height 25
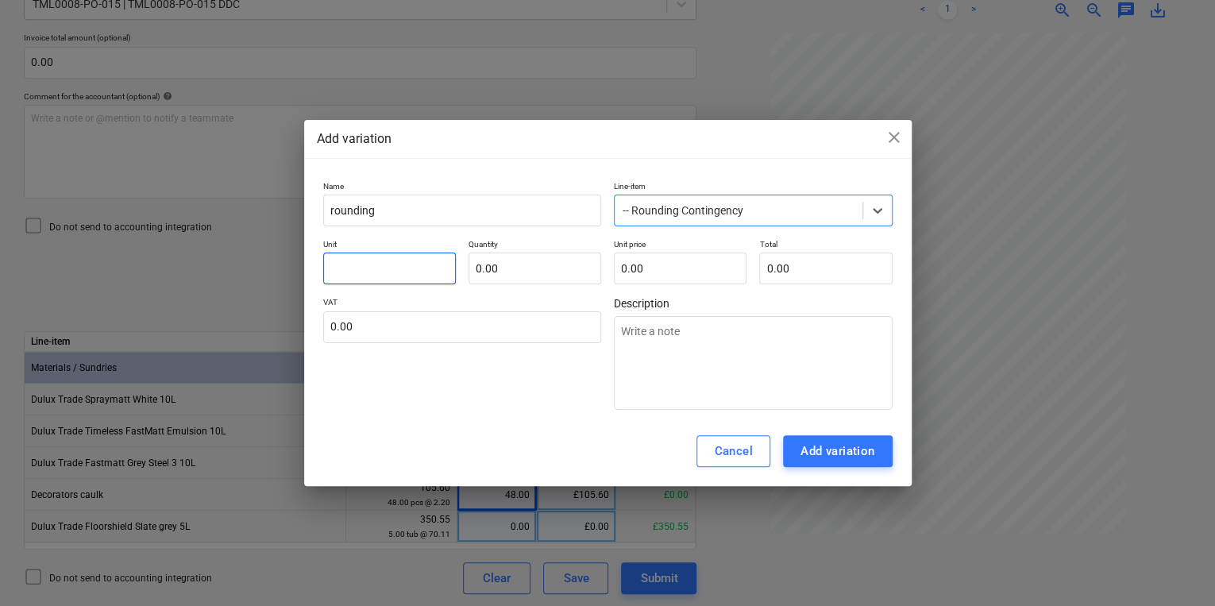
click at [403, 271] on input "text" at bounding box center [389, 268] width 133 height 32
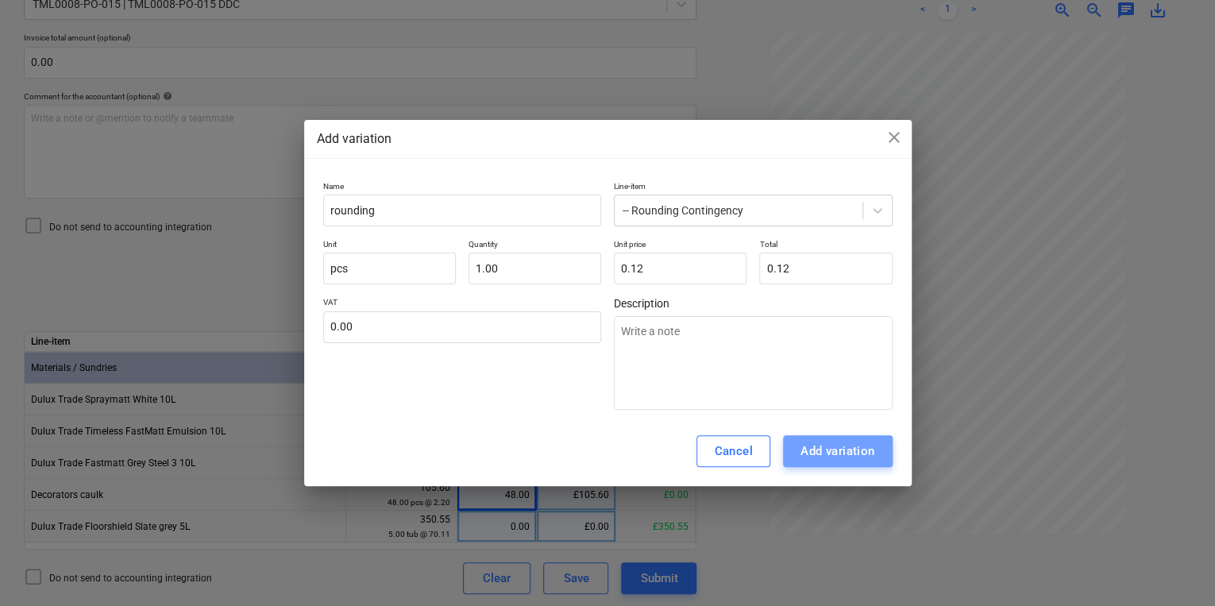
click at [864, 465] on button "Add variation" at bounding box center [838, 451] width 110 height 32
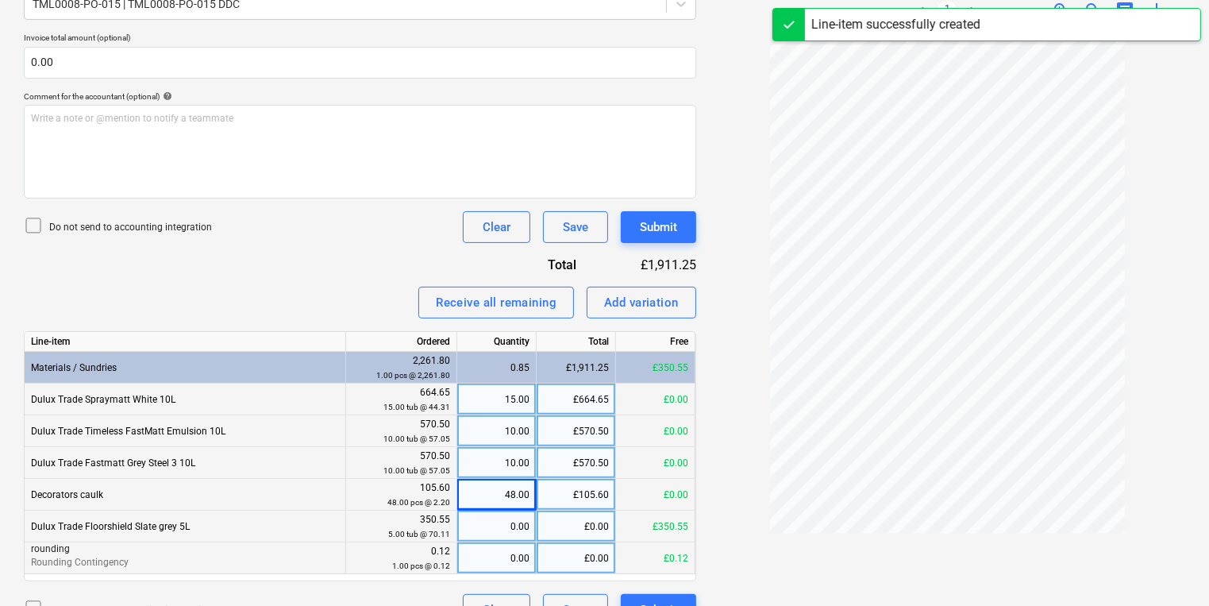
click at [530, 557] on div "0.00" at bounding box center [496, 558] width 79 height 32
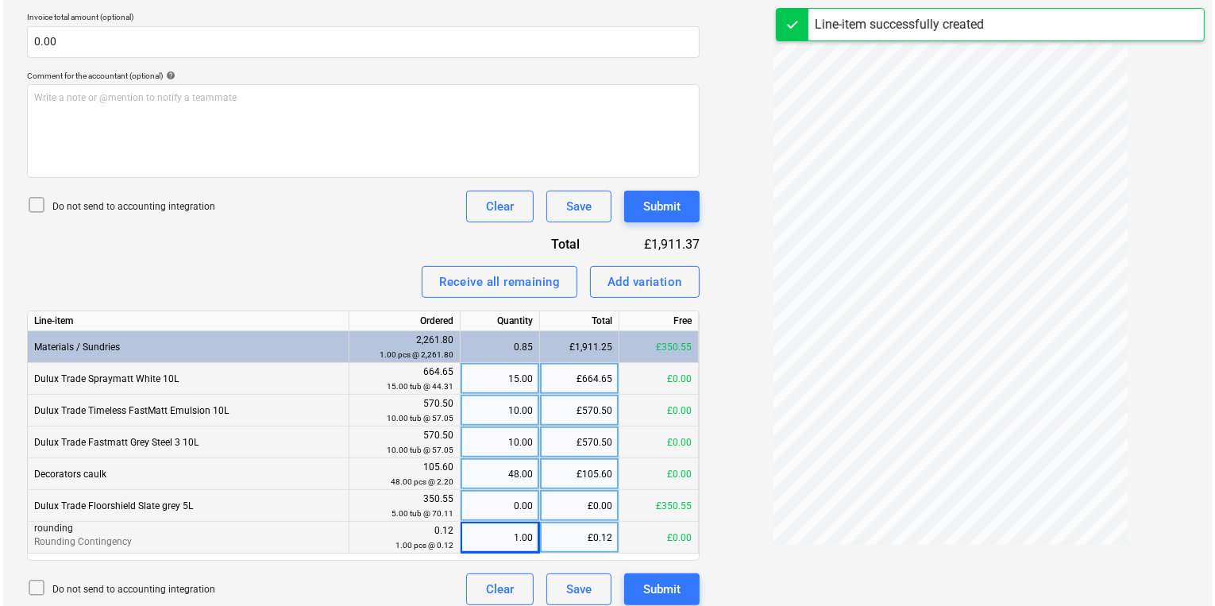
scroll to position [420, 0]
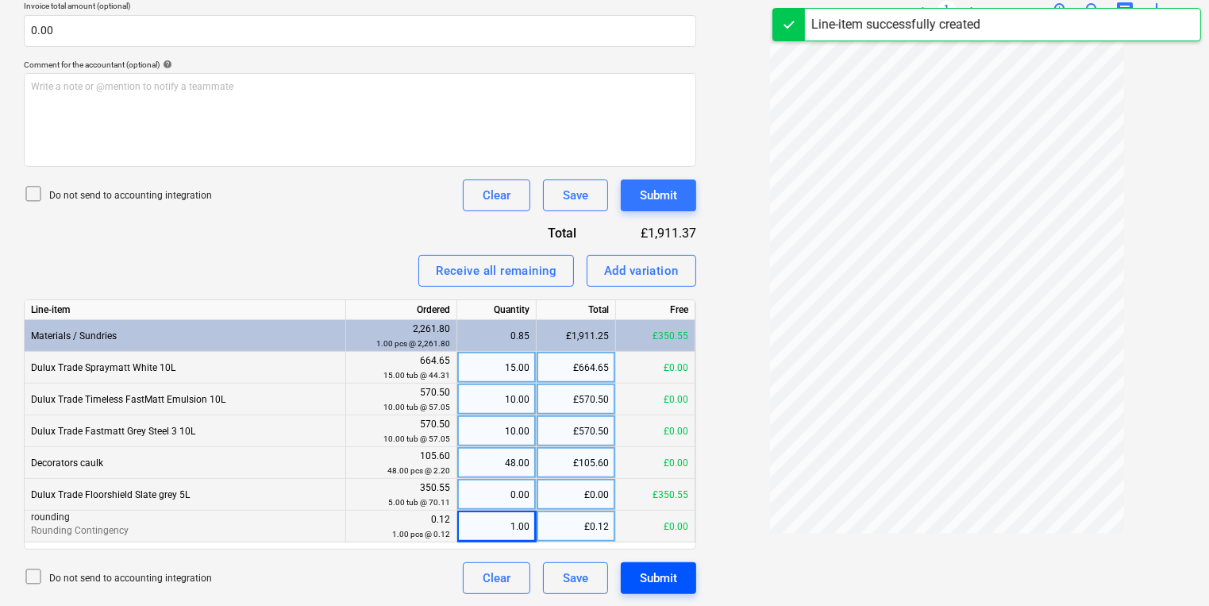
click at [672, 571] on div "Submit" at bounding box center [658, 578] width 37 height 21
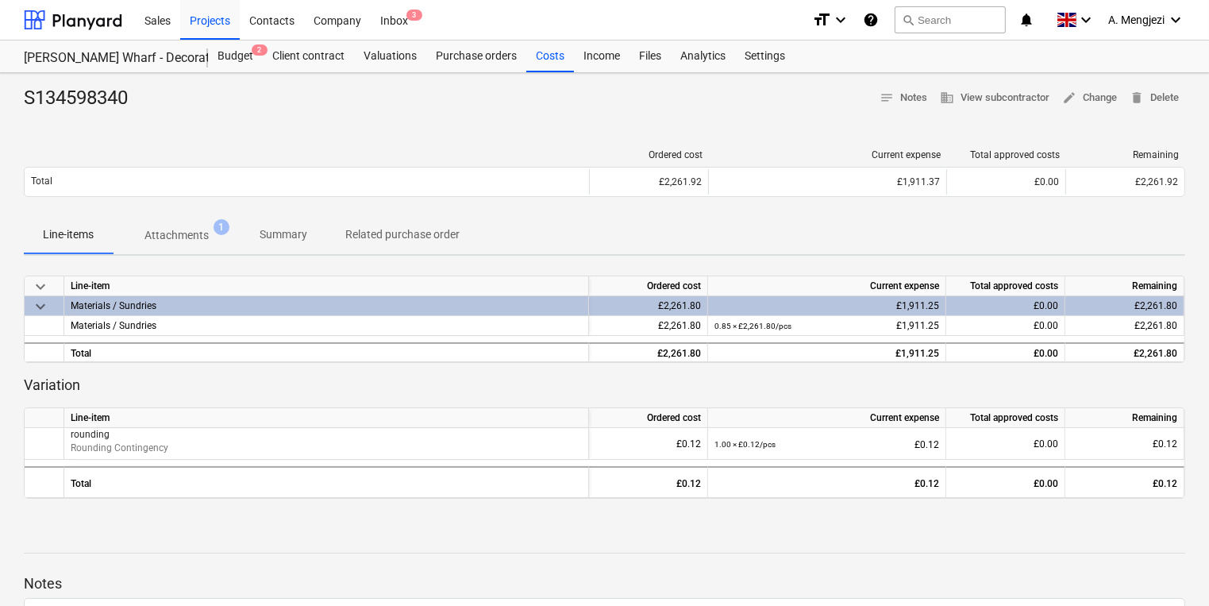
click at [429, 22] on div "Sales Projects Contacts Company Inbox 3" at bounding box center [467, 20] width 665 height 40
click at [214, 13] on div "Projects" at bounding box center [210, 19] width 60 height 40
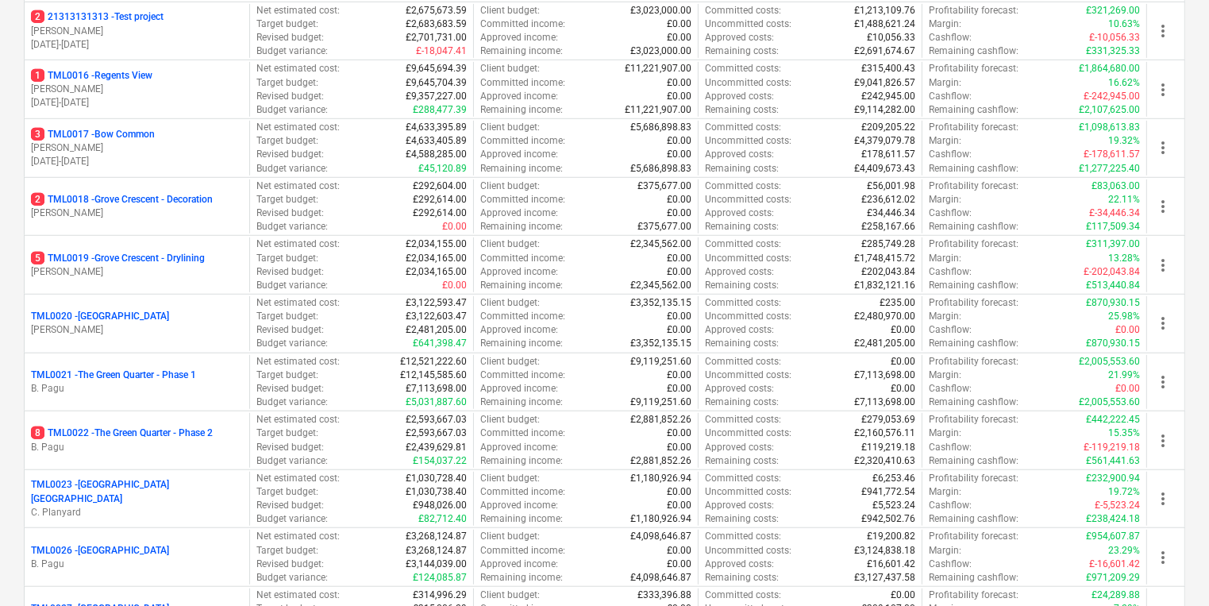
scroll to position [1080, 0]
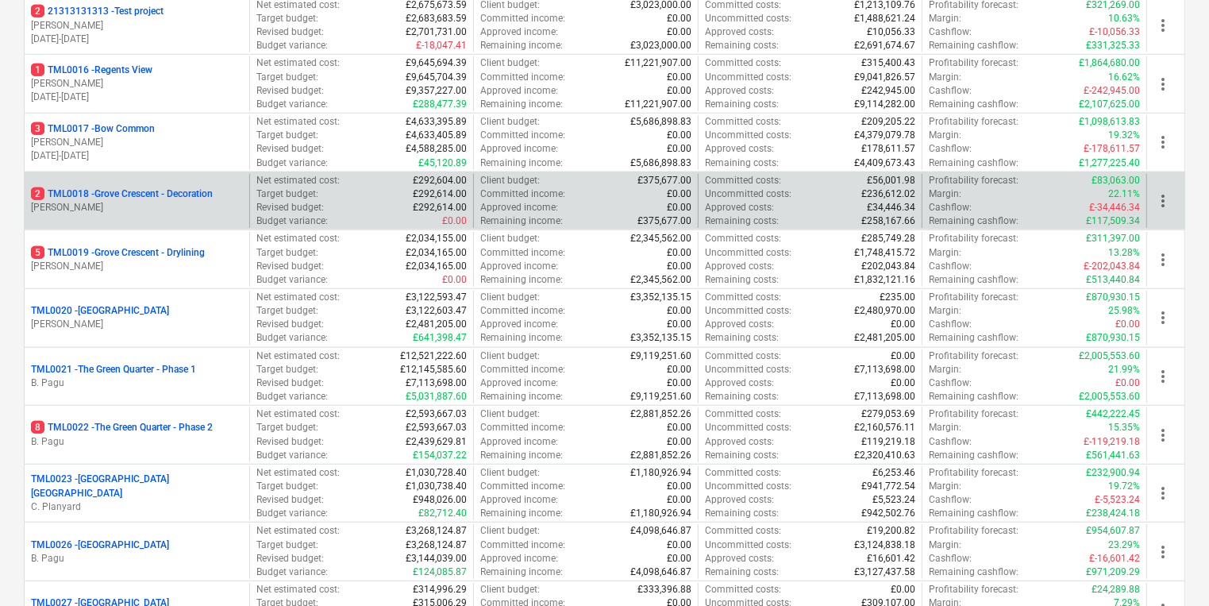
click at [210, 214] on div "2 TML0018 - Grove Crescent - Decoration [PERSON_NAME]" at bounding box center [137, 201] width 225 height 55
click at [211, 196] on p "2 TML0018 - Grove Crescent - Decoration" at bounding box center [122, 193] width 182 height 13
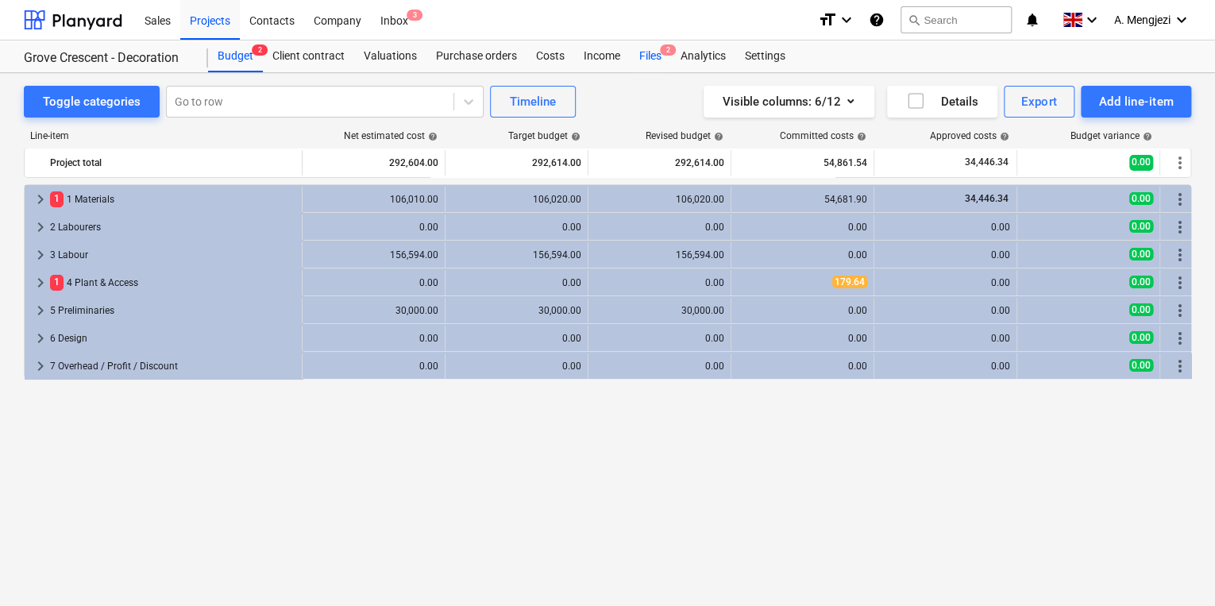
click at [655, 55] on div "Files 2" at bounding box center [650, 56] width 41 height 32
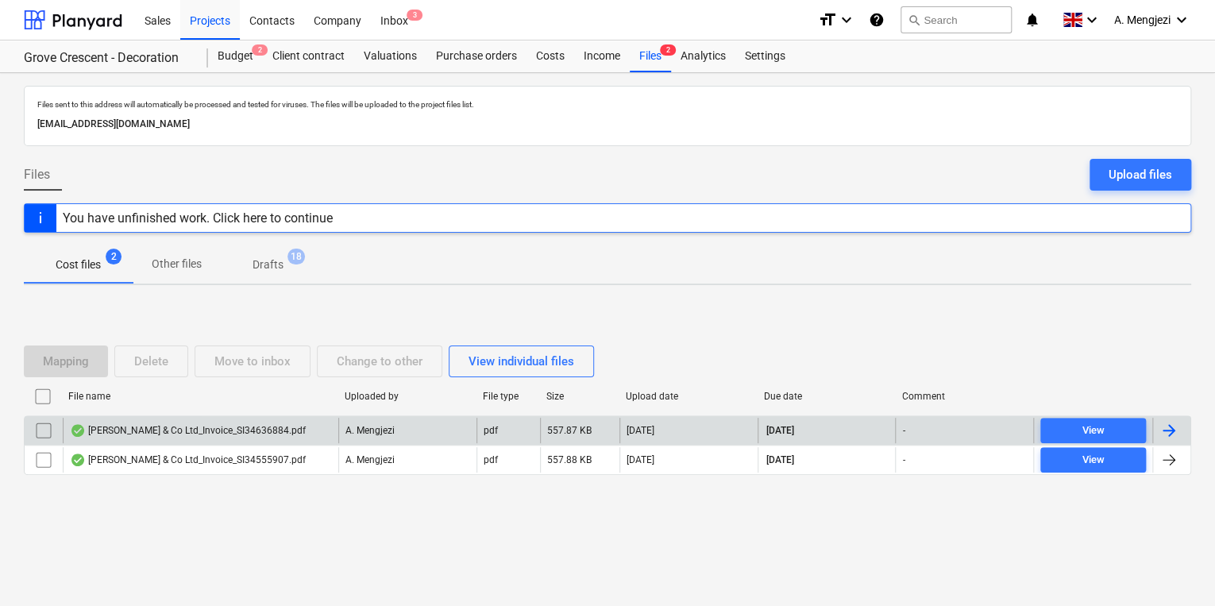
click at [261, 418] on div "[PERSON_NAME] & Co Ltd_Invoice_SI34636884.pdf A. Mengjezi pdf 557.87 KB [DATE] …" at bounding box center [607, 429] width 1167 height 29
click at [262, 426] on div "[PERSON_NAME] & Co Ltd_Invoice_SI34636884.pdf" at bounding box center [188, 430] width 236 height 13
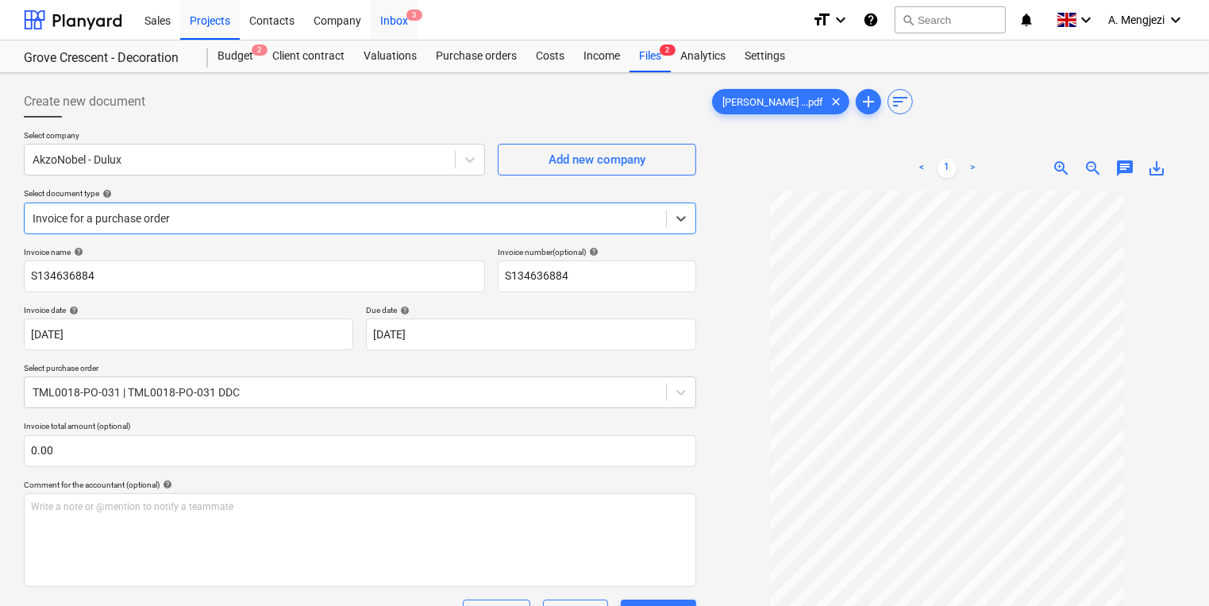
click at [377, 21] on div "Inbox 3" at bounding box center [394, 19] width 47 height 40
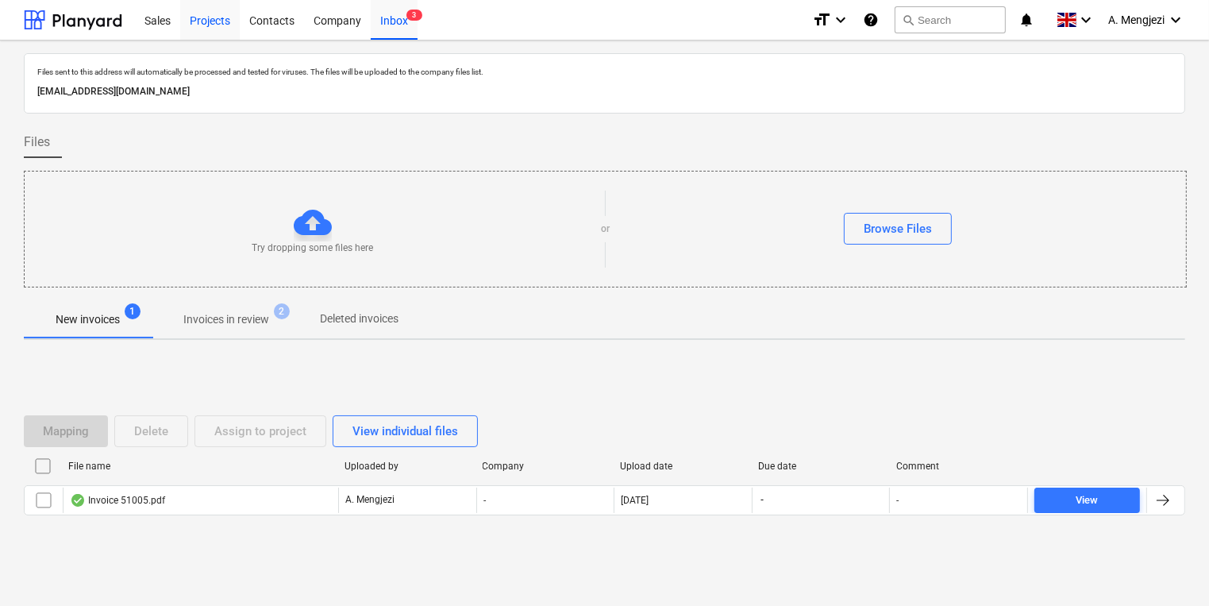
click at [228, 25] on div "Projects" at bounding box center [210, 19] width 60 height 40
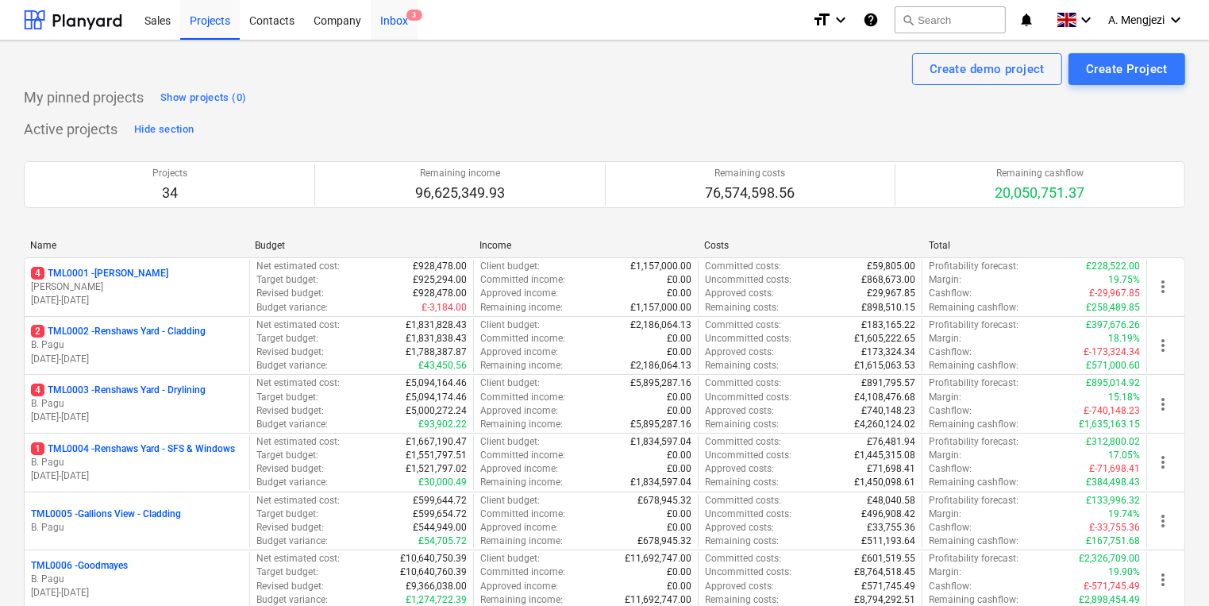
click at [377, 19] on div "Inbox 3" at bounding box center [394, 19] width 47 height 40
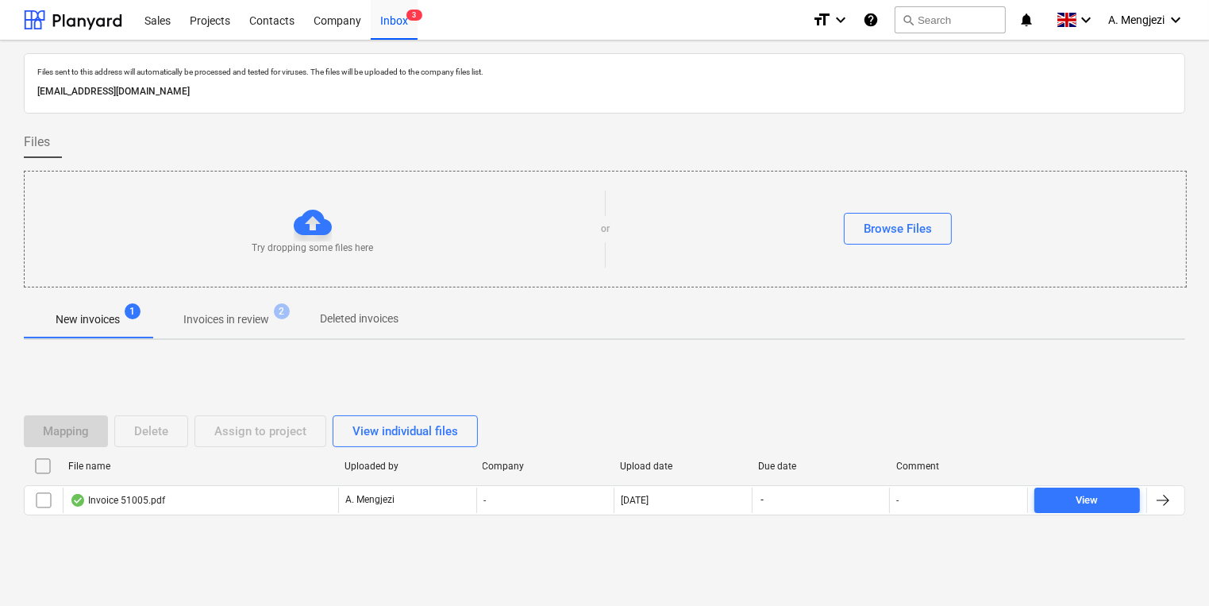
click at [269, 326] on p "Invoices in review" at bounding box center [226, 319] width 86 height 17
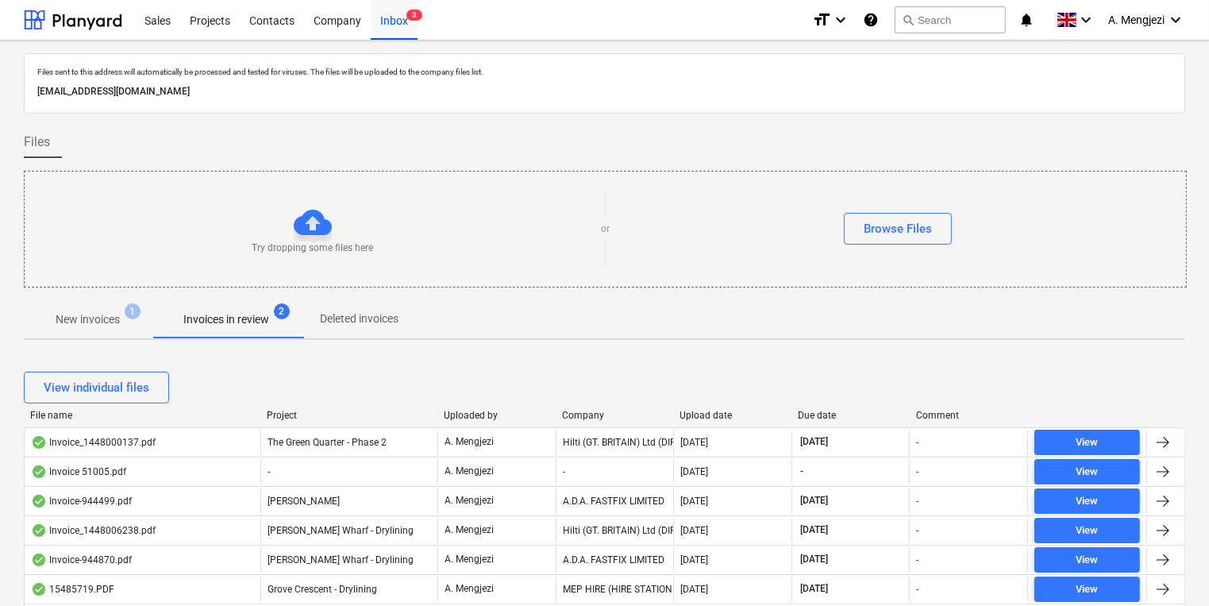
click at [283, 418] on div "Project" at bounding box center [349, 415] width 164 height 11
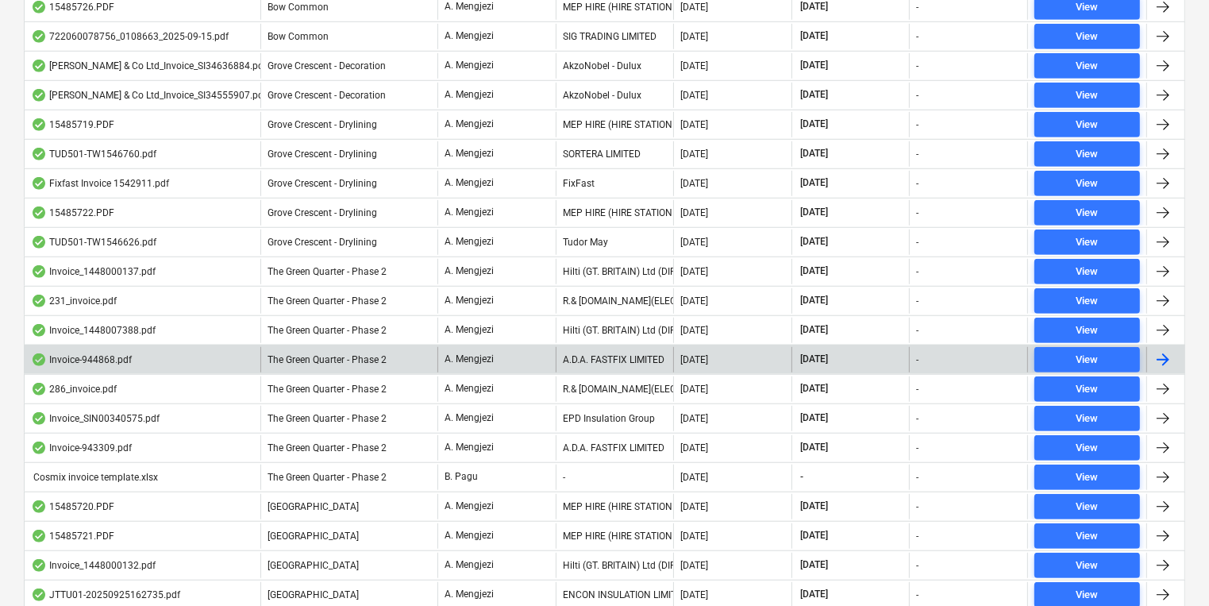
scroll to position [1143, 0]
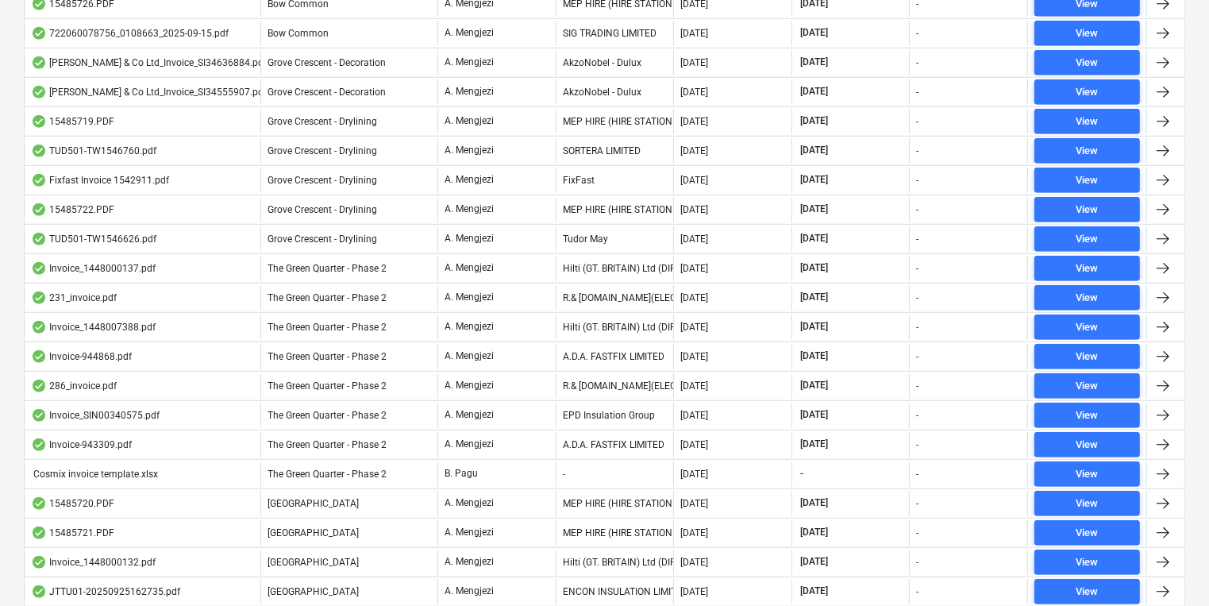
click at [425, 168] on div "Grove Crescent - Drylining" at bounding box center [348, 180] width 177 height 25
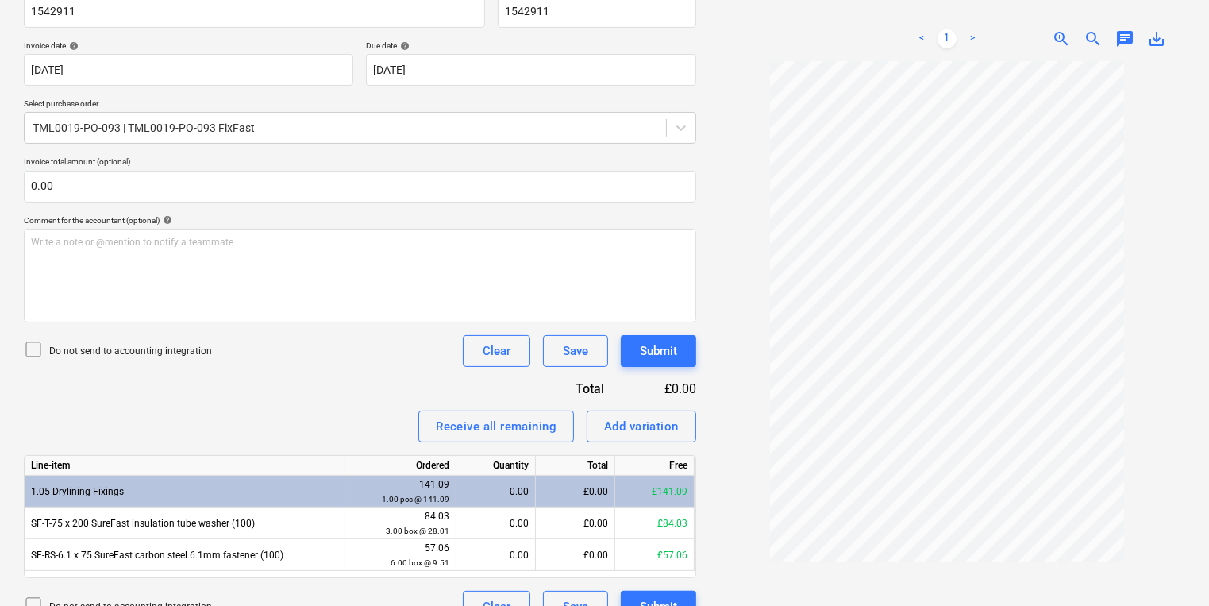
scroll to position [293, 0]
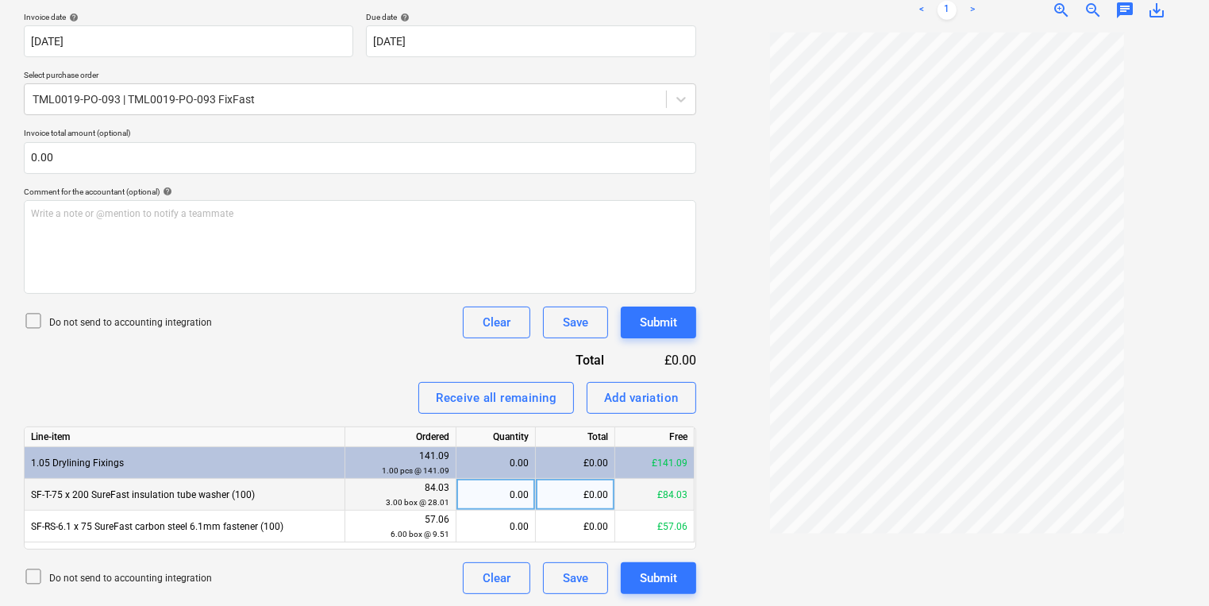
click at [486, 484] on div "0.00" at bounding box center [496, 495] width 66 height 32
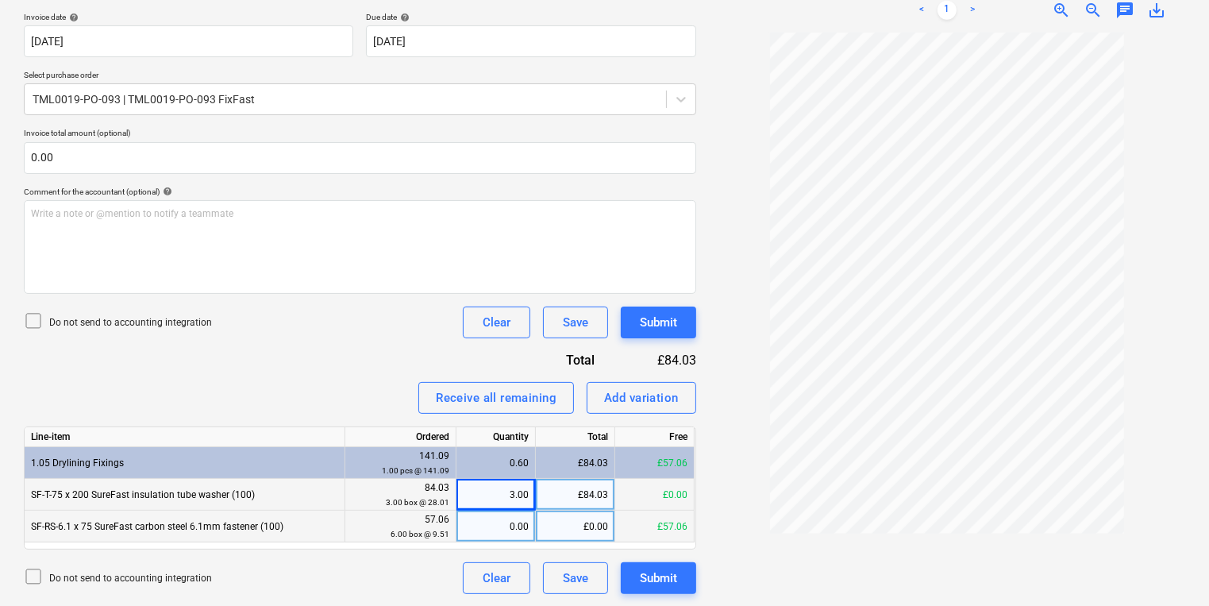
click at [471, 521] on div "0.00" at bounding box center [496, 526] width 66 height 32
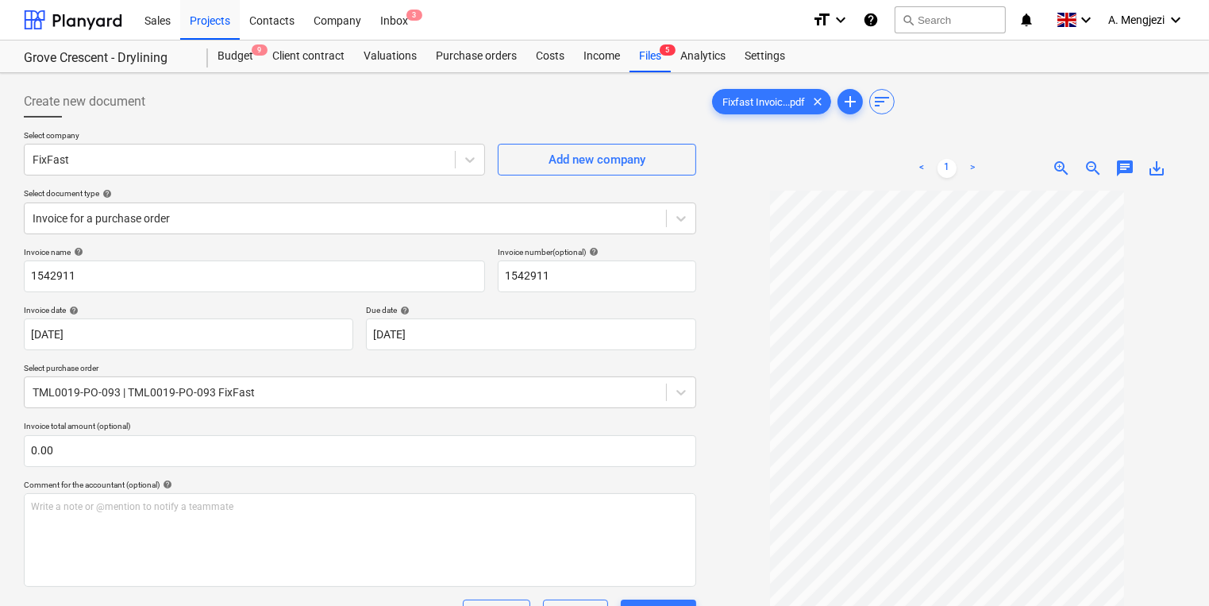
click at [1064, 168] on span "zoom_in" at bounding box center [1061, 168] width 19 height 19
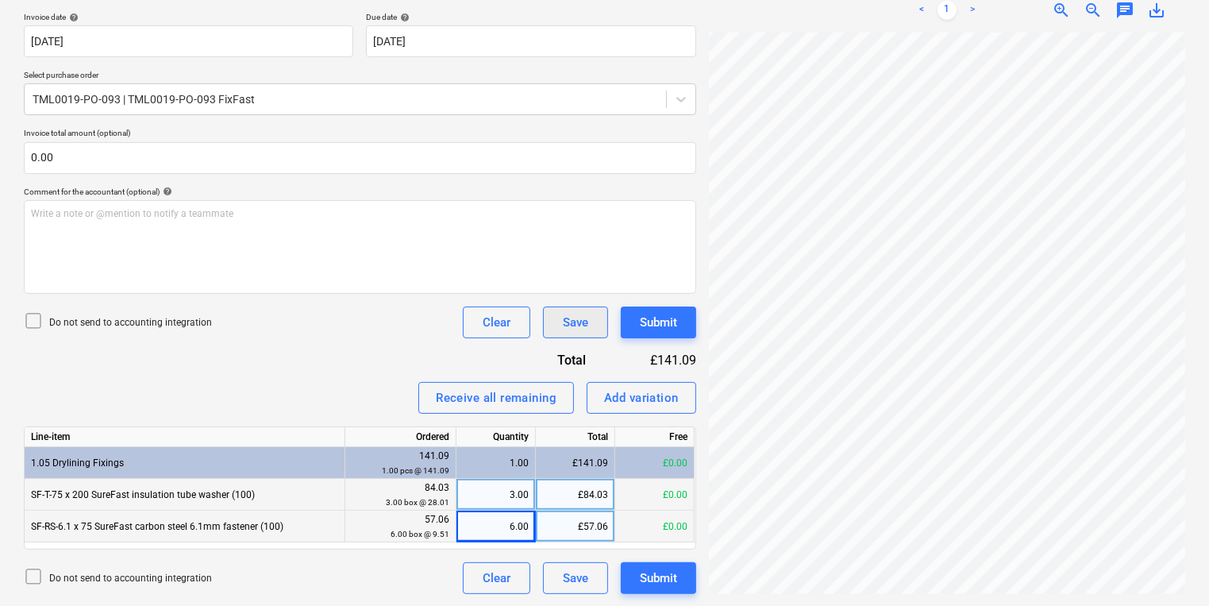
scroll to position [160, 225]
click at [445, 340] on div "Create new document Select company FixFast Add new company Select document type…" at bounding box center [604, 193] width 1174 height 814
click at [598, 495] on div "£84.03" at bounding box center [575, 495] width 79 height 32
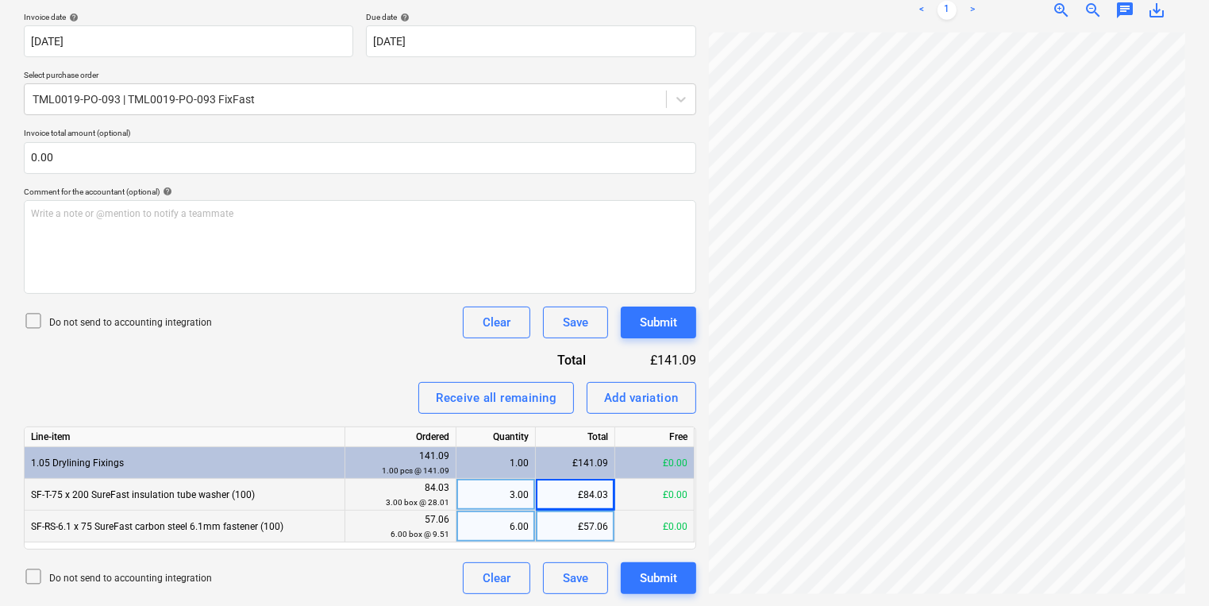
click at [1208, 313] on html "Sales Projects Contacts Company Inbox 3 format_size keyboard_arrow_down help se…" at bounding box center [604, 10] width 1209 height 606
click at [592, 349] on div "Create new document Select company FixFast Add new company Select document type…" at bounding box center [604, 193] width 1174 height 814
click at [609, 488] on div "£84.03" at bounding box center [575, 495] width 79 height 32
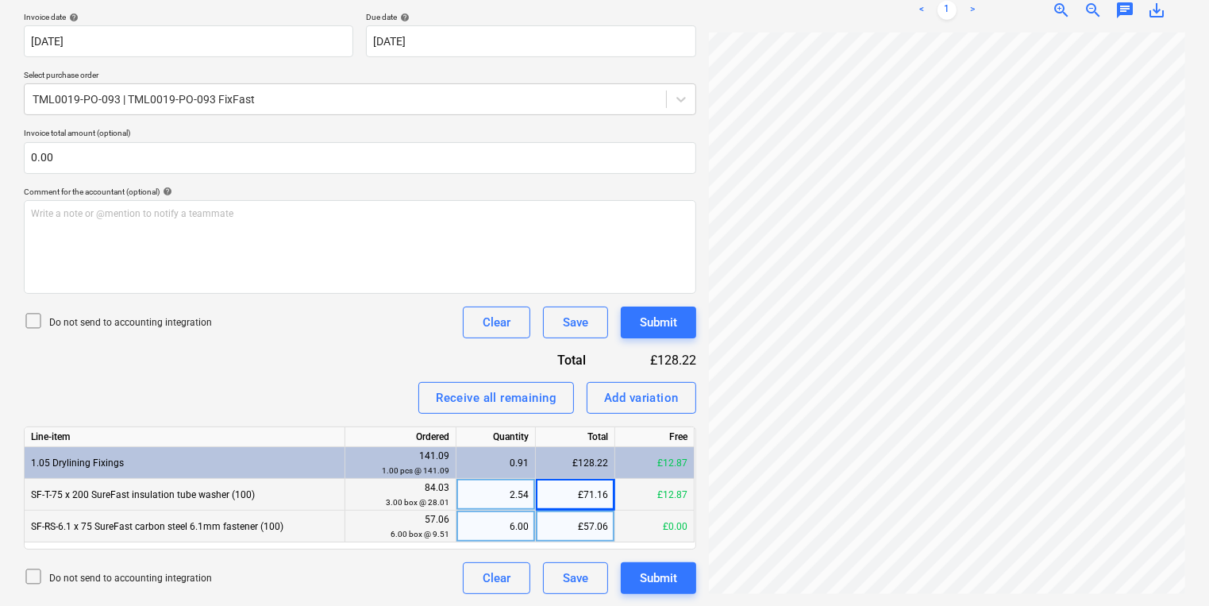
click at [615, 500] on div "£12.87" at bounding box center [654, 495] width 79 height 32
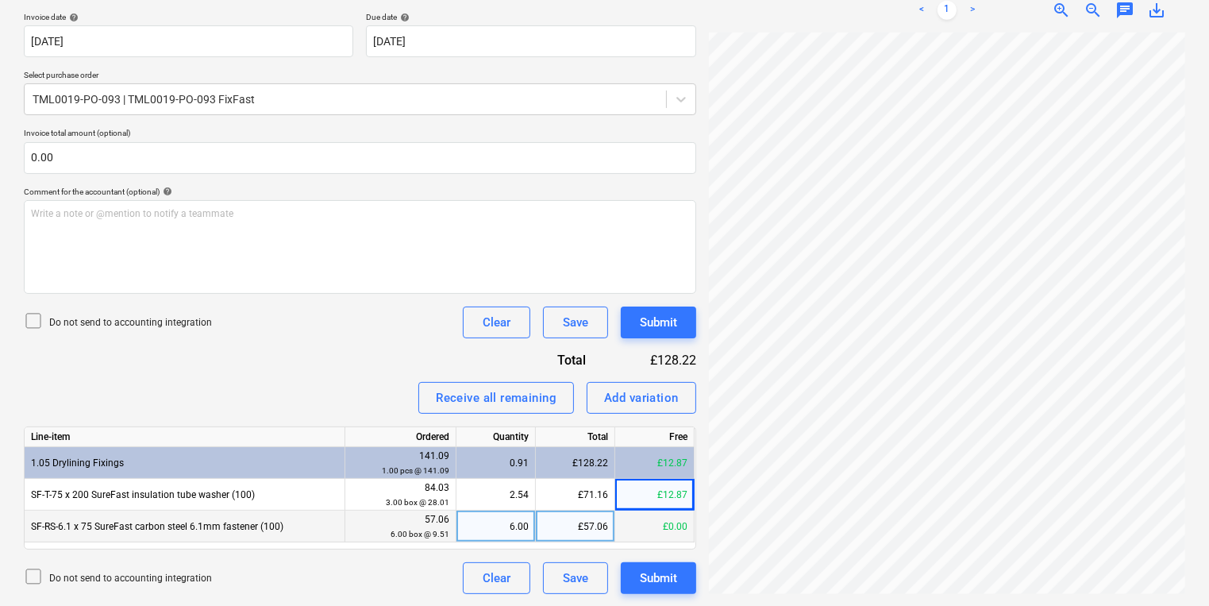
click at [594, 534] on div "£57.06" at bounding box center [575, 526] width 79 height 32
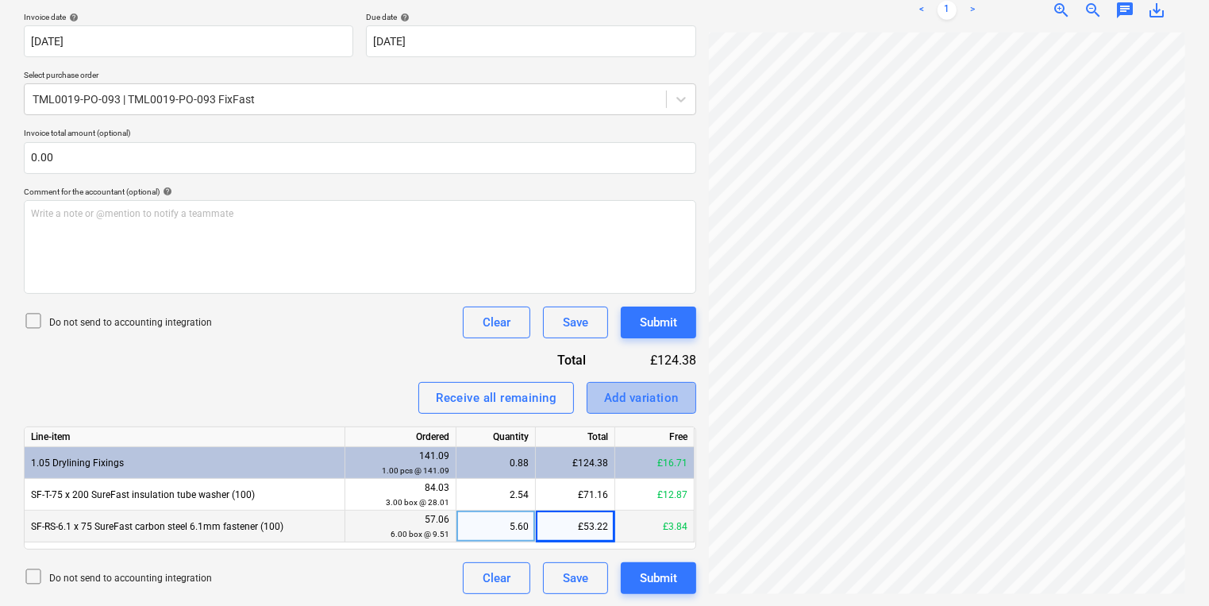
click at [634, 393] on div "Add variation" at bounding box center [641, 397] width 75 height 21
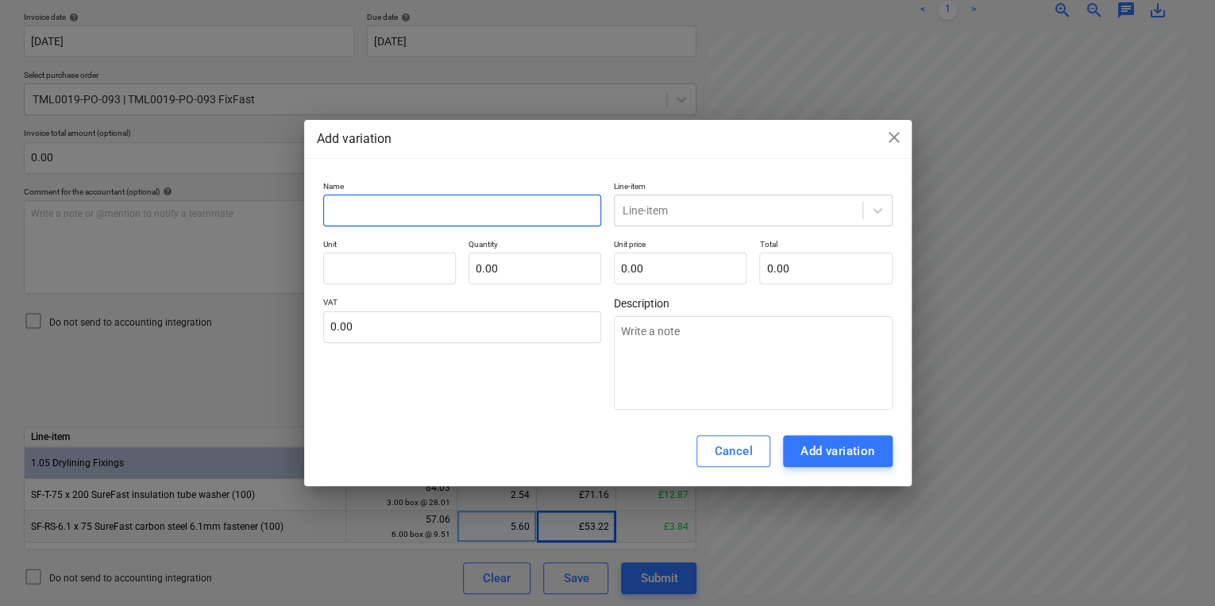
click at [403, 210] on input "text" at bounding box center [462, 211] width 279 height 32
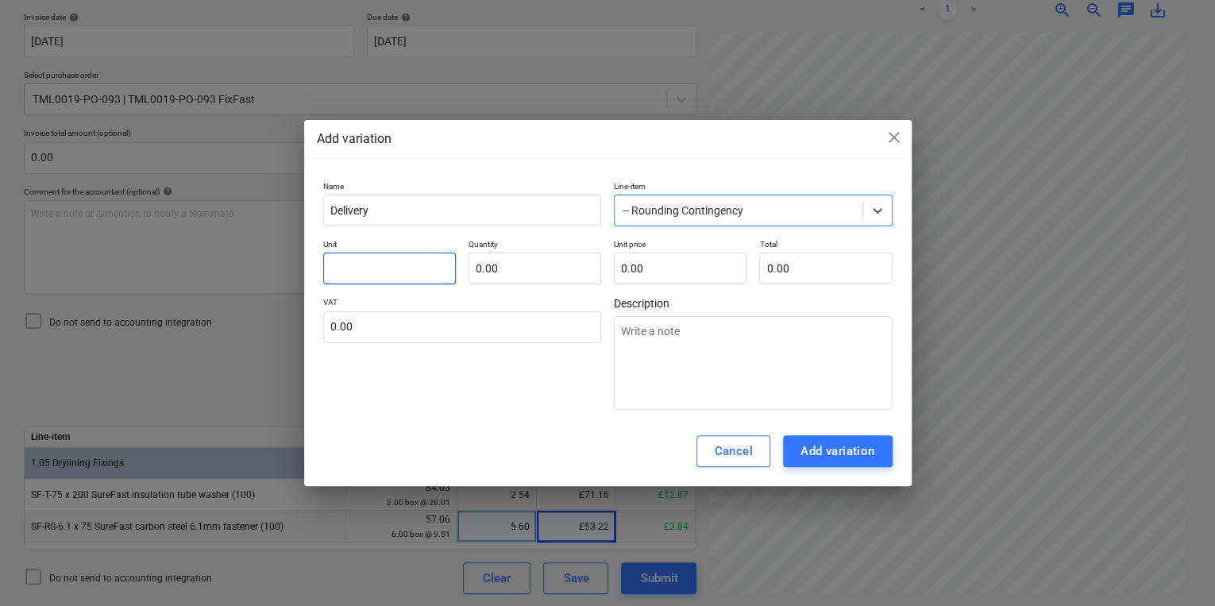
click at [377, 277] on input "text" at bounding box center [389, 268] width 133 height 32
click at [833, 434] on div "Cancel Add variation" at bounding box center [607, 451] width 607 height 70
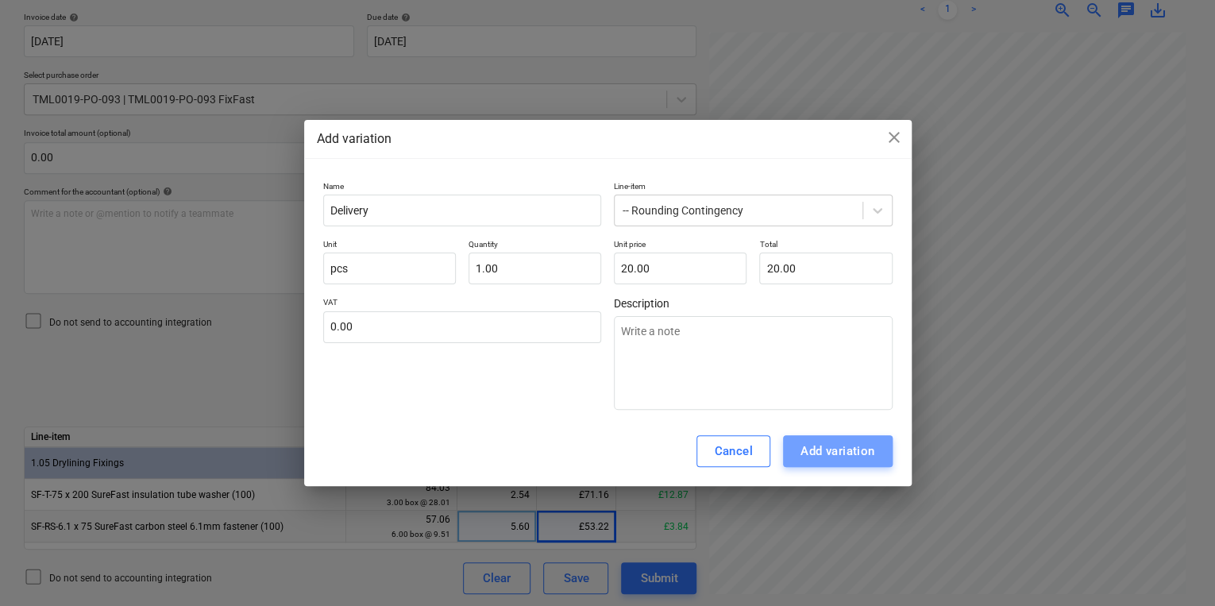
click at [834, 446] on div "Add variation" at bounding box center [837, 451] width 75 height 21
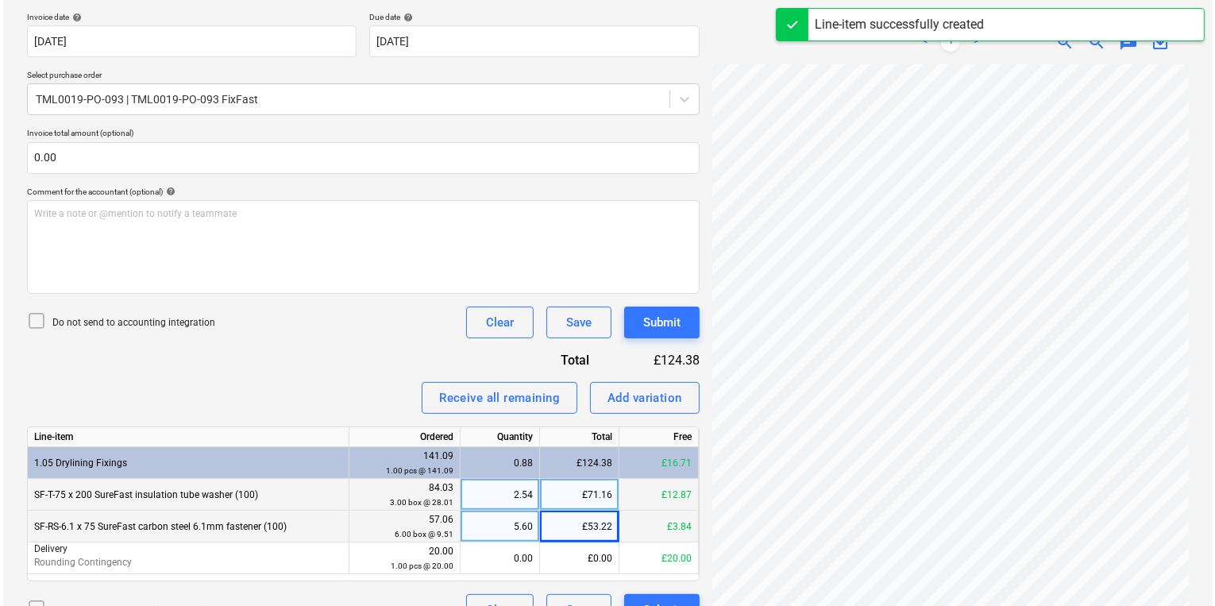
scroll to position [325, 0]
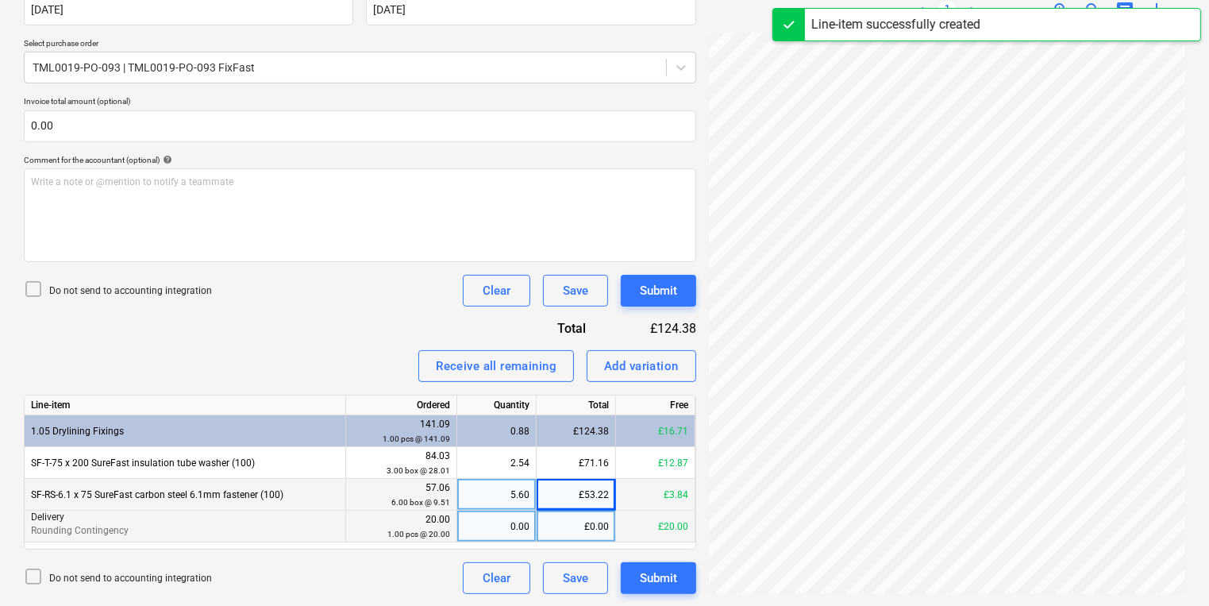
click at [511, 518] on div "0.00" at bounding box center [497, 526] width 66 height 32
click at [672, 280] on div "Submit" at bounding box center [658, 290] width 37 height 21
